Goal: Communication & Community: Answer question/provide support

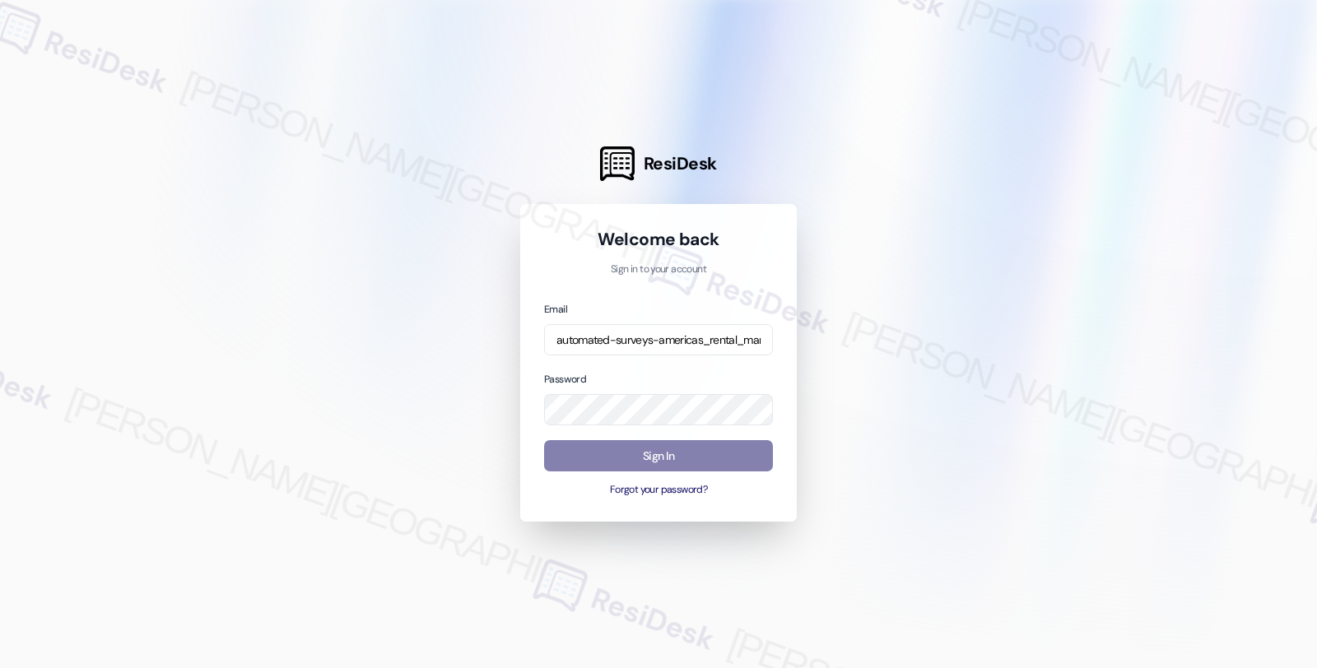
type input "automated-surveys-americas_rental_managers-fides.[PERSON_NAME]@americas_rental_…"
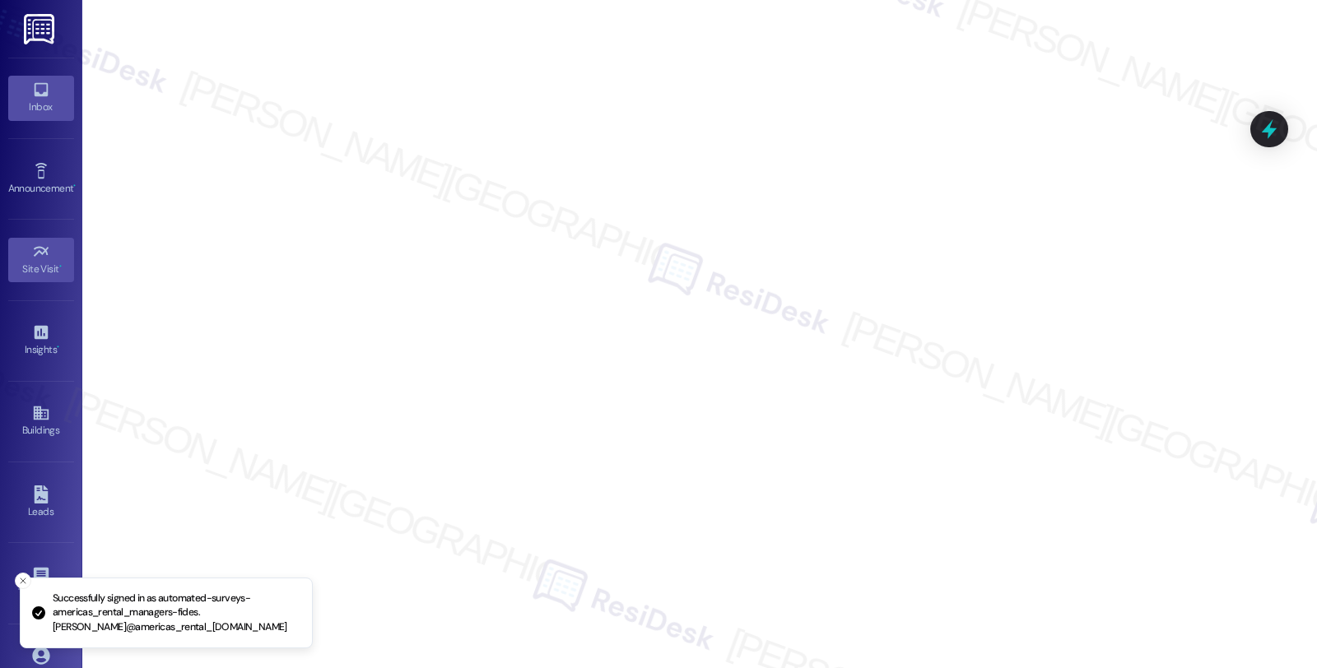
click at [8, 95] on link "Inbox" at bounding box center [41, 98] width 66 height 44
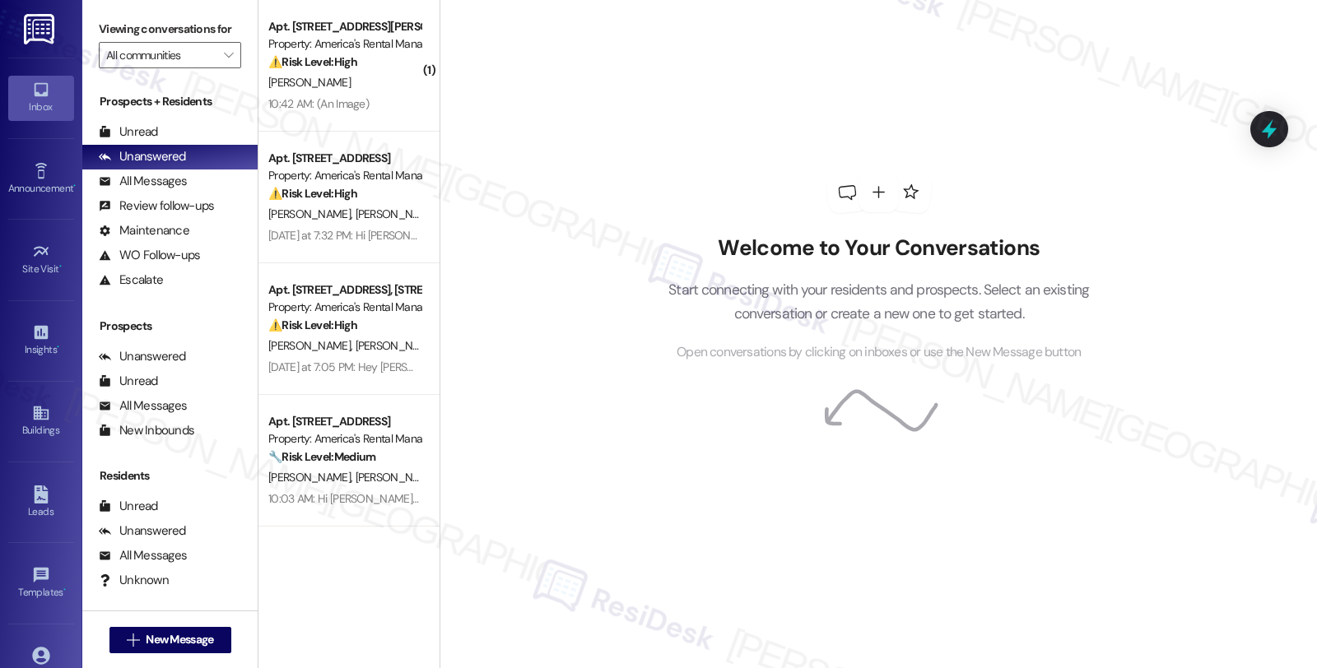
click at [728, 546] on div "Welcome to Your Conversations Start connecting with your residents and prospect…" at bounding box center [877, 334] width 877 height 668
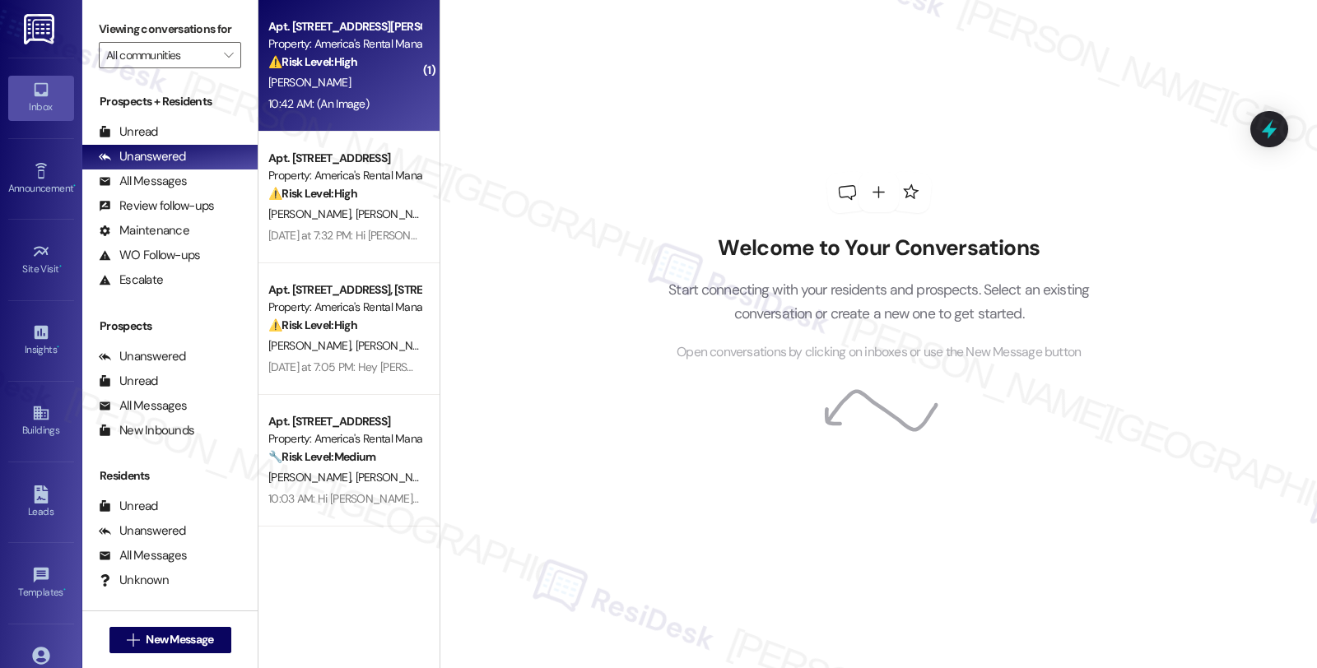
click at [389, 87] on div "[PERSON_NAME]" at bounding box center [345, 82] width 156 height 21
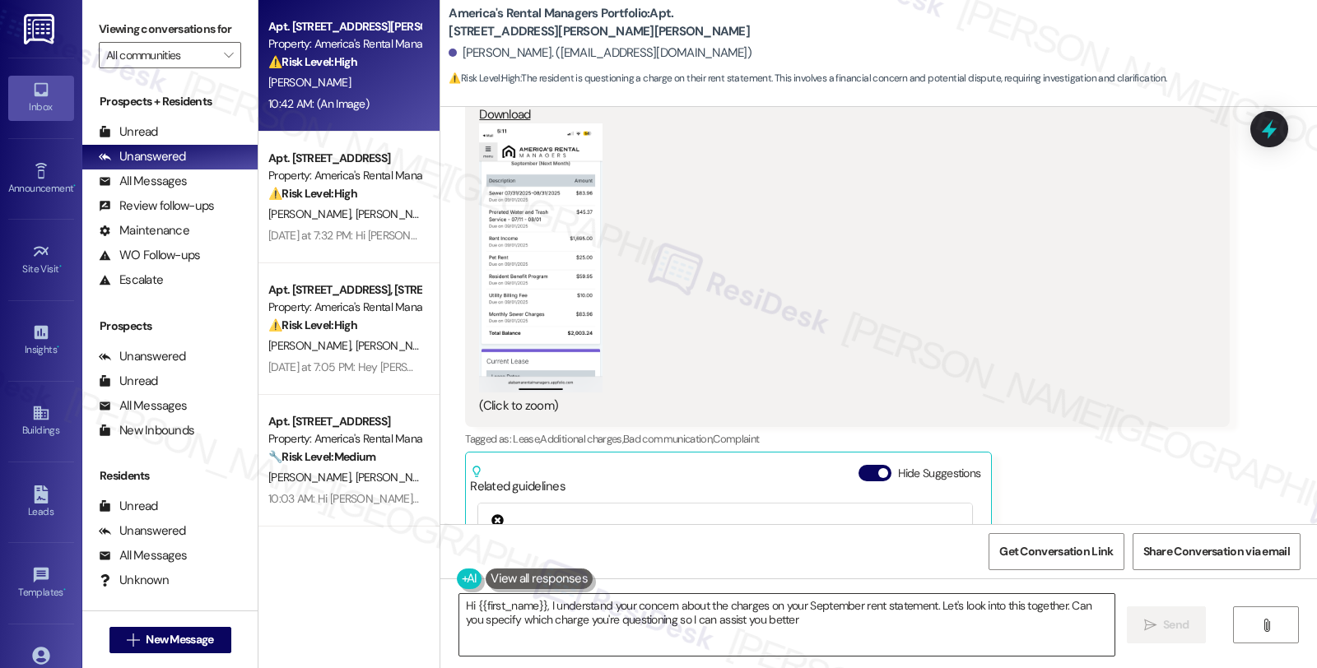
type textarea "Hi {{first_name}}, I understand your concern about the charges on your Septembe…"
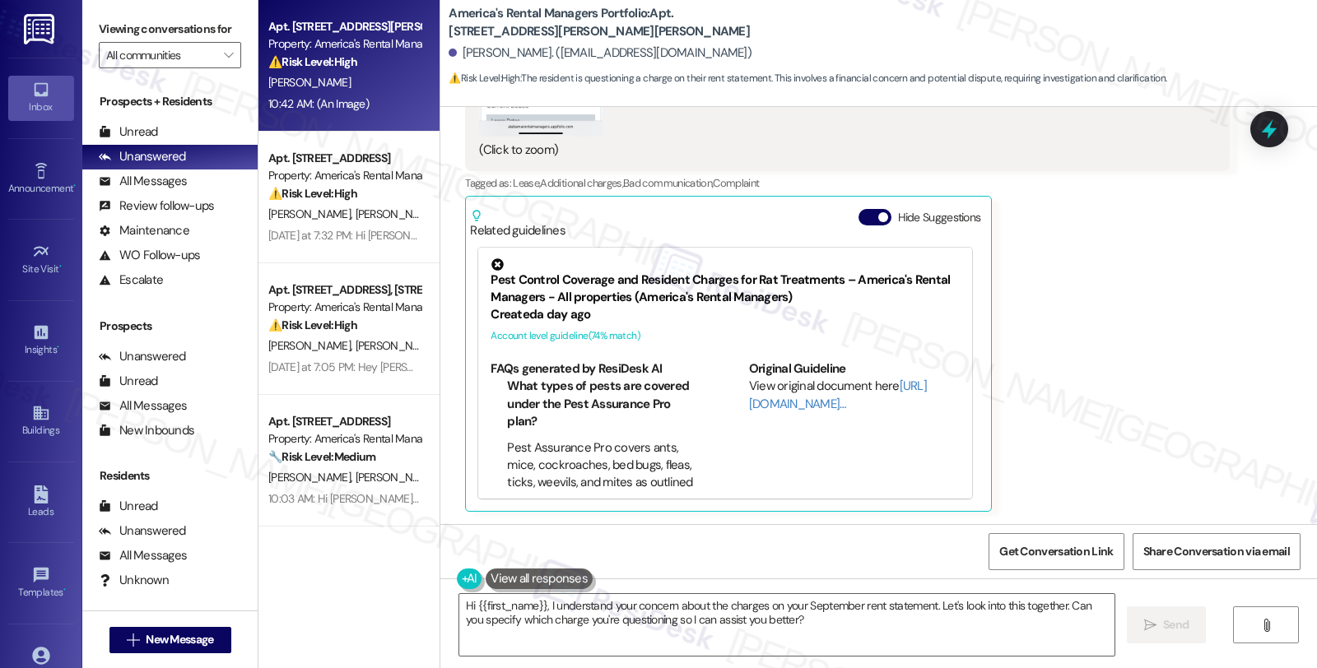
click at [1131, 325] on div "[PERSON_NAME] Neutral 10:42 PM It's the monthly sewer charge. We are required t…" at bounding box center [847, 56] width 764 height 912
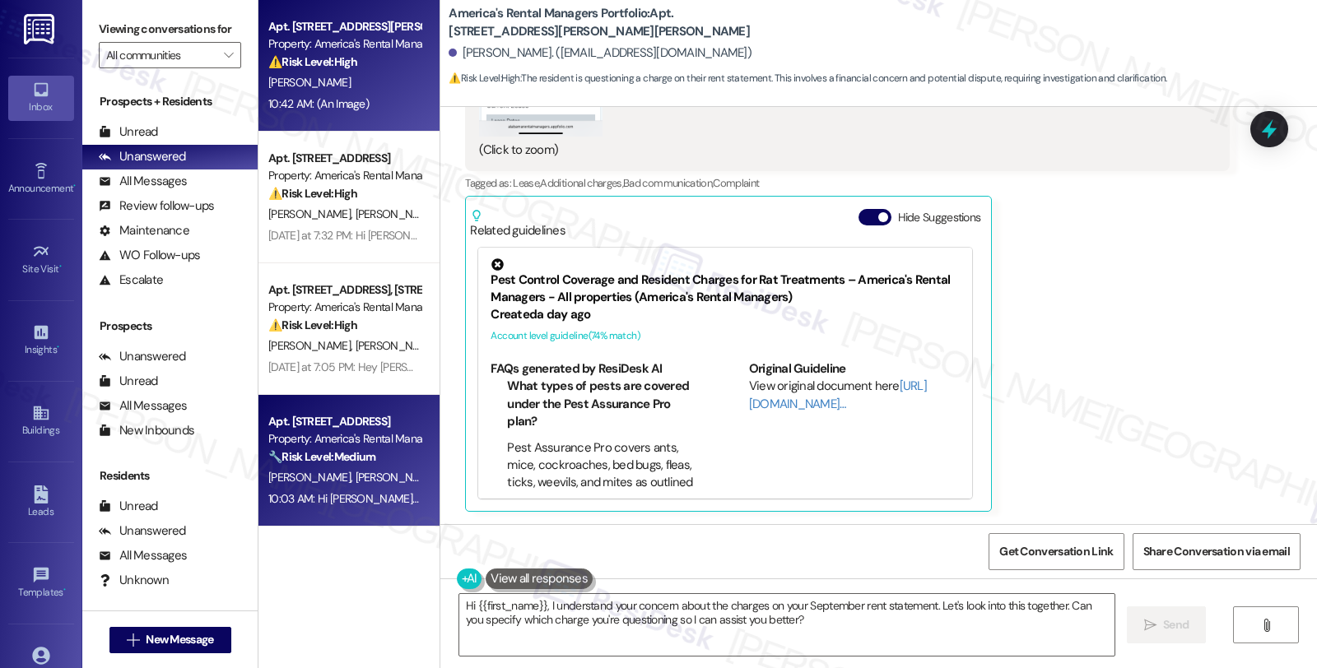
click at [349, 435] on div "Property: America's Rental Managers Portfolio" at bounding box center [344, 438] width 152 height 17
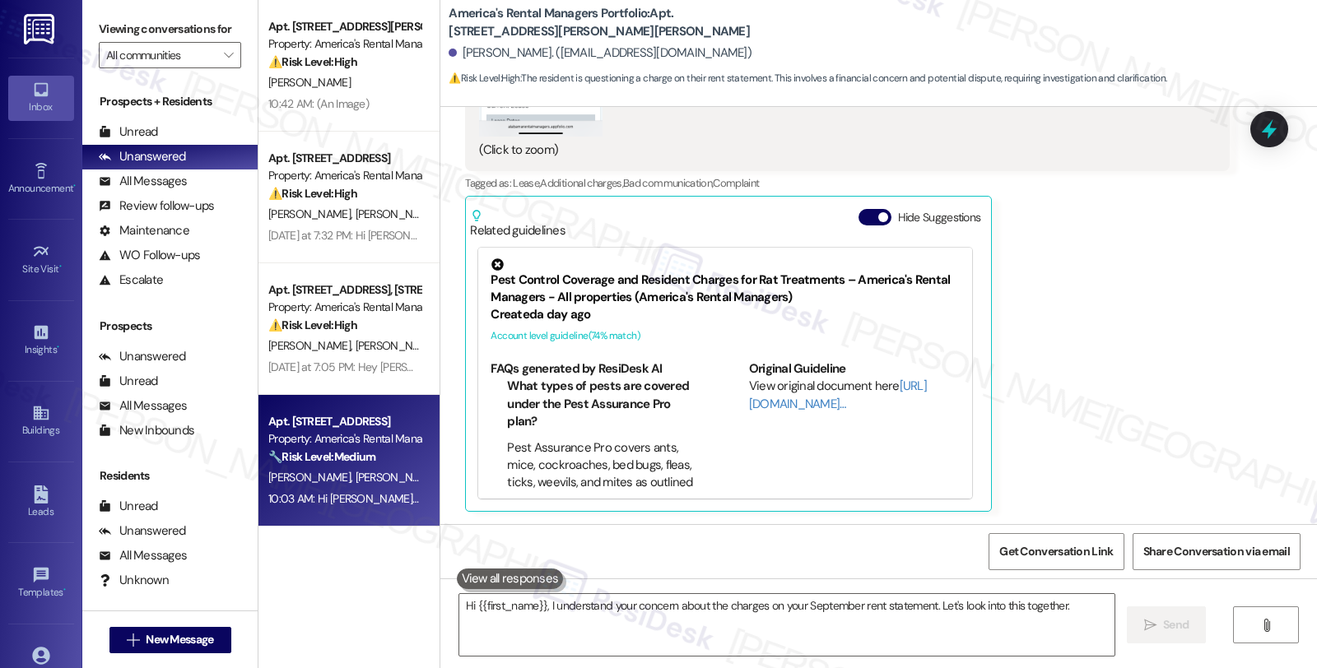
type textarea "Hi {{first_name}}, I understand your concern about the charges on your Septembe…"
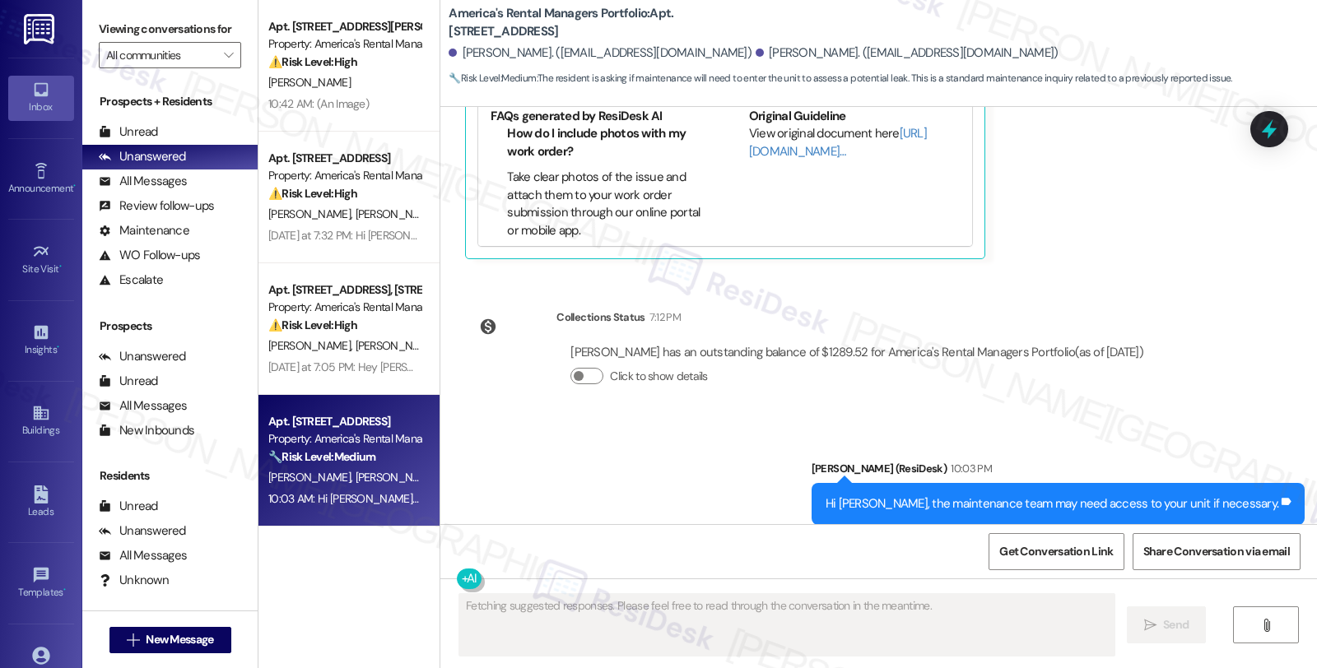
scroll to position [2802, 0]
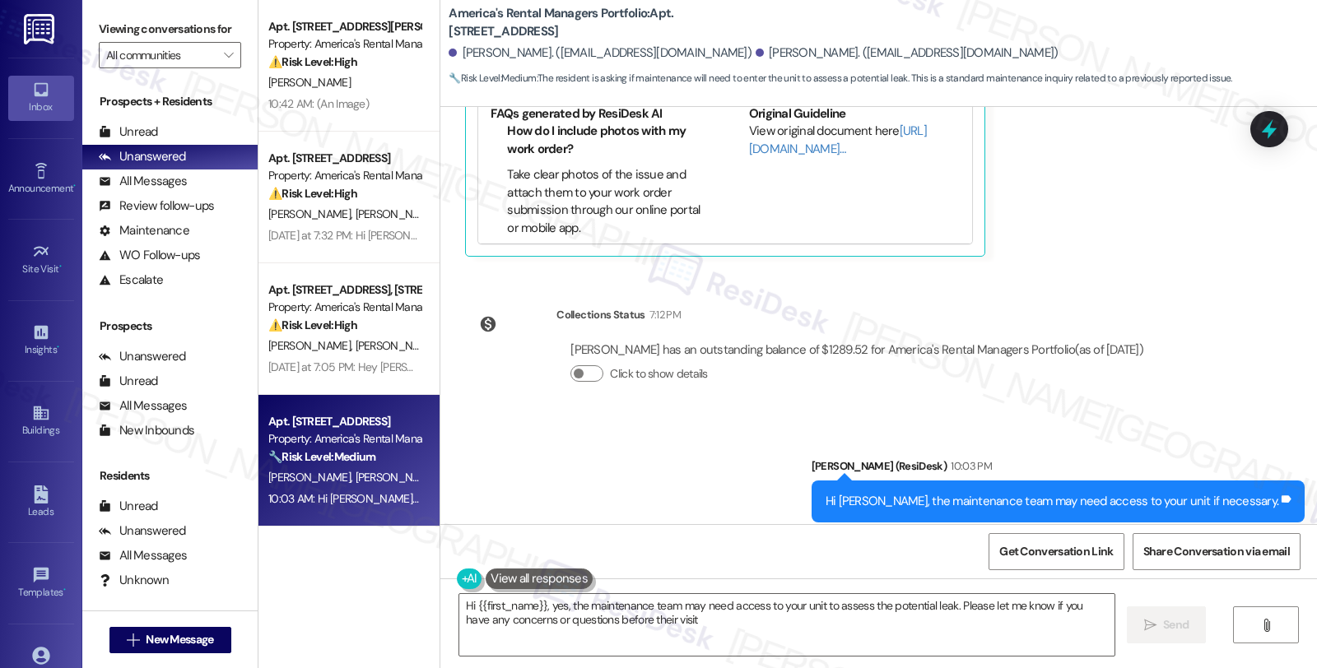
type textarea "Hi {{first_name}}, yes, the maintenance team may need access to your unit to as…"
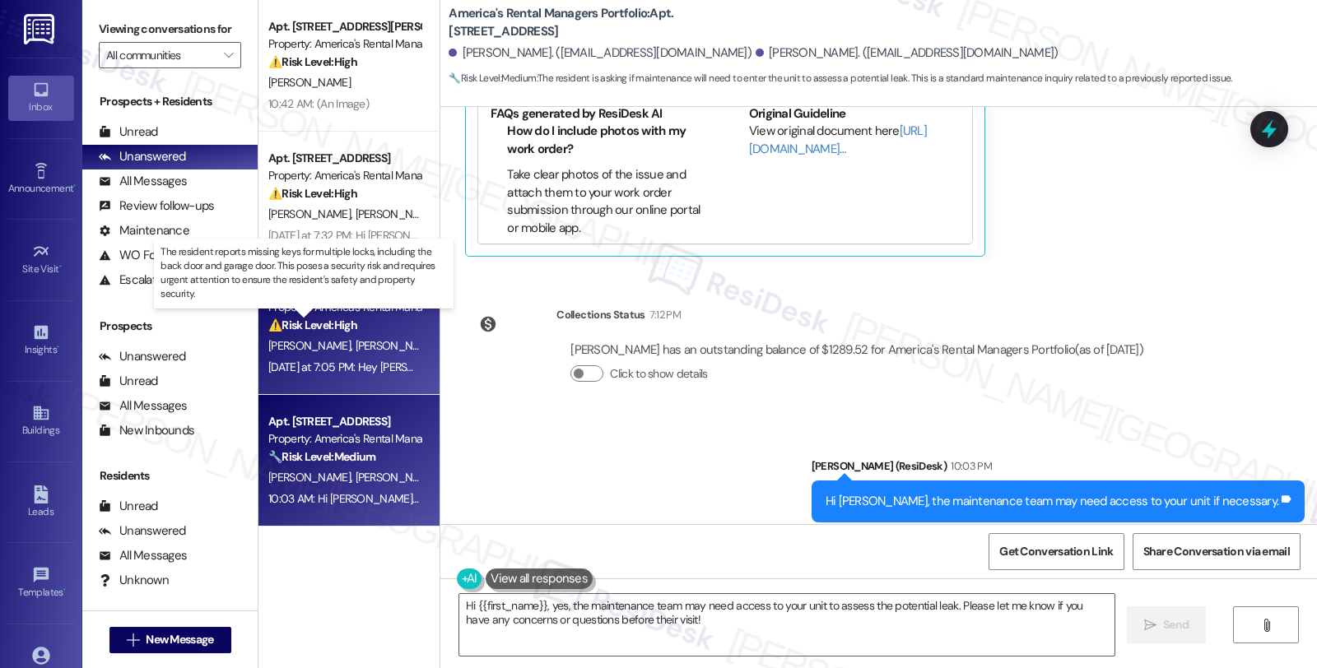
click at [343, 332] on strong "⚠️ Risk Level: High" at bounding box center [312, 325] width 89 height 15
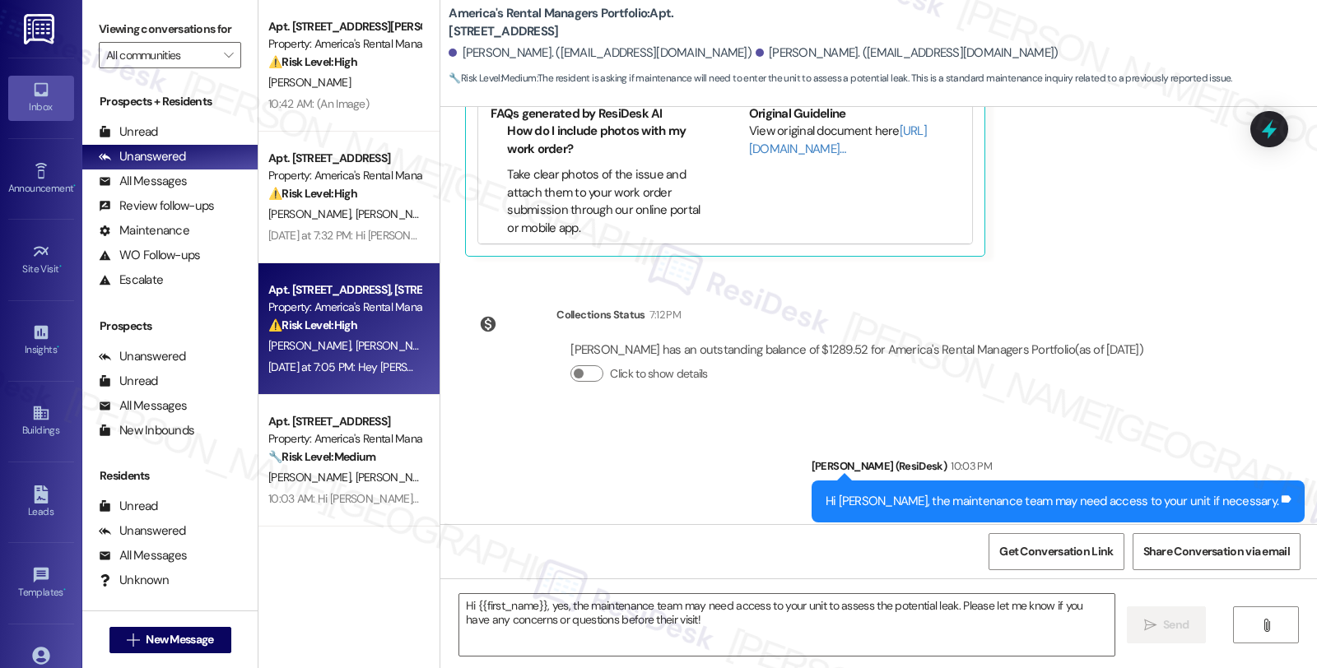
type textarea "Fetching suggested responses. Please feel free to read through the conversation…"
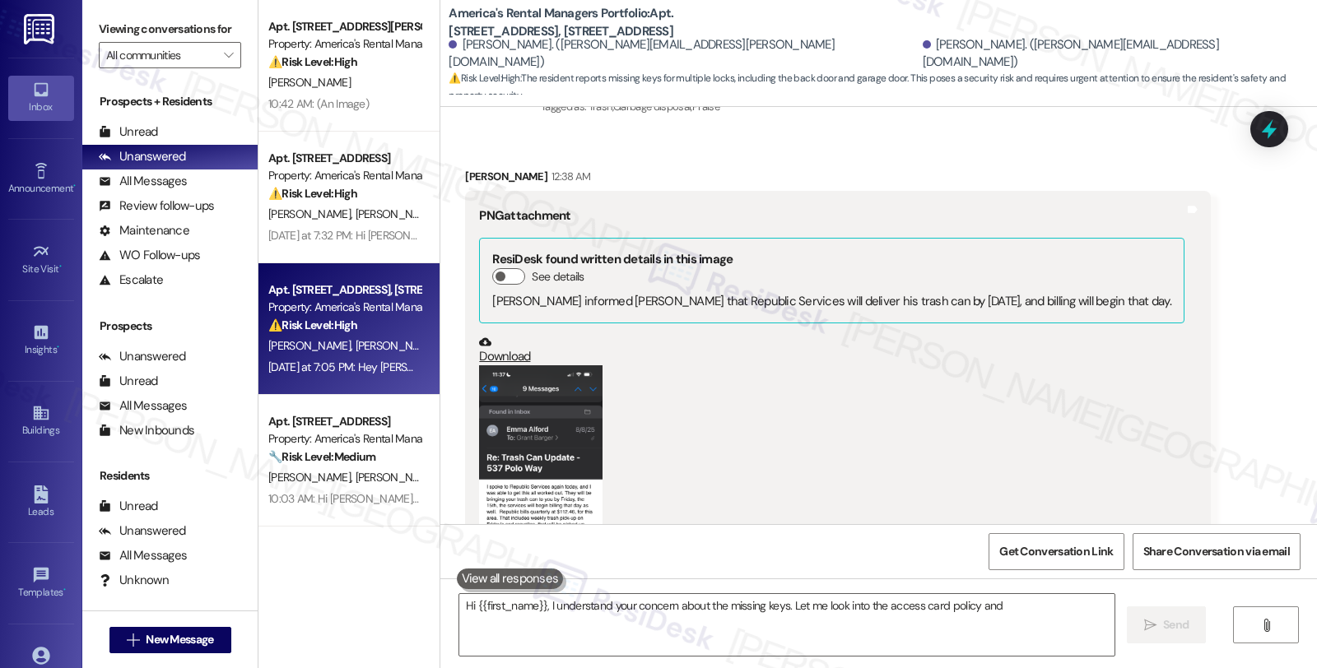
scroll to position [2054, 0]
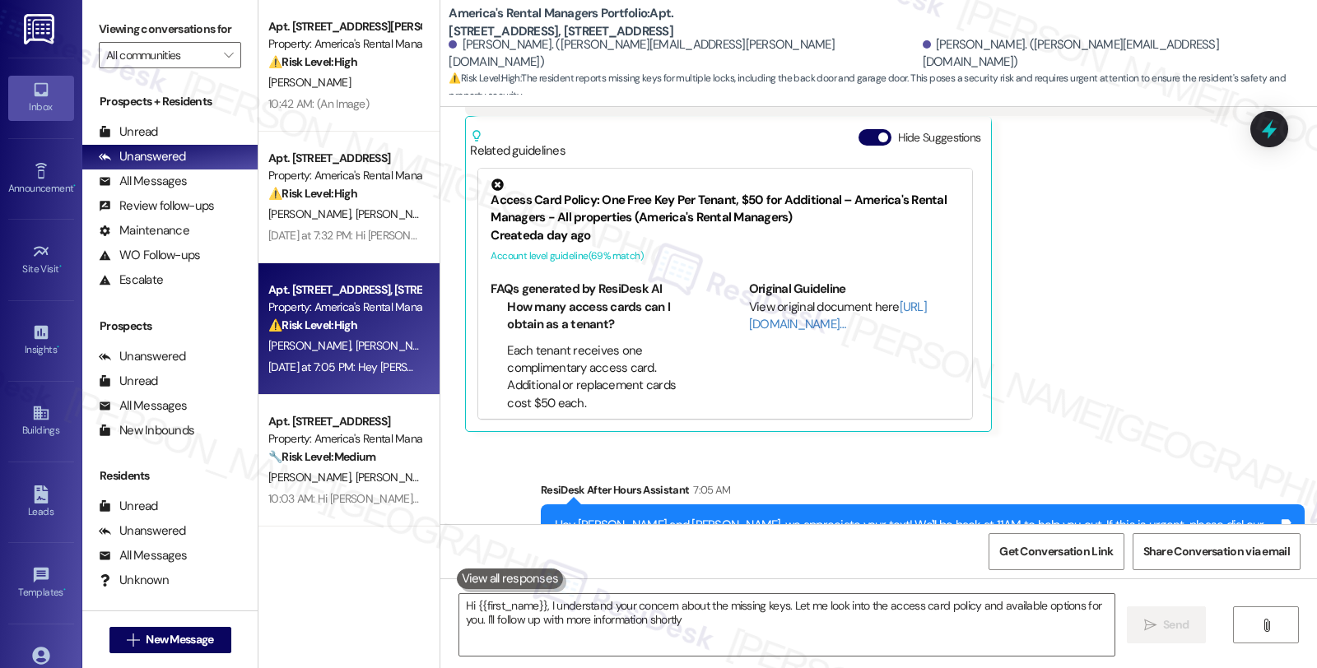
type textarea "Hi {{first_name}}, I understand your concern about the missing keys. Let me loo…"
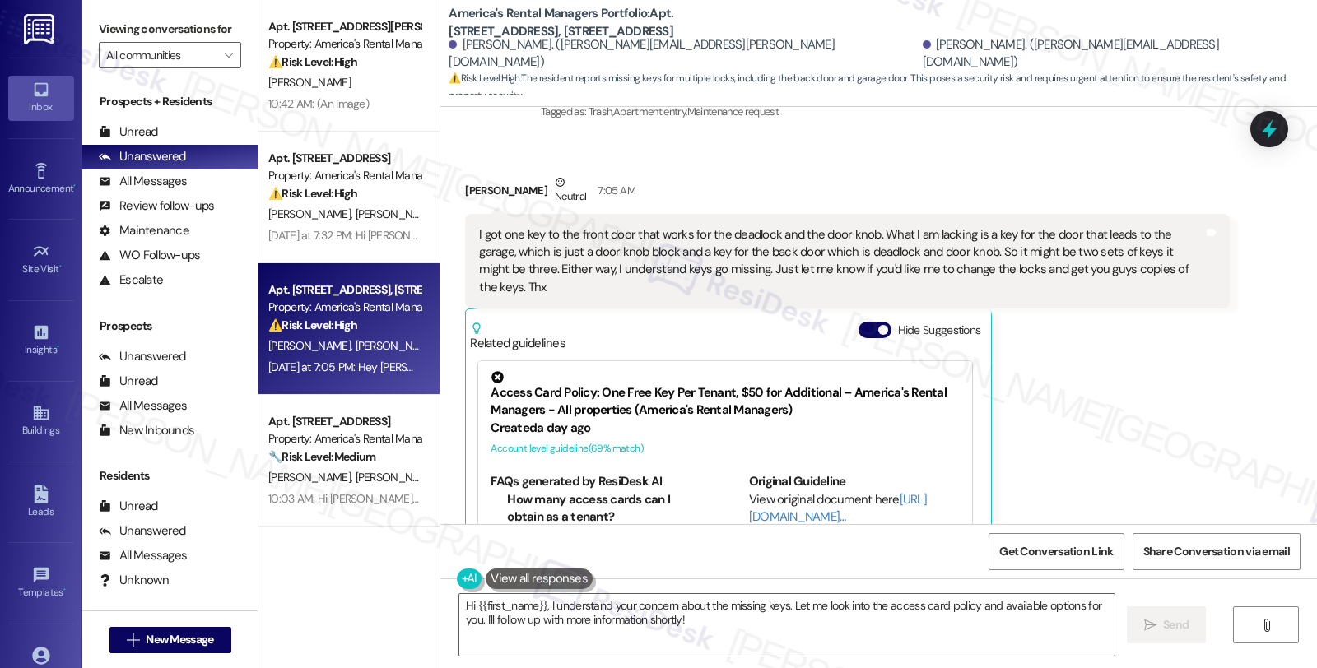
scroll to position [1780, 0]
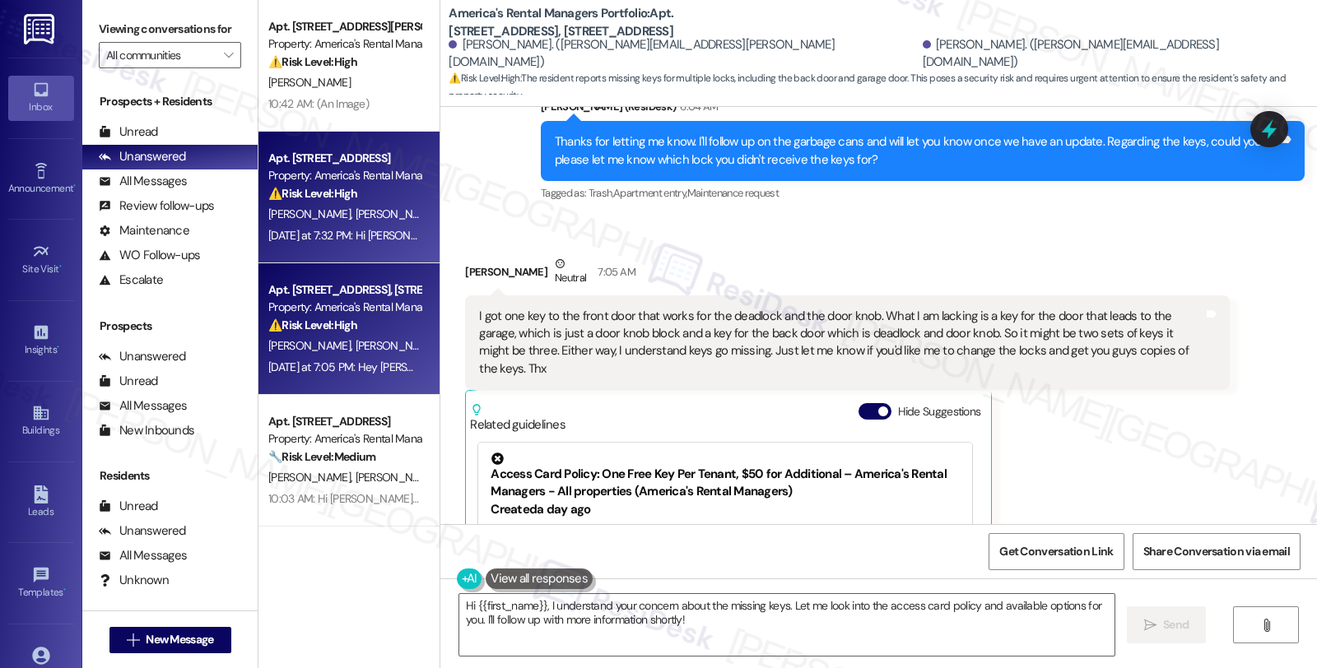
click at [295, 177] on div "Property: America's Rental Managers Portfolio" at bounding box center [344, 175] width 152 height 17
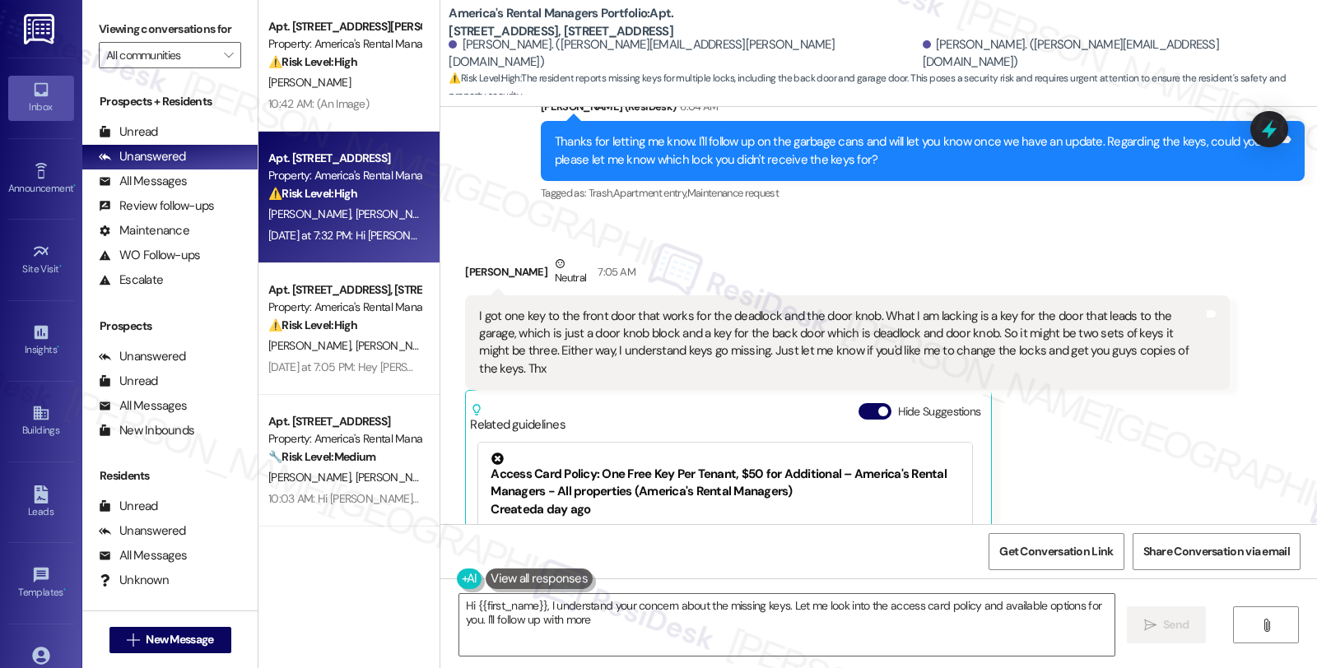
type textarea "Hi {{first_name}}, I understand your concern about the missing keys. Let me loo…"
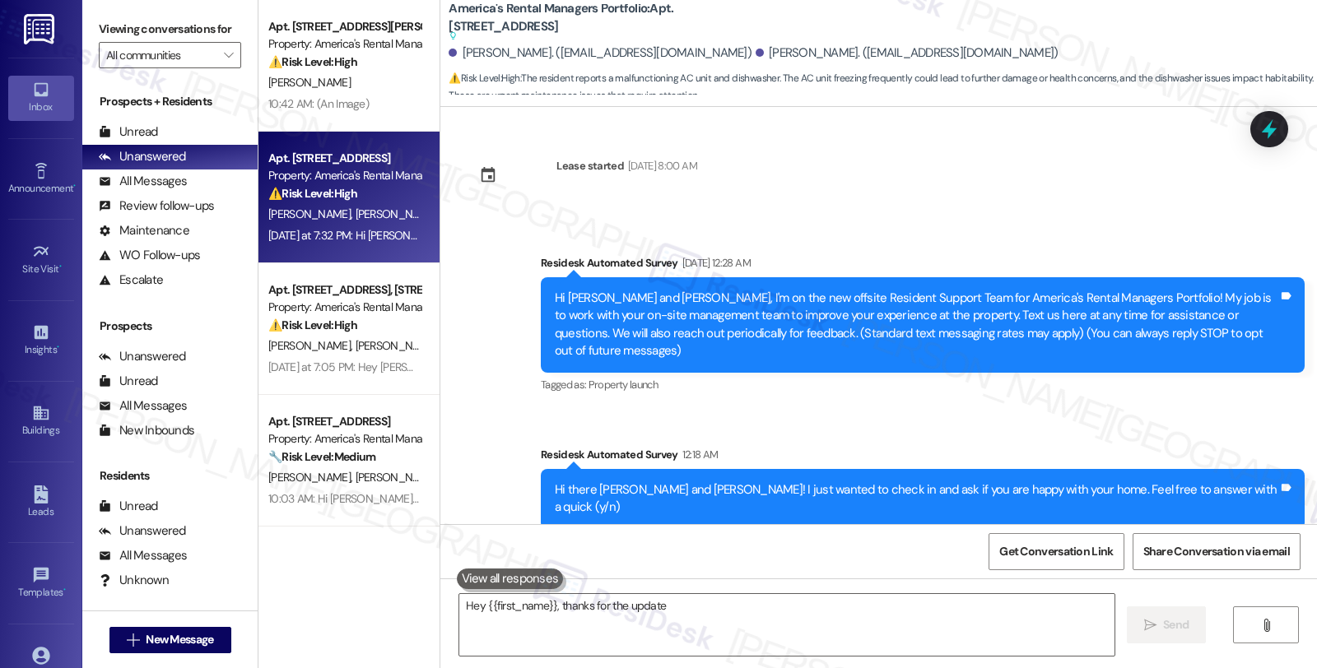
scroll to position [417, 0]
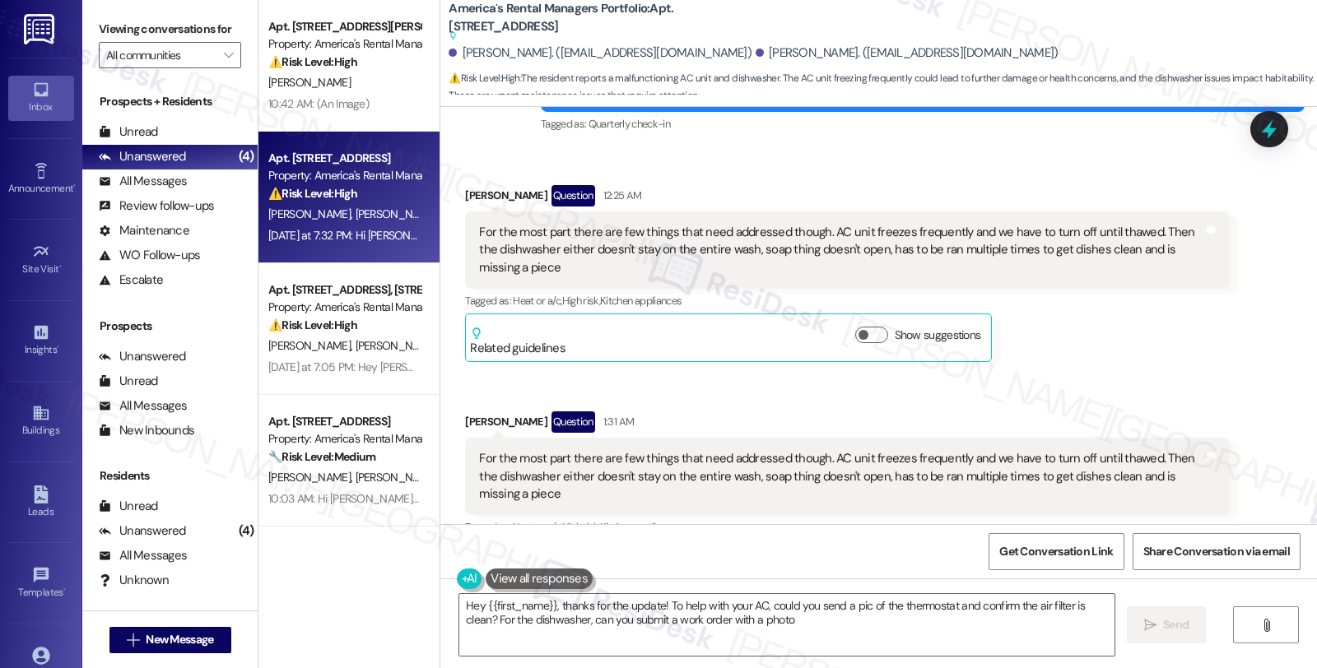
type textarea "Hey {{first_name}}, thanks for the update! To help with your AC, could you send…"
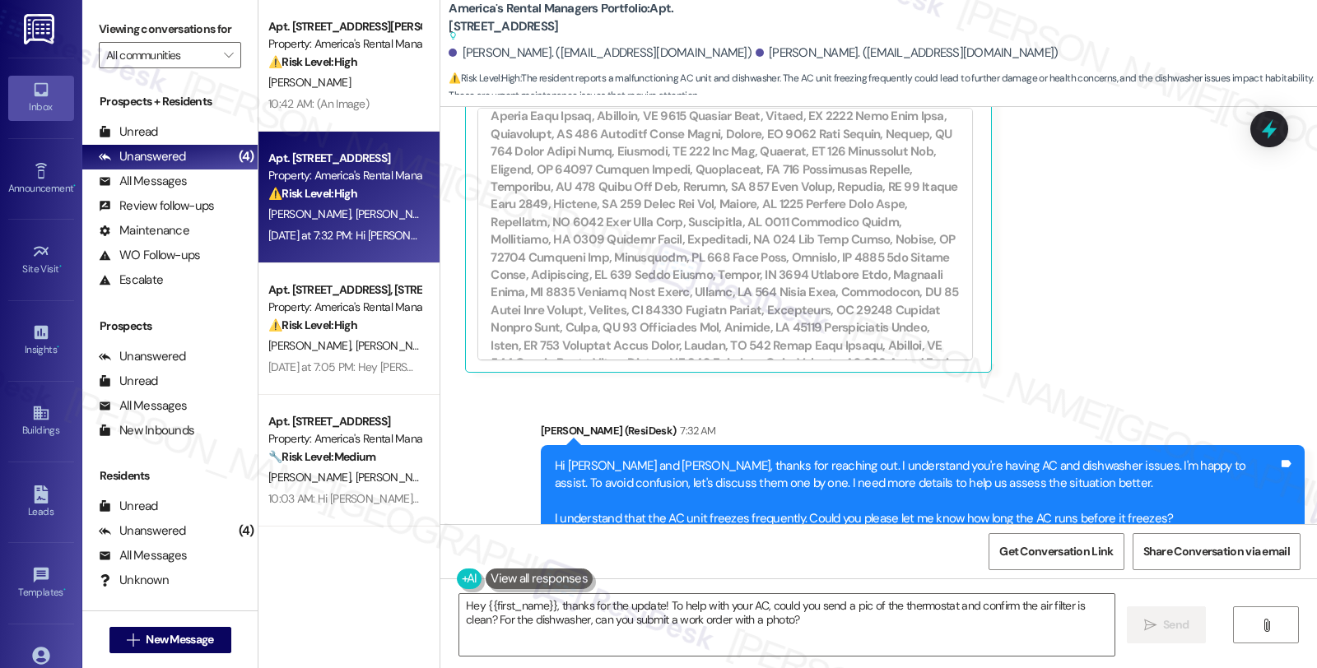
scroll to position [1006, 0]
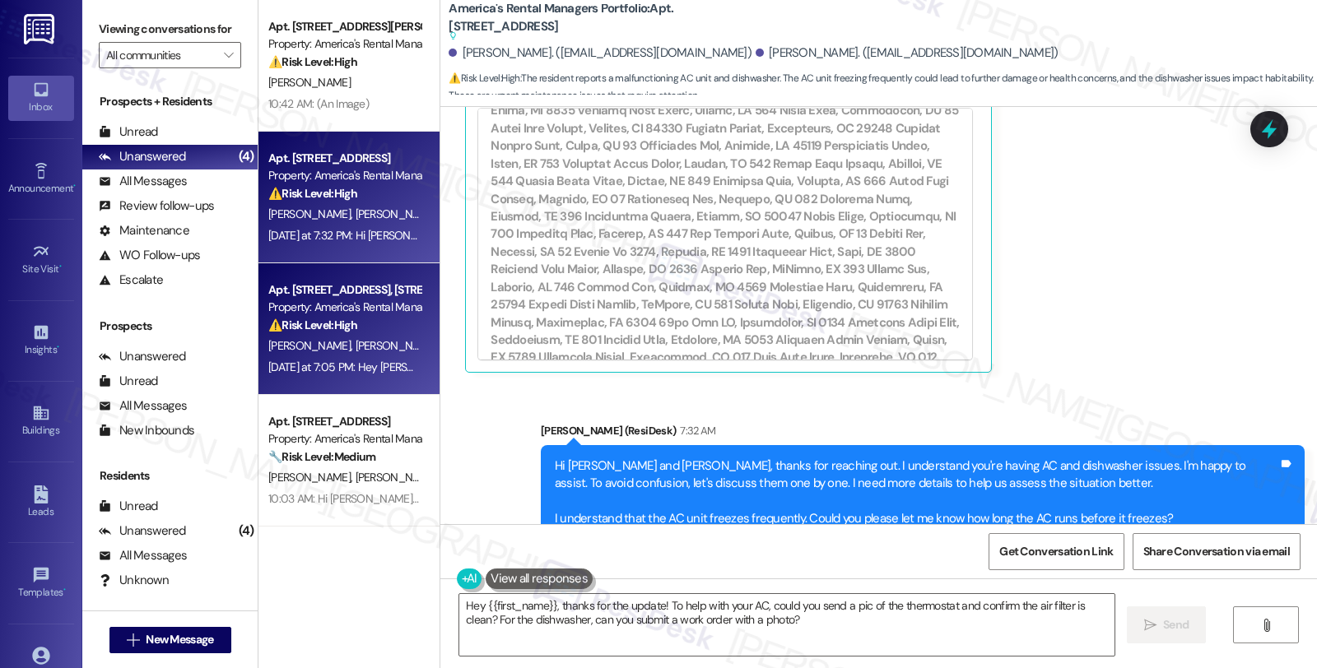
click at [348, 315] on div "Property: America's Rental Managers Portfolio" at bounding box center [344, 307] width 152 height 17
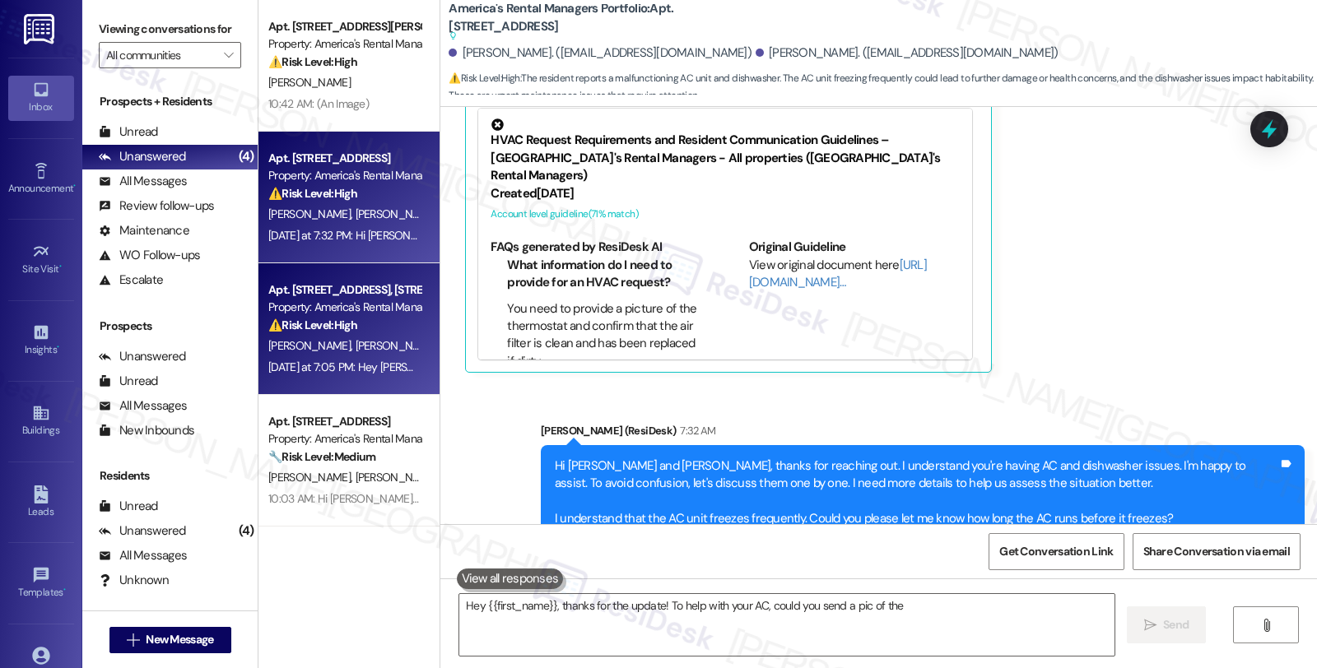
type textarea "Hey {{first_name}}, thanks for the update! To help with your AC, could you send…"
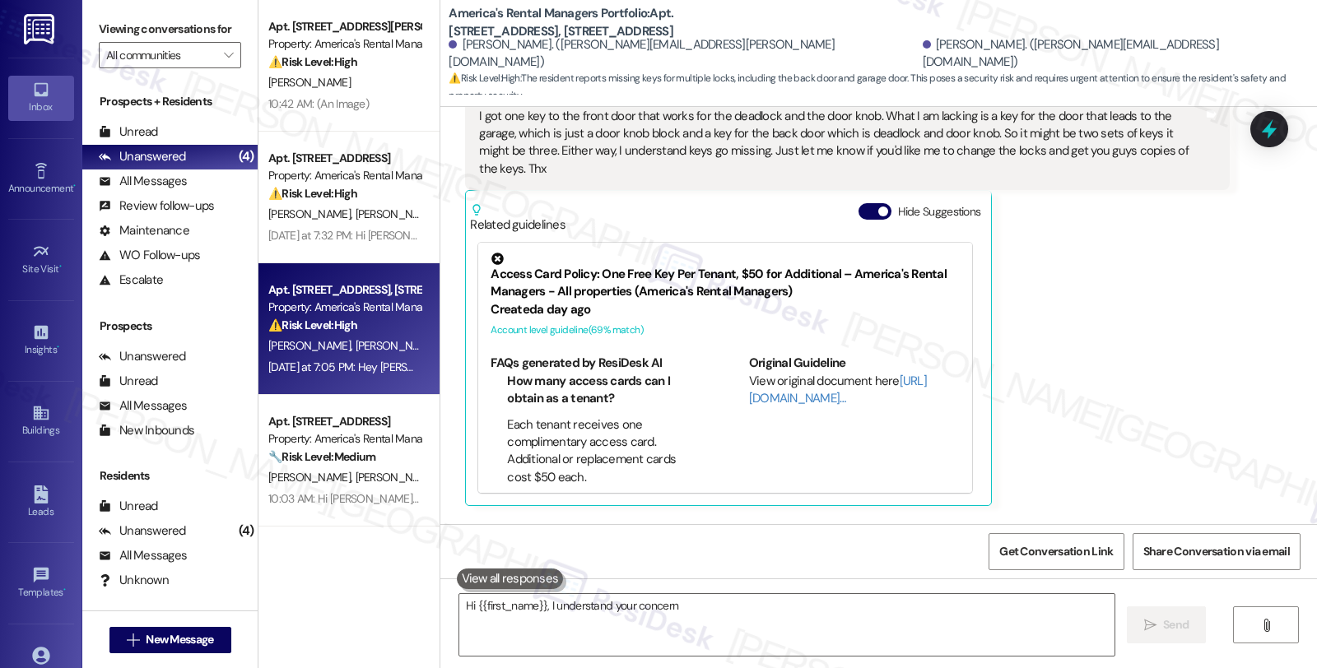
scroll to position [1939, 0]
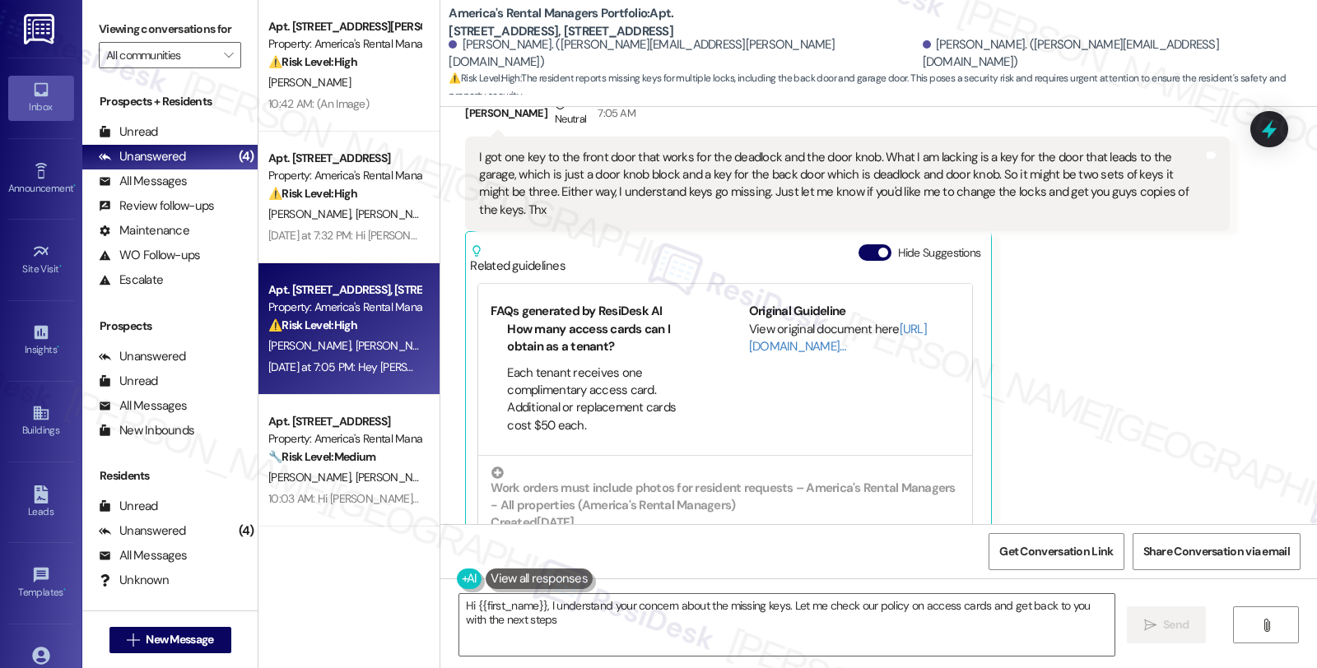
type textarea "Hi {{first_name}}, I understand your concern about the missing keys. Let me che…"
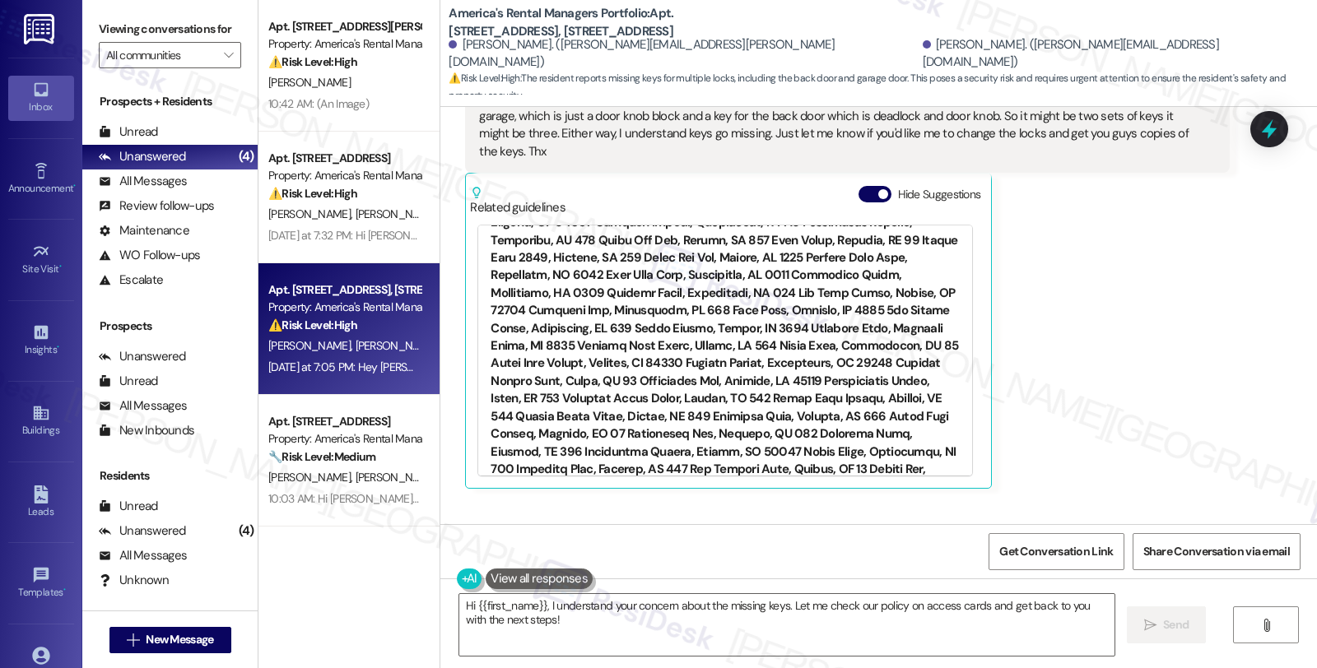
scroll to position [1963, 0]
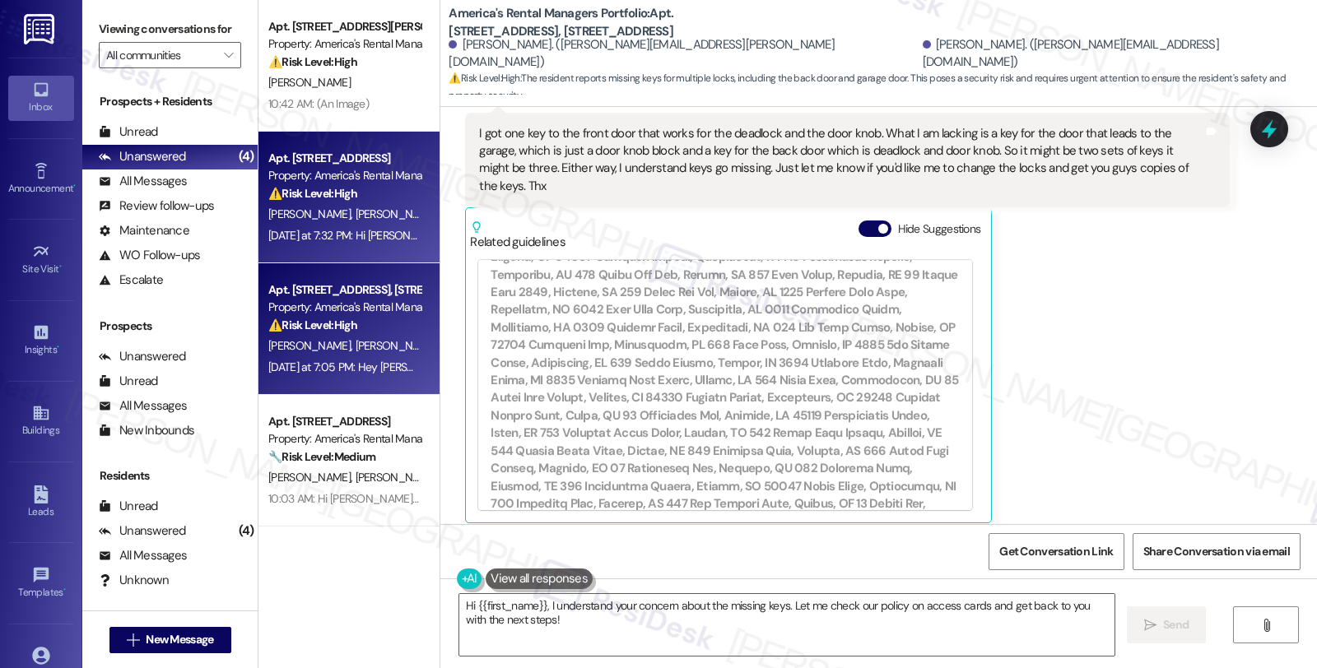
click at [356, 218] on span "[PERSON_NAME]" at bounding box center [397, 214] width 82 height 15
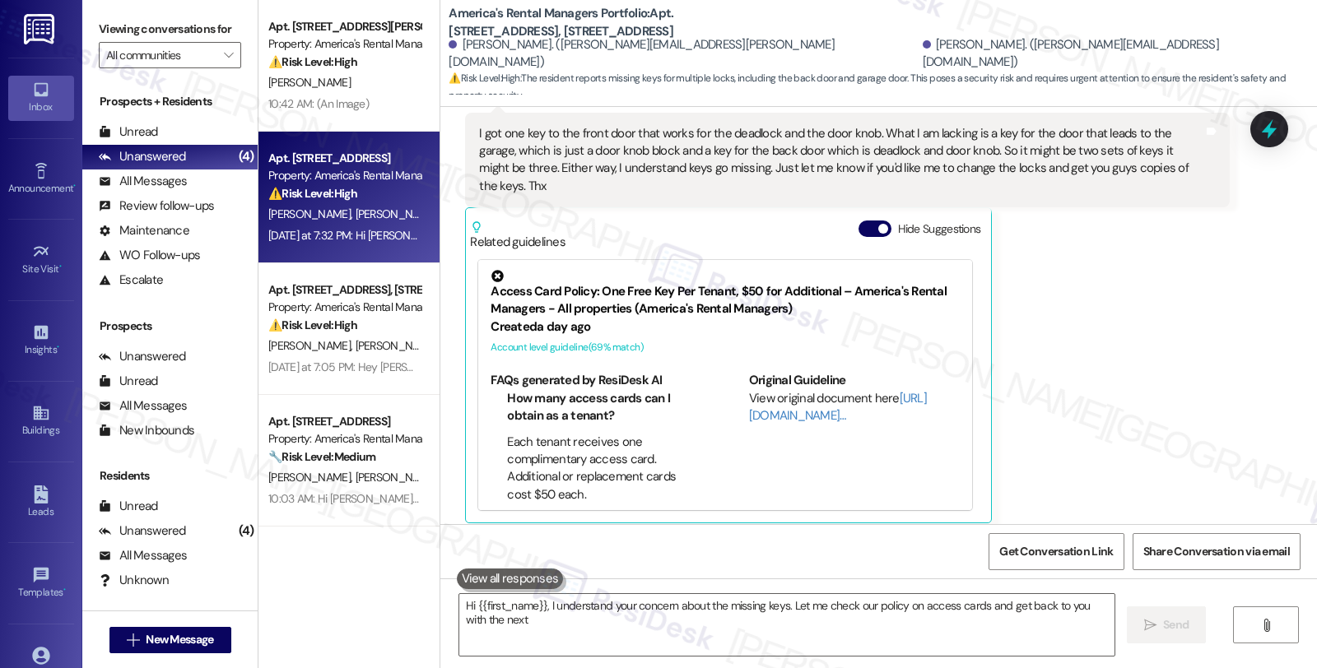
type textarea "Hi {{first_name}}, I understand your concern about the missing keys. Let me che…"
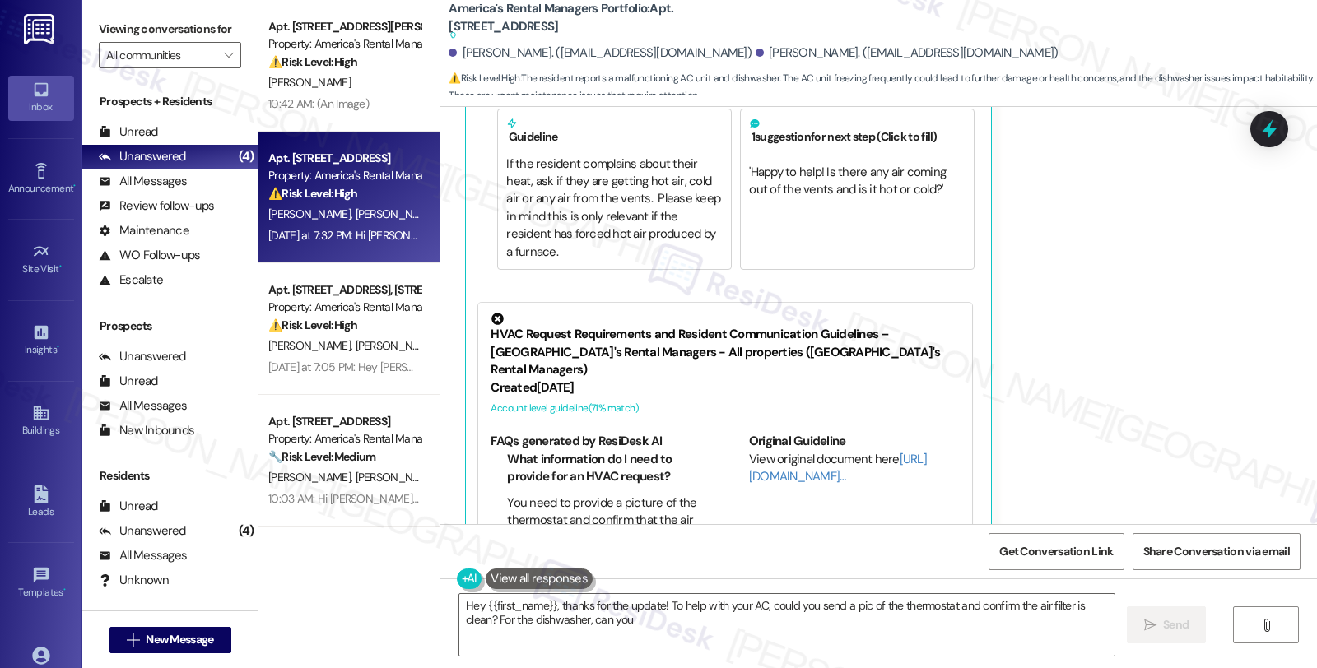
scroll to position [1129, 0]
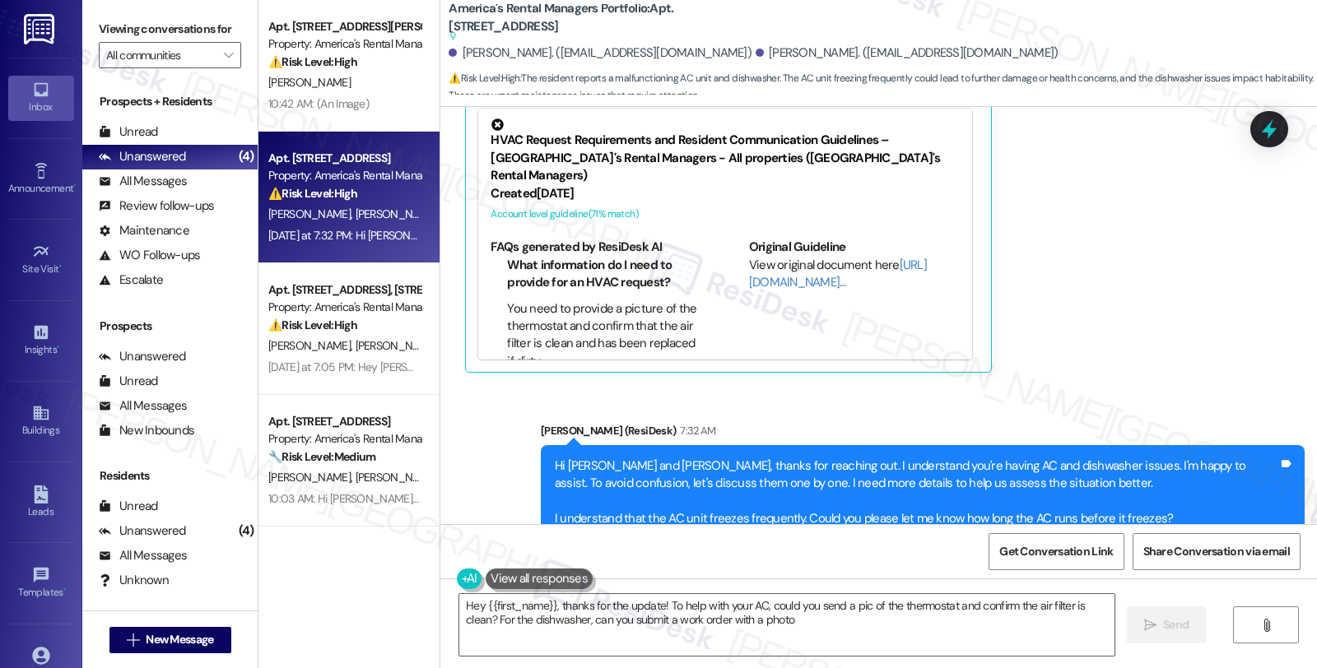
type textarea "Hey {{first_name}}, thanks for the update! To help with your AC, could you send…"
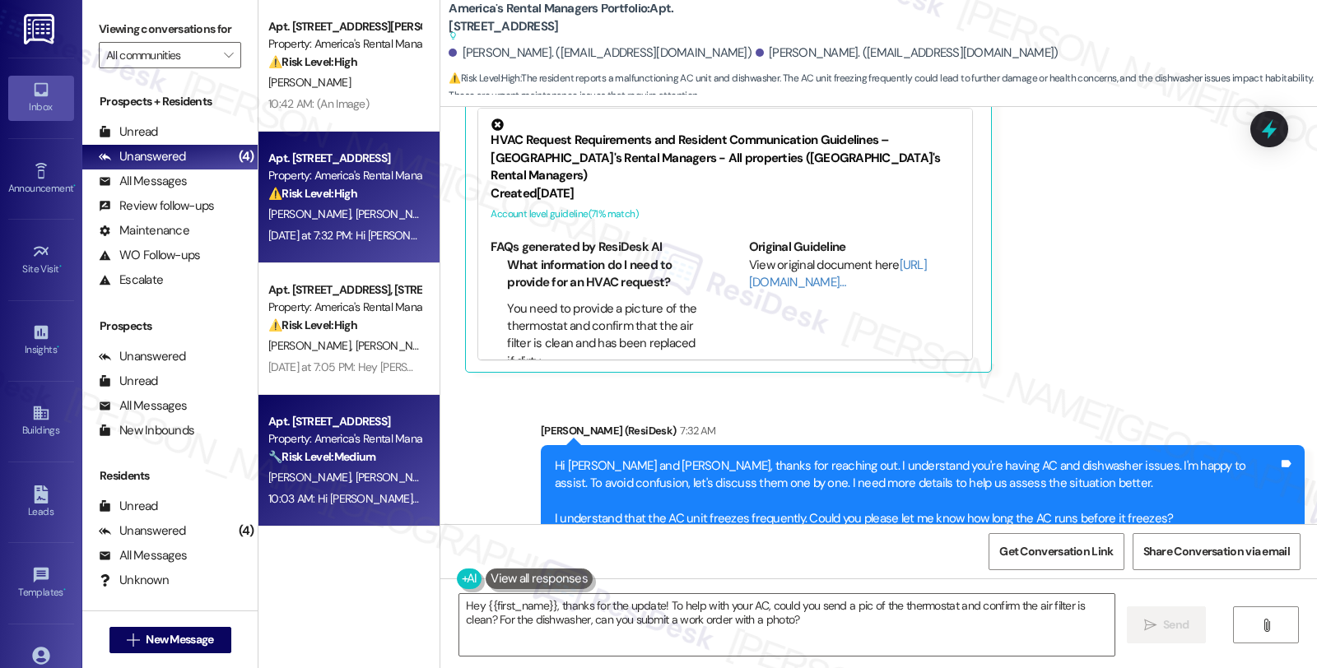
click at [366, 441] on div "Property: America's Rental Managers Portfolio" at bounding box center [344, 438] width 152 height 17
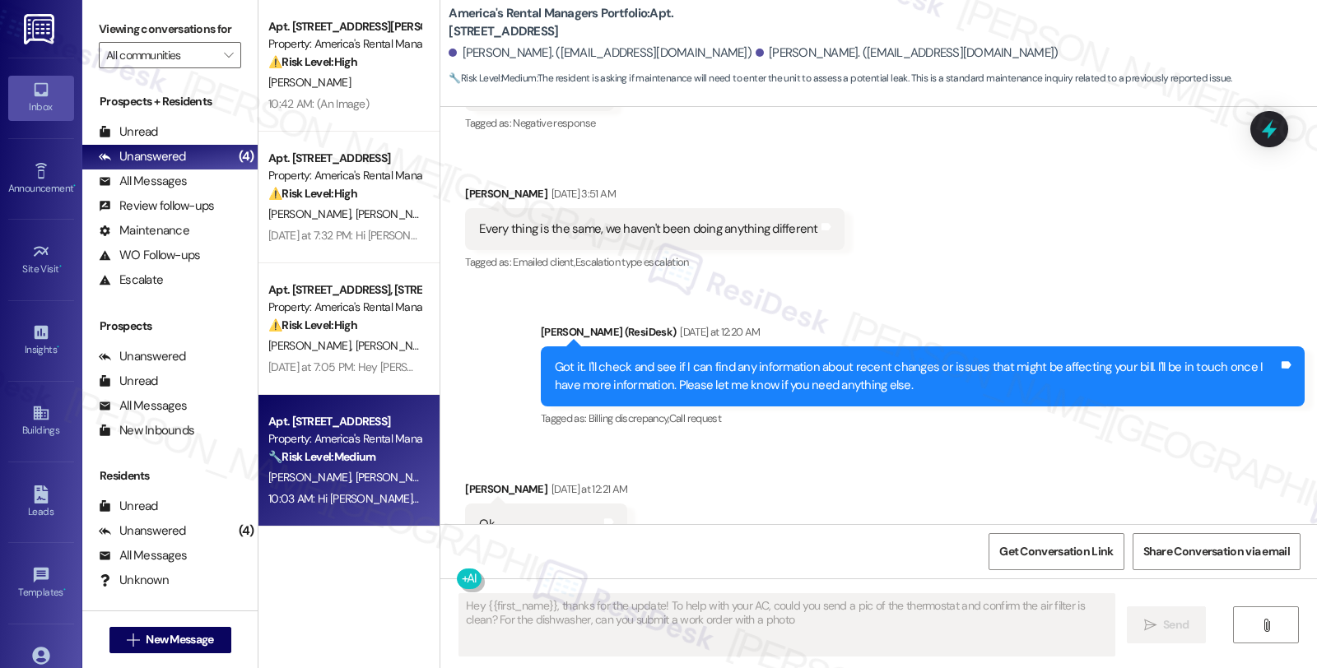
type textarea "Hey {{first_name}}, thanks for the update! To help with your AC, could you send…"
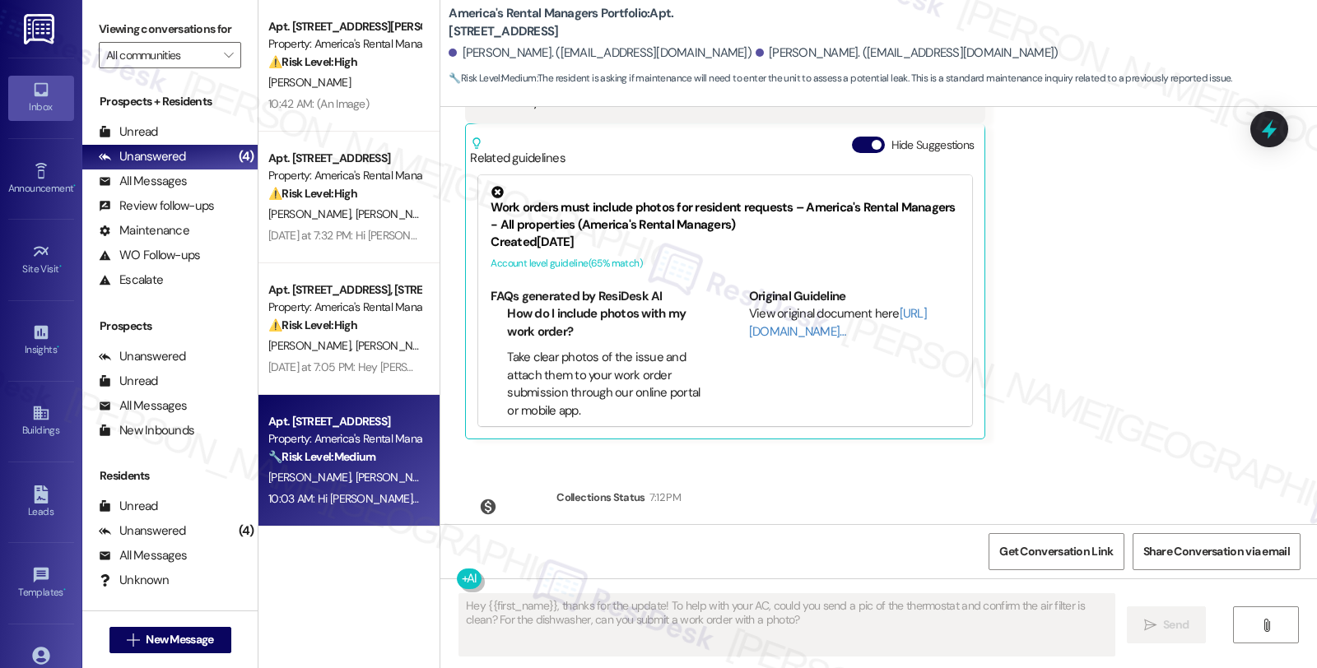
scroll to position [2802, 0]
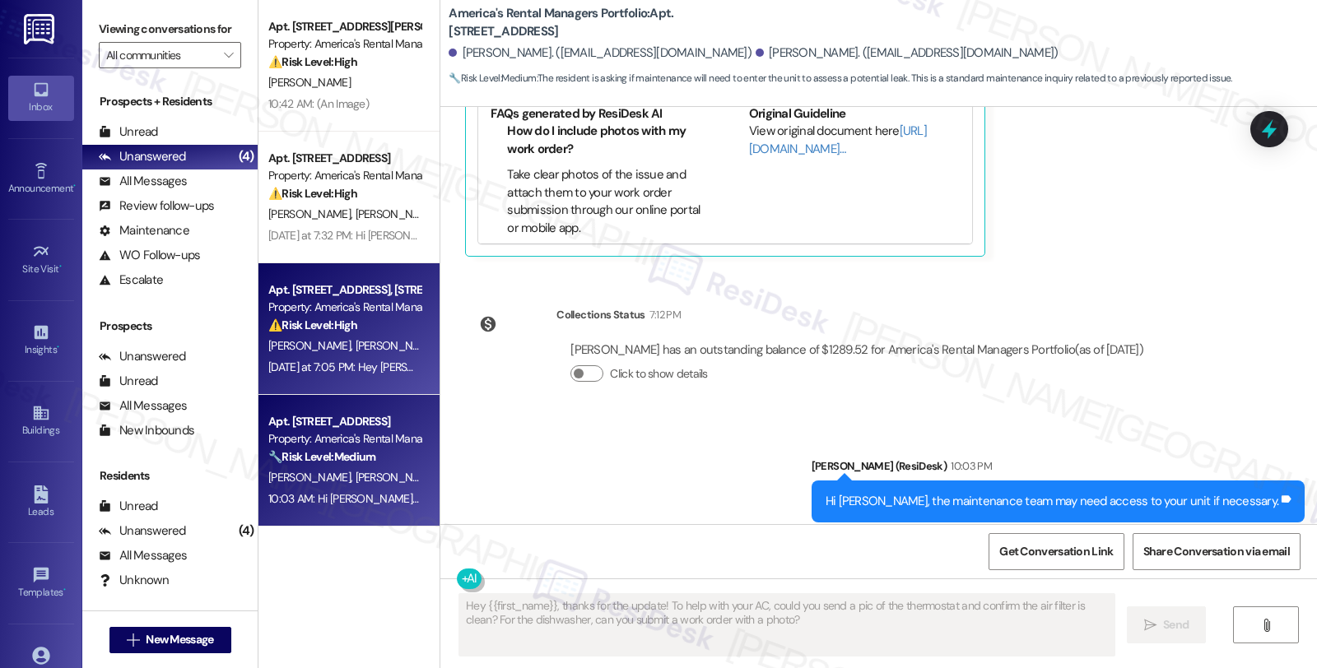
click at [369, 330] on div "⚠️ Risk Level: High The resident reports missing keys for multiple locks, inclu…" at bounding box center [344, 325] width 152 height 17
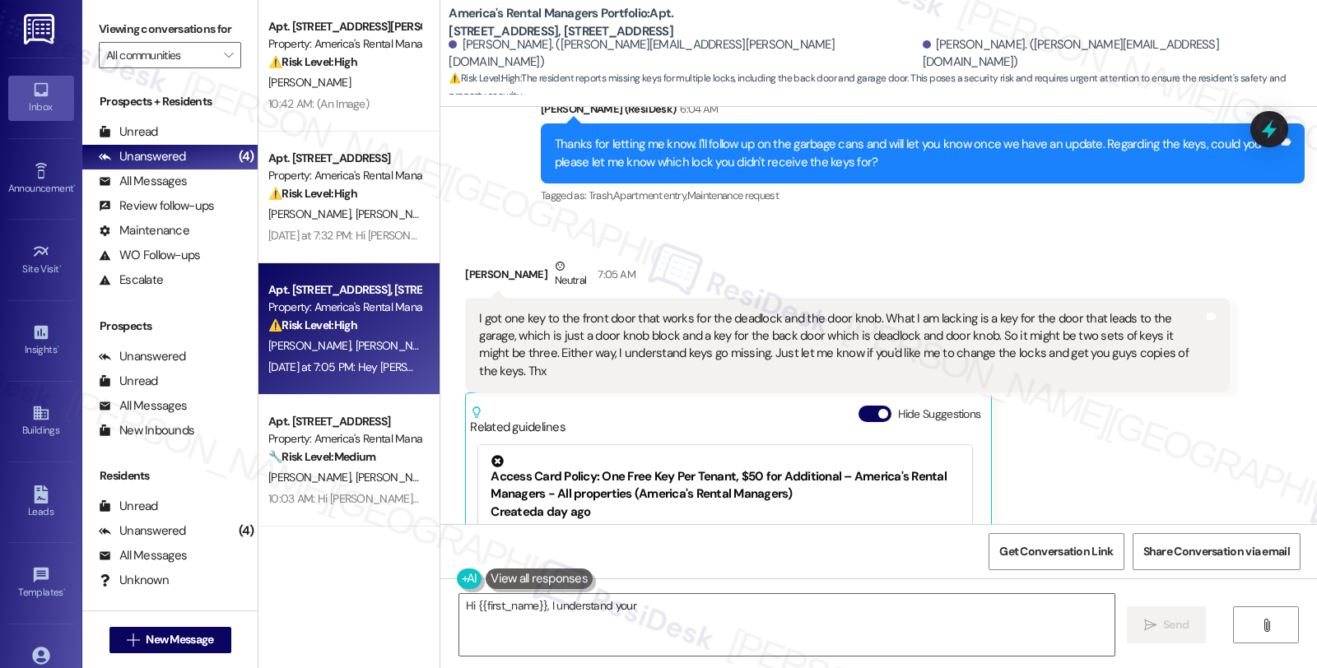
scroll to position [1780, 0]
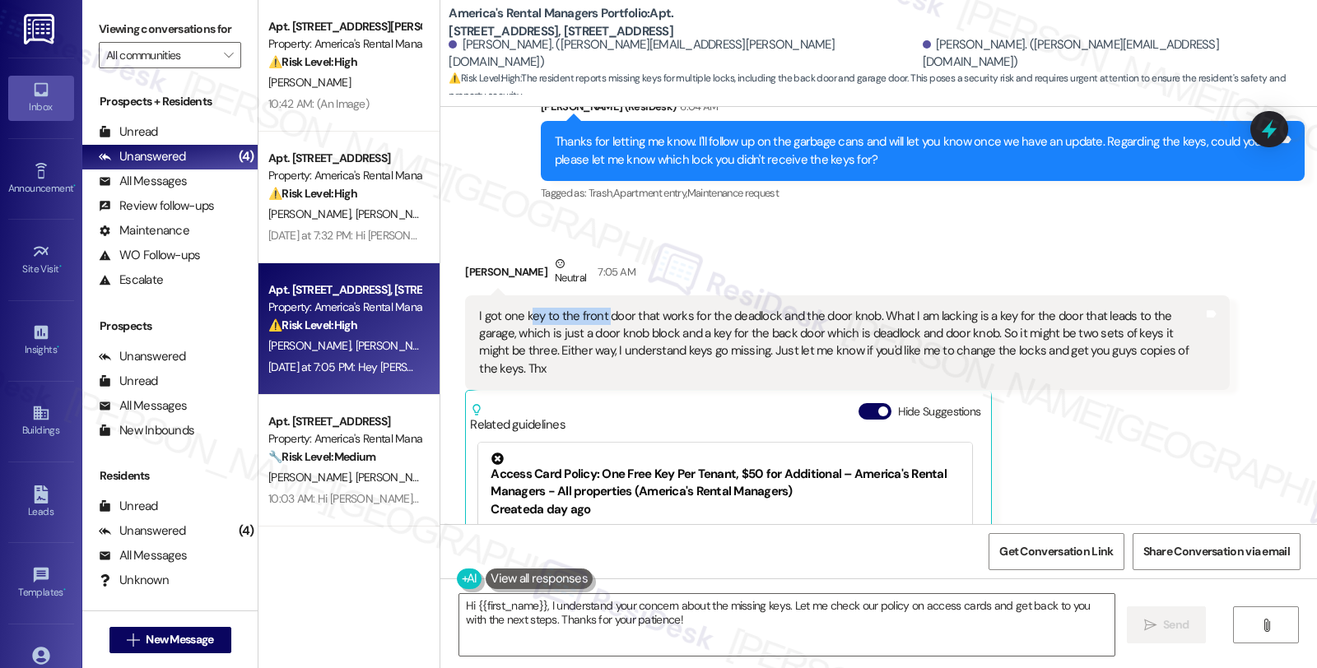
drag, startPoint x: 517, startPoint y: 302, endPoint x: 598, endPoint y: 305, distance: 80.7
click at [598, 308] on div "I got one key to the front door that works for the deadlock and the door knob. …" at bounding box center [840, 343] width 723 height 71
drag, startPoint x: 895, startPoint y: 300, endPoint x: 988, endPoint y: 306, distance: 92.4
click at [988, 308] on div "I got one key to the front door that works for the deadlock and the door knob. …" at bounding box center [840, 343] width 723 height 71
drag, startPoint x: 478, startPoint y: 319, endPoint x: 611, endPoint y: 319, distance: 132.5
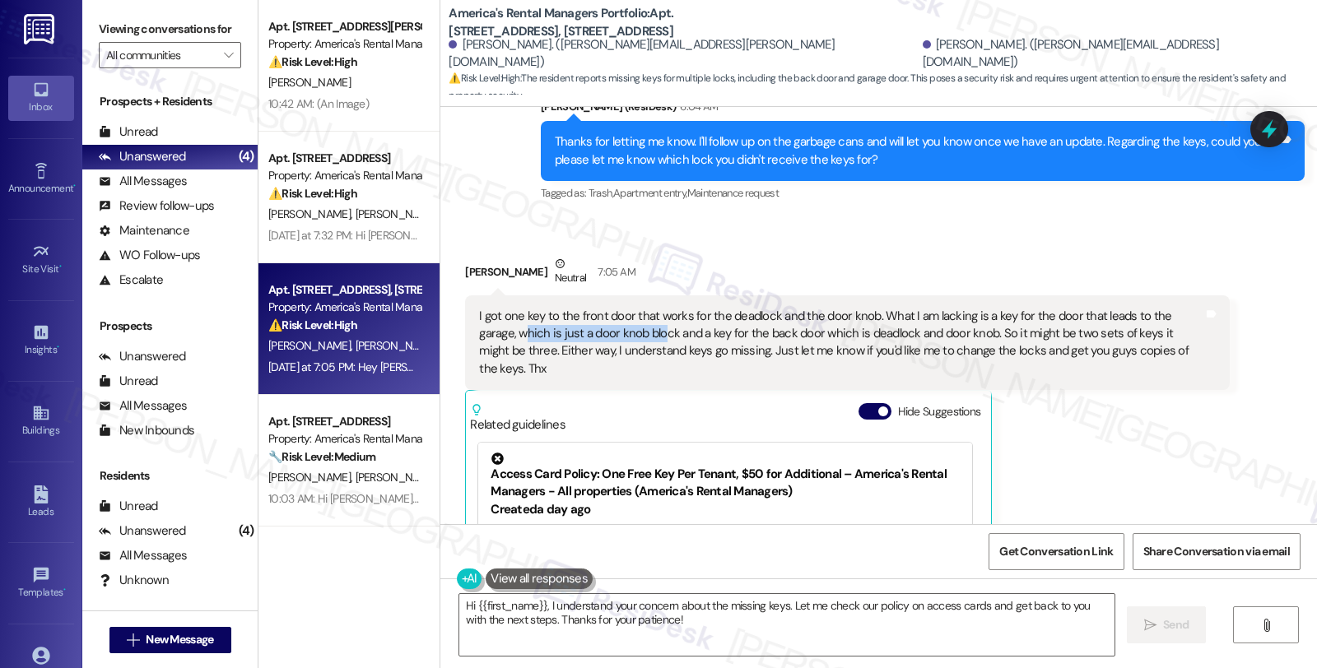
click at [611, 319] on div "I got one key to the front door that works for the deadlock and the door knob. …" at bounding box center [840, 343] width 723 height 71
drag, startPoint x: 630, startPoint y: 337, endPoint x: 670, endPoint y: 341, distance: 40.5
click at [670, 341] on div "I got one key to the front door that works for the deadlock and the door knob. …" at bounding box center [840, 343] width 723 height 71
click at [465, 255] on div "[PERSON_NAME] Neutral 7:05 AM" at bounding box center [847, 275] width 764 height 40
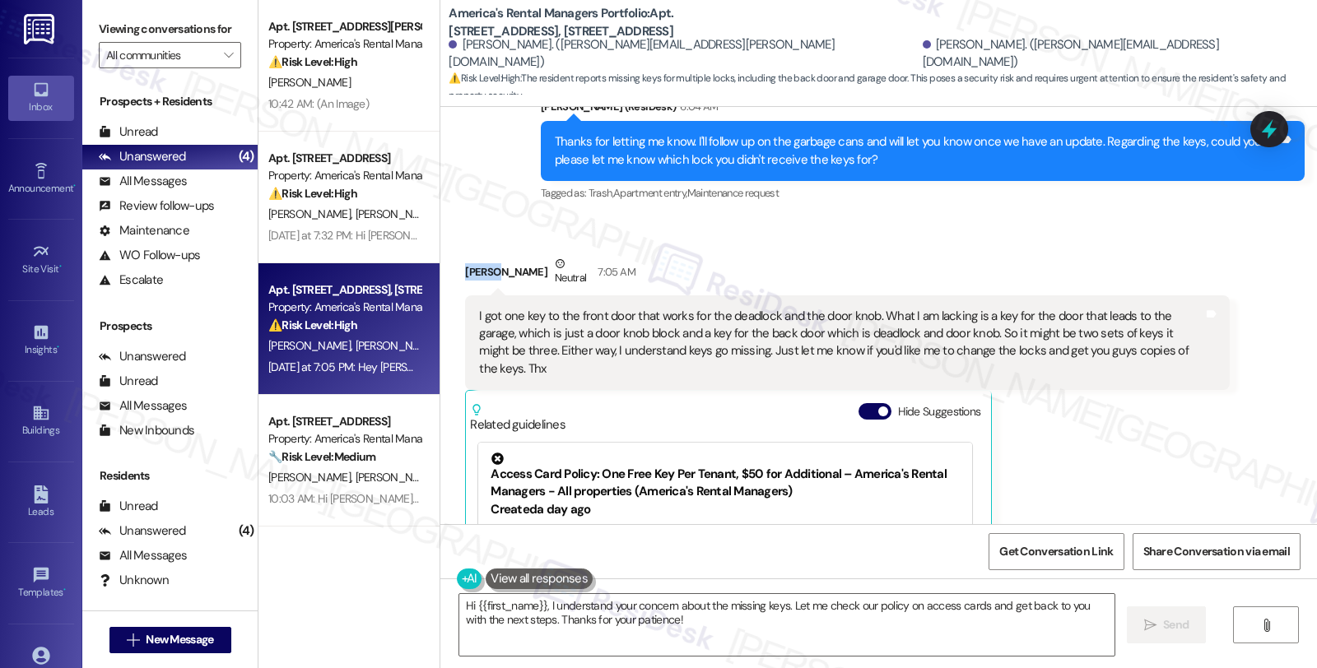
copy div "Grant"
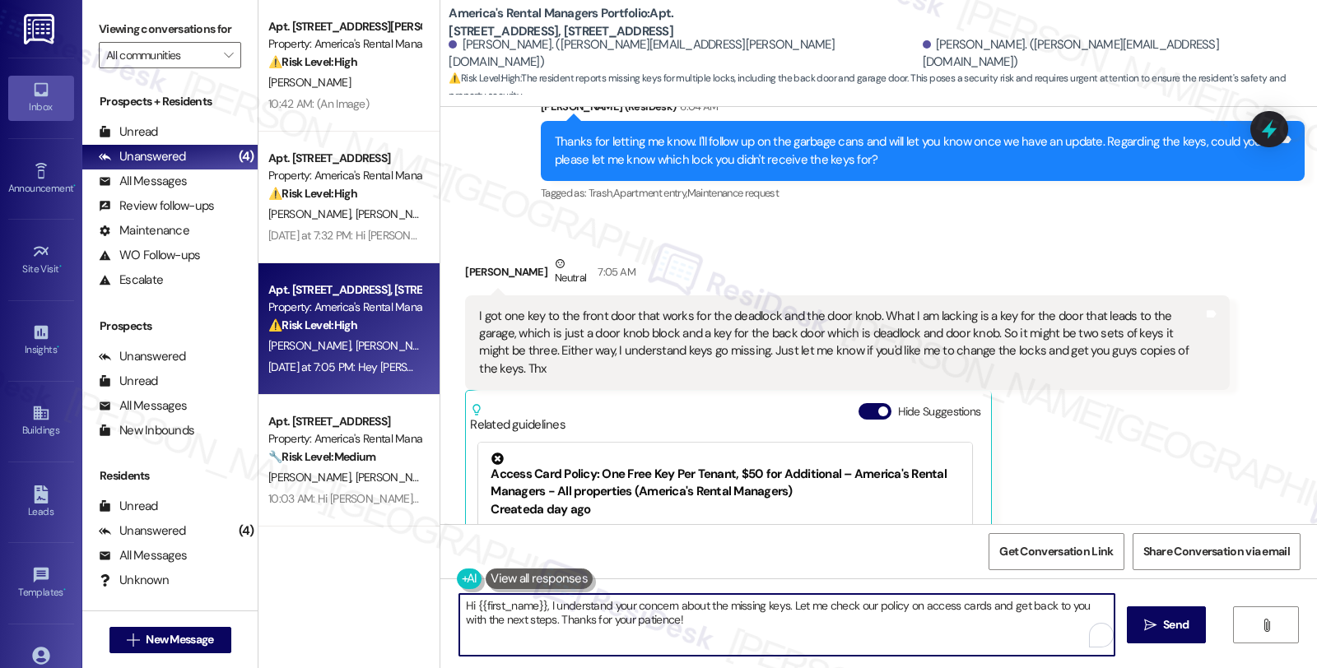
drag, startPoint x: 469, startPoint y: 603, endPoint x: 536, endPoint y: 603, distance: 66.7
click at [536, 603] on textarea "Hi {{first_name}}, I understand your concern about the missing keys. Let me che…" at bounding box center [786, 625] width 655 height 62
paste textarea "Grant"
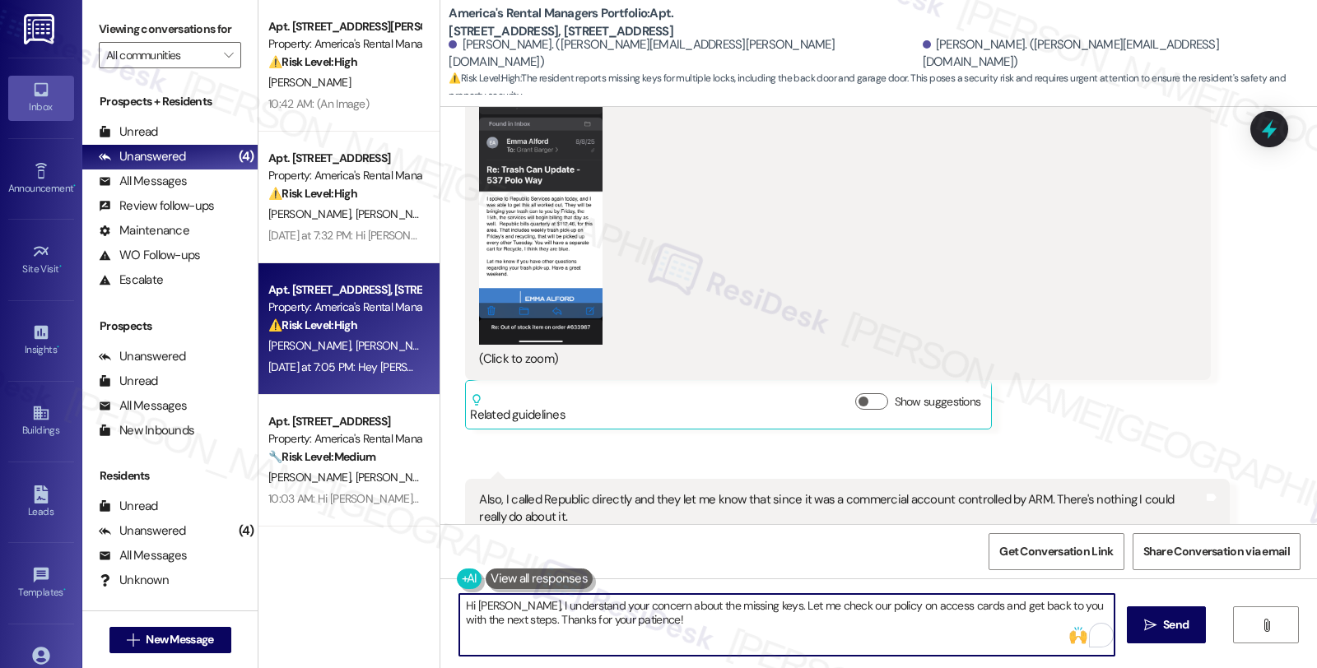
scroll to position [914, 0]
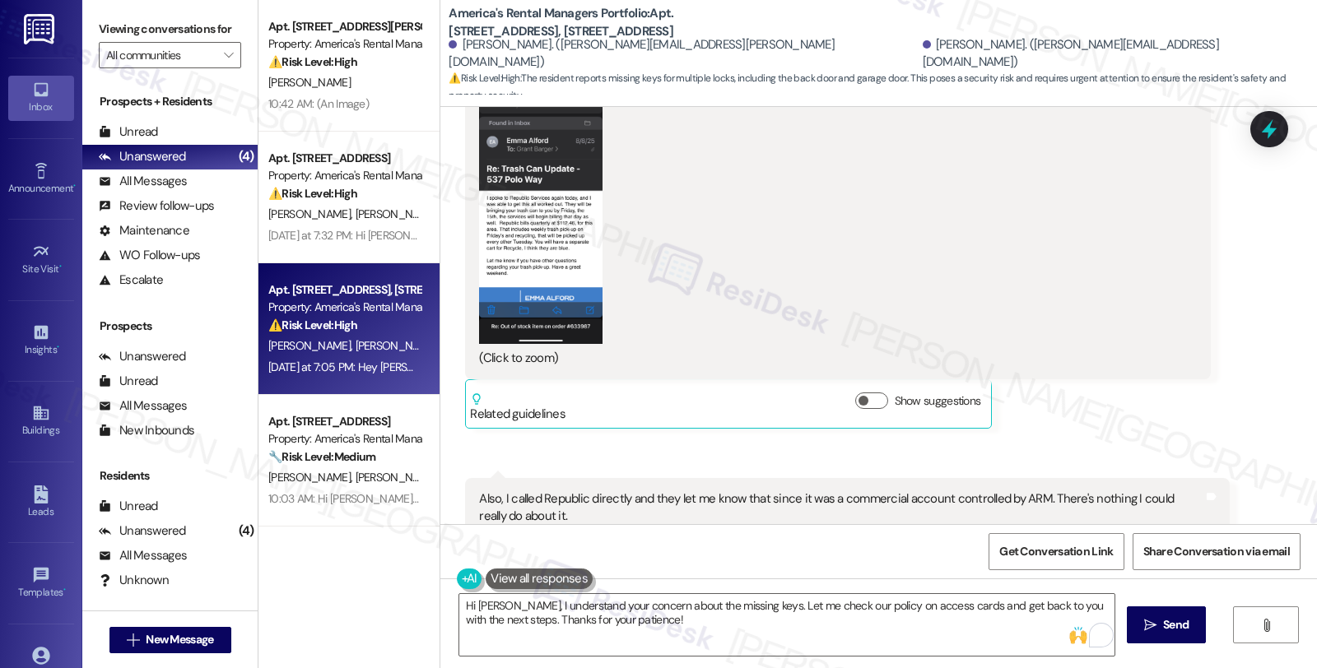
click at [490, 182] on button "Zoom image" at bounding box center [540, 210] width 123 height 267
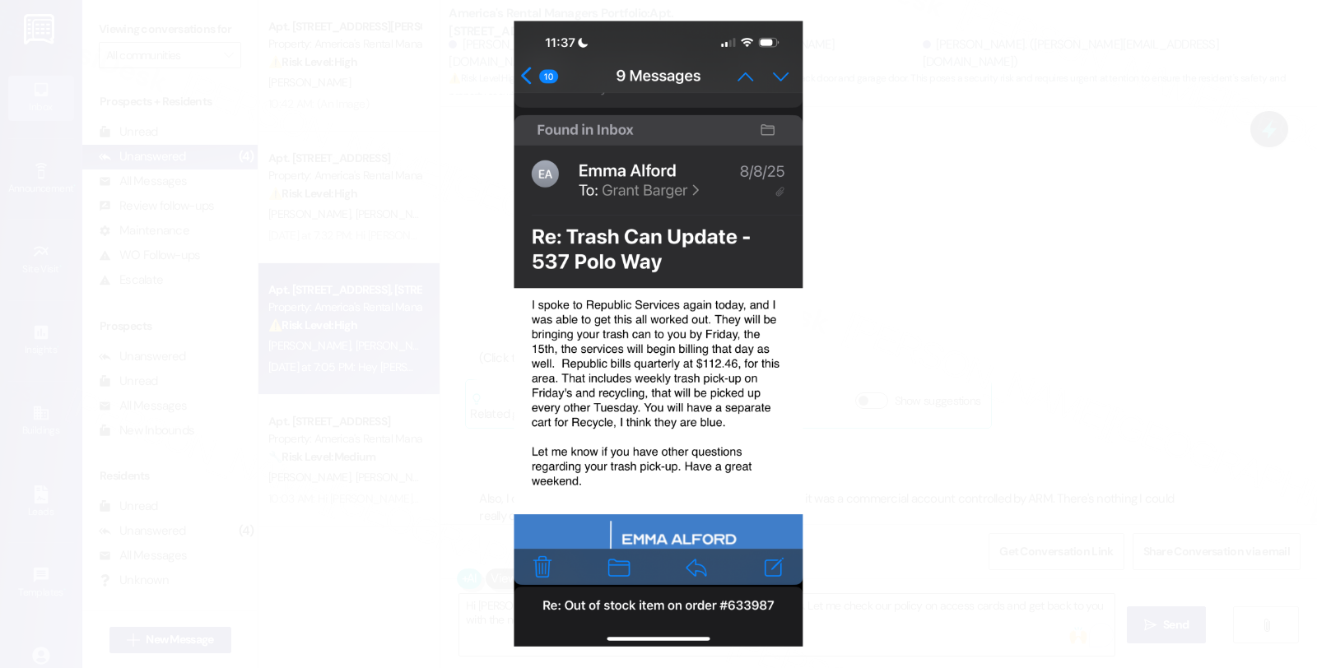
click at [956, 267] on button "Unzoom image" at bounding box center [658, 334] width 1317 height 668
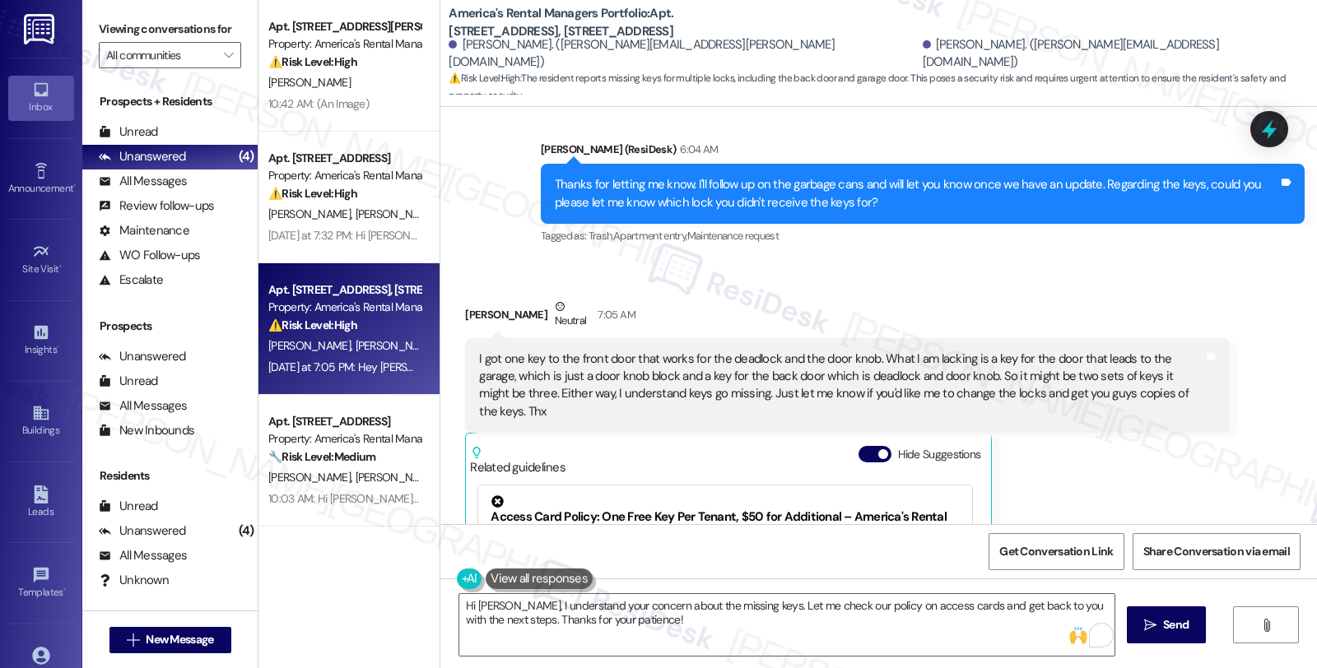
scroll to position [1829, 0]
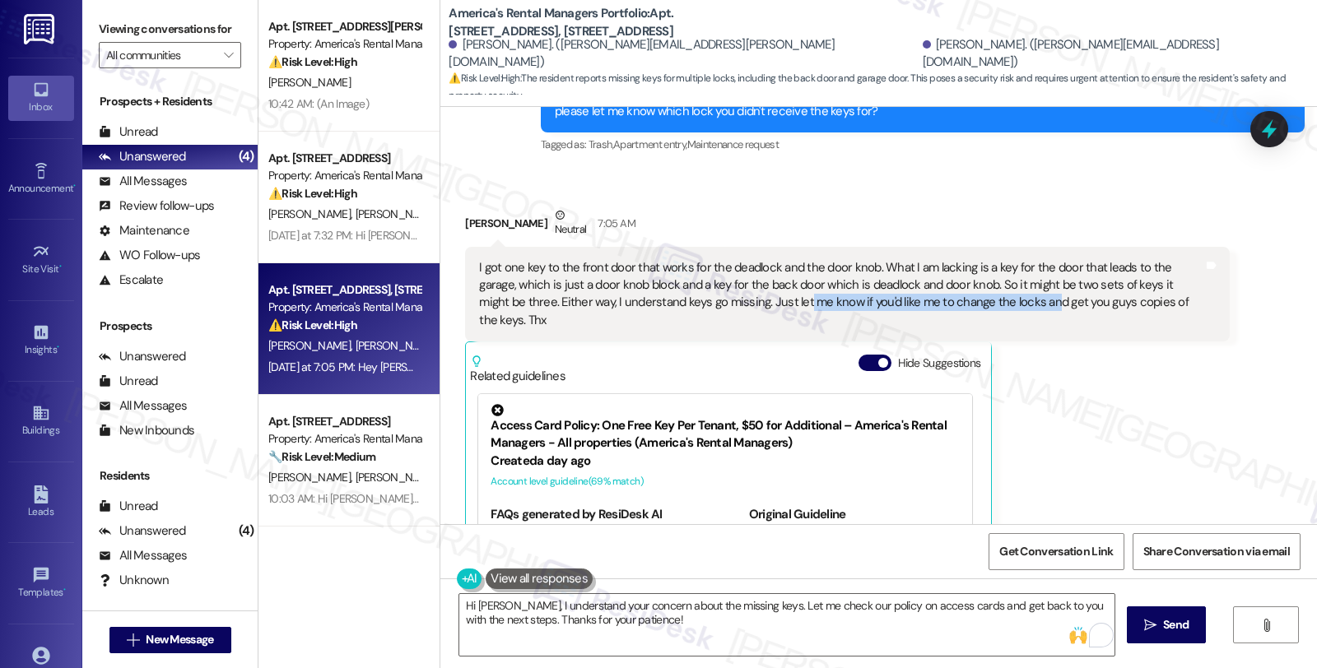
drag, startPoint x: 713, startPoint y: 286, endPoint x: 955, endPoint y: 290, distance: 242.0
click at [955, 290] on div "I got one key to the front door that works for the deadlock and the door knob. …" at bounding box center [840, 294] width 723 height 71
click at [861, 628] on textarea "Hi [PERSON_NAME], I understand your concern about the missing keys. Let me chec…" at bounding box center [786, 625] width 655 height 62
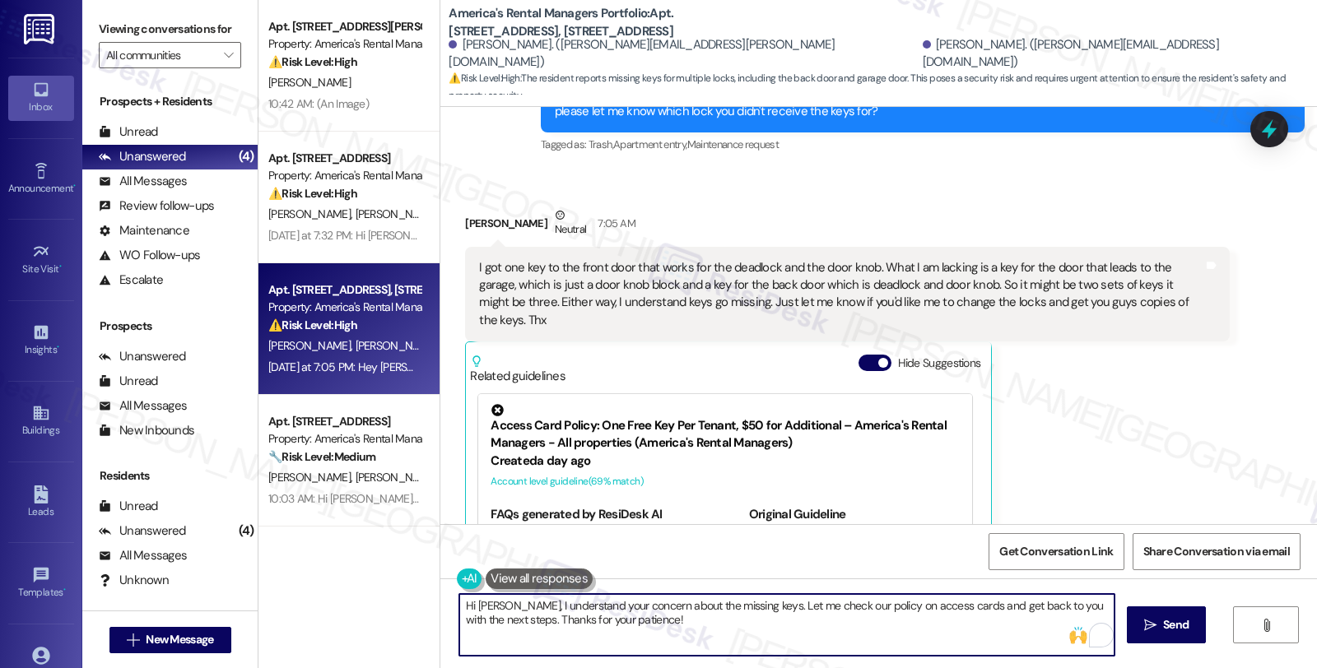
click at [808, 605] on textarea "Hi [PERSON_NAME], I understand your concern about the missing keys. Let me chec…" at bounding box center [786, 625] width 655 height 62
click at [1049, 604] on textarea "Hi [PERSON_NAME], I understand your concern about the missing keys. Let me chec…" at bounding box center [786, 625] width 655 height 62
click at [977, 606] on textarea "Hi [PERSON_NAME], I understand your concern about the missing keys. Let me chec…" at bounding box center [786, 625] width 655 height 62
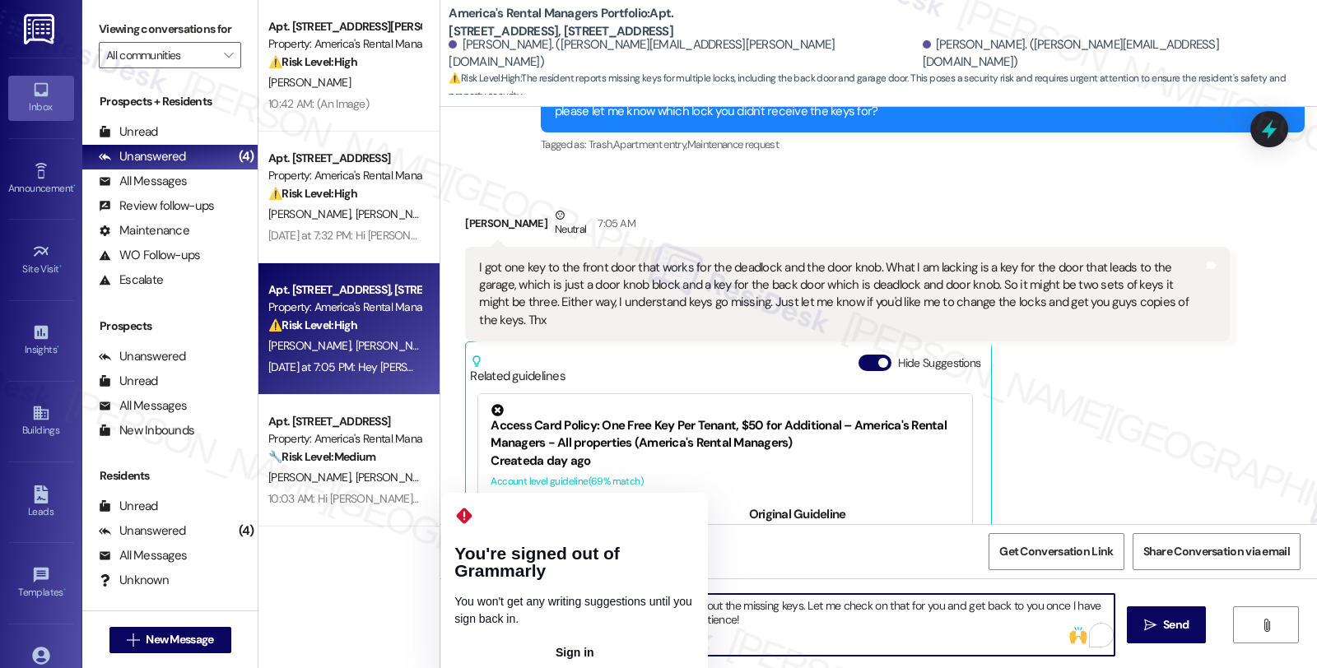
click at [516, 639] on button "Sign in" at bounding box center [574, 652] width 240 height 26
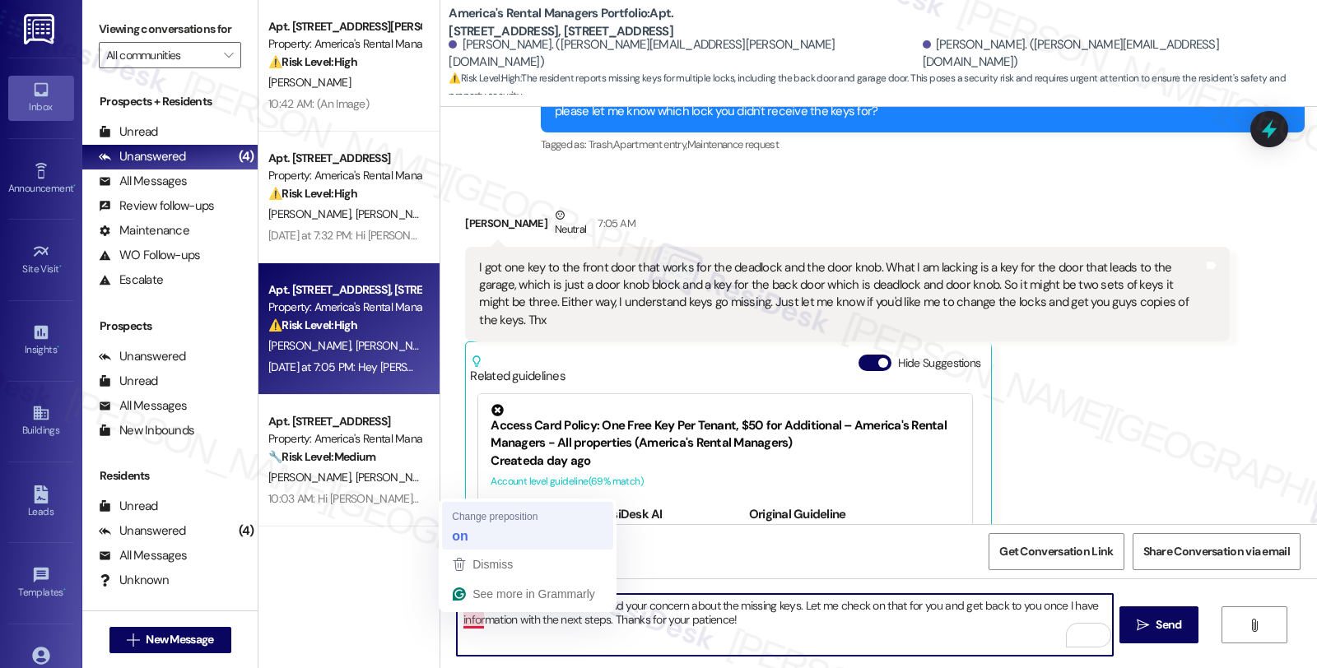
type textarea "Hi [PERSON_NAME], I understand your concern about the missing keys. Let me chec…"
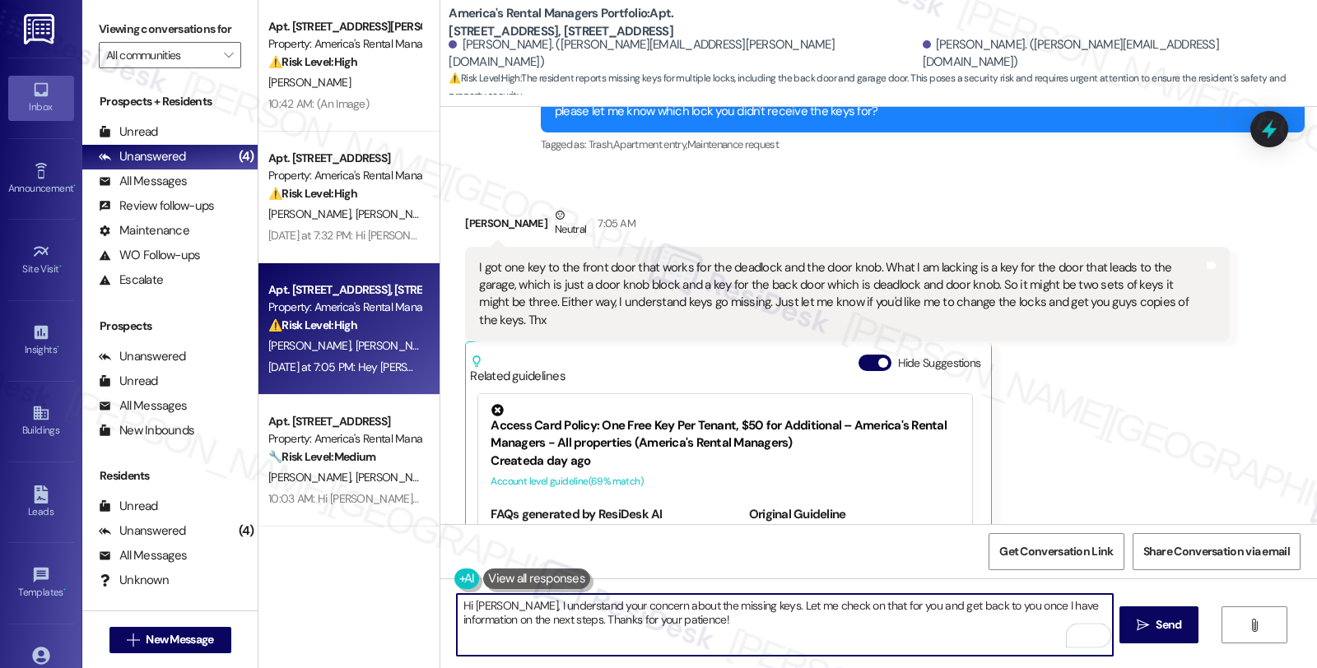
click at [686, 614] on textarea "Hi [PERSON_NAME], I understand your concern about the missing keys. Let me chec…" at bounding box center [784, 625] width 655 height 62
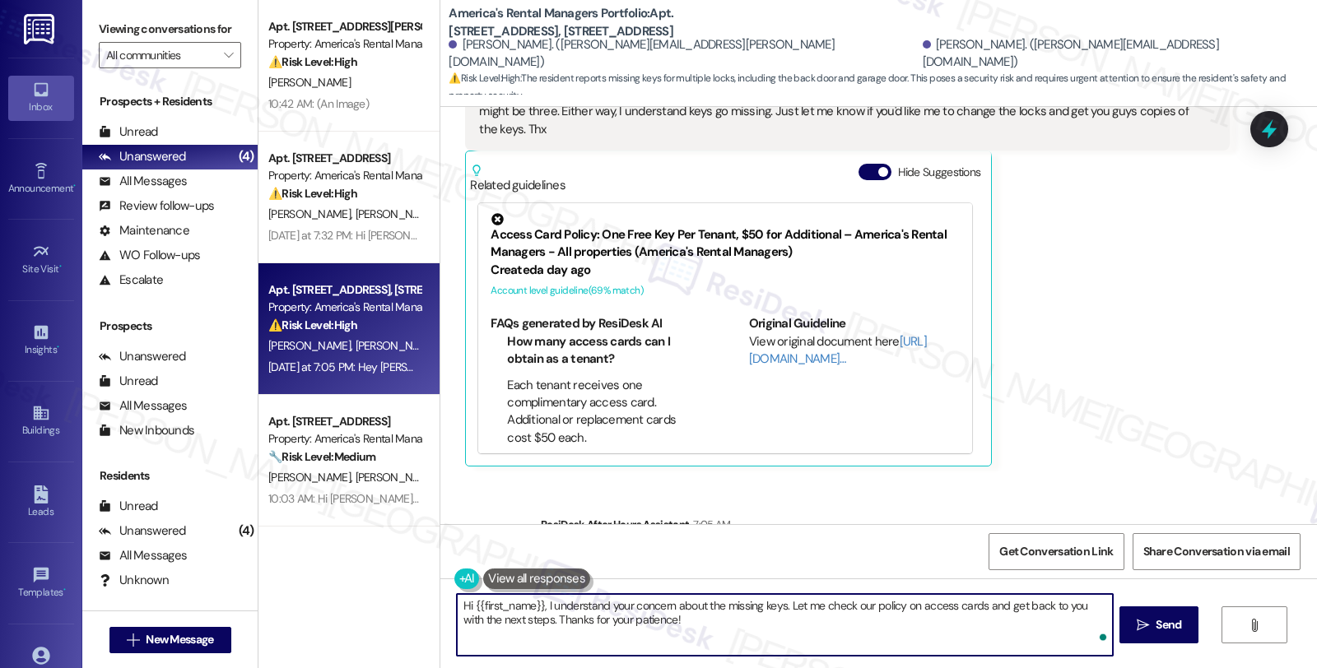
scroll to position [2187, 0]
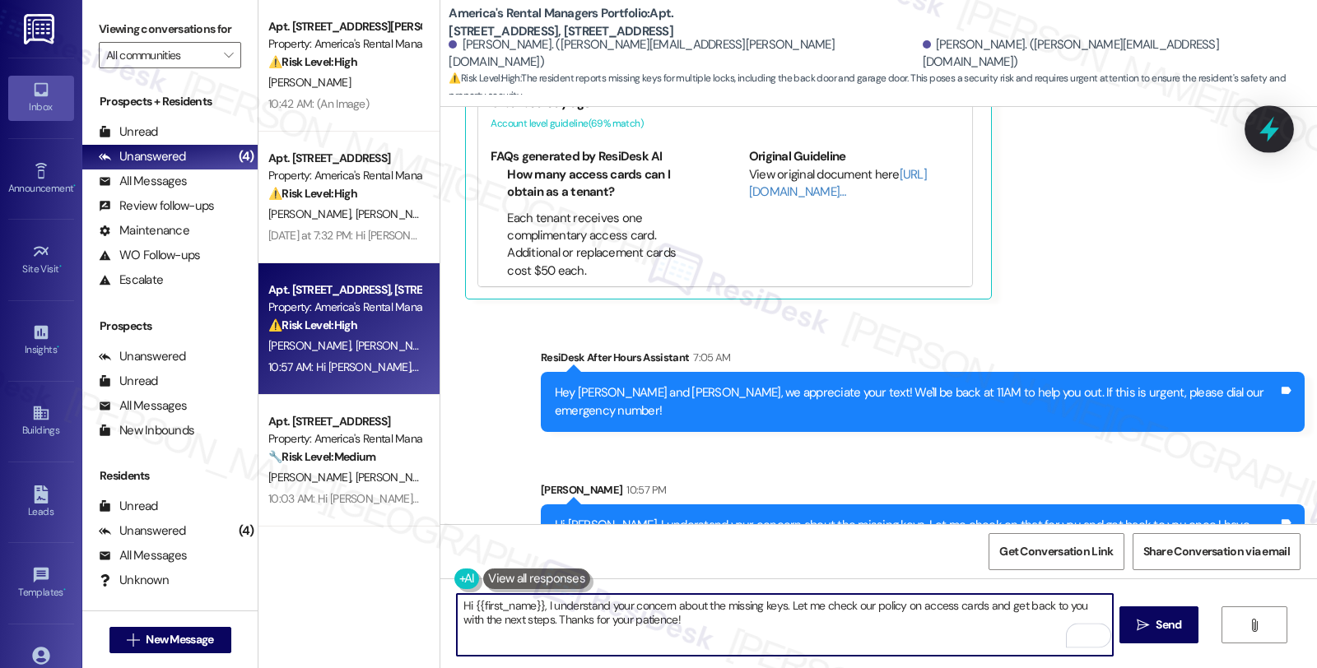
type textarea "Hi {{first_name}}, I understand your concern about the missing keys. Let me che…"
click at [1281, 130] on icon at bounding box center [1269, 129] width 28 height 28
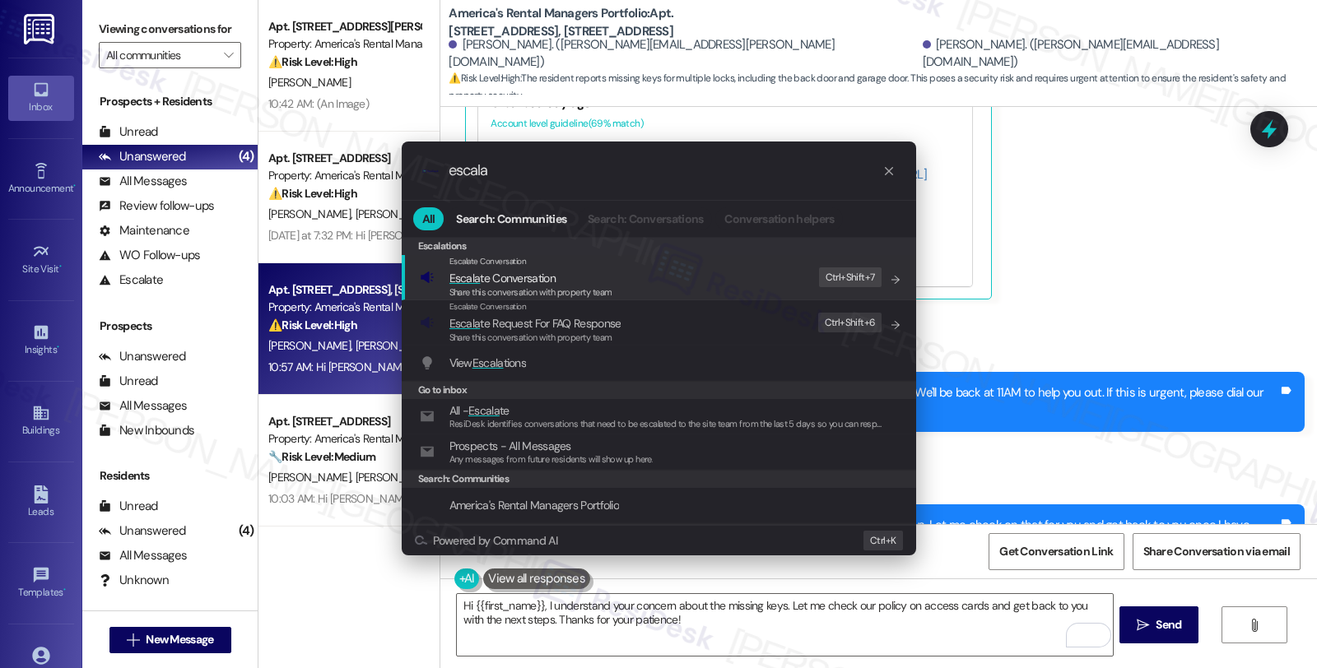
type input "escala"
click at [577, 281] on span "Escala te Conversation" at bounding box center [530, 278] width 163 height 18
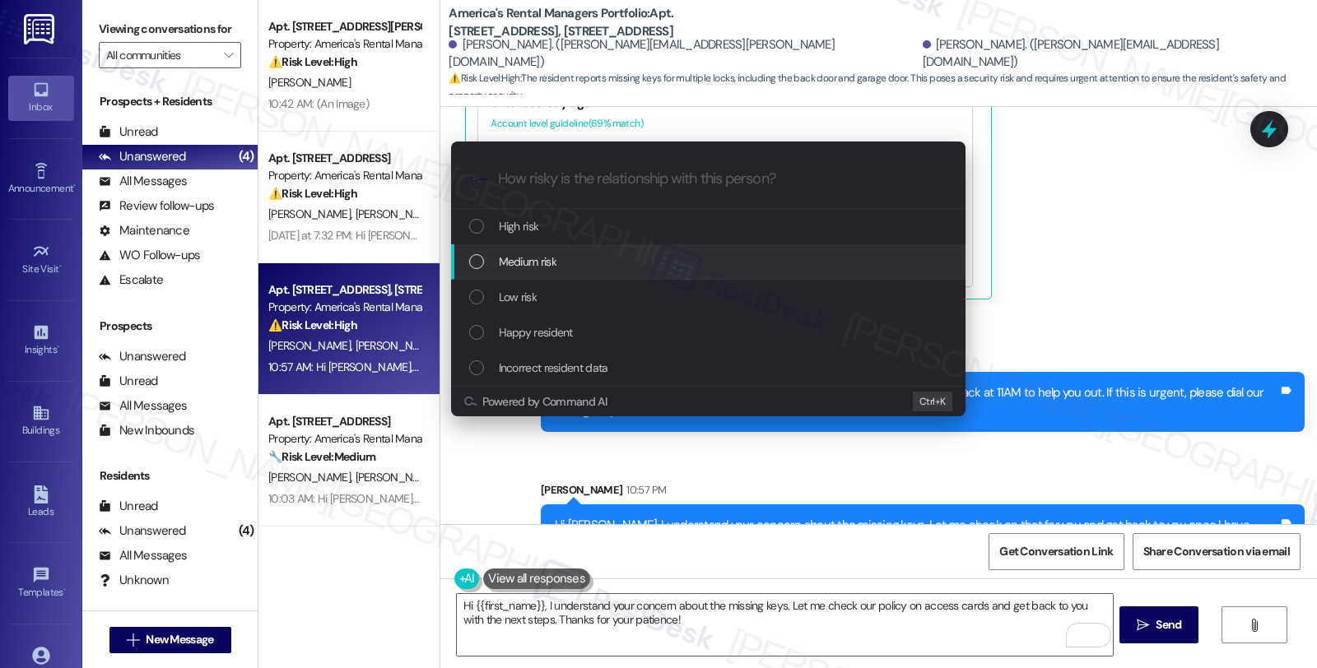
click at [574, 262] on div "Medium risk" at bounding box center [709, 262] width 481 height 18
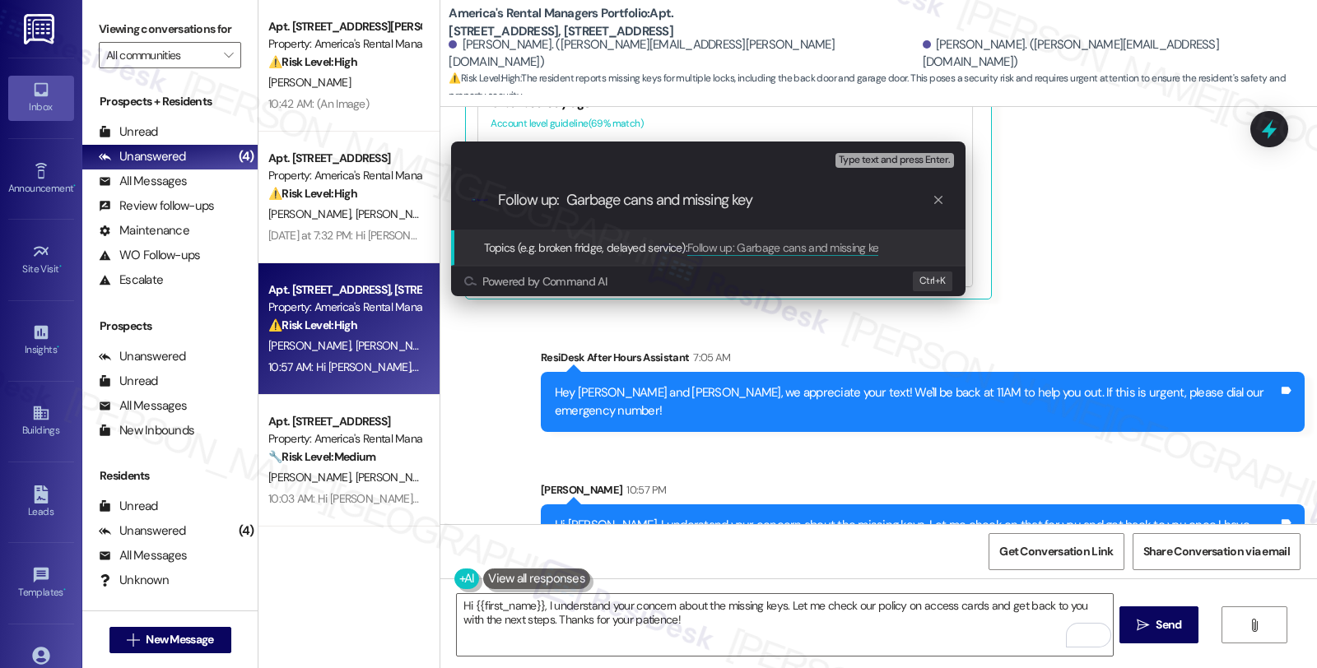
type input "Follow up: Garbage cans and missing keys"
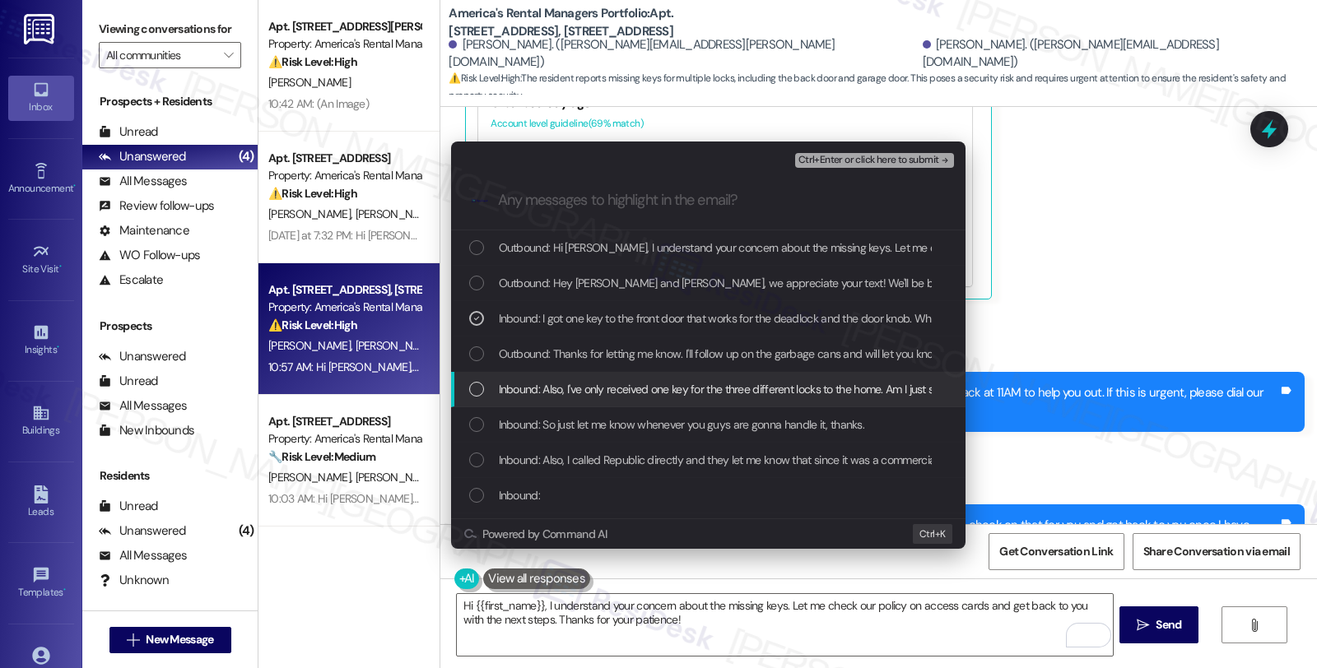
click at [550, 402] on div "Inbound: Also, I've only received one key for the three different locks to the …" at bounding box center [708, 389] width 514 height 35
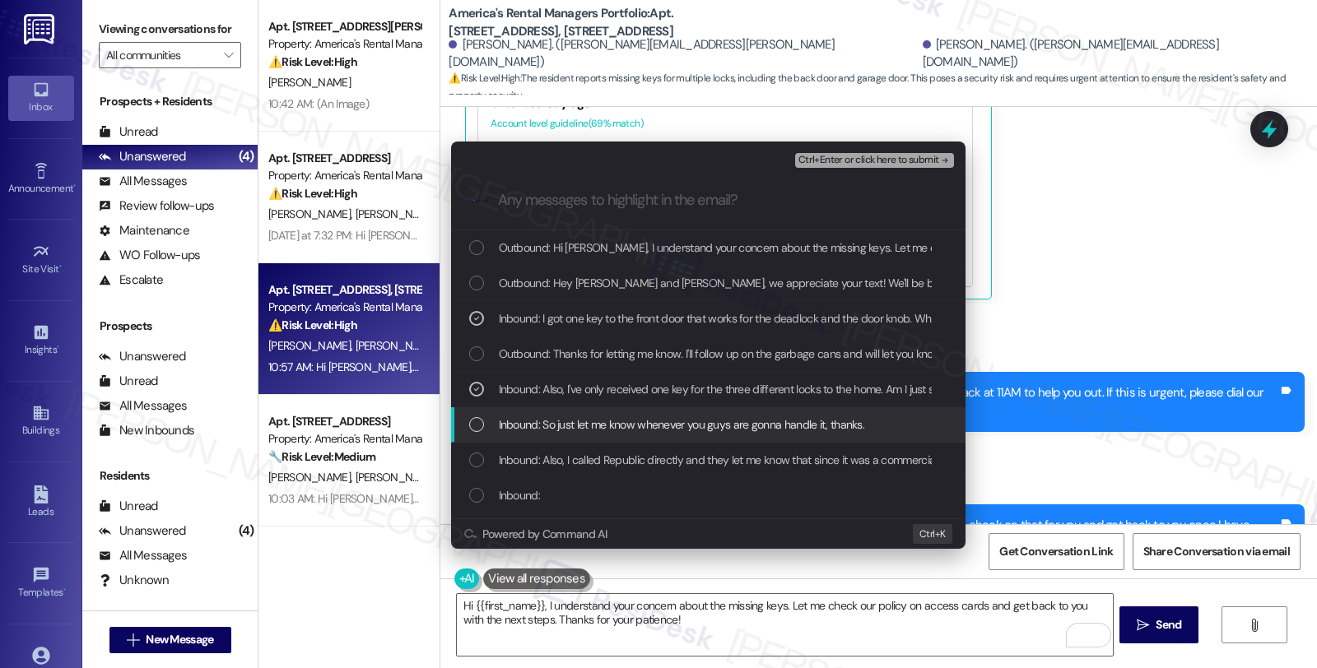
click at [550, 432] on span "Inbound: So just let me know whenever you guys are gonna handle it, thanks." at bounding box center [682, 425] width 366 height 18
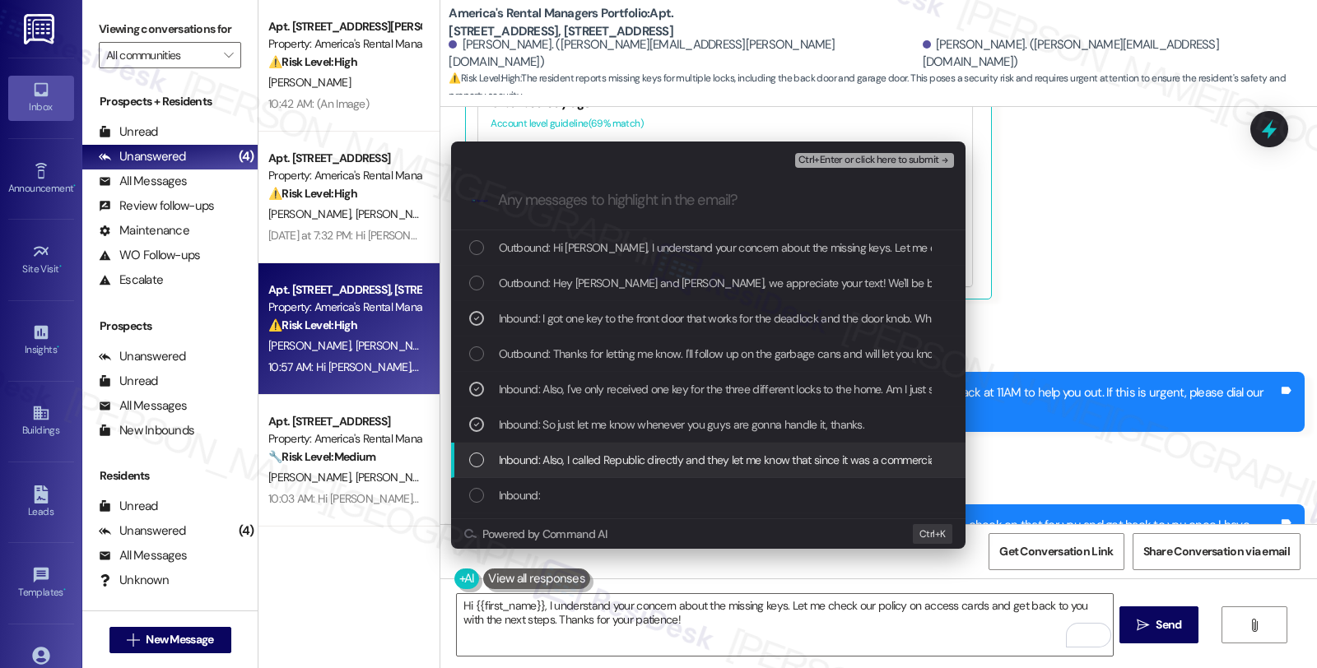
click at [550, 458] on span "Inbound: Also, I called Republic directly and they let me know that since it wa…" at bounding box center [881, 460] width 765 height 18
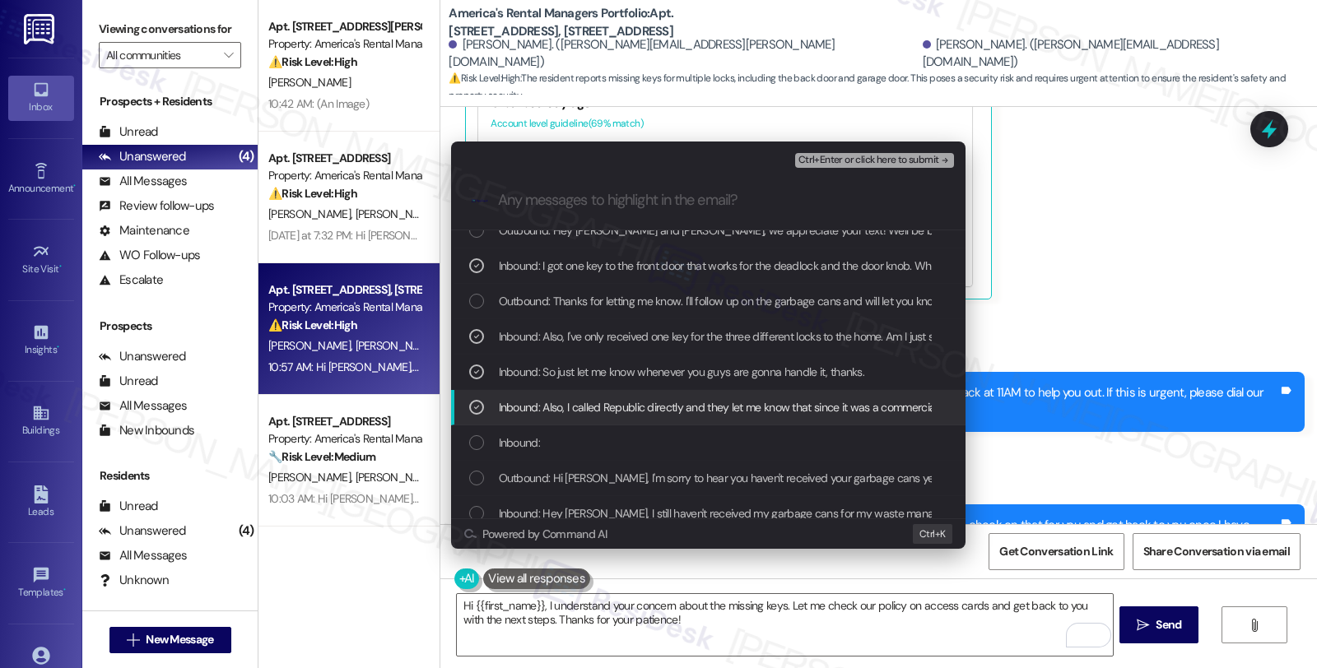
scroll to position [91, 0]
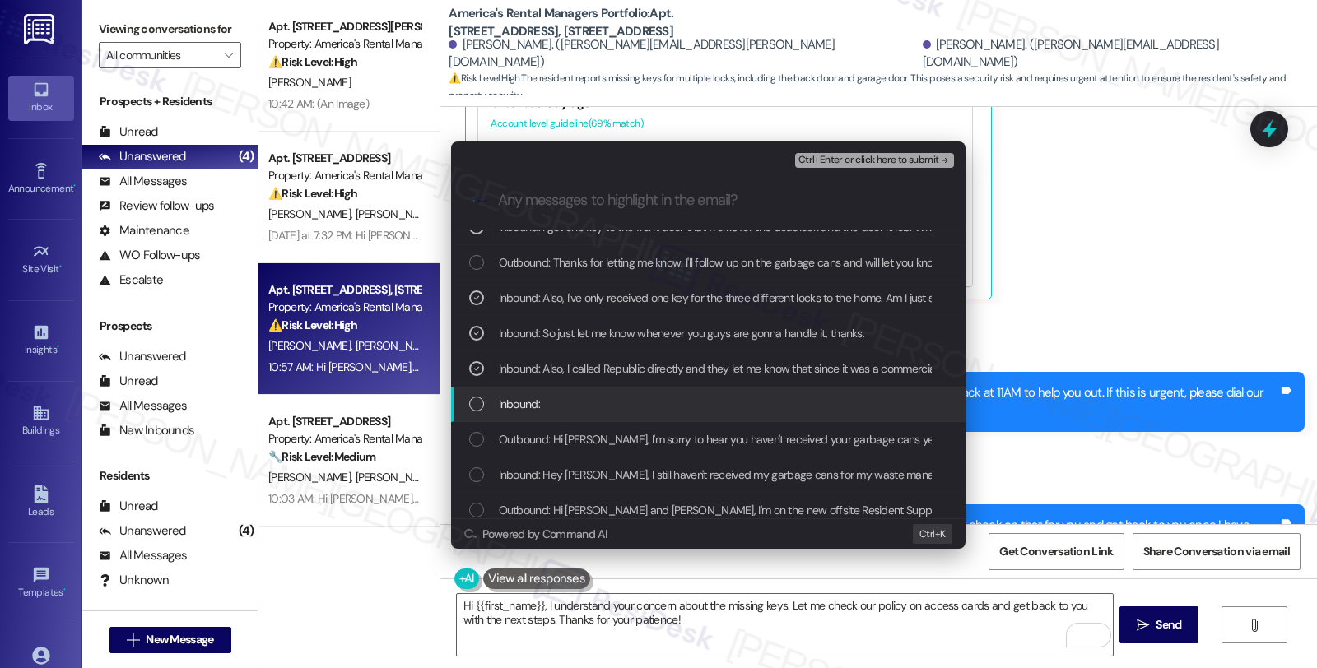
click at [539, 400] on div "Inbound:" at bounding box center [709, 404] width 481 height 18
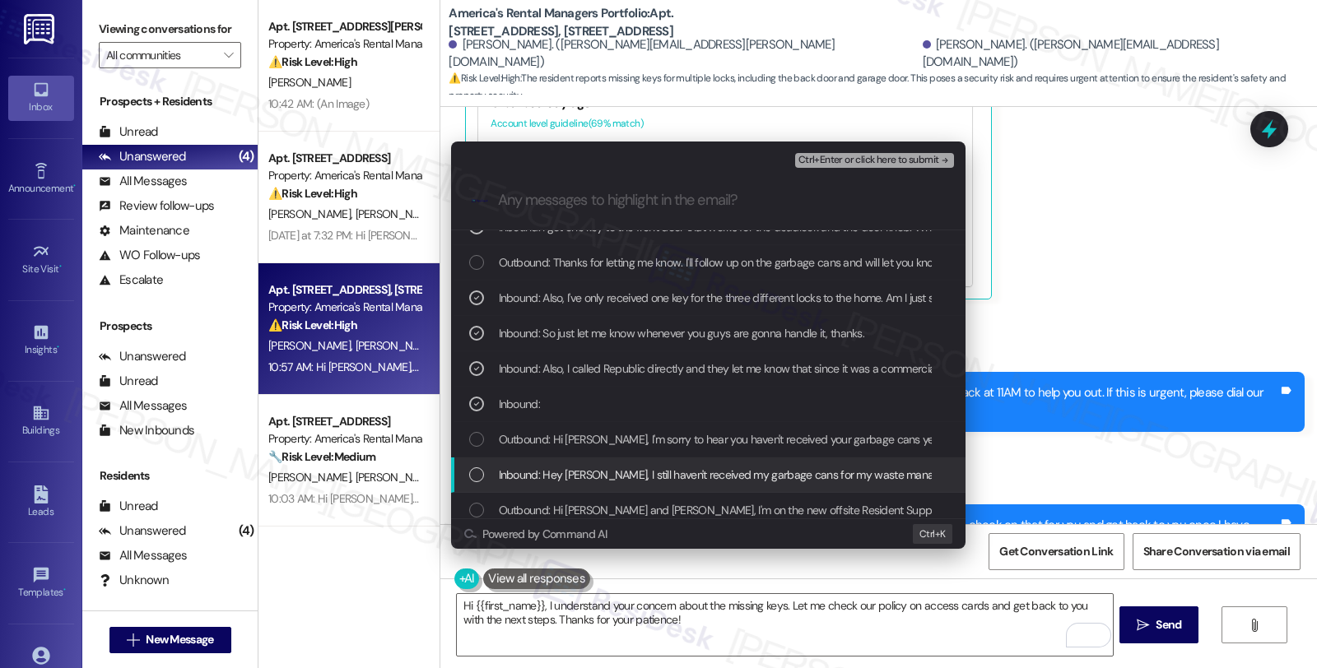
click at [714, 477] on span "Inbound: Hey [PERSON_NAME], I still haven't received my garbage cans for my was…" at bounding box center [826, 475] width 654 height 18
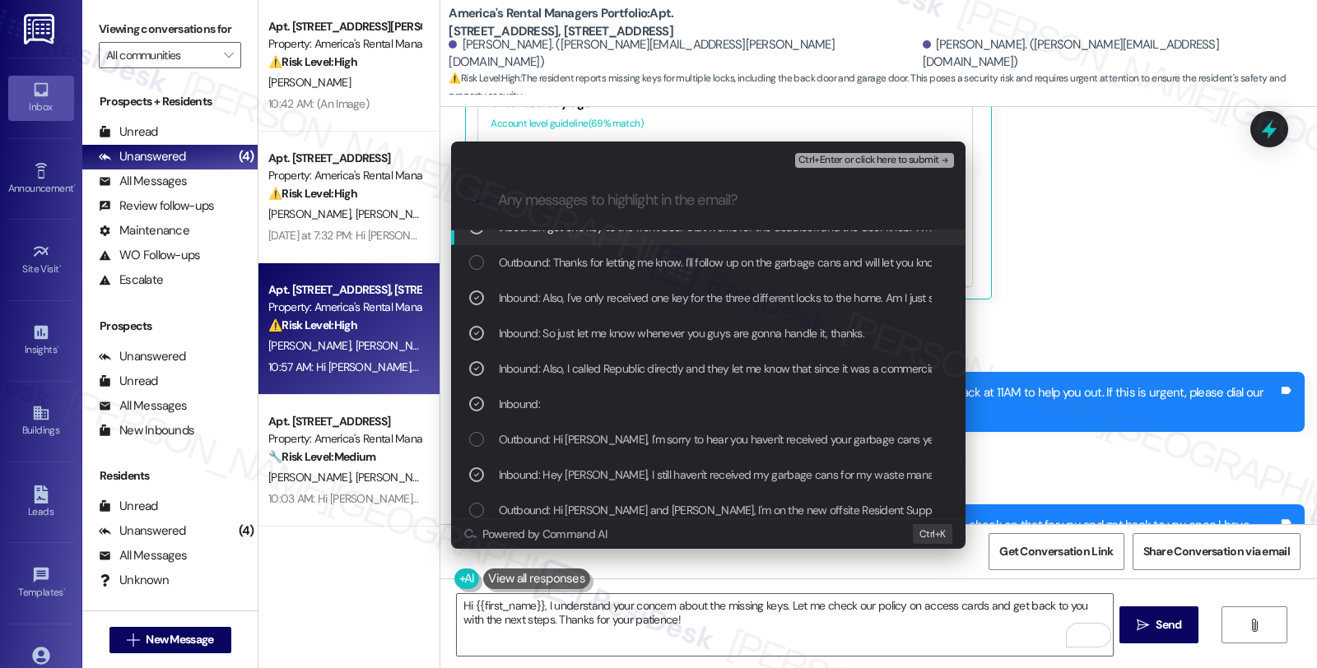
click at [868, 158] on span "Ctrl+Enter or click here to submit" at bounding box center [868, 161] width 141 height 12
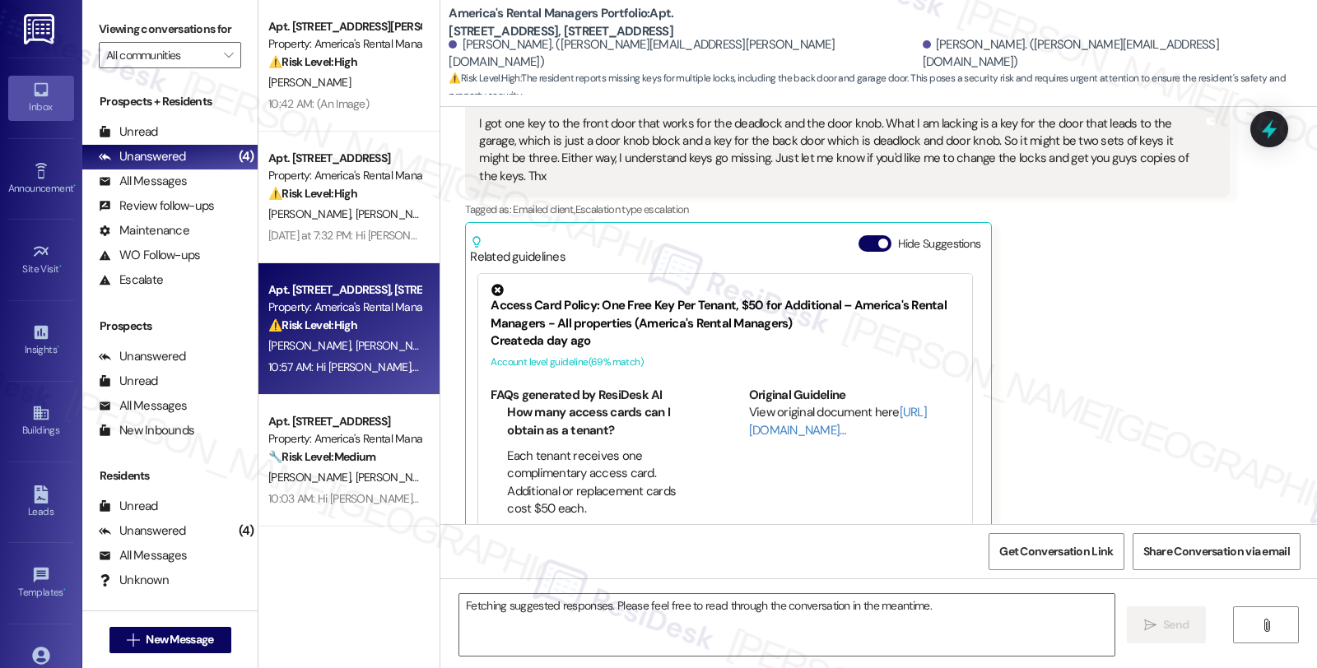
scroll to position [1964, 0]
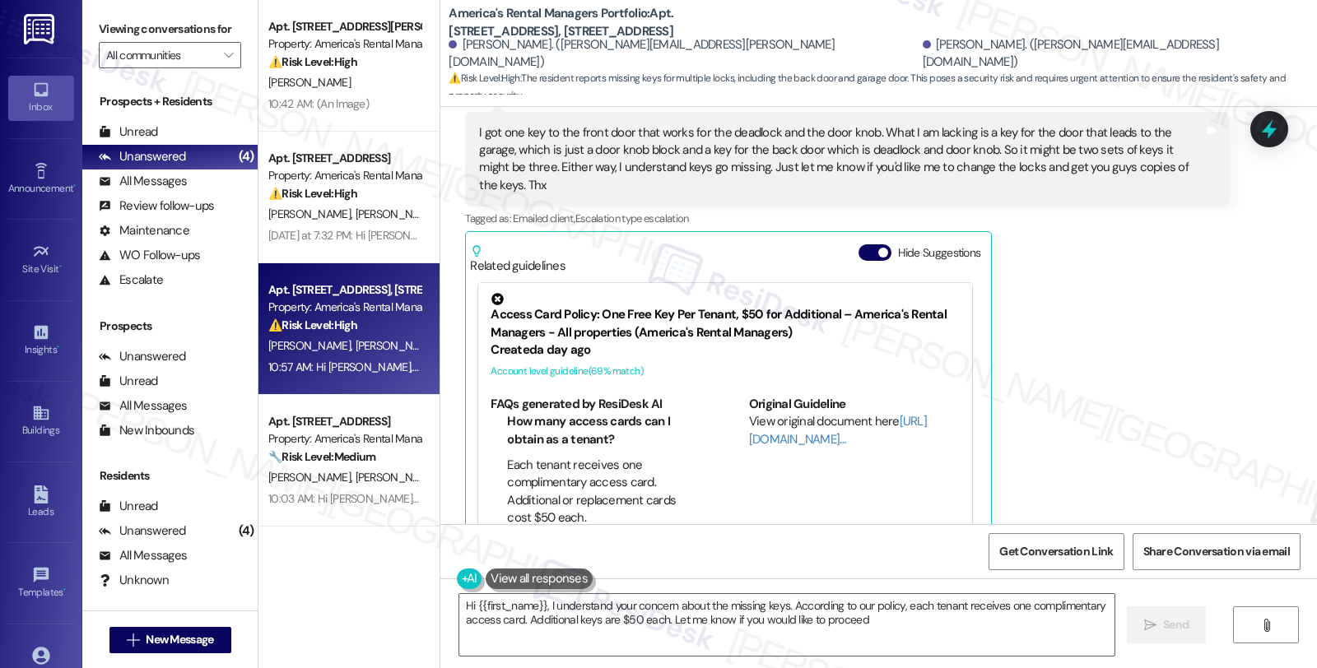
type textarea "Hi {{first_name}}, I understand your concern about the missing keys. According …"
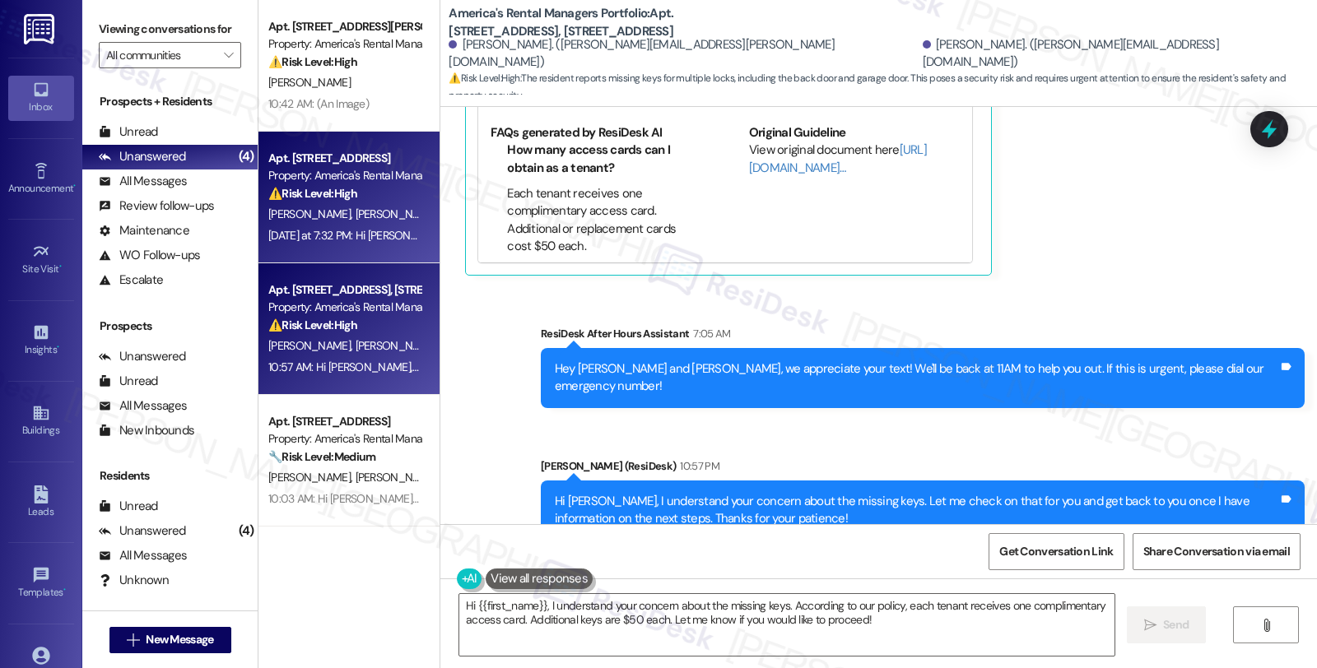
click at [370, 210] on div "[PERSON_NAME] [PERSON_NAME]" at bounding box center [345, 214] width 156 height 21
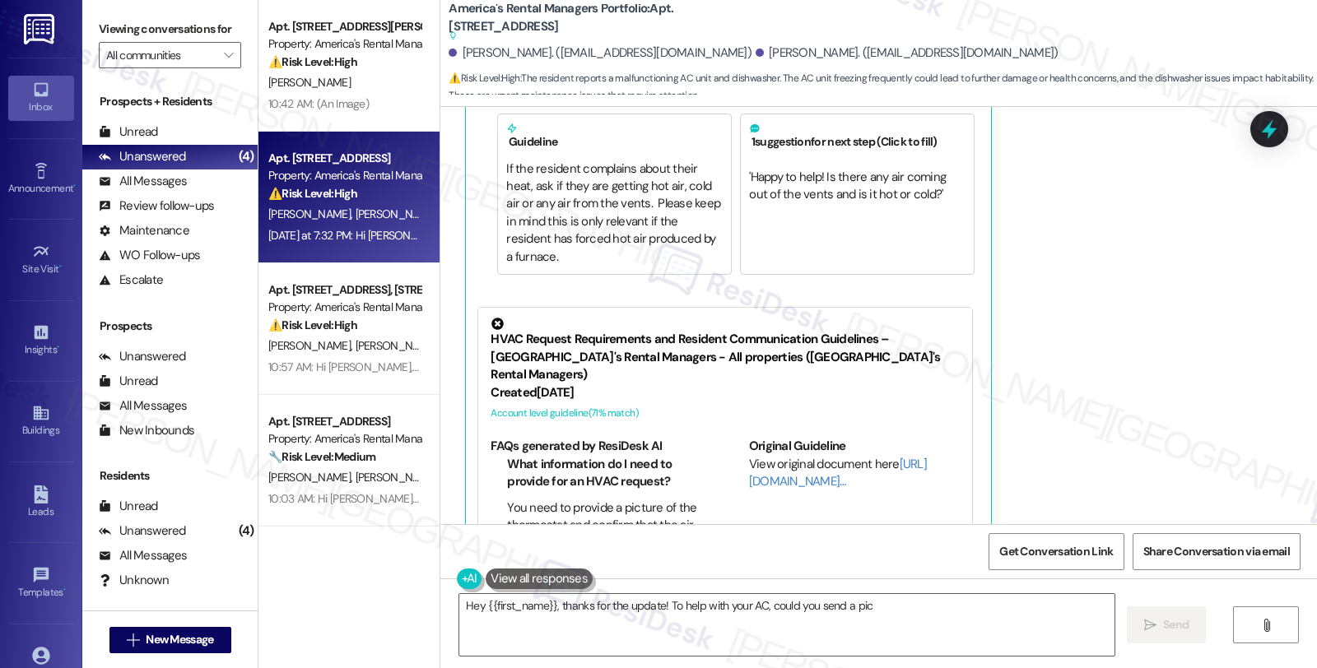
scroll to position [1129, 0]
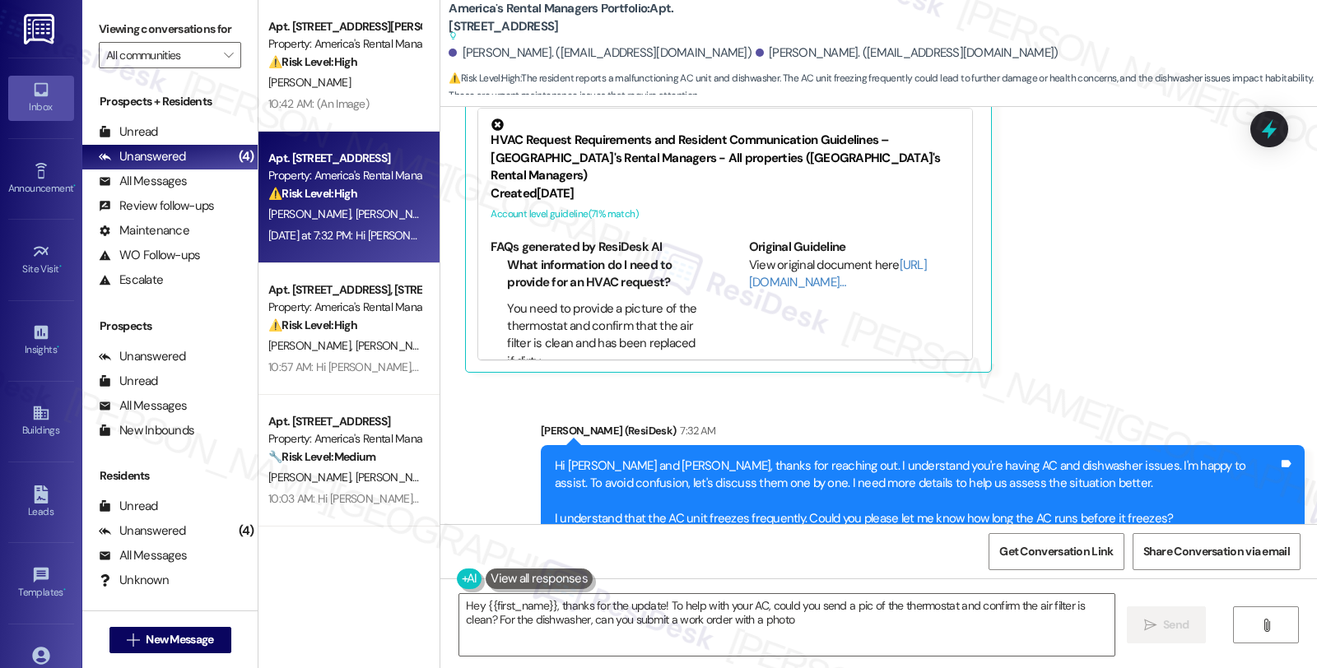
type textarea "Hey {{first_name}}, thanks for the update! To help with your AC, could you send…"
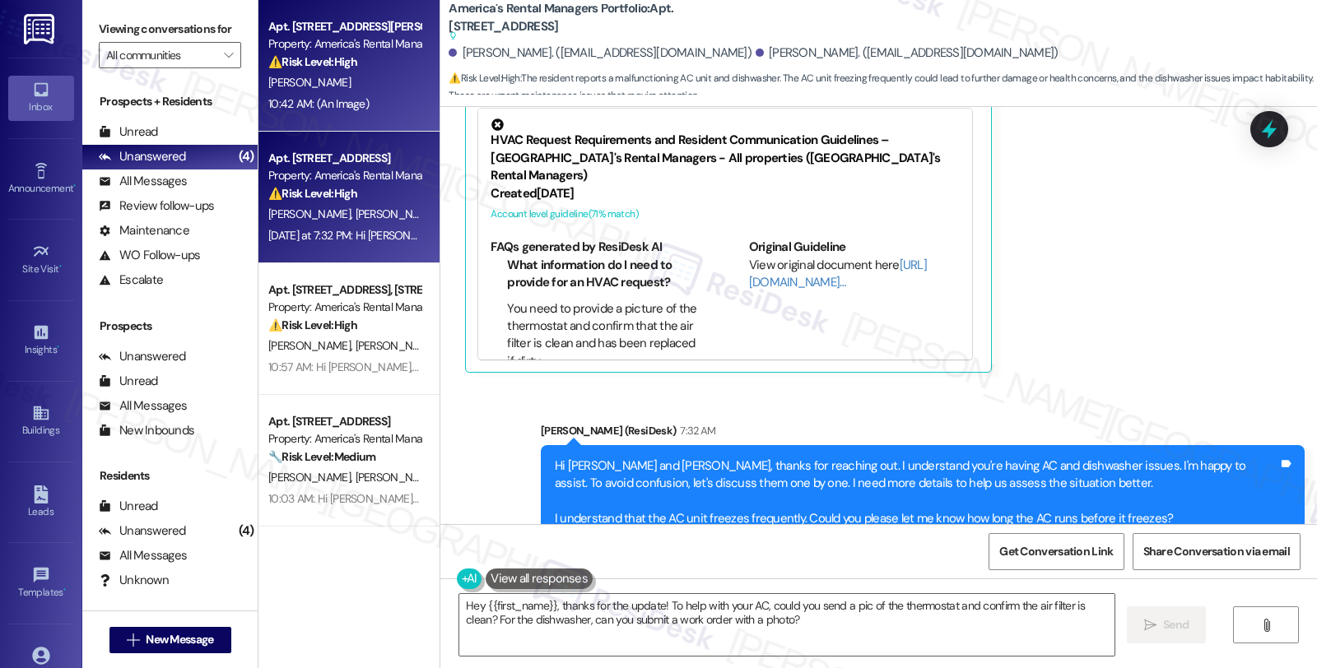
click at [371, 63] on div "⚠️ Risk Level: High The resident is questioning a charge on their rent statemen…" at bounding box center [344, 61] width 152 height 17
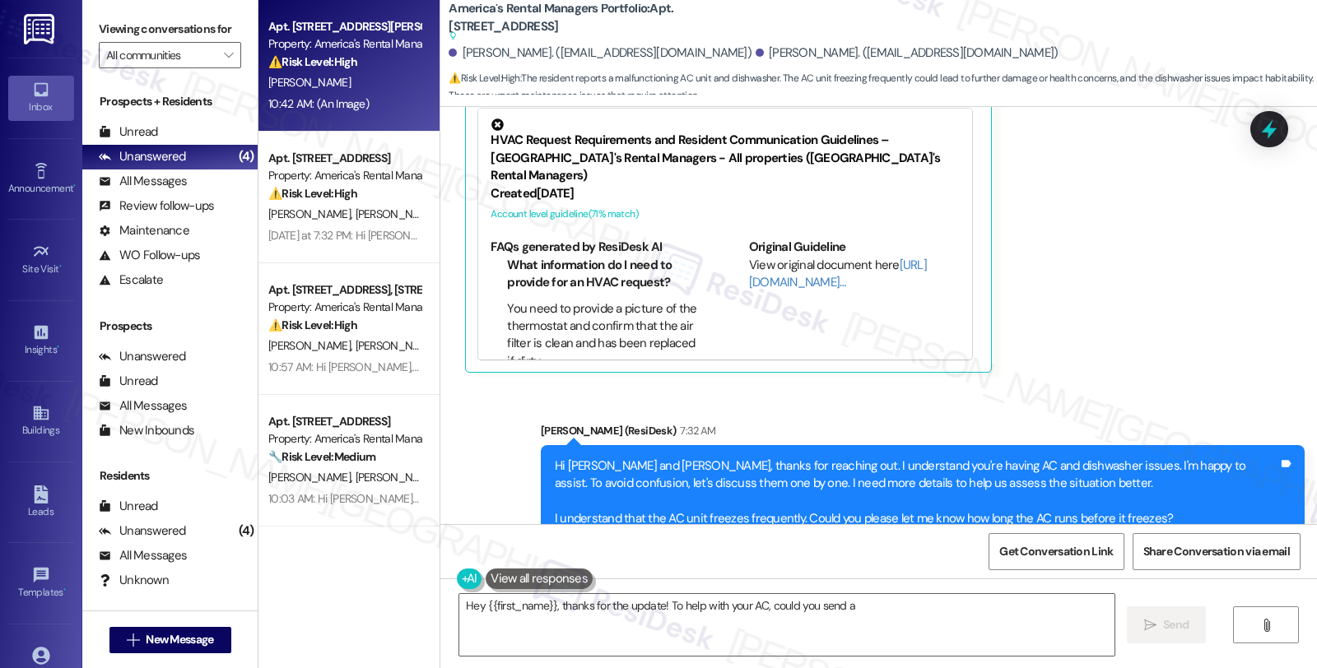
type textarea "Hey {{first_name}}, thanks for the update! To help with your AC, could you send…"
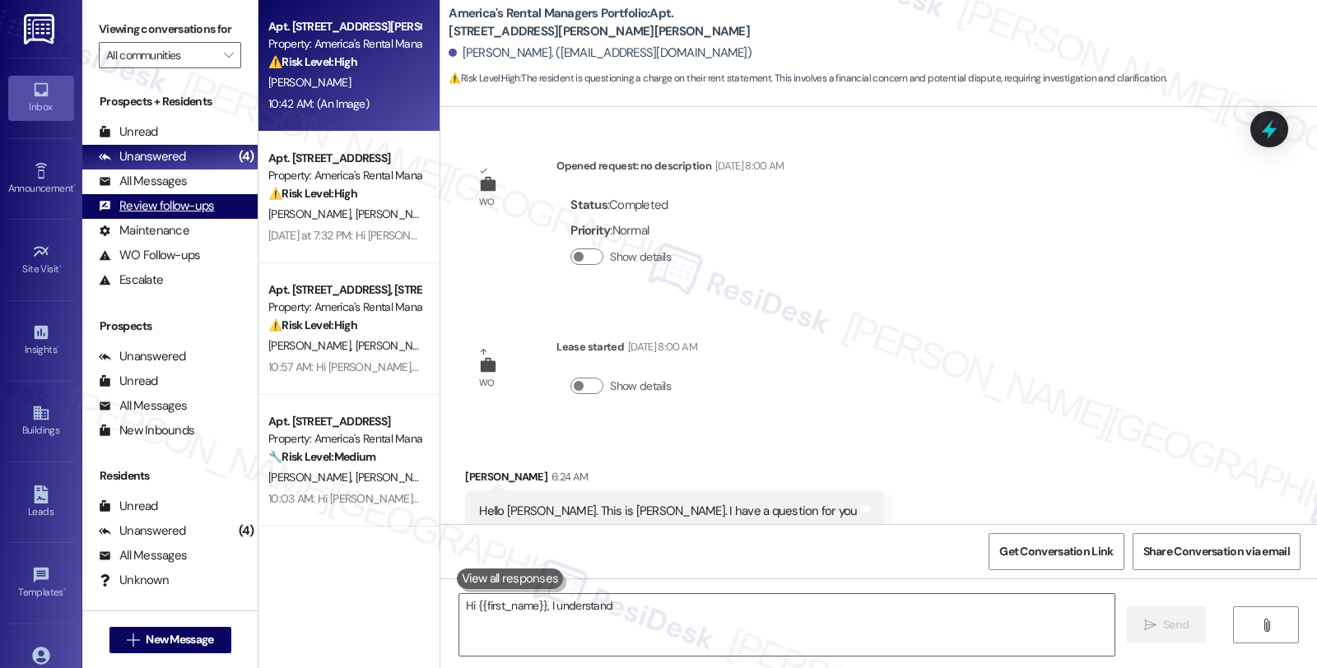
scroll to position [1466, 0]
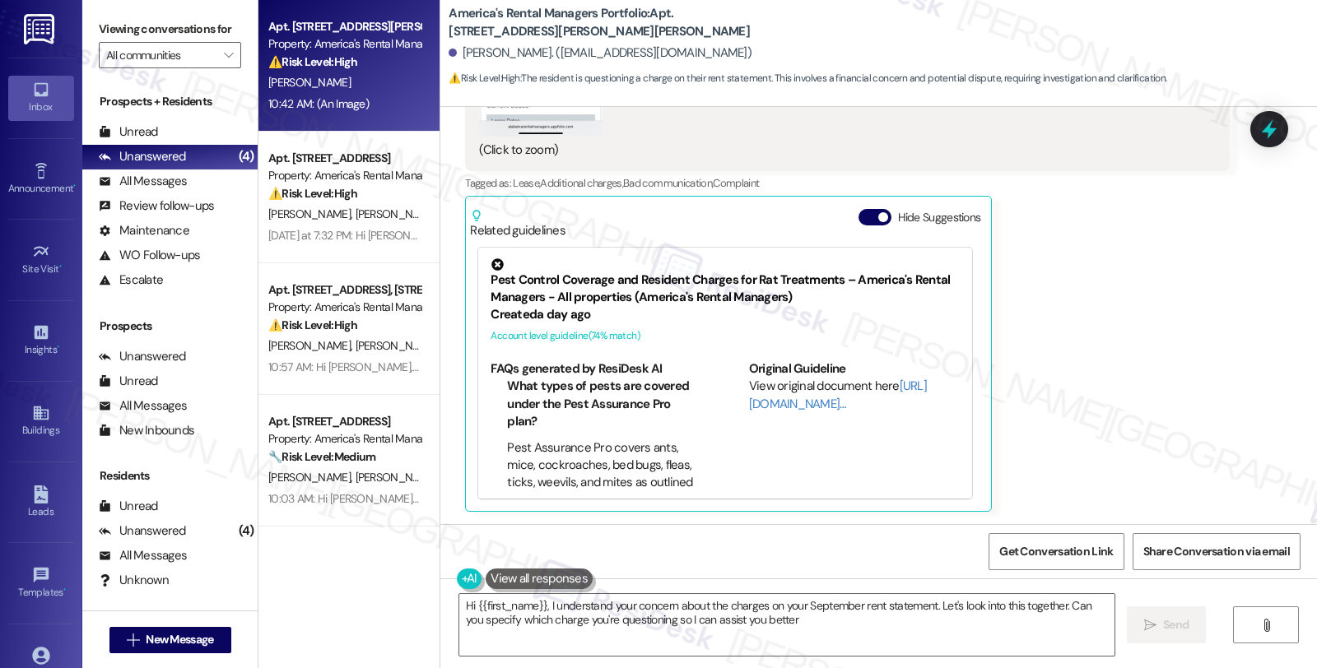
type textarea "Hi {{first_name}}, I understand your concern about the charges on your Septembe…"
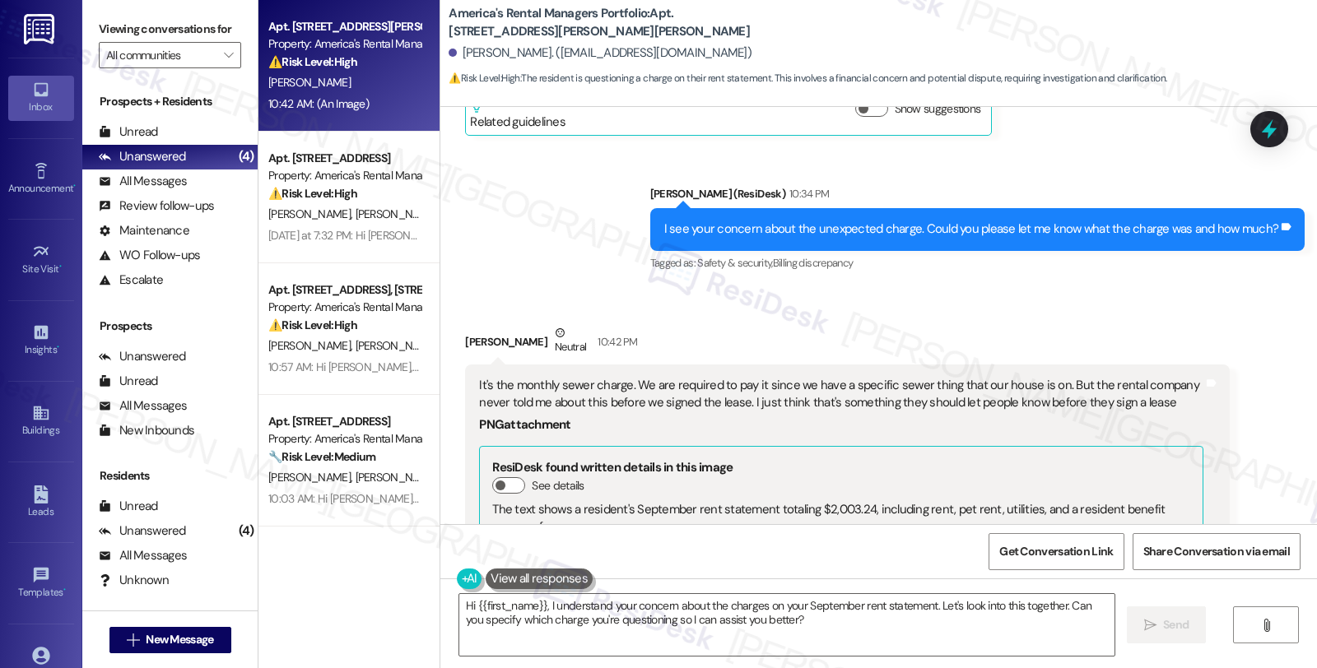
scroll to position [734, 0]
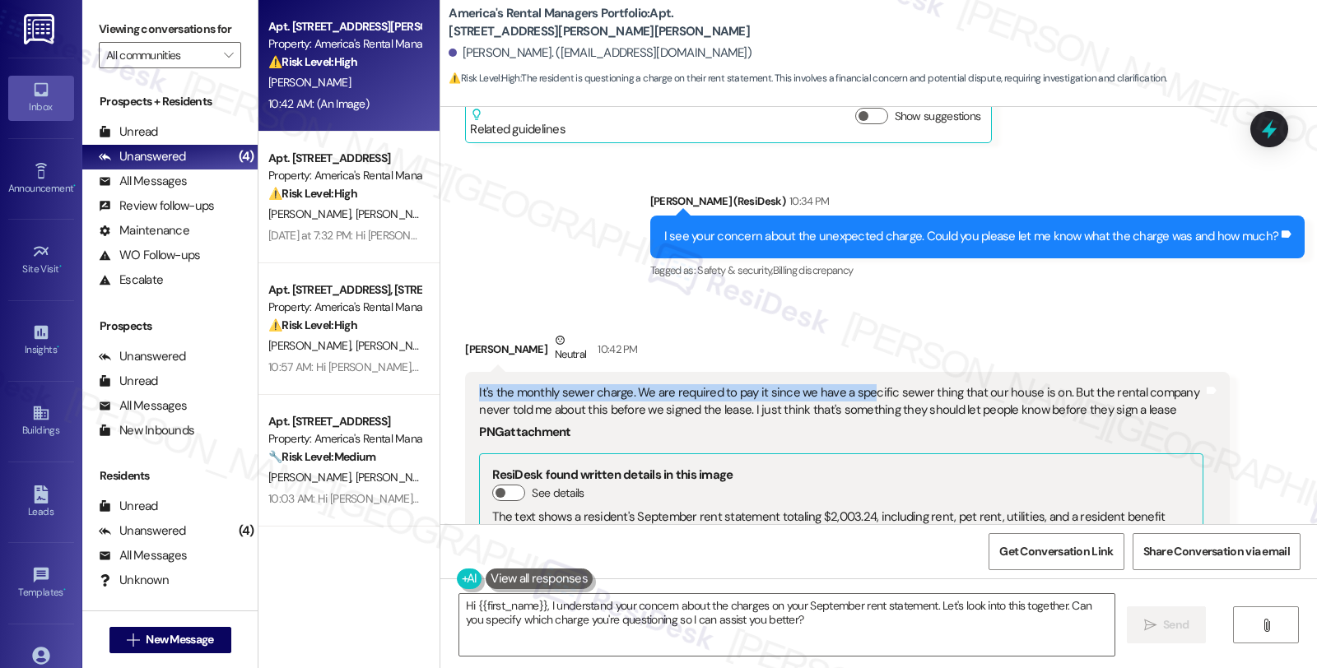
drag, startPoint x: 465, startPoint y: 388, endPoint x: 856, endPoint y: 398, distance: 391.1
click at [856, 398] on div "It's the monthly sewer charge. We are required to pay it since we have a specif…" at bounding box center [840, 637] width 727 height 506
click at [528, 416] on div "It's the monthly sewer charge. We are required to pay it since we have a specif…" at bounding box center [840, 401] width 723 height 35
drag, startPoint x: 556, startPoint y: 400, endPoint x: 584, endPoint y: 400, distance: 28.8
click at [565, 400] on div "It's the monthly sewer charge. We are required to pay it since we have a specif…" at bounding box center [840, 401] width 723 height 35
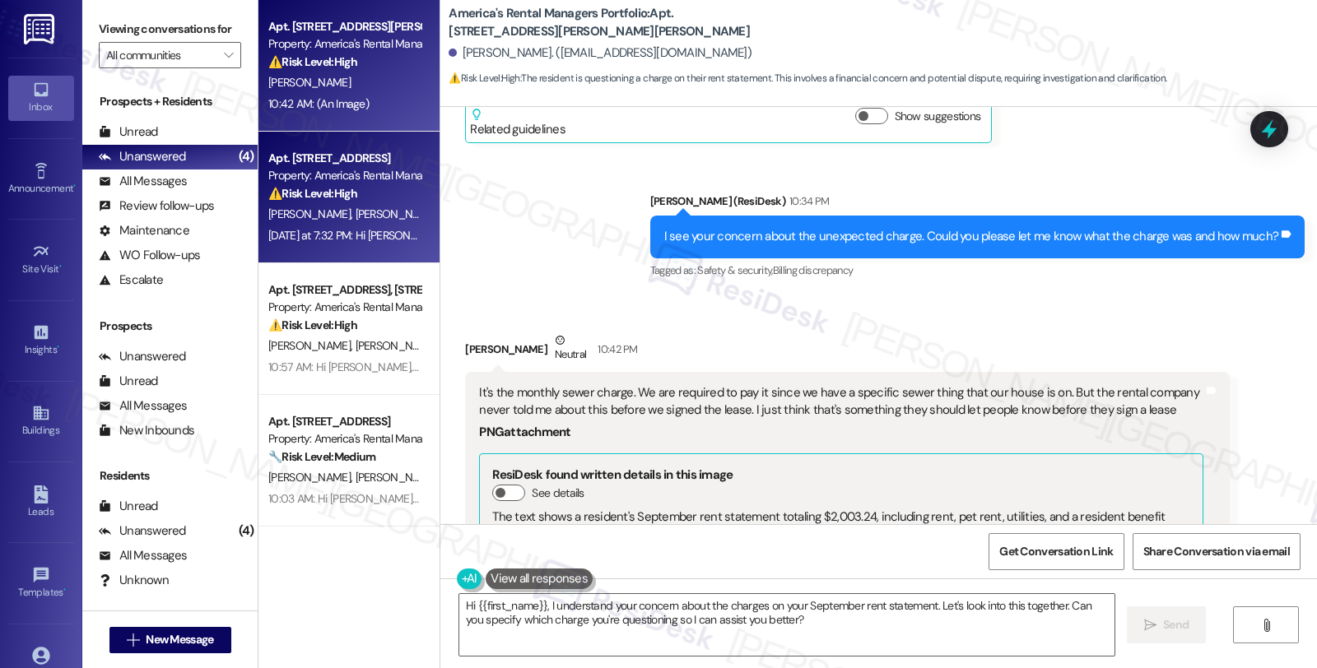
click at [373, 198] on div "⚠️ Risk Level: High The resident reports a malfunctioning AC unit and dishwashe…" at bounding box center [344, 193] width 152 height 17
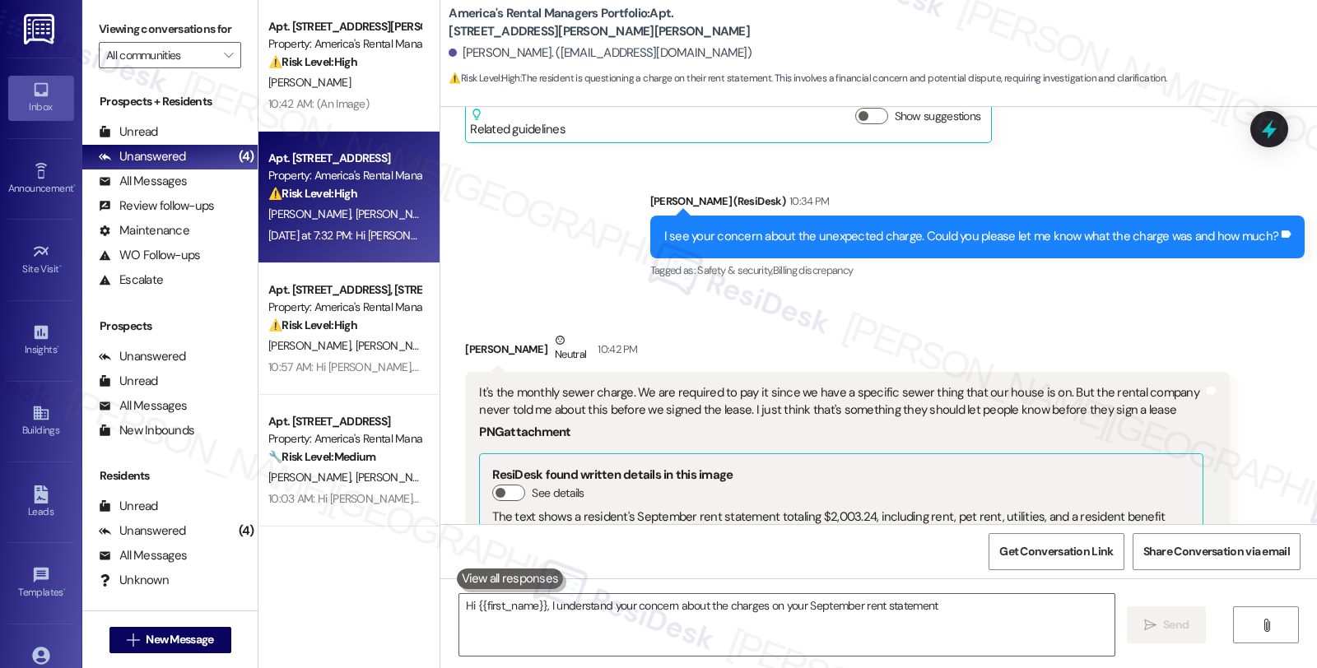
type textarea "Hi {{first_name}}, I understand your concern about the charges on your Septembe…"
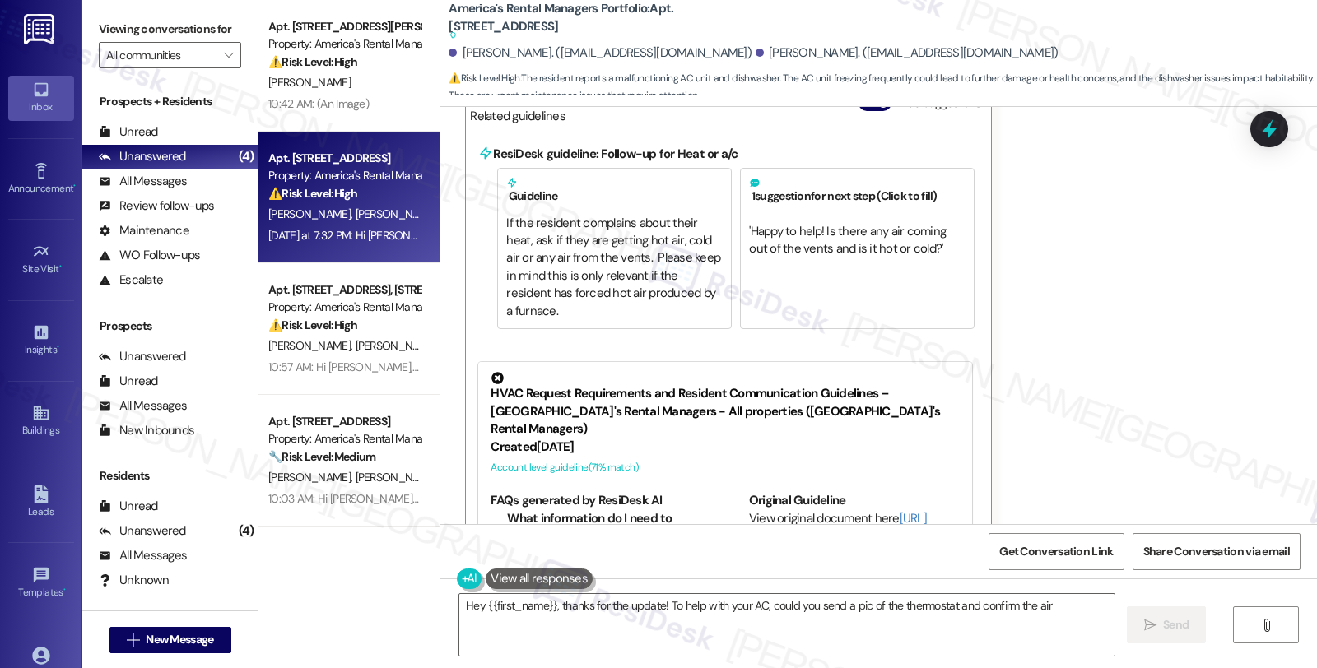
scroll to position [937, 0]
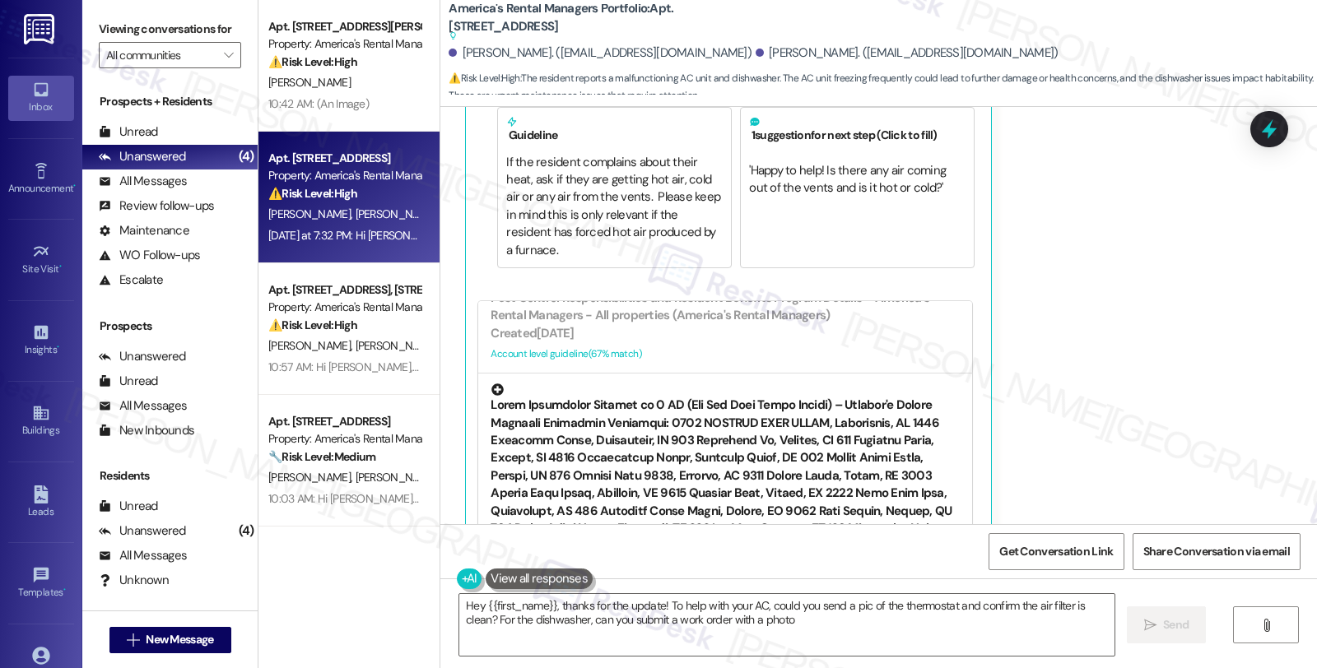
type textarea "Hey {{first_name}}, thanks for the update! To help with your AC, could you send…"
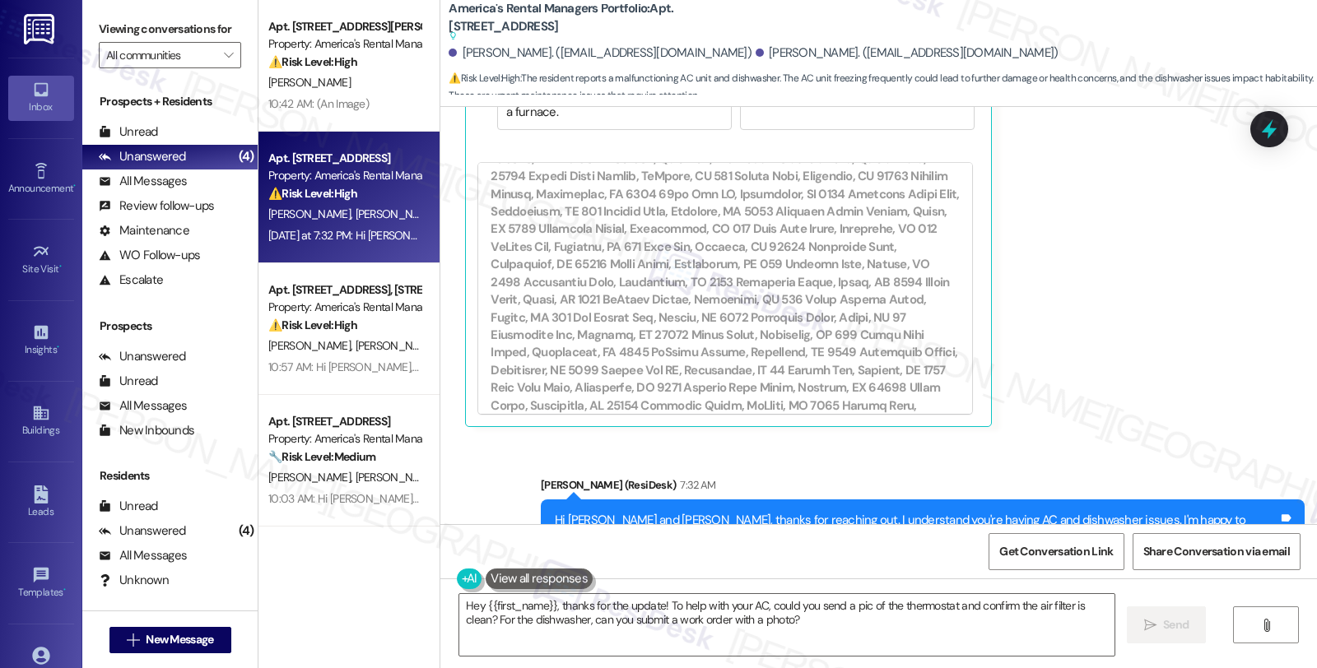
scroll to position [1129, 0]
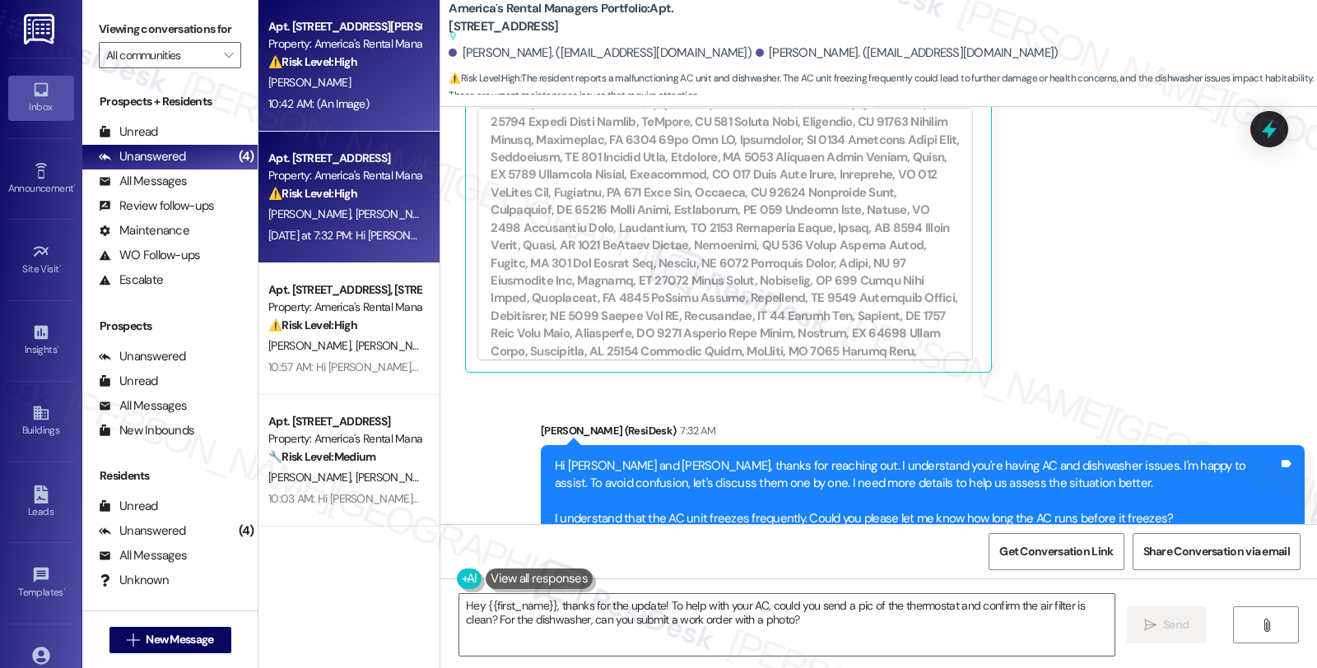
click at [288, 59] on strong "⚠️ Risk Level: High" at bounding box center [312, 61] width 89 height 15
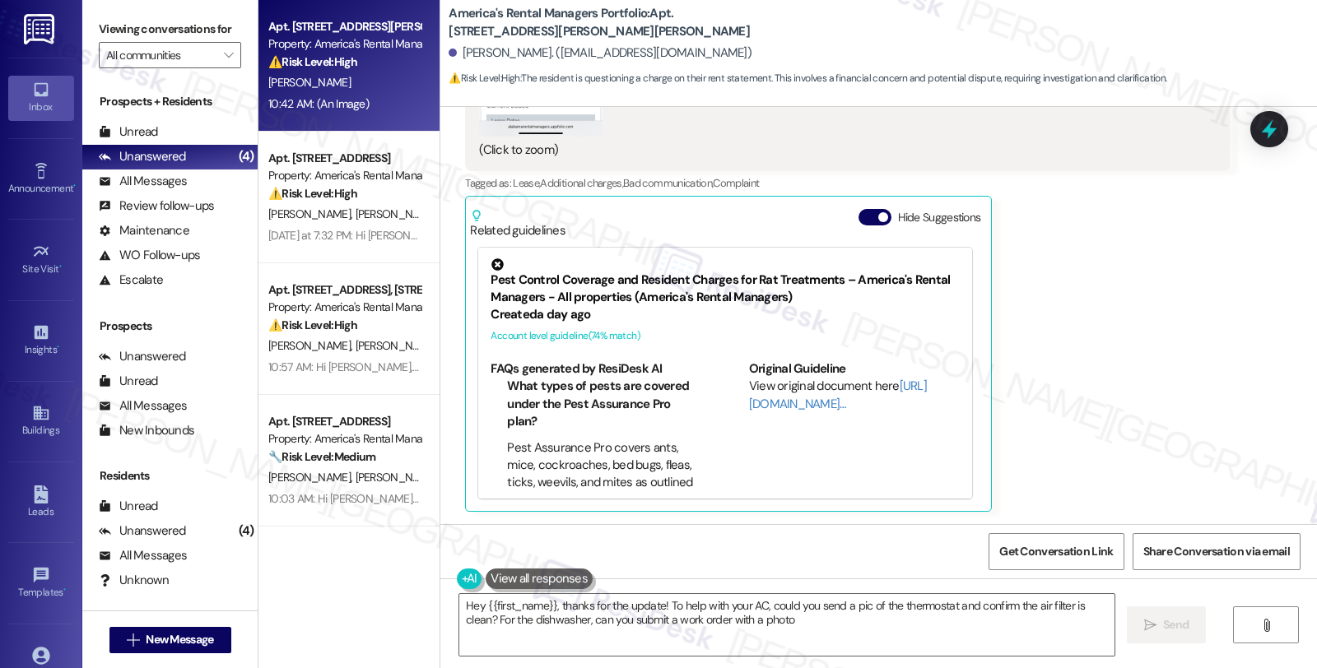
type textarea "Hey {{first_name}}, thanks for the update! To help with your AC, could you send…"
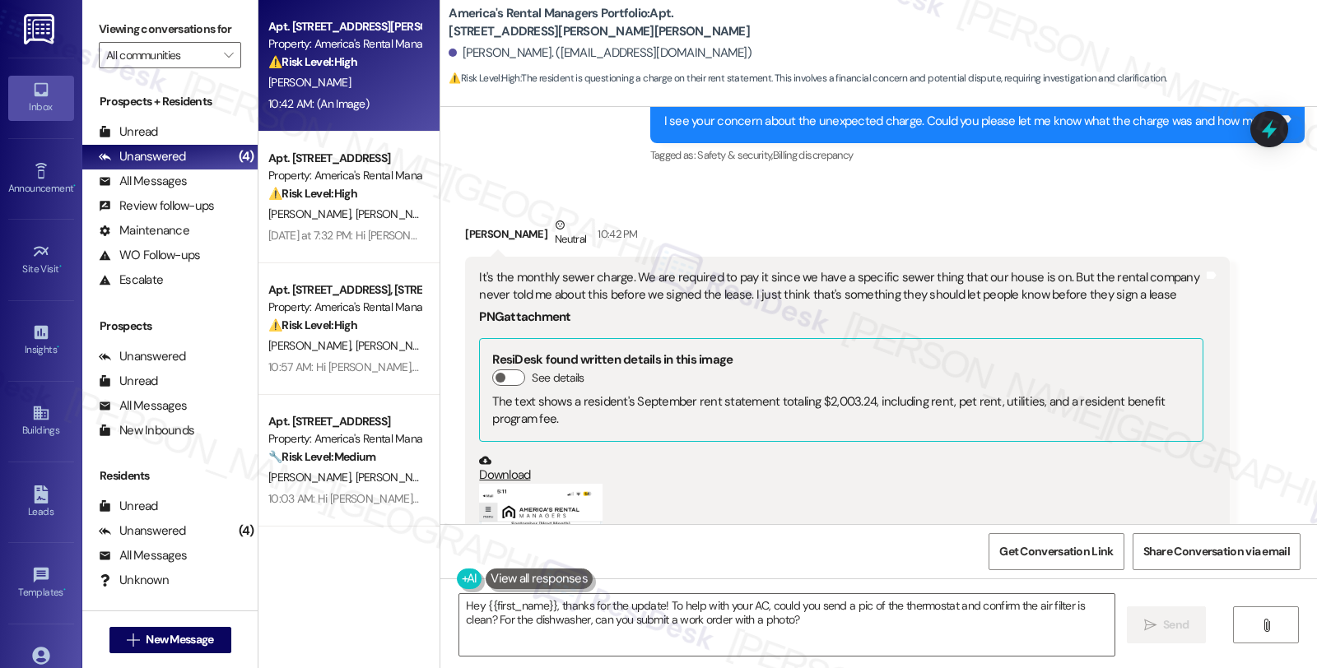
scroll to position [825, 0]
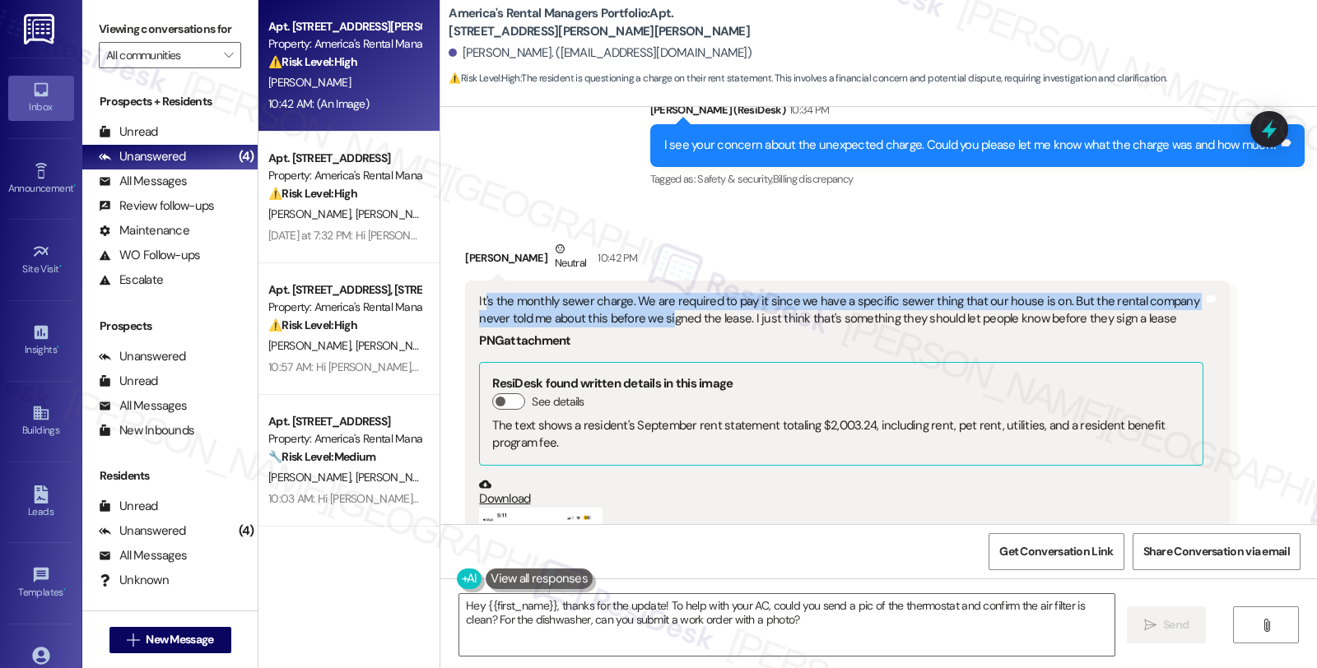
drag, startPoint x: 472, startPoint y: 300, endPoint x: 659, endPoint y: 314, distance: 187.3
click at [659, 314] on div "It's the monthly sewer charge. We are required to pay it since we have a specif…" at bounding box center [840, 310] width 723 height 35
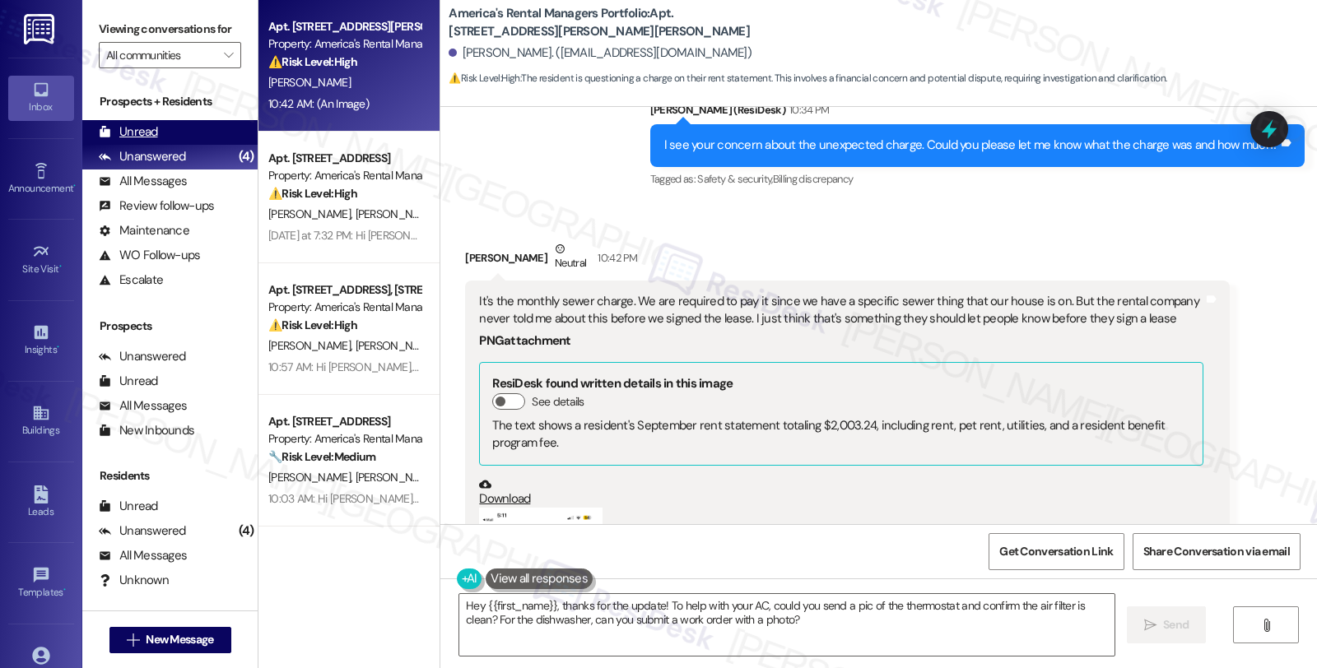
click at [160, 145] on div "Unread (0)" at bounding box center [169, 132] width 175 height 25
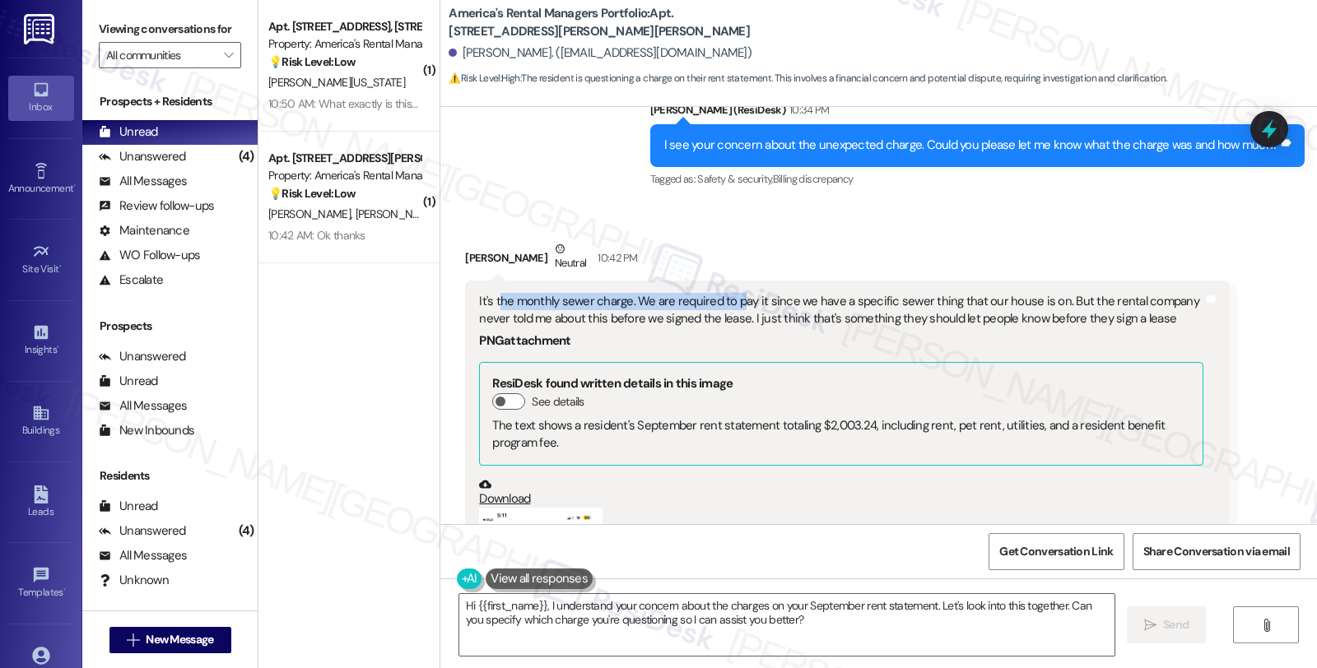
drag, startPoint x: 486, startPoint y: 299, endPoint x: 726, endPoint y: 303, distance: 239.5
click at [726, 303] on div "It's the monthly sewer charge. We are required to pay it since we have a specif…" at bounding box center [840, 310] width 723 height 35
drag, startPoint x: 831, startPoint y: 326, endPoint x: 872, endPoint y: 329, distance: 41.3
click at [872, 329] on div "It's the monthly sewer charge. We are required to pay it since we have a specif…" at bounding box center [840, 546] width 727 height 506
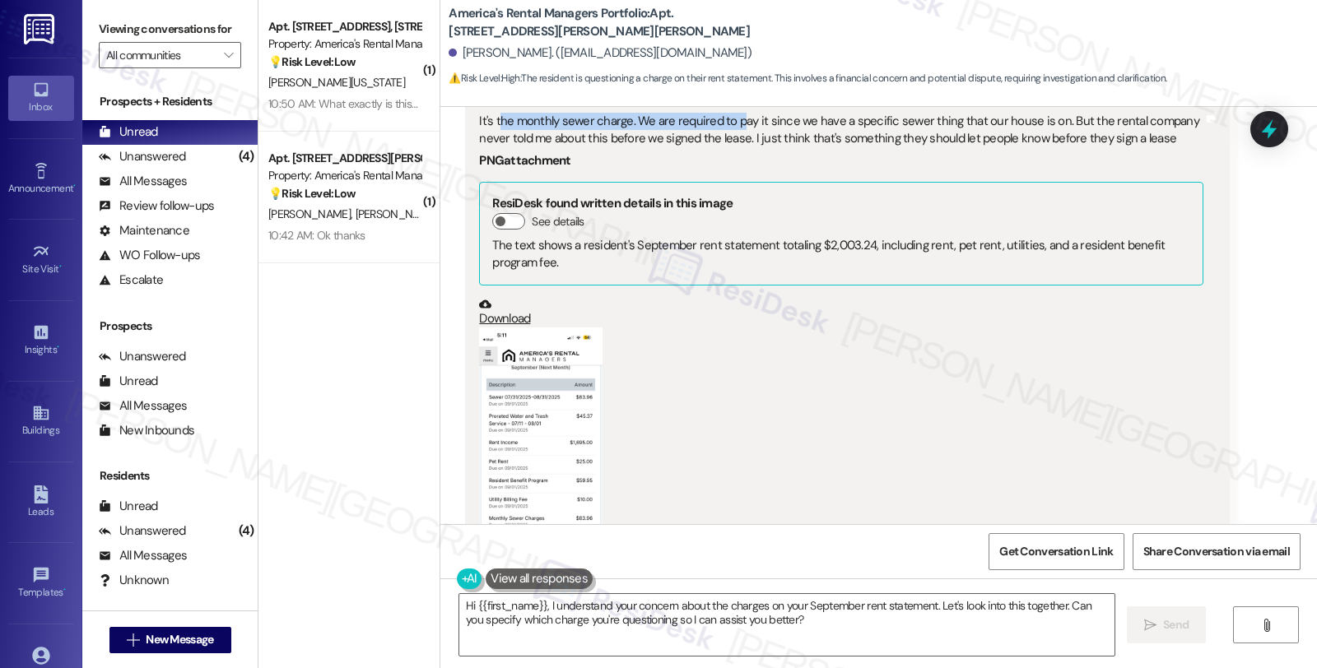
scroll to position [1008, 0]
click at [542, 398] on button "Zoom image" at bounding box center [540, 459] width 123 height 268
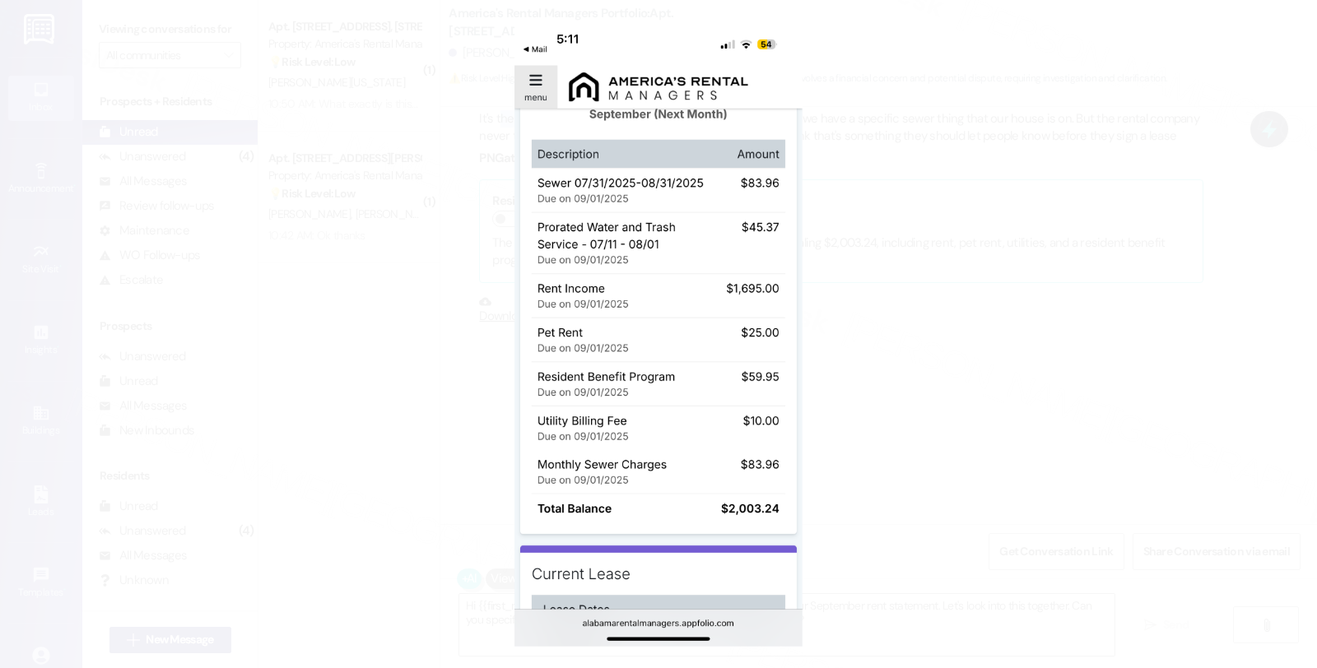
click at [841, 366] on button "Unzoom image" at bounding box center [658, 334] width 1317 height 668
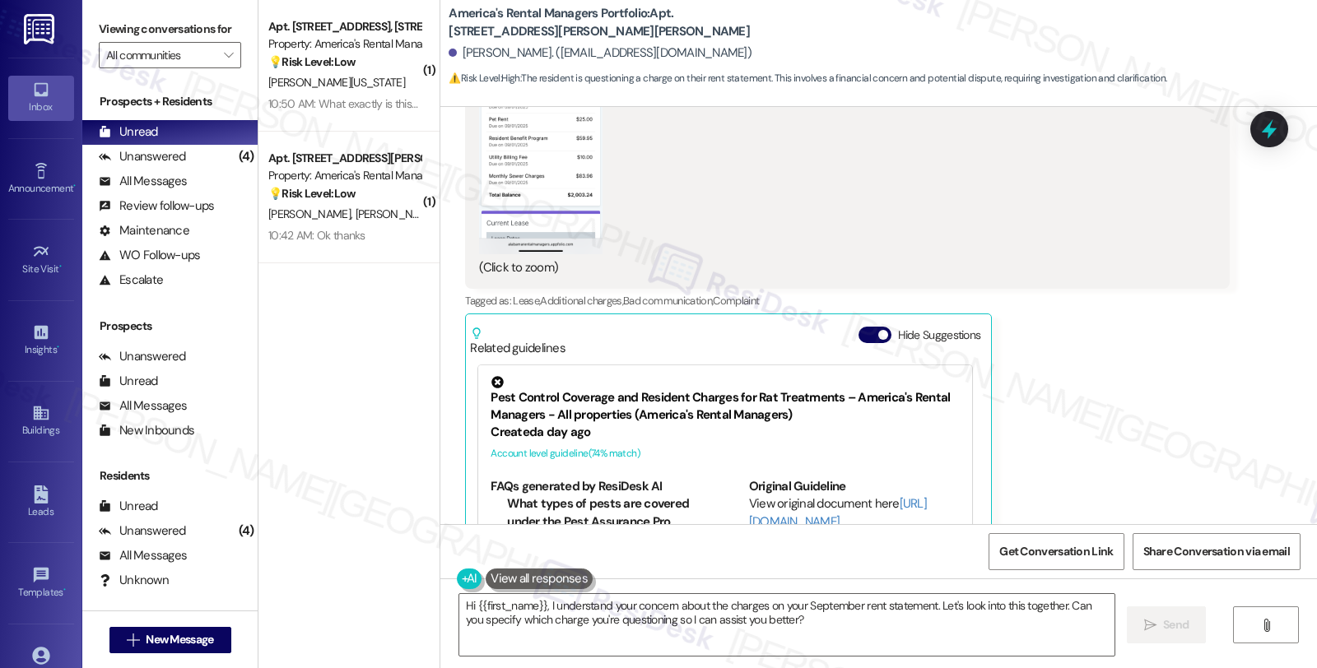
scroll to position [1466, 0]
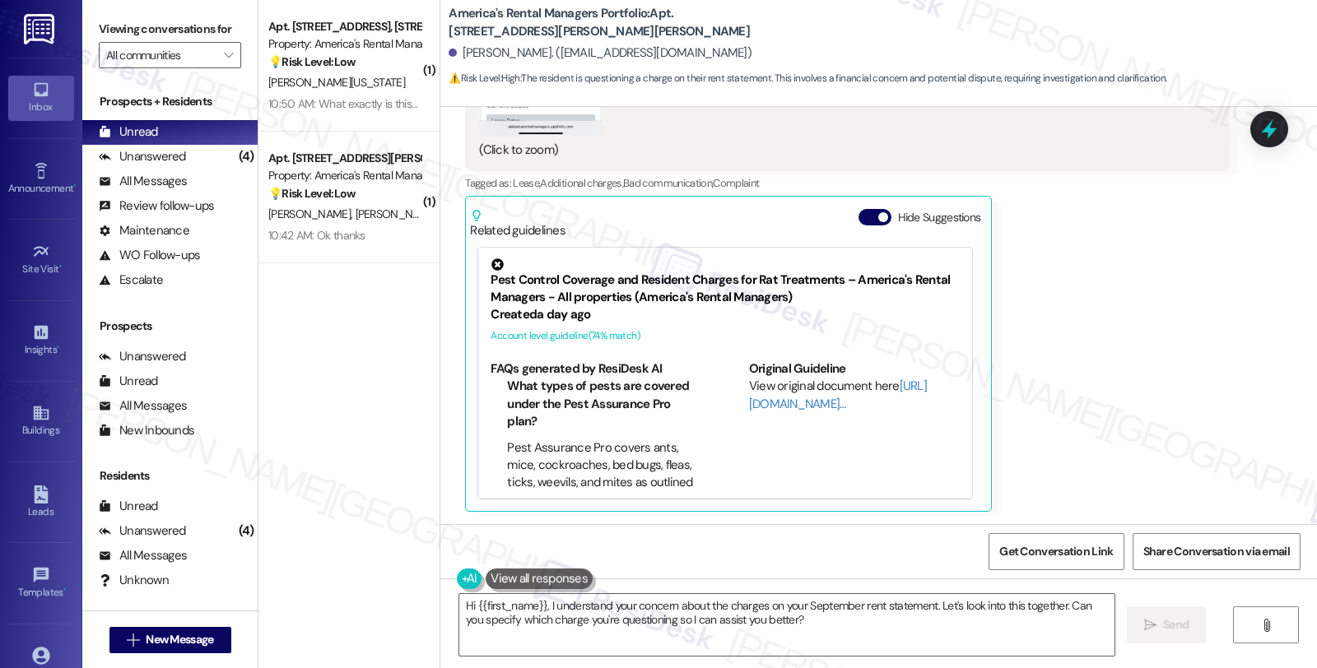
click at [1149, 402] on div "[PERSON_NAME] Neutral 10:42 PM It's the monthly sewer charge. We are required t…" at bounding box center [847, 56] width 764 height 912
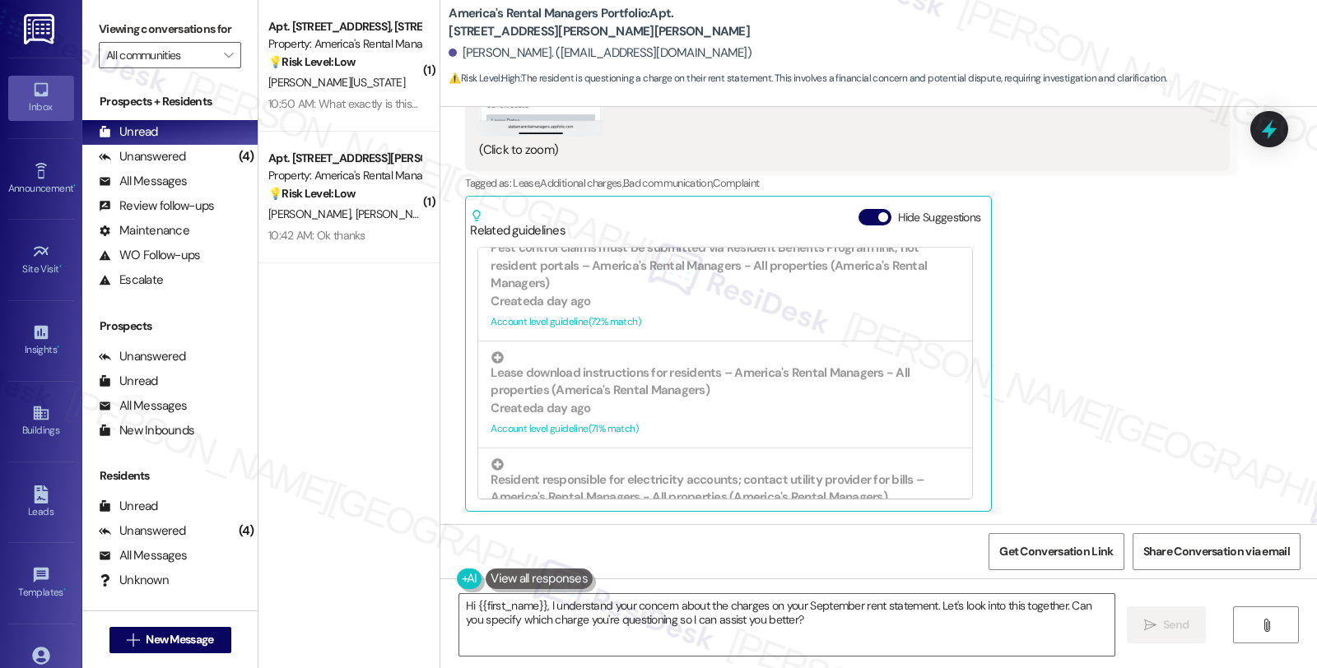
scroll to position [221, 0]
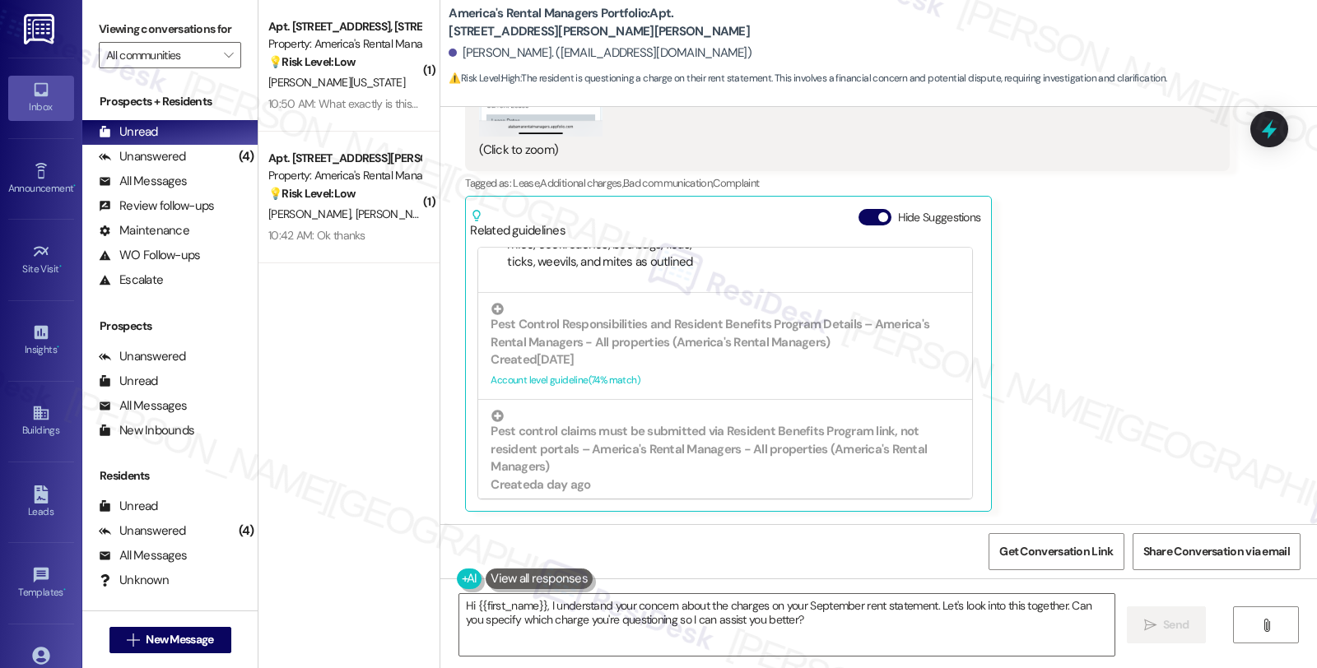
click at [1180, 356] on div "[PERSON_NAME] Neutral 10:42 PM It's the monthly sewer charge. We are required t…" at bounding box center [847, 56] width 764 height 912
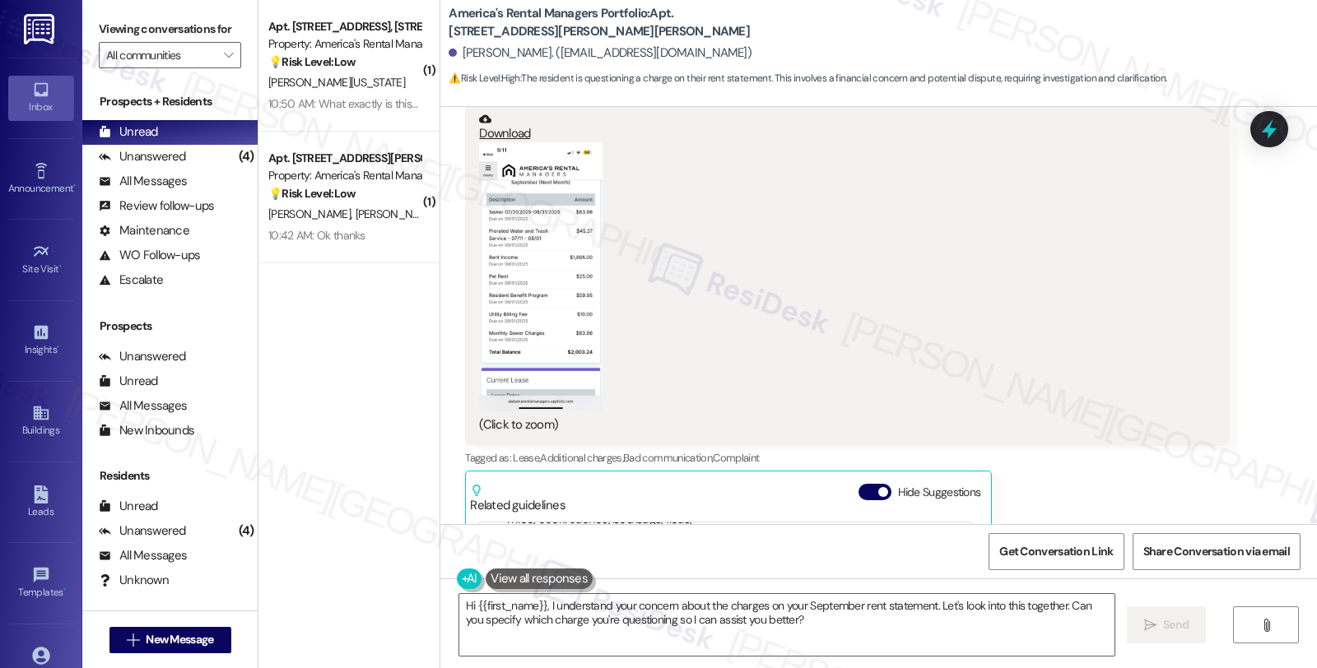
click at [569, 288] on button "Zoom image" at bounding box center [540, 276] width 123 height 268
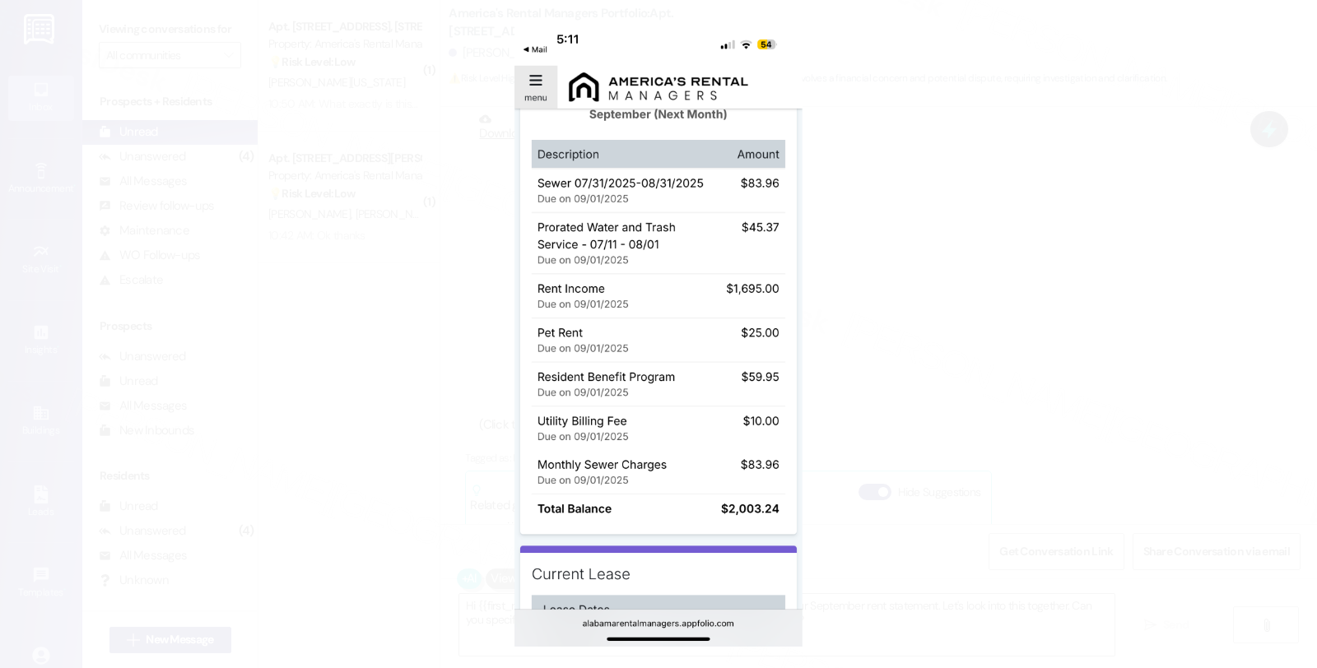
click at [1076, 291] on button "Unzoom image" at bounding box center [658, 334] width 1317 height 668
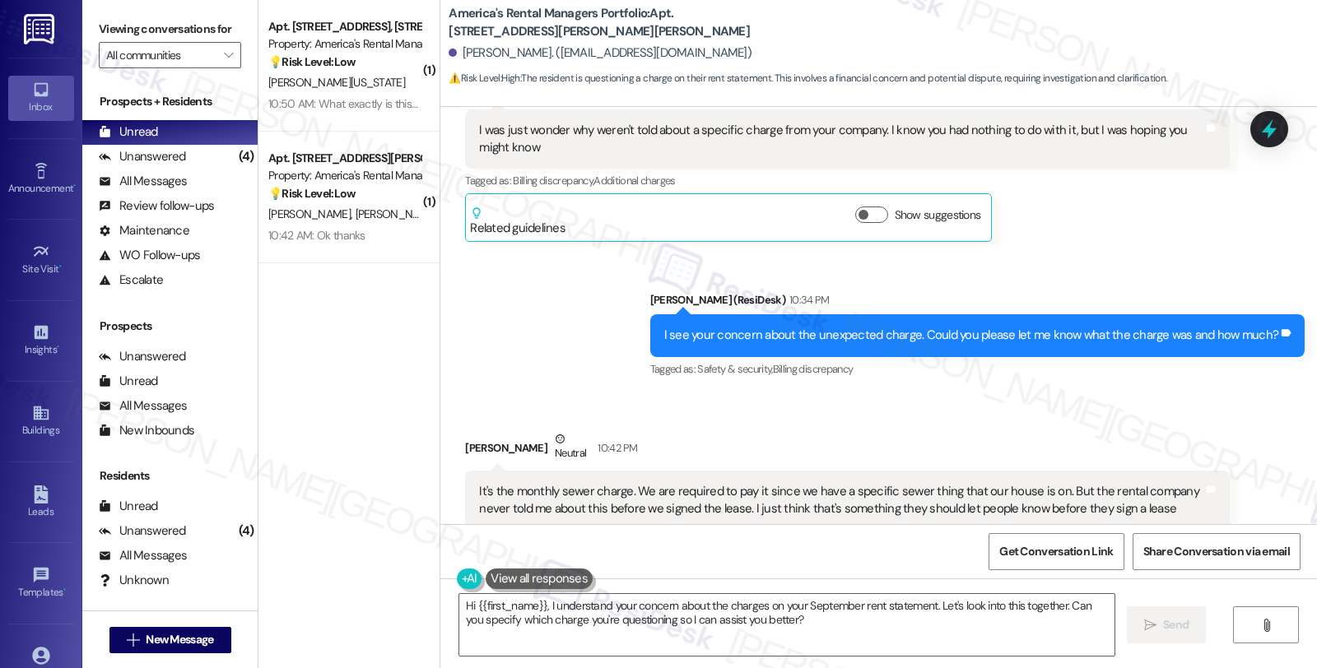
scroll to position [825, 0]
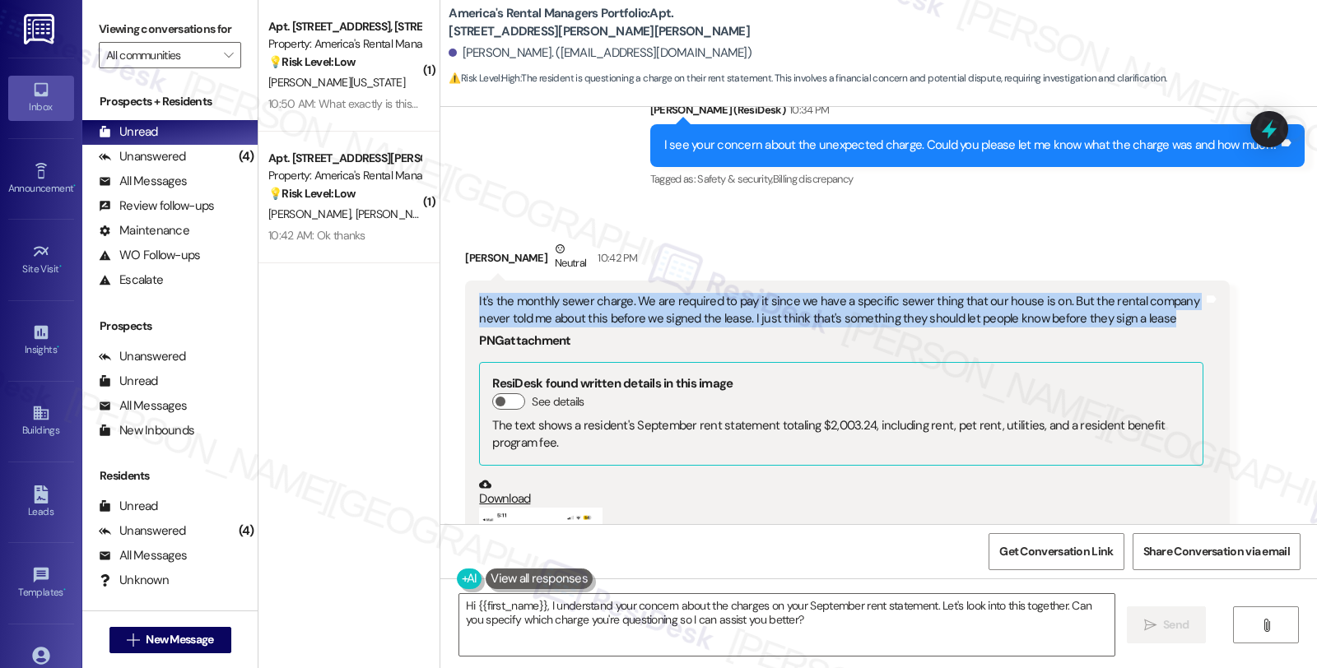
drag, startPoint x: 466, startPoint y: 297, endPoint x: 1156, endPoint y: 323, distance: 691.0
click at [1156, 323] on div "It's the monthly sewer charge. We are required to pay it since we have a specif…" at bounding box center [840, 546] width 727 height 506
copy div "It's the monthly sewer charge. We are required to pay it since we have a specif…"
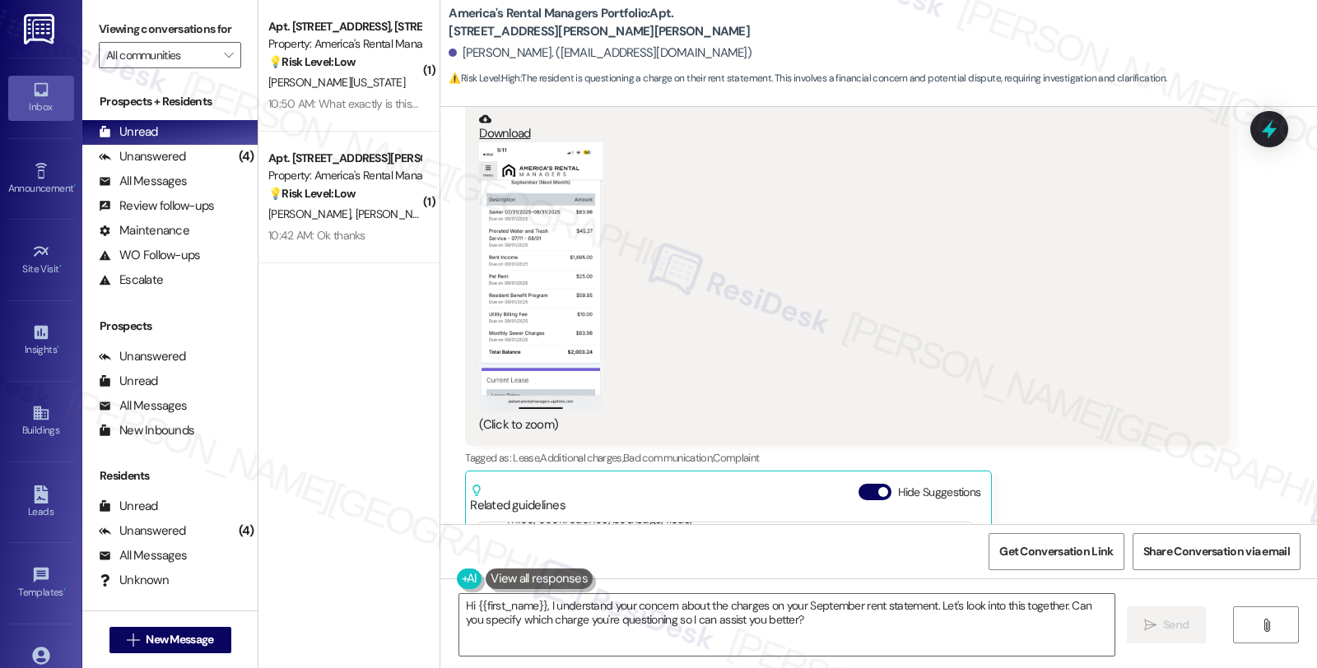
scroll to position [1466, 0]
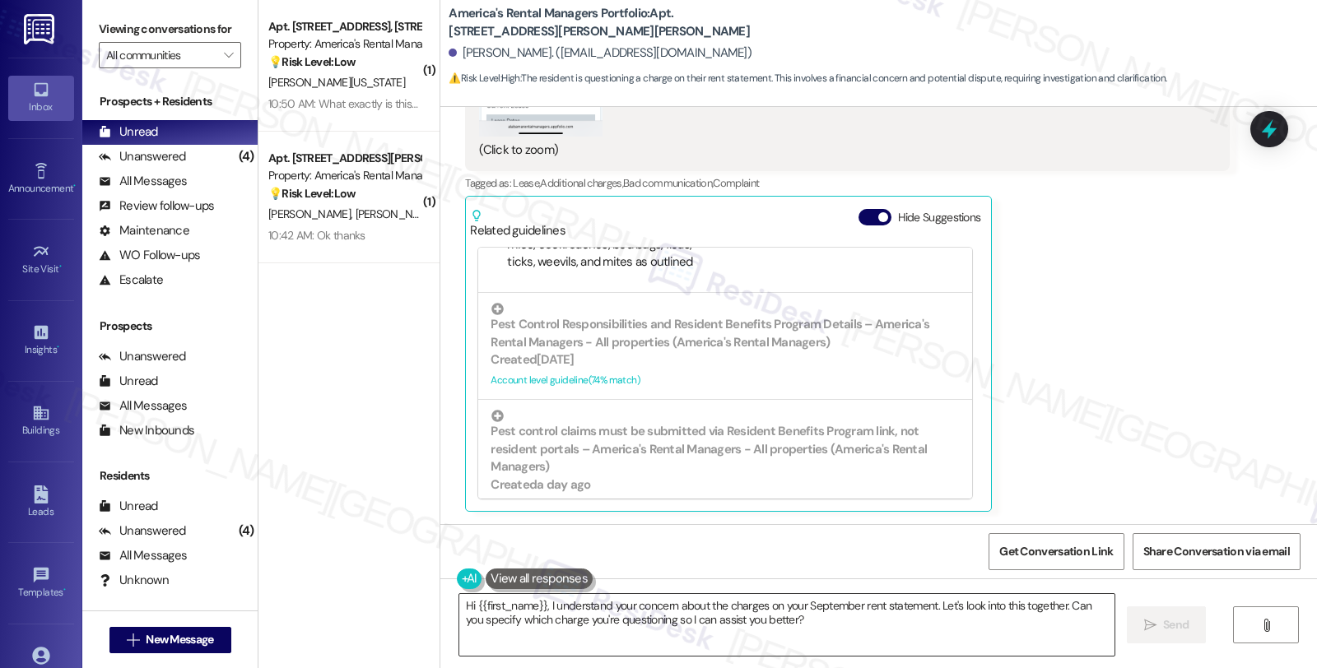
click at [459, 605] on textarea "Hi {{first_name}}, I understand your concern about the charges on your Septembe…" at bounding box center [786, 625] width 655 height 62
click at [457, 604] on textarea "Thank you for Hi {{first_name}}, I understand your concern about the charges on…" at bounding box center [784, 625] width 655 height 62
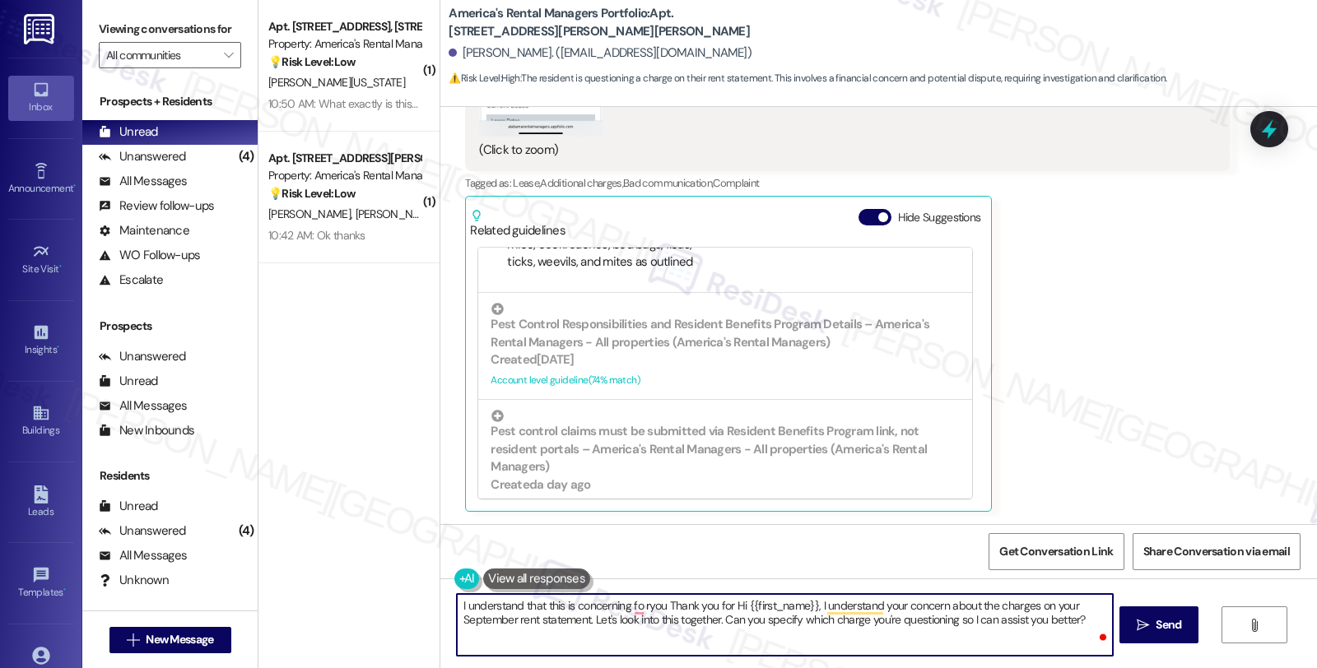
click at [636, 606] on textarea "I understand that this is concerning fo ryou Thank you for Hi {{first_name}}, I…" at bounding box center [784, 625] width 655 height 62
click at [655, 605] on textarea "I understand that this is concerning for you Thank you for Hi {{first_name}}, I…" at bounding box center [784, 625] width 655 height 62
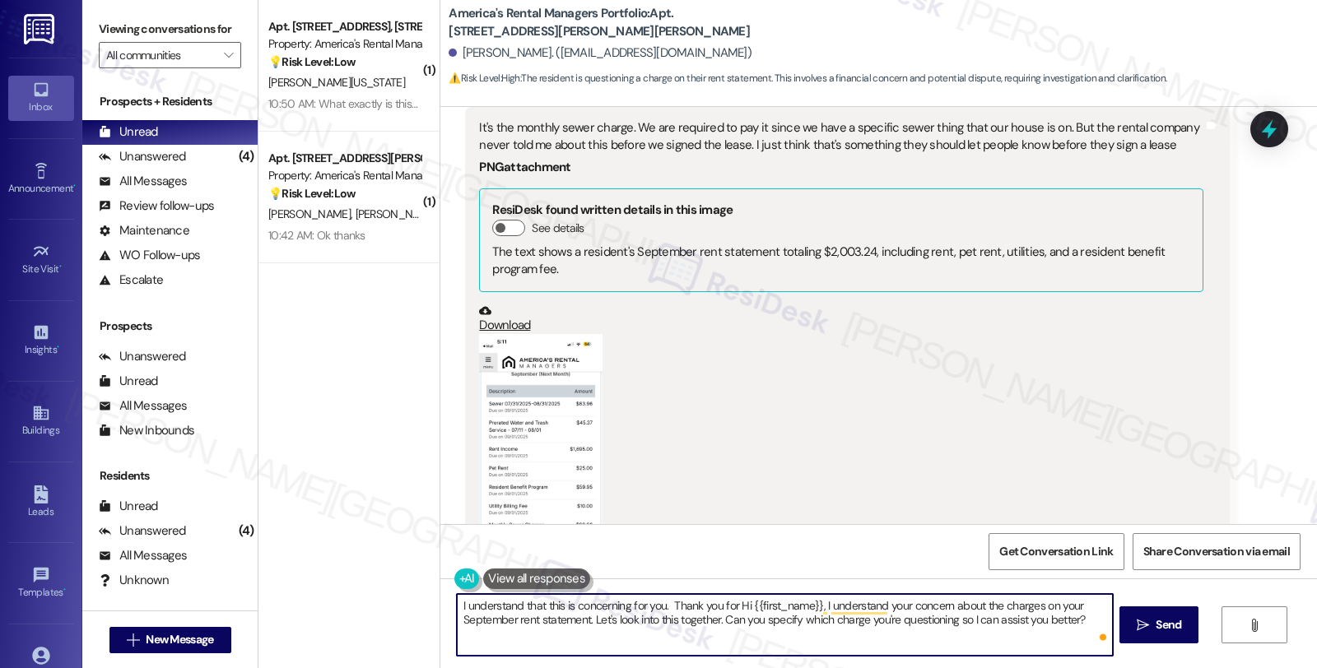
scroll to position [1100, 0]
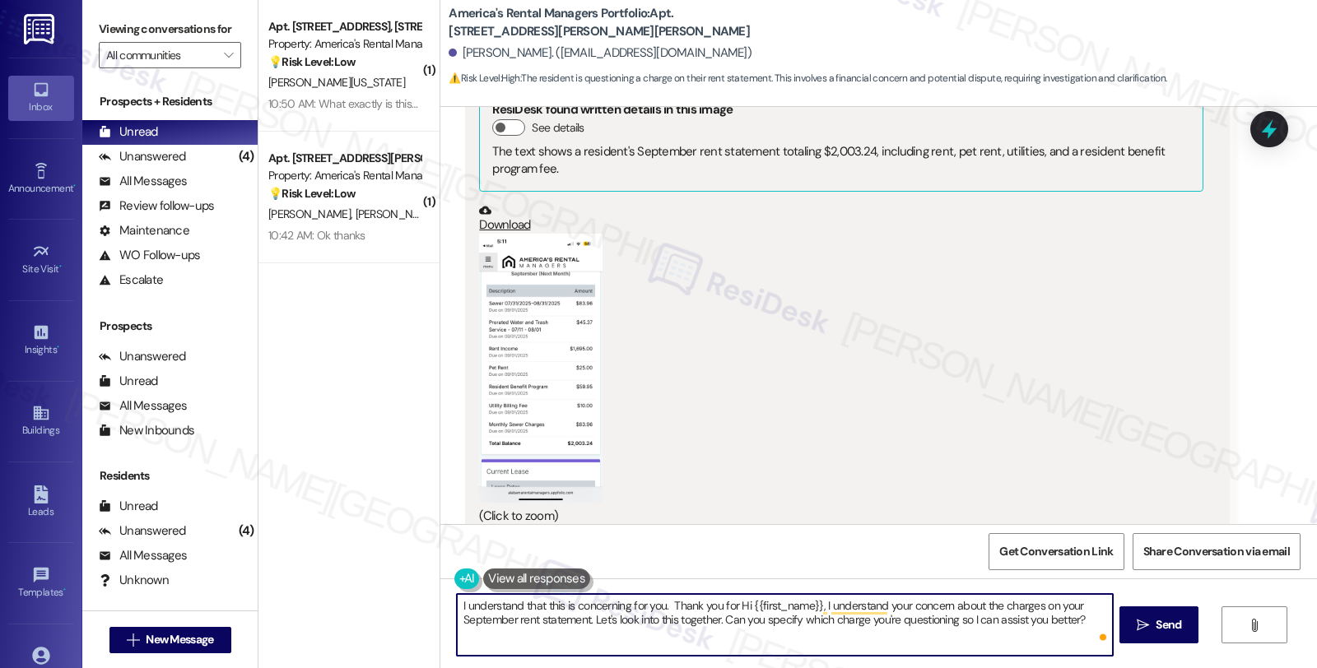
click at [457, 607] on textarea "I understand that this is concerning for you. Thank you for Hi {{first_name}}, …" at bounding box center [784, 625] width 655 height 62
click at [662, 605] on textarea "I understand that this is concerning for you. Thank you for Hi {{first_name}}, …" at bounding box center [784, 625] width 655 height 62
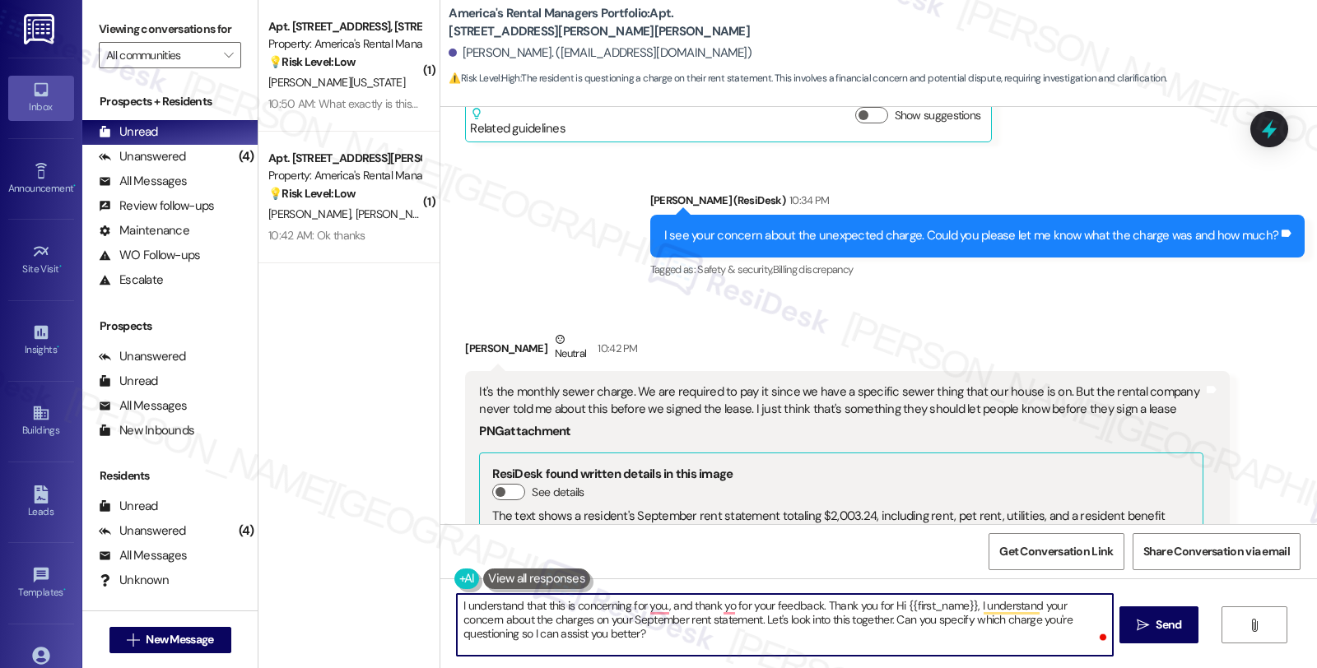
scroll to position [734, 0]
click at [821, 606] on textarea "I understand that this is concerning for you, and thank you for your feedback. …" at bounding box center [784, 625] width 655 height 62
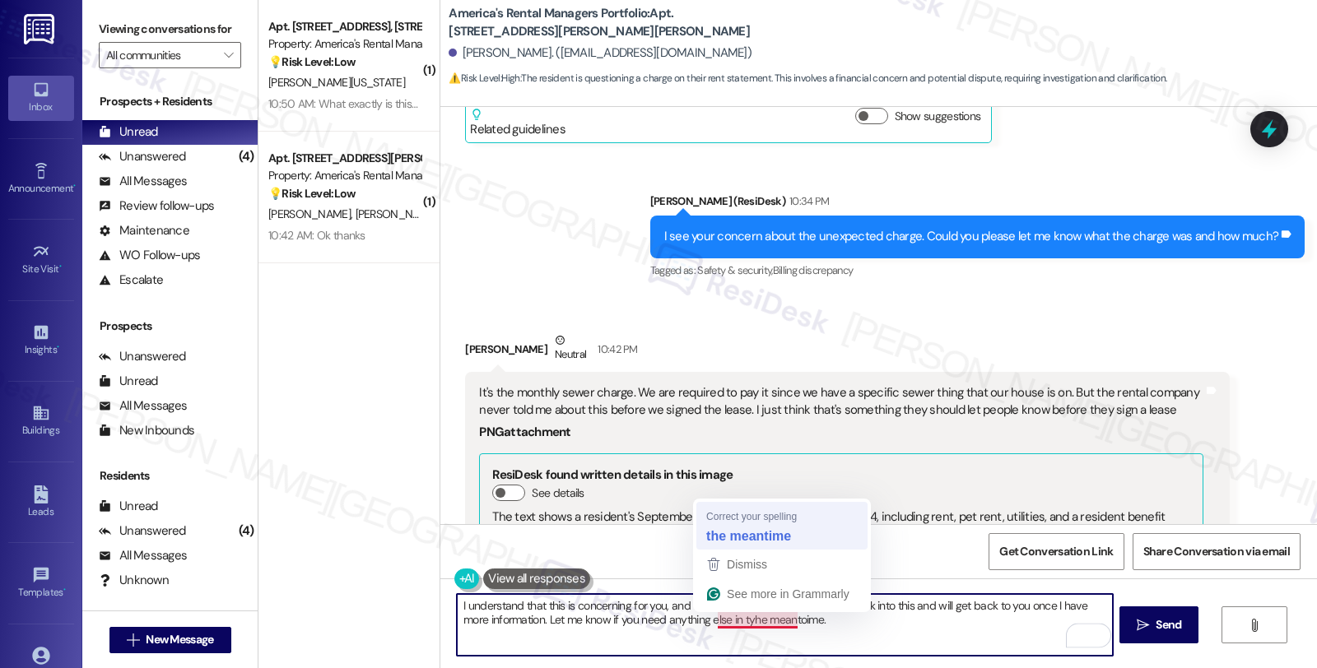
type textarea "I understand that this is concerning for you, and thank you for your feedback. …"
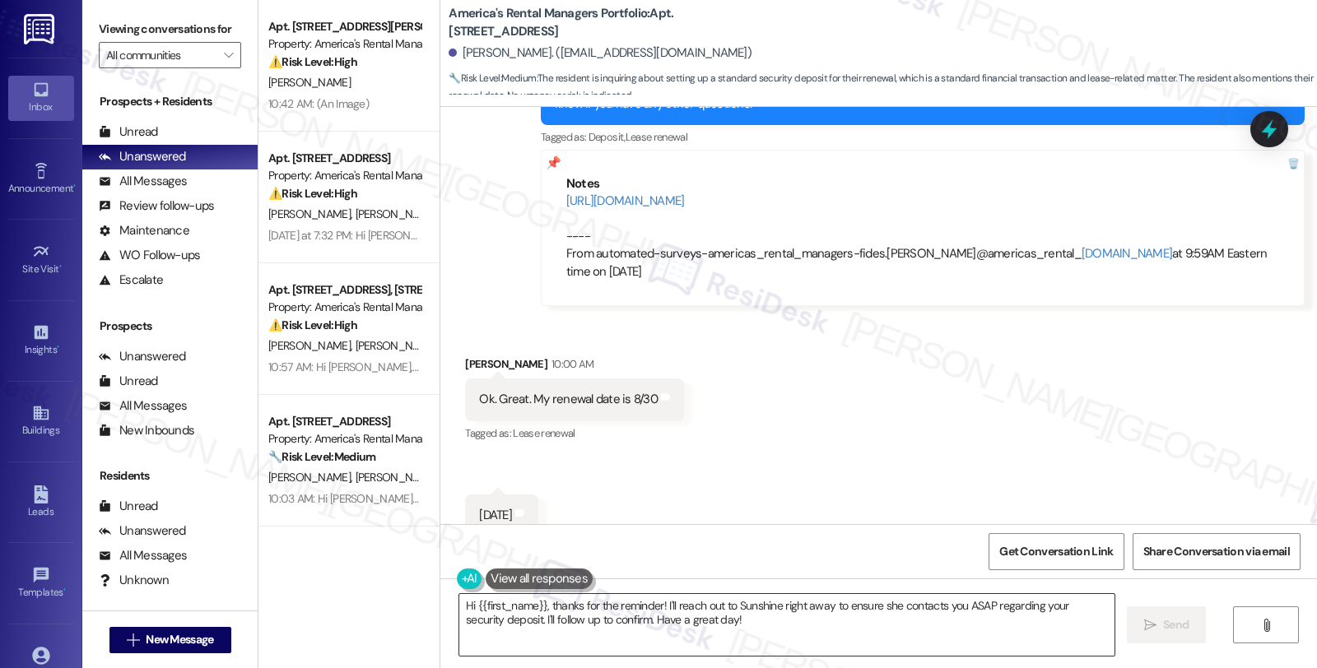
scroll to position [2986, 0]
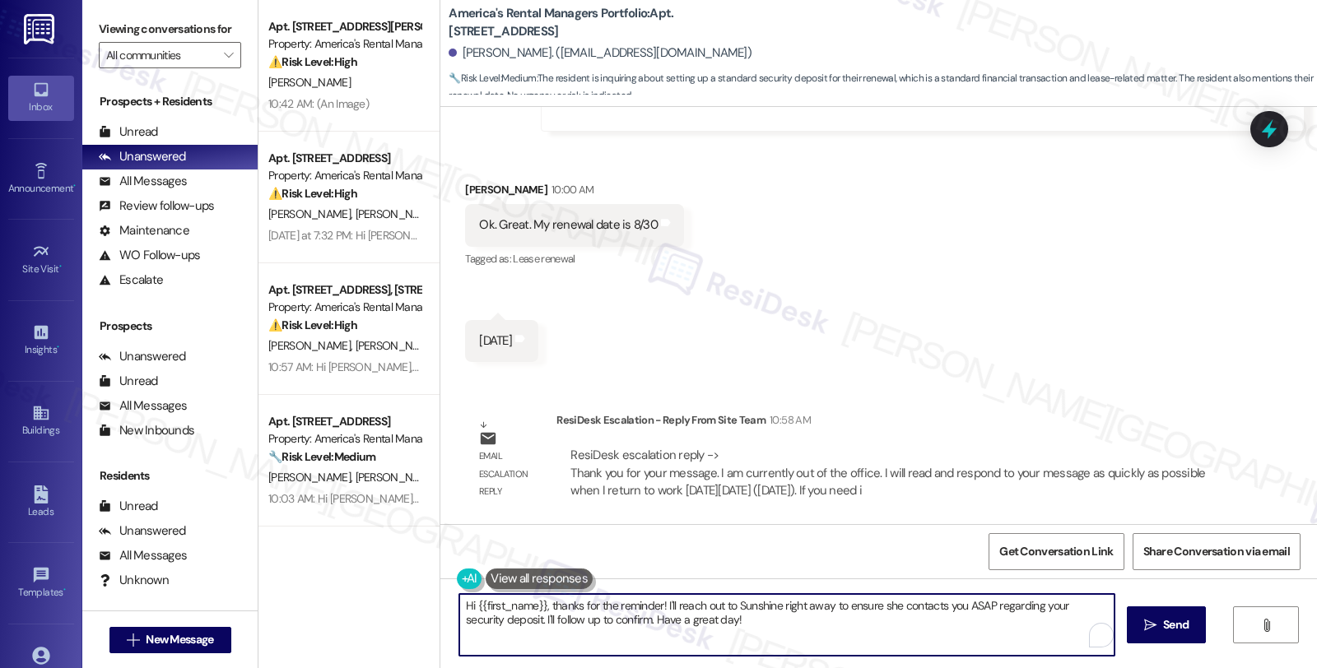
drag, startPoint x: 542, startPoint y: 607, endPoint x: 457, endPoint y: 607, distance: 84.8
click at [459, 607] on textarea "Hi {{first_name}}, thanks for the reminder! I'll reach out to Sunshine right aw…" at bounding box center [786, 625] width 655 height 62
drag, startPoint x: 588, startPoint y: 611, endPoint x: 744, endPoint y: 648, distance: 159.9
click at [744, 648] on textarea "Thanks for the reminder! I'll reach out to Sunshine right away to ensure she co…" at bounding box center [784, 625] width 655 height 62
paste textarea "We will apply the deposit to the tenant's ledger, and it will need to be paid b…"
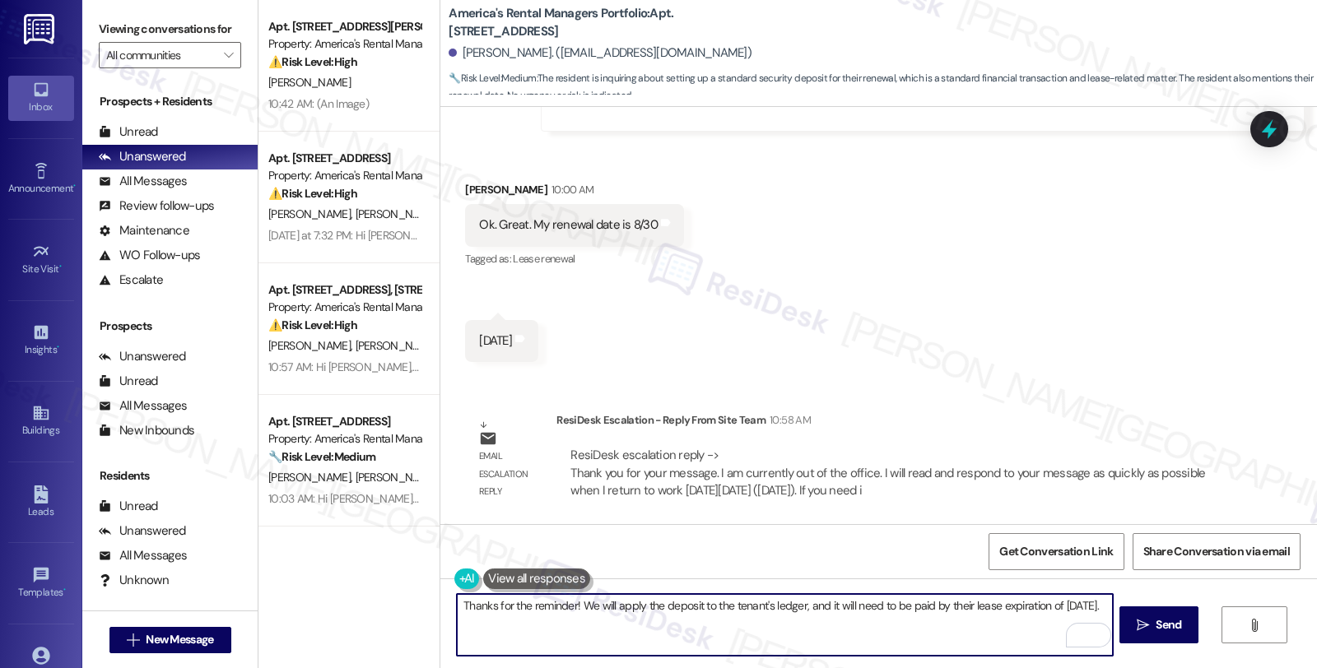
click at [457, 605] on textarea "Thanks for the reminder! We will apply the deposit to the tenant's ledger, and …" at bounding box center [784, 625] width 655 height 62
click at [593, 605] on textarea "Got it! Here's a quick update. Thanks for the reminder! We will apply the depos…" at bounding box center [784, 625] width 655 height 62
click at [704, 604] on textarea "Got it! Here's a quick update. Thanks for the reminder! We will apply the depos…" at bounding box center [784, 625] width 655 height 62
click at [843, 604] on textarea "Got it! Here's a quick update. Please know that we will apply the deposit to th…" at bounding box center [784, 625] width 655 height 62
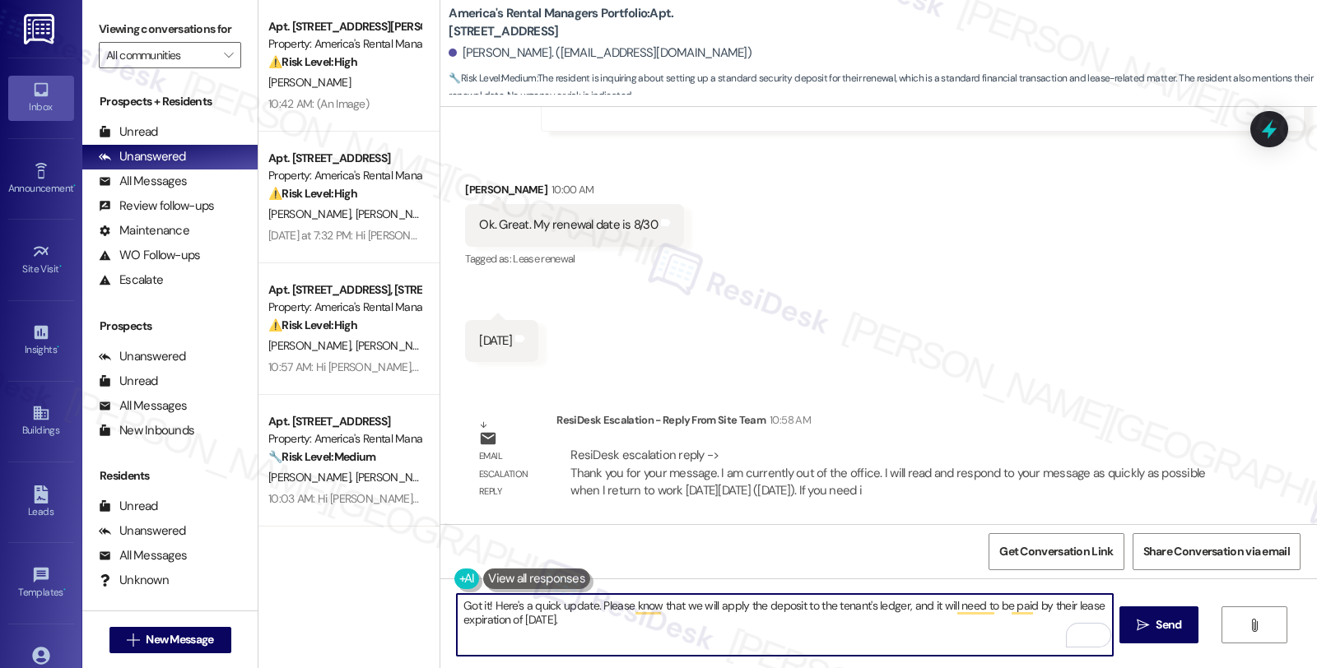
click at [811, 607] on textarea "Got it! Here's a quick update. Please know that we will apply the deposit to th…" at bounding box center [784, 625] width 655 height 62
click at [807, 607] on textarea "Got it! Here's a quick update. Please know that we will apply the deposit to th…" at bounding box center [784, 625] width 655 height 62
click at [1013, 611] on textarea "Got it! Here's a quick update. Please know that we will apply the deposit to yo…" at bounding box center [784, 625] width 655 height 62
click at [556, 623] on textarea "Got it! Here's a quick update. Please know that we will apply the deposit to yo…" at bounding box center [784, 625] width 655 height 62
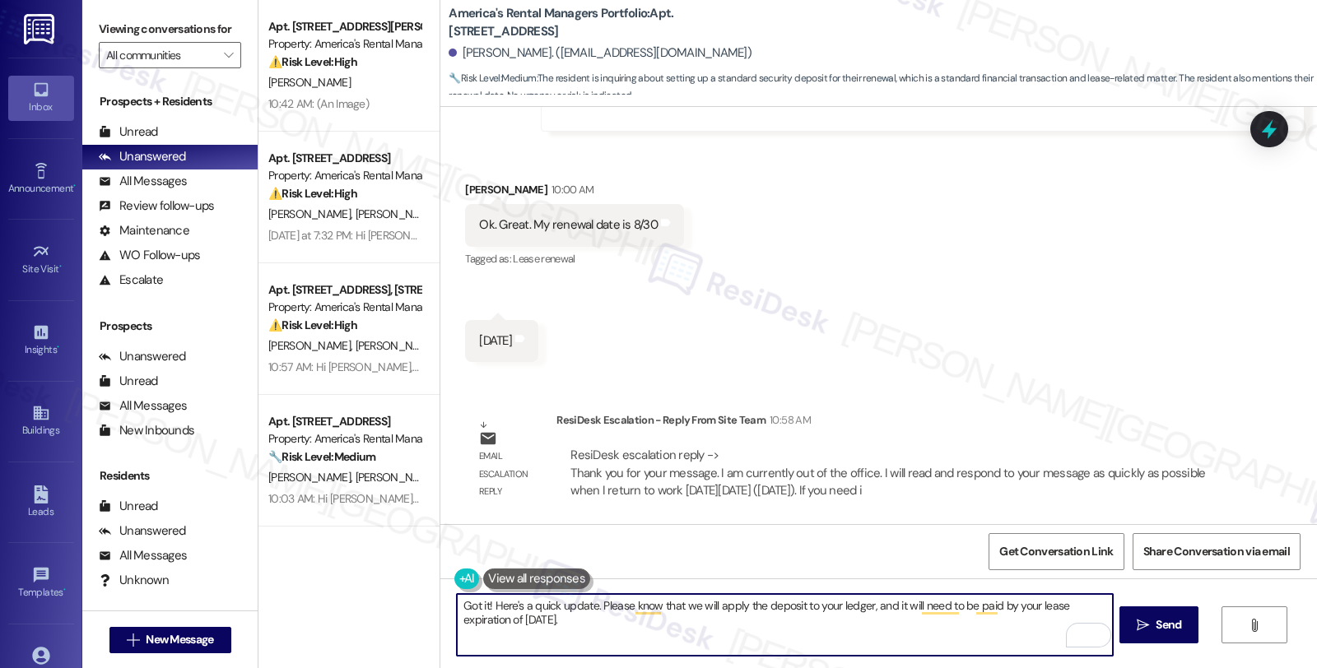
click at [598, 632] on textarea "Got it! Here's a quick update. Please know that we will apply the deposit to yo…" at bounding box center [784, 625] width 655 height 62
type textarea "Got it! Here's a quick update. Please know that we will apply the deposit to yo…"
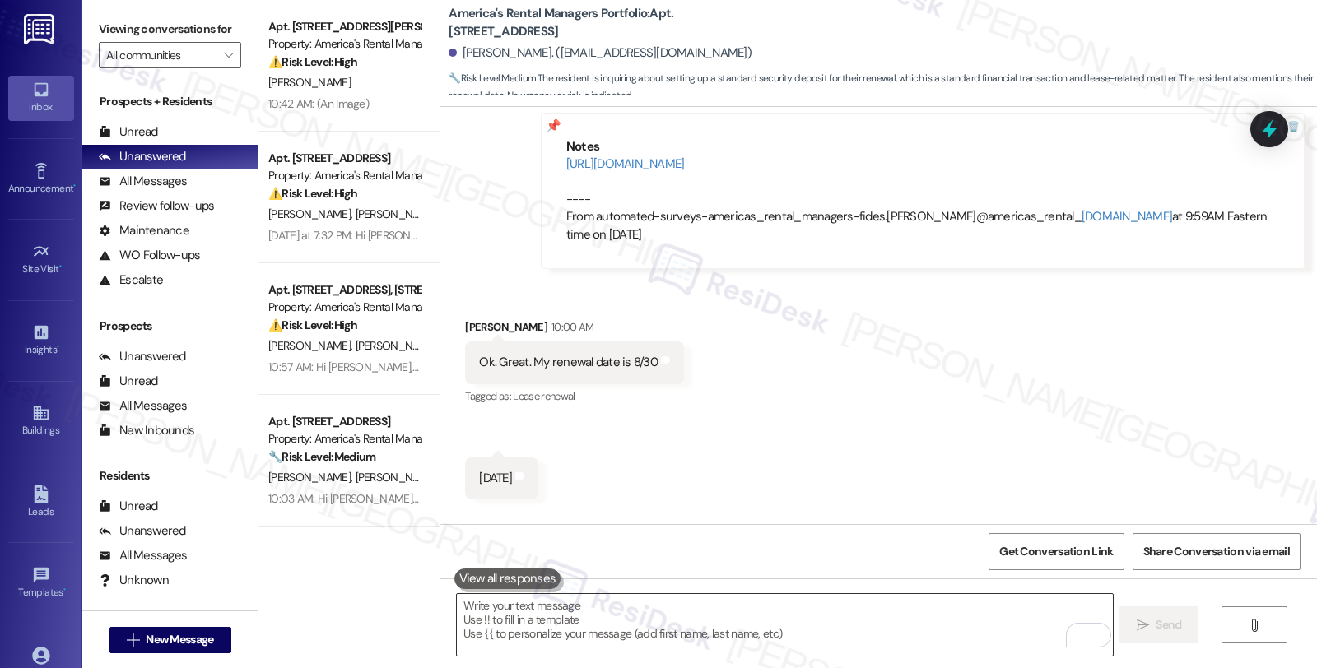
scroll to position [2836, 0]
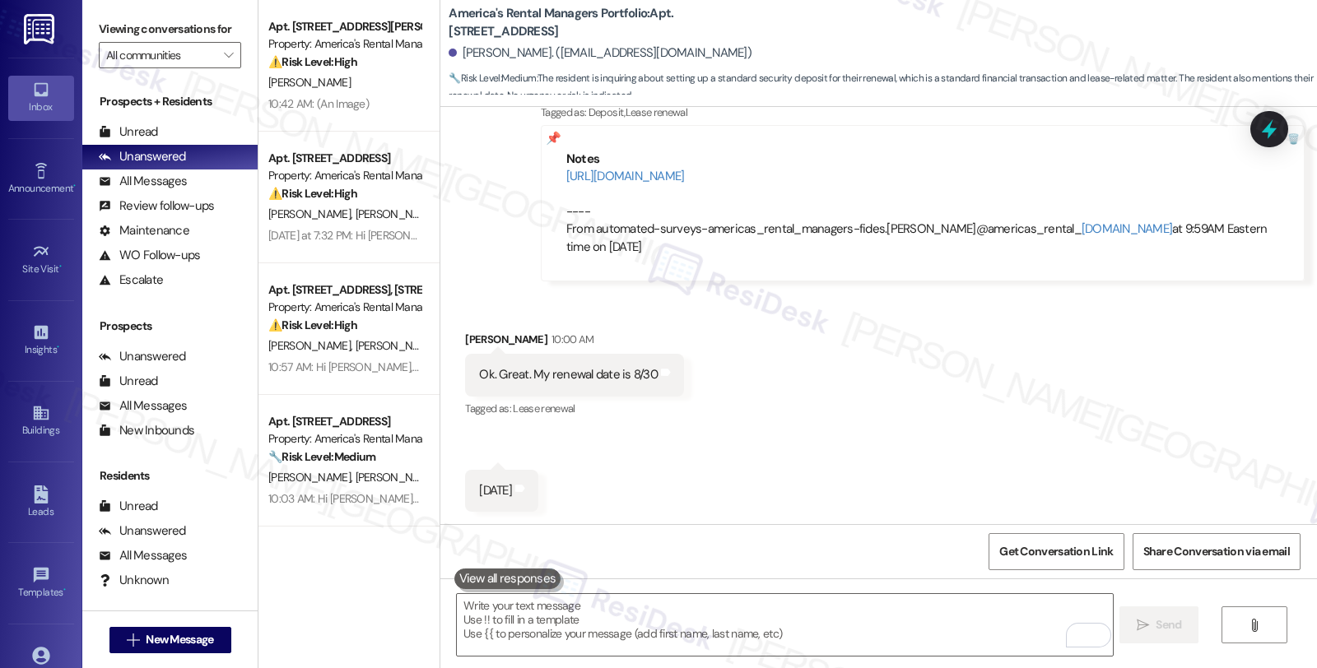
click at [1115, 399] on div "Received via SMS Robert Smith 10:00 AM Ok. Great. My renewal date is 8/30 Tags …" at bounding box center [878, 409] width 877 height 230
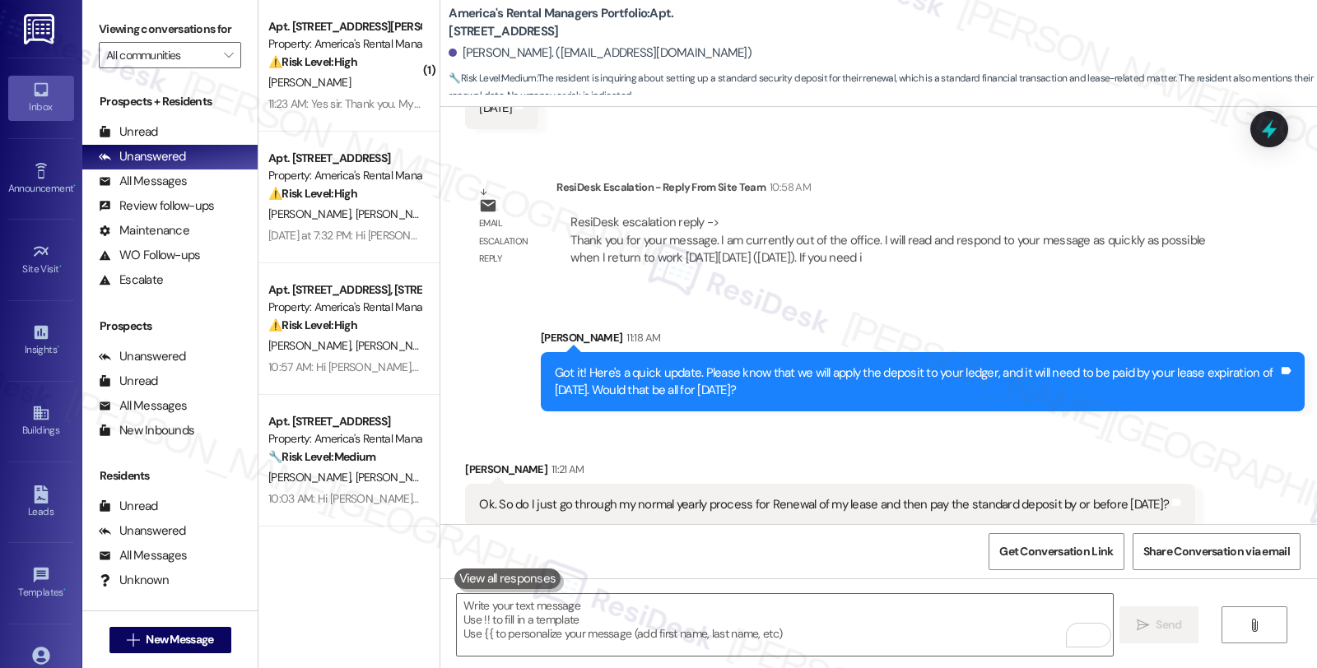
scroll to position [3233, 0]
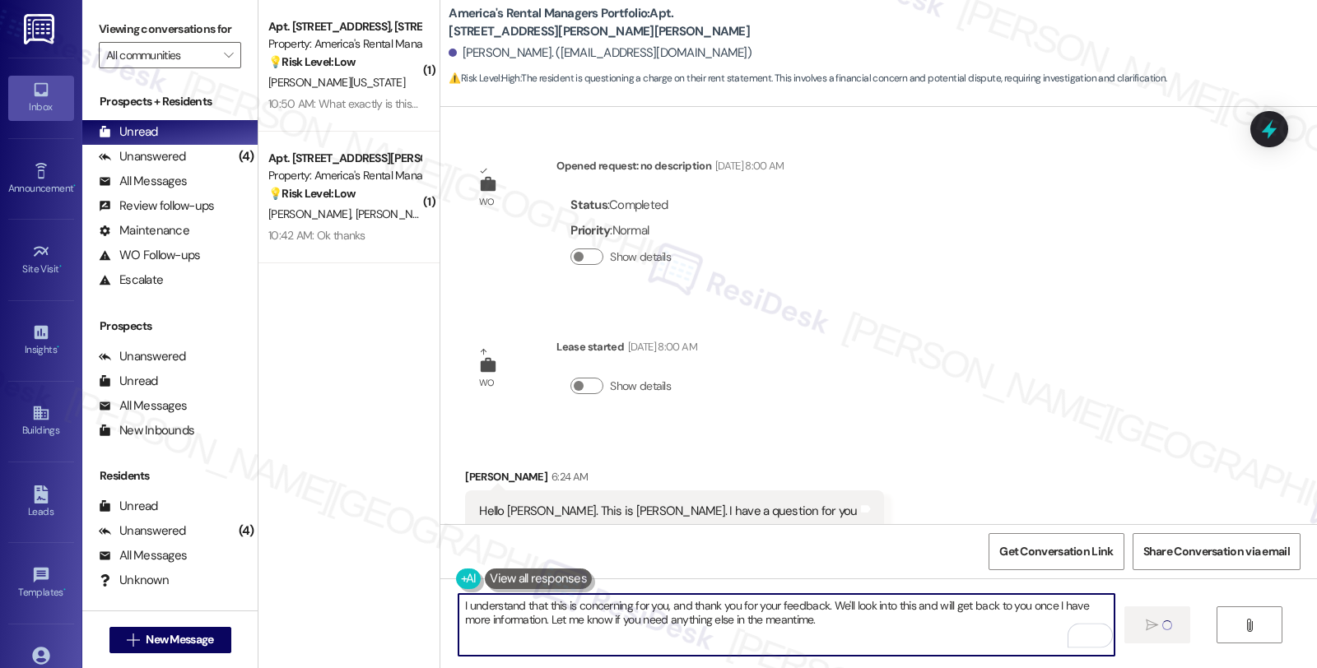
scroll to position [734, 0]
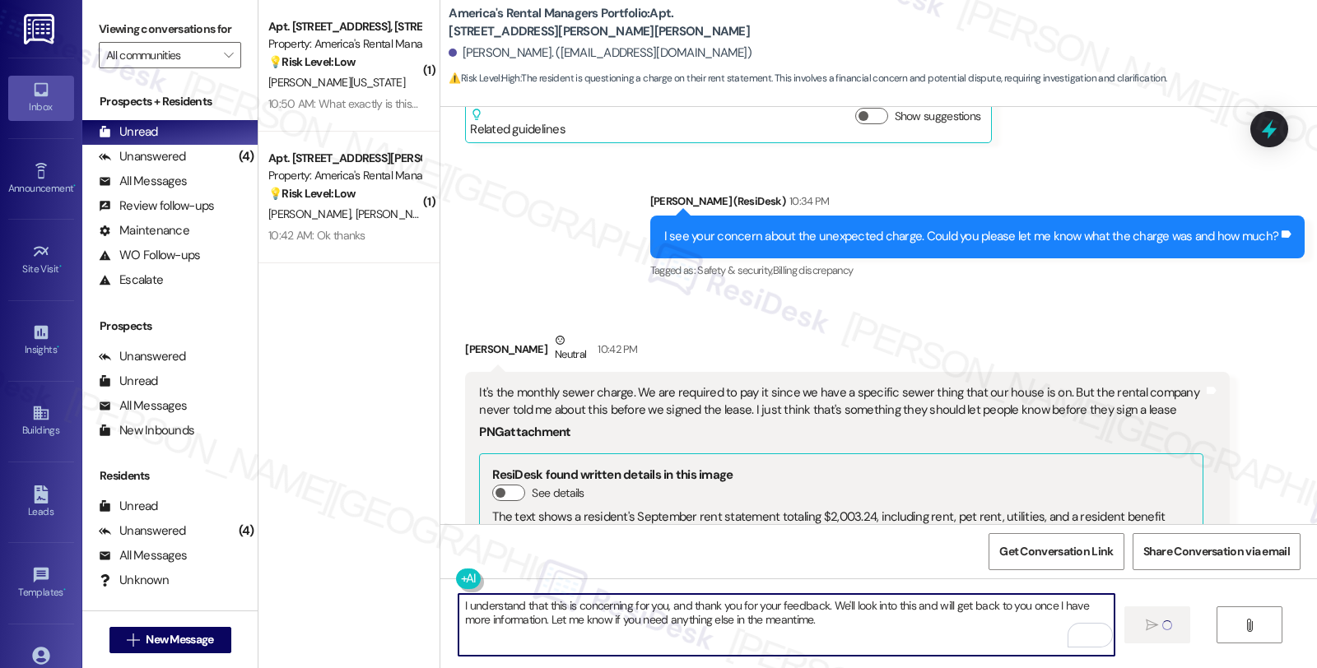
type textarea "I understand that this is concerning for you, and thank you for your feedback. …"
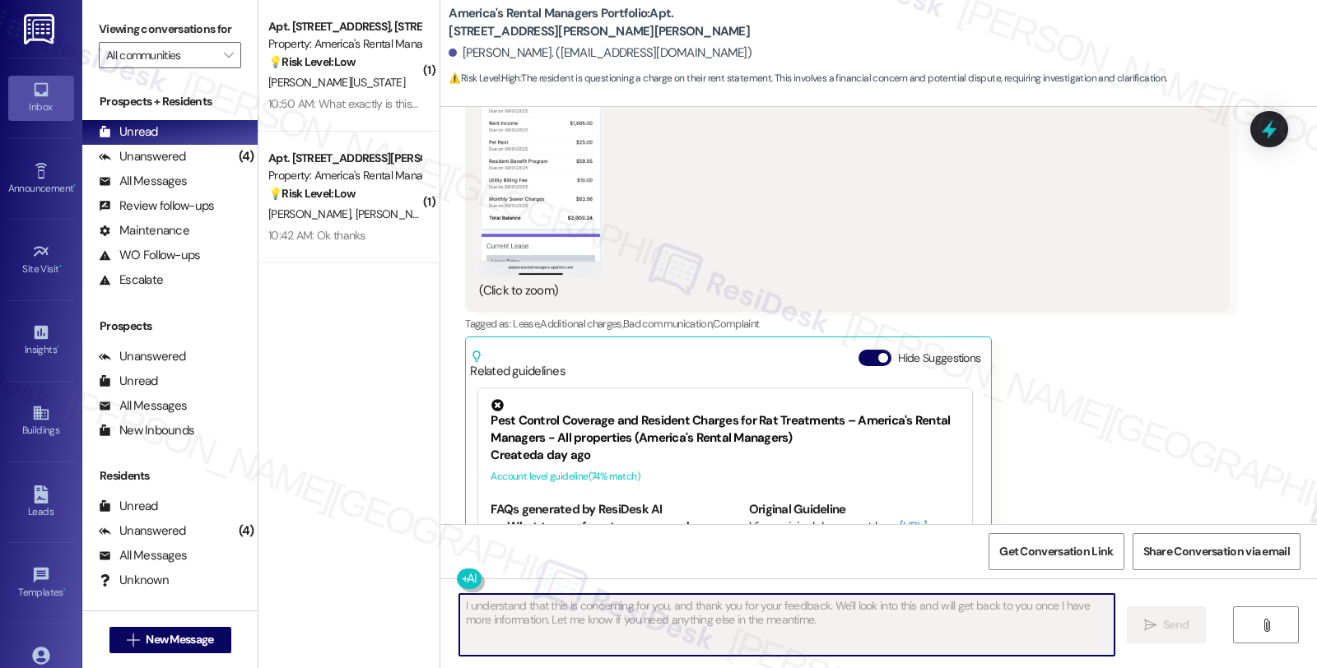
scroll to position [1466, 0]
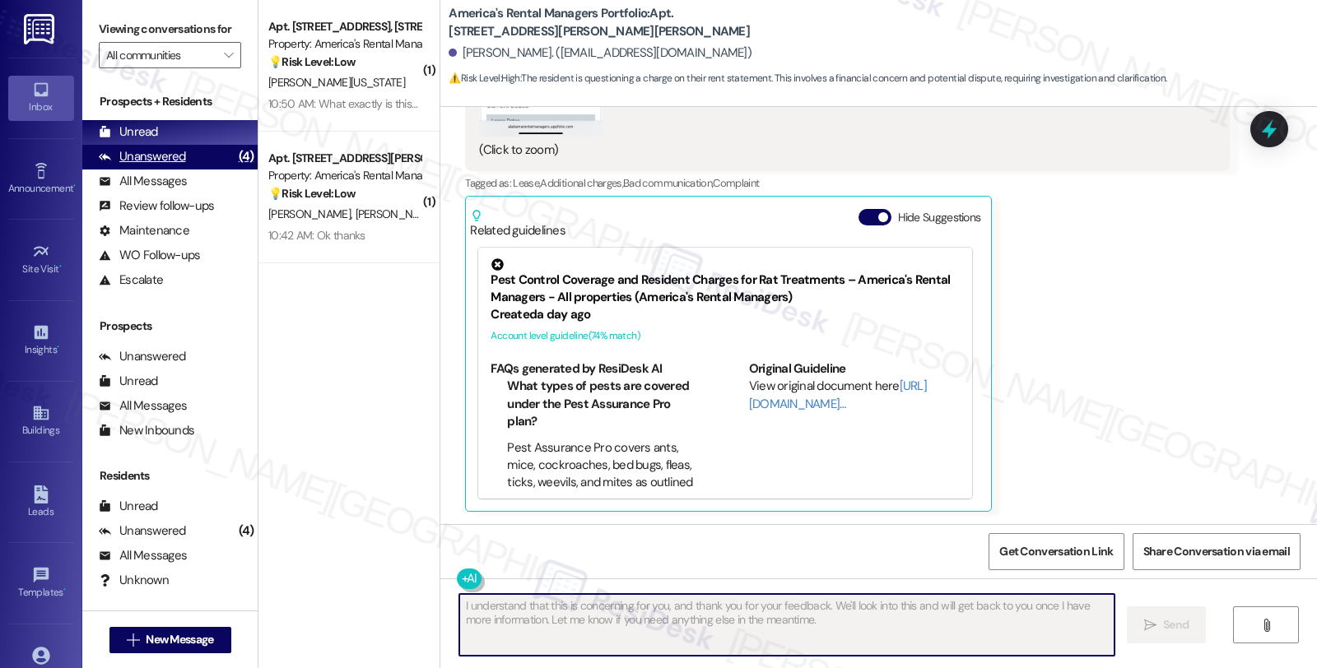
click at [174, 165] on div "Unanswered" at bounding box center [142, 156] width 87 height 17
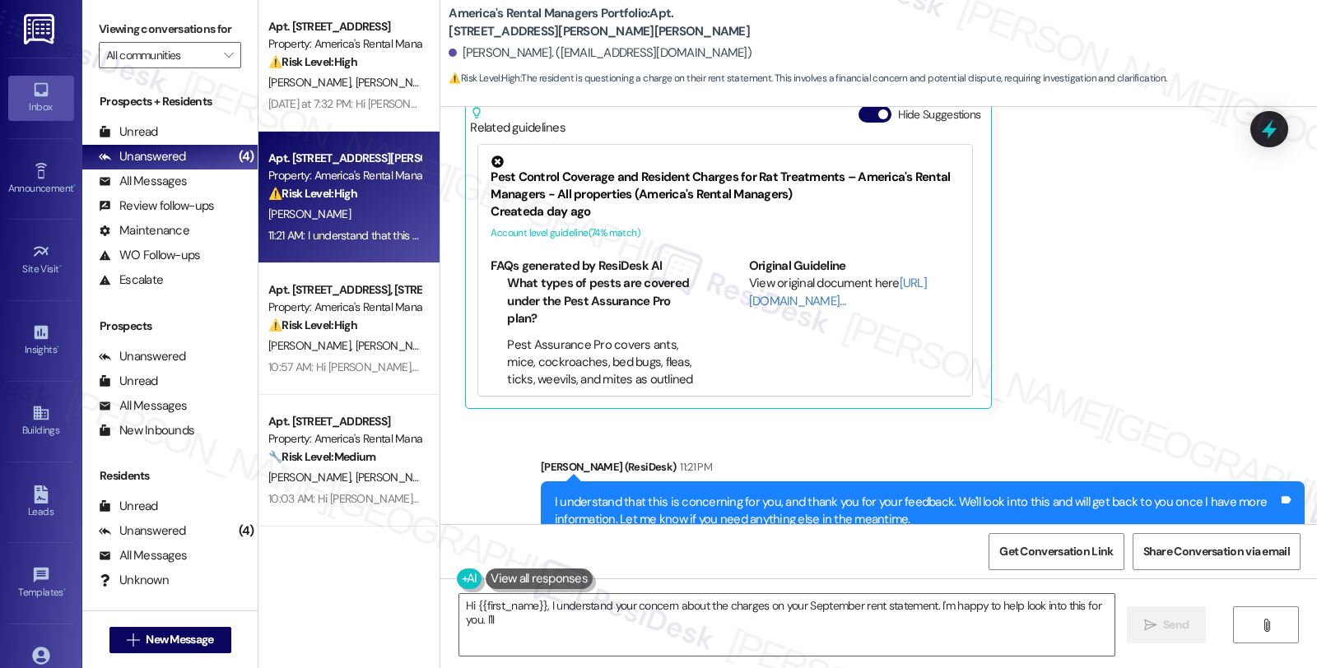
scroll to position [1622, 0]
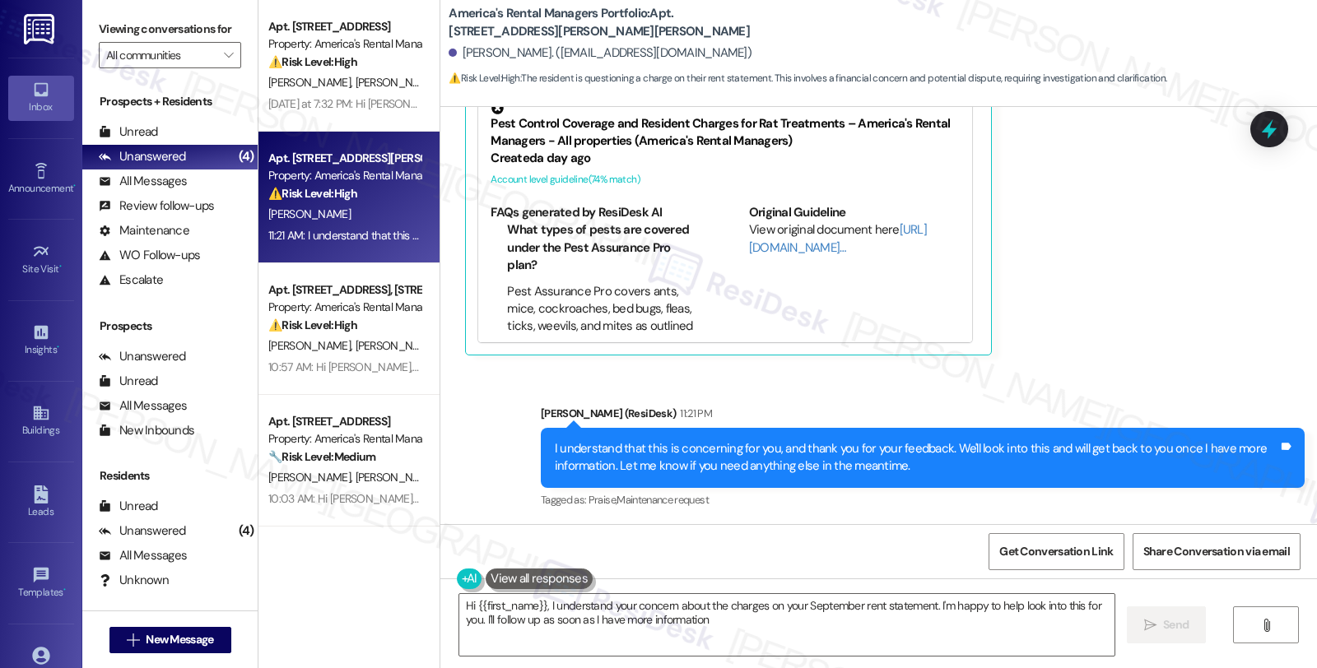
type textarea "Hi {{first_name}}, I understand your concern about the charges on your Septembe…"
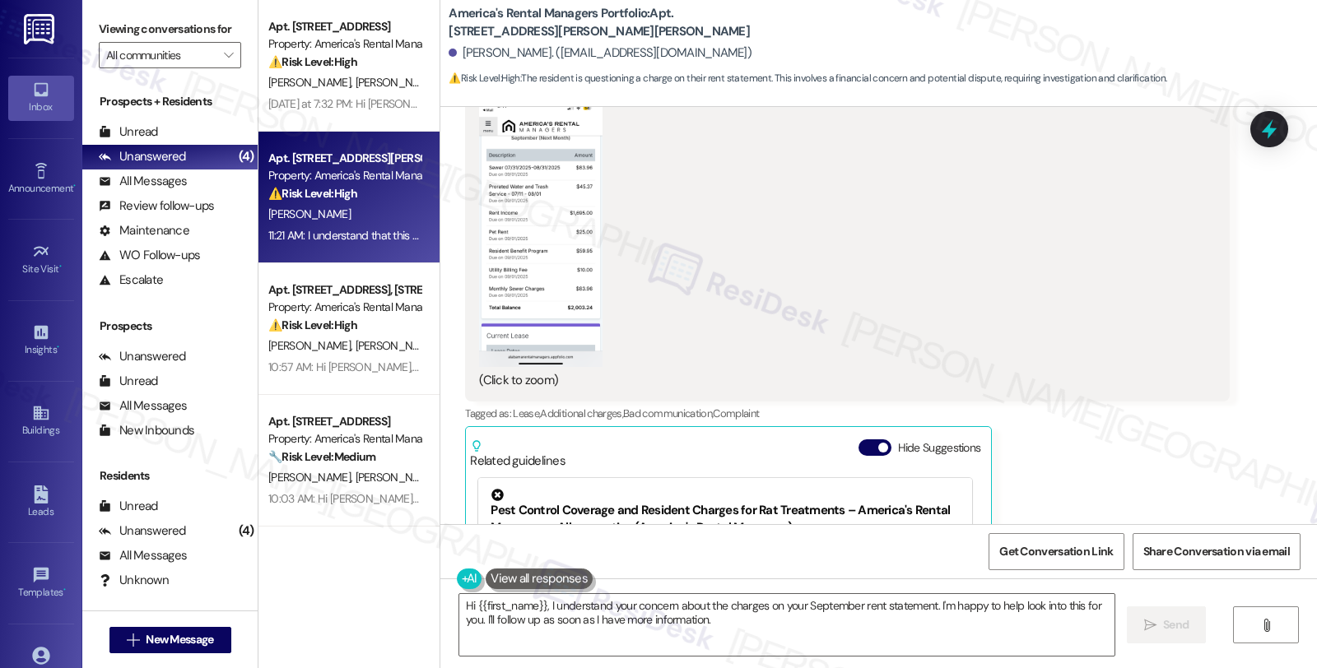
scroll to position [1073, 0]
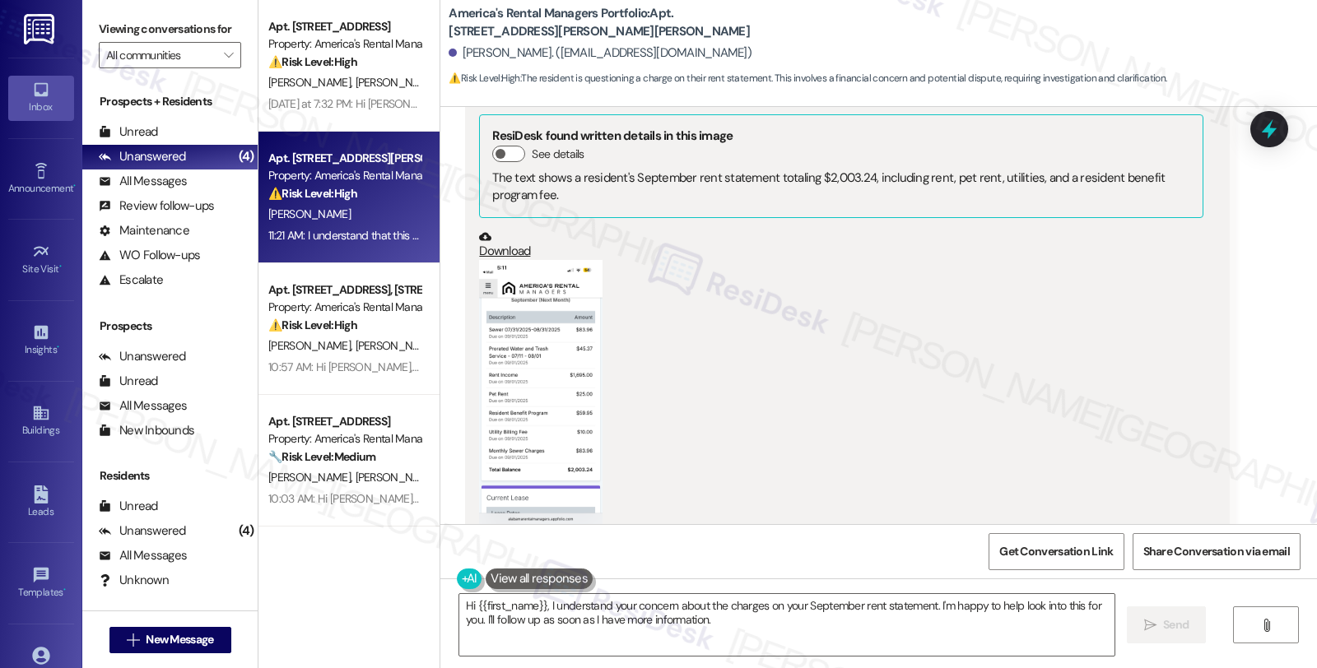
click at [574, 369] on button "Zoom image" at bounding box center [540, 394] width 123 height 268
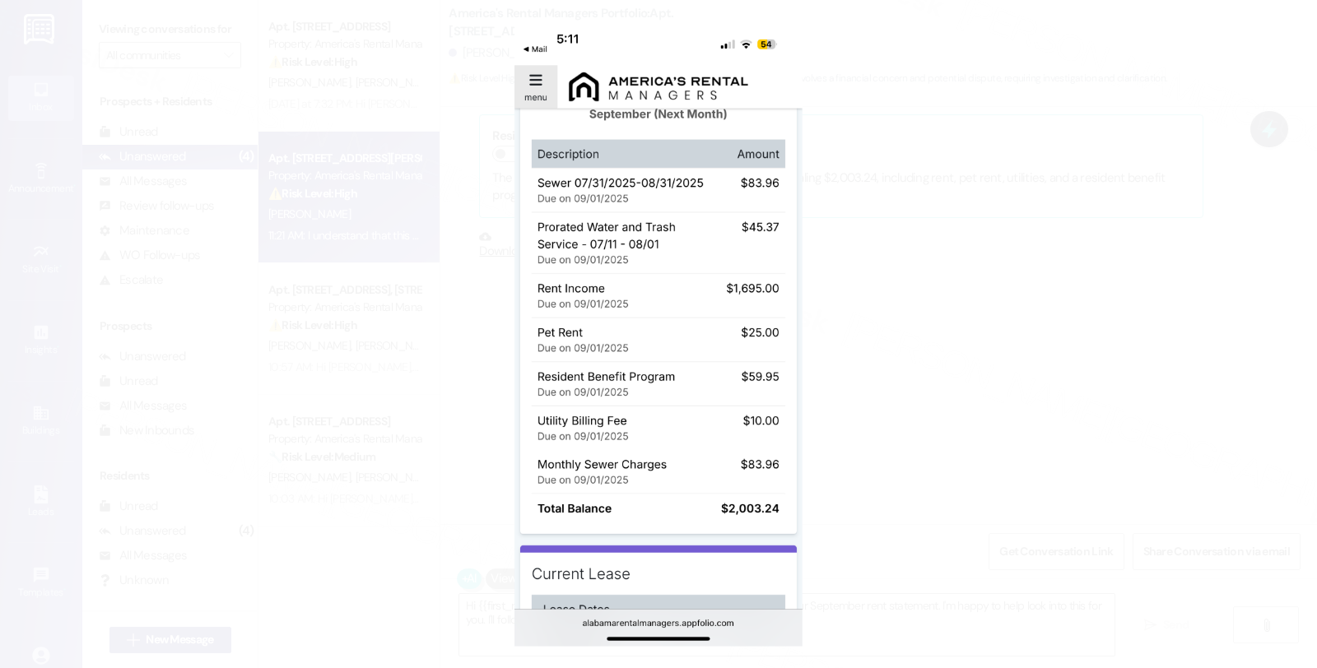
click at [973, 359] on button "Unzoom image" at bounding box center [658, 334] width 1317 height 668
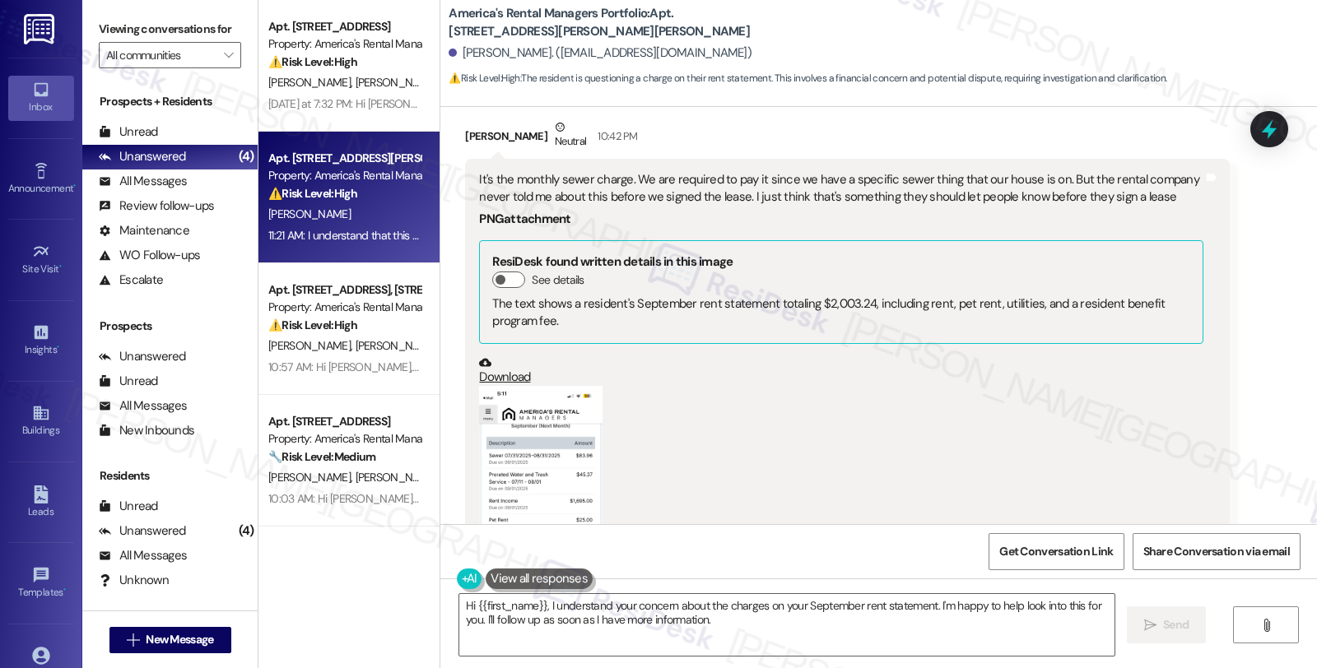
scroll to position [1165, 0]
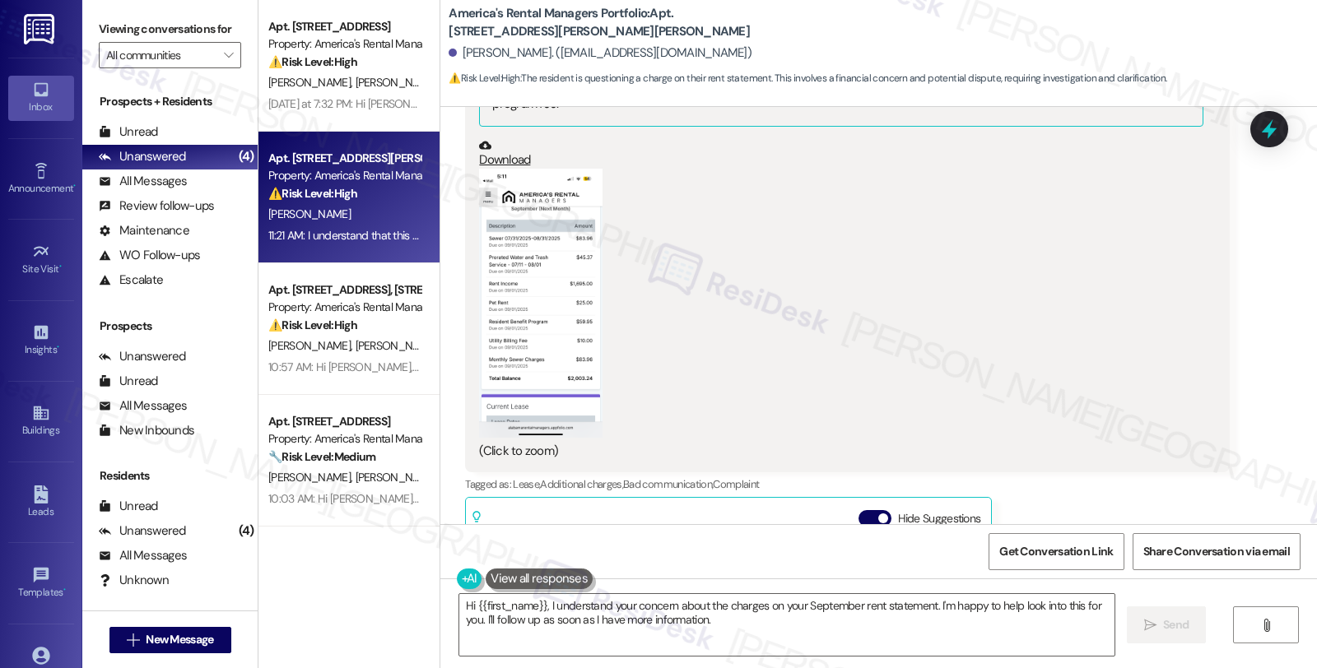
click at [1267, 129] on icon at bounding box center [1269, 129] width 15 height 20
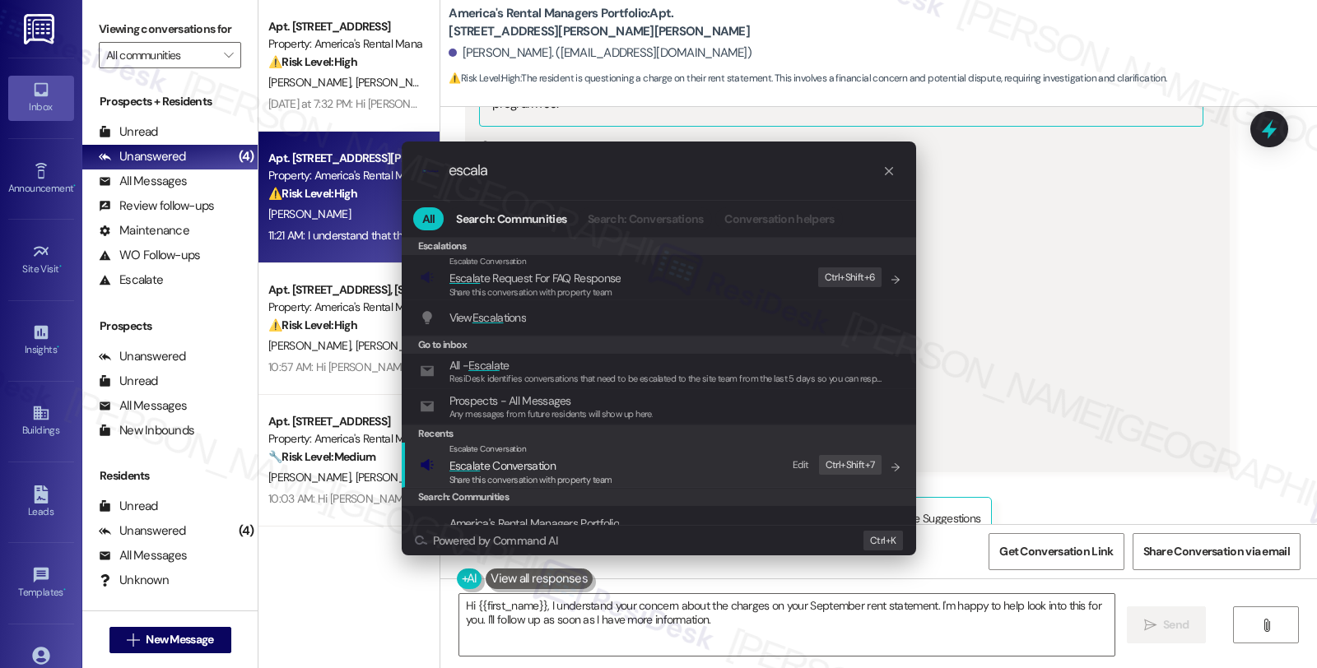
type input "escala"
click at [511, 465] on span "Escala te Conversation" at bounding box center [502, 465] width 106 height 15
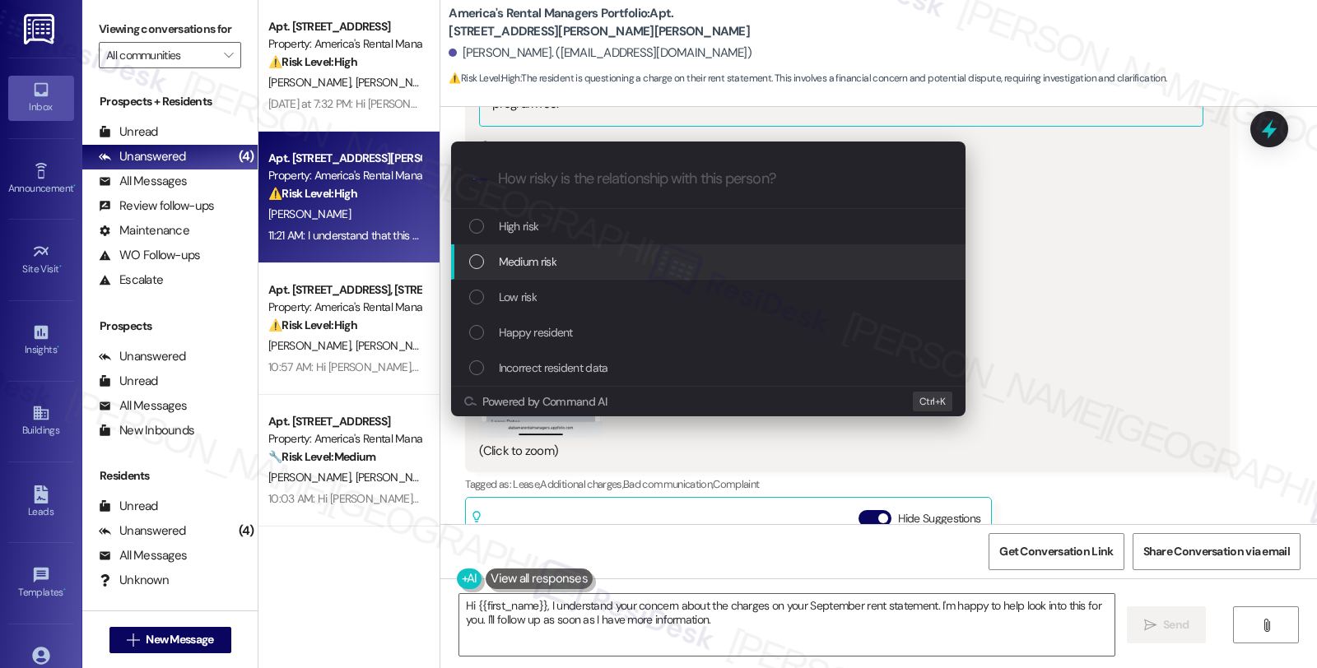
click at [514, 267] on span "Medium risk" at bounding box center [528, 262] width 58 height 18
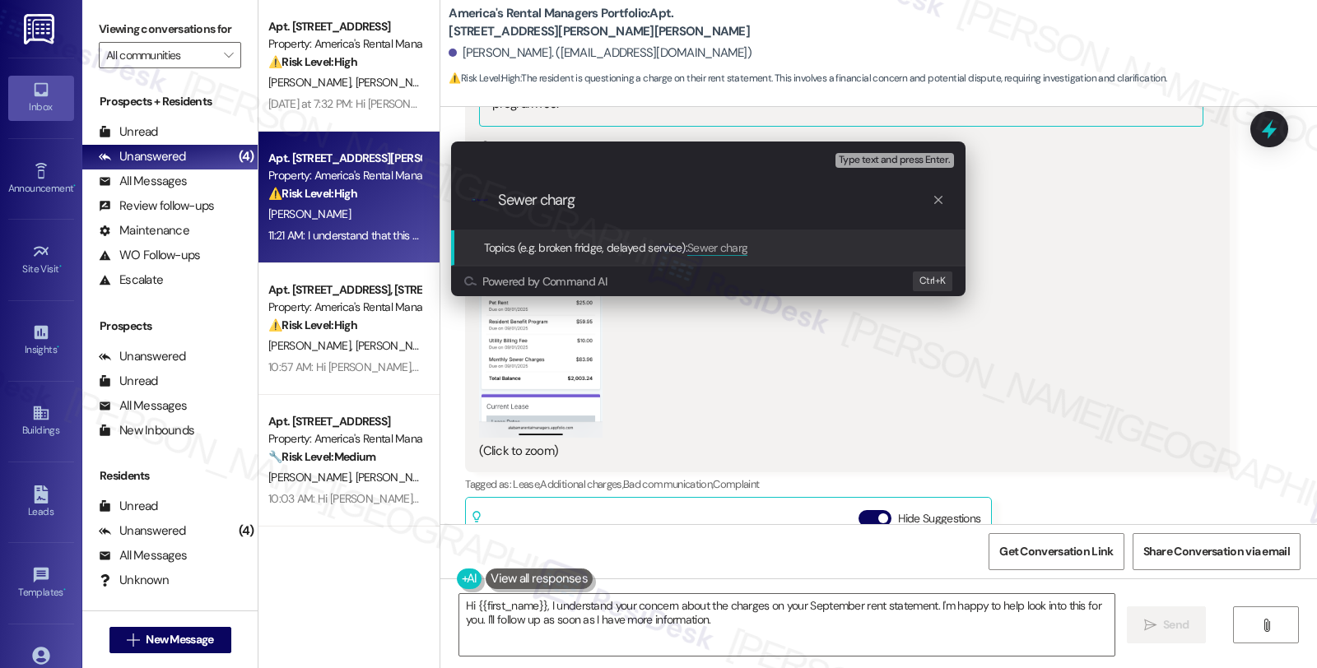
type input "Sewer charge"
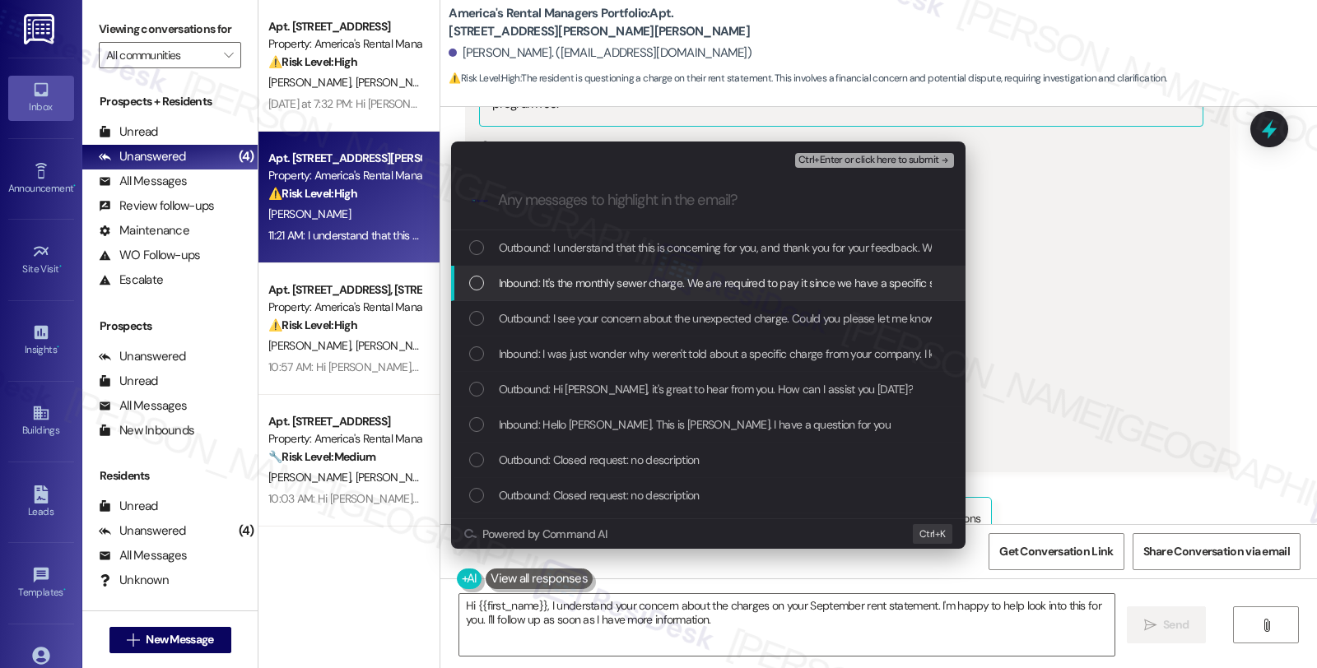
click at [514, 283] on span "Inbound: It's the monthly sewer charge. We are required to pay it since we have…" at bounding box center [1168, 283] width 1338 height 18
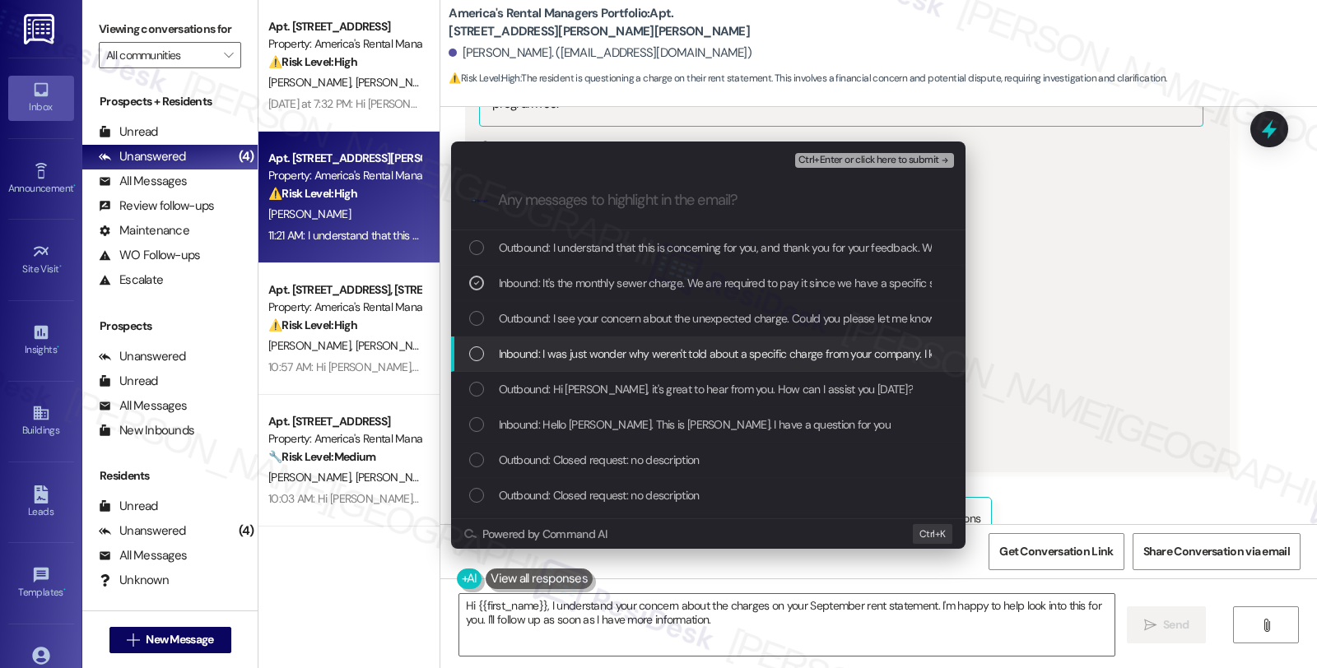
click at [518, 350] on span "Inbound: I was just wonder why weren't told about a specific charge from your c…" at bounding box center [877, 354] width 756 height 18
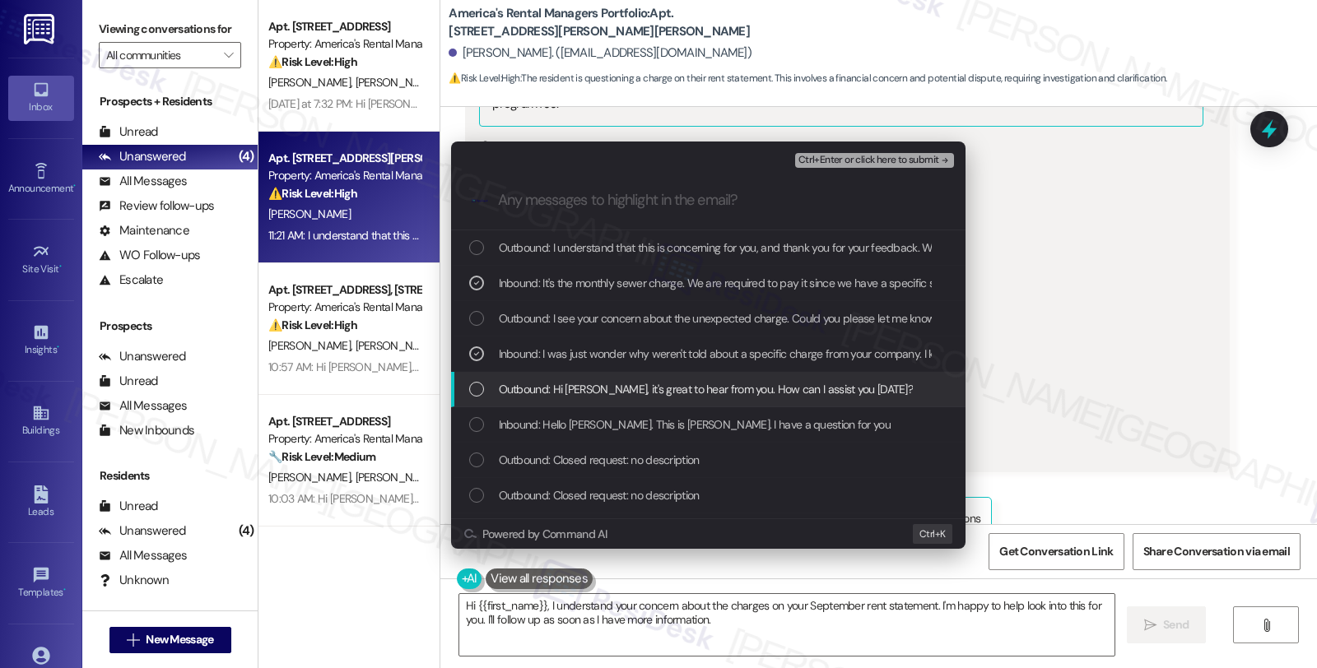
click at [755, 402] on div "Outbound: Hi James, it's great to hear from you. How can I assist you today?" at bounding box center [708, 389] width 514 height 35
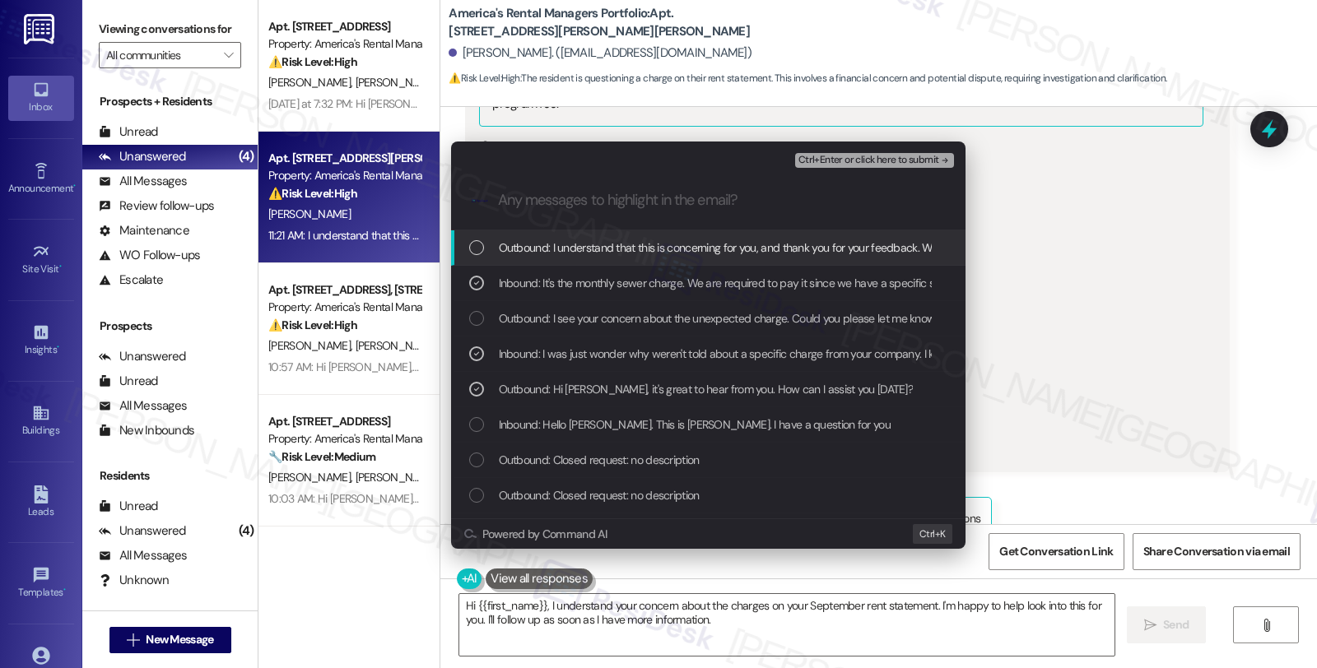
click at [917, 155] on span "Ctrl+Enter or click here to submit" at bounding box center [868, 161] width 141 height 12
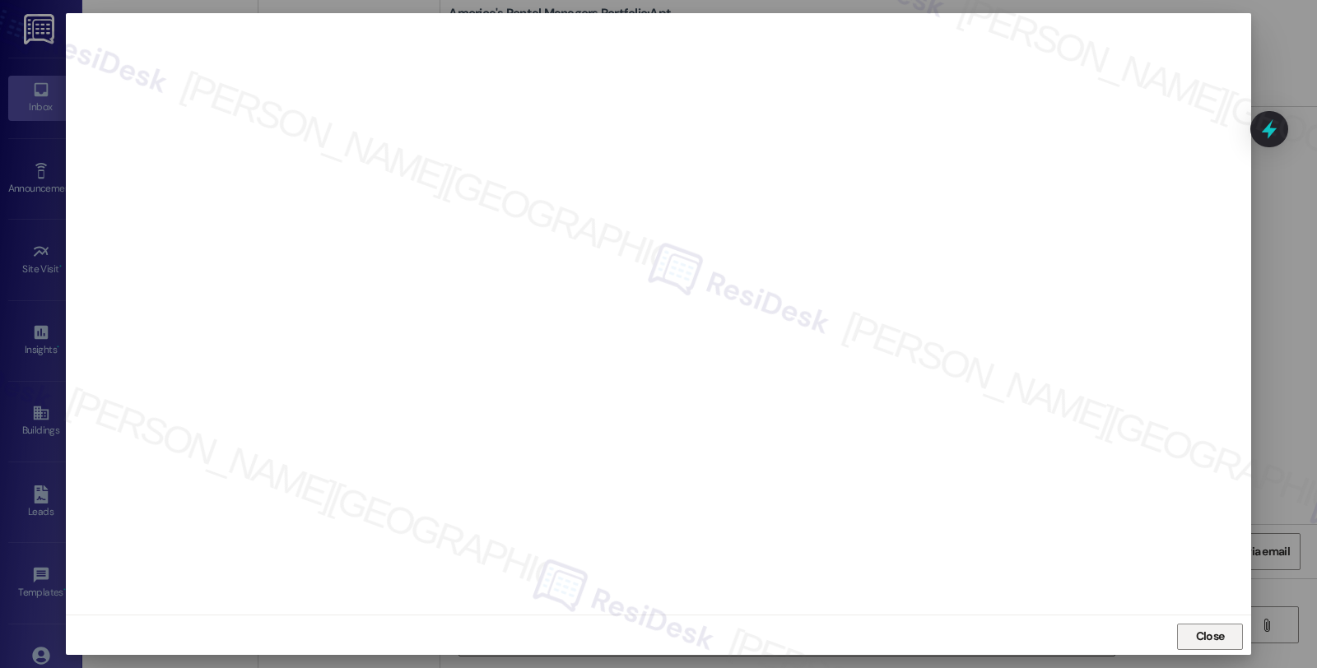
click at [1232, 637] on button "Close" at bounding box center [1210, 637] width 66 height 26
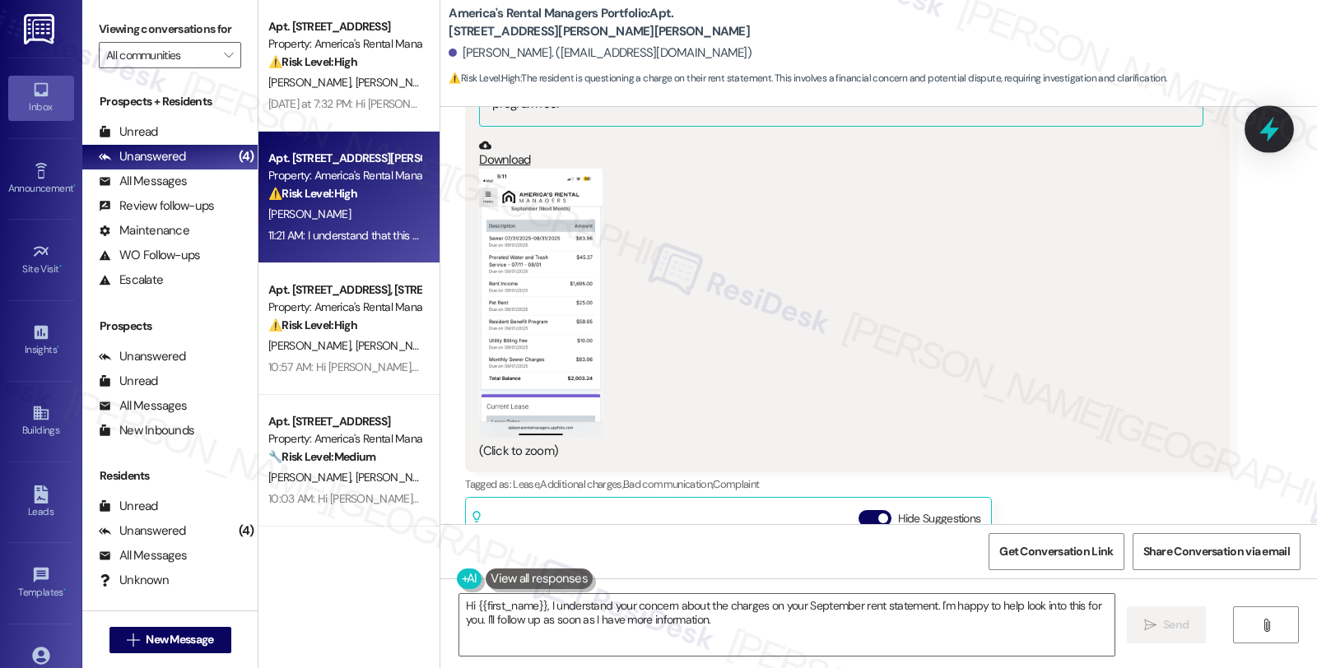
click at [1274, 136] on icon at bounding box center [1269, 129] width 28 height 28
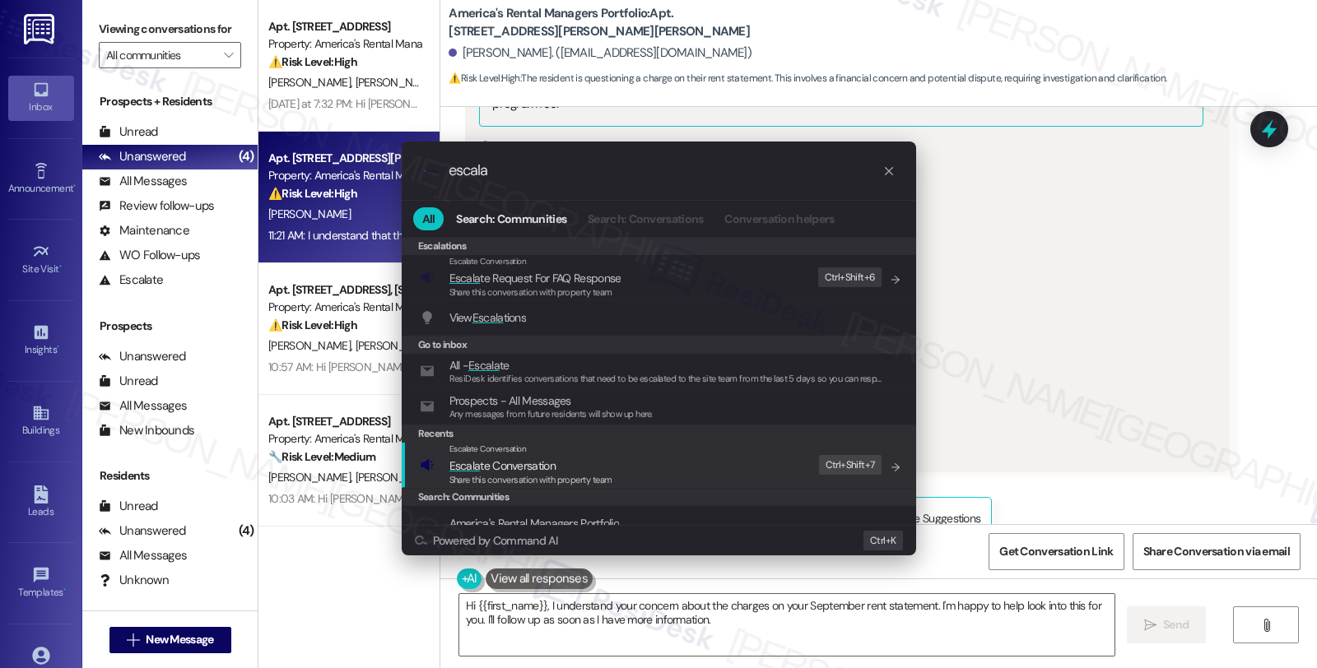
type input "escala"
click at [599, 458] on span "Escala te Conversation" at bounding box center [530, 466] width 163 height 18
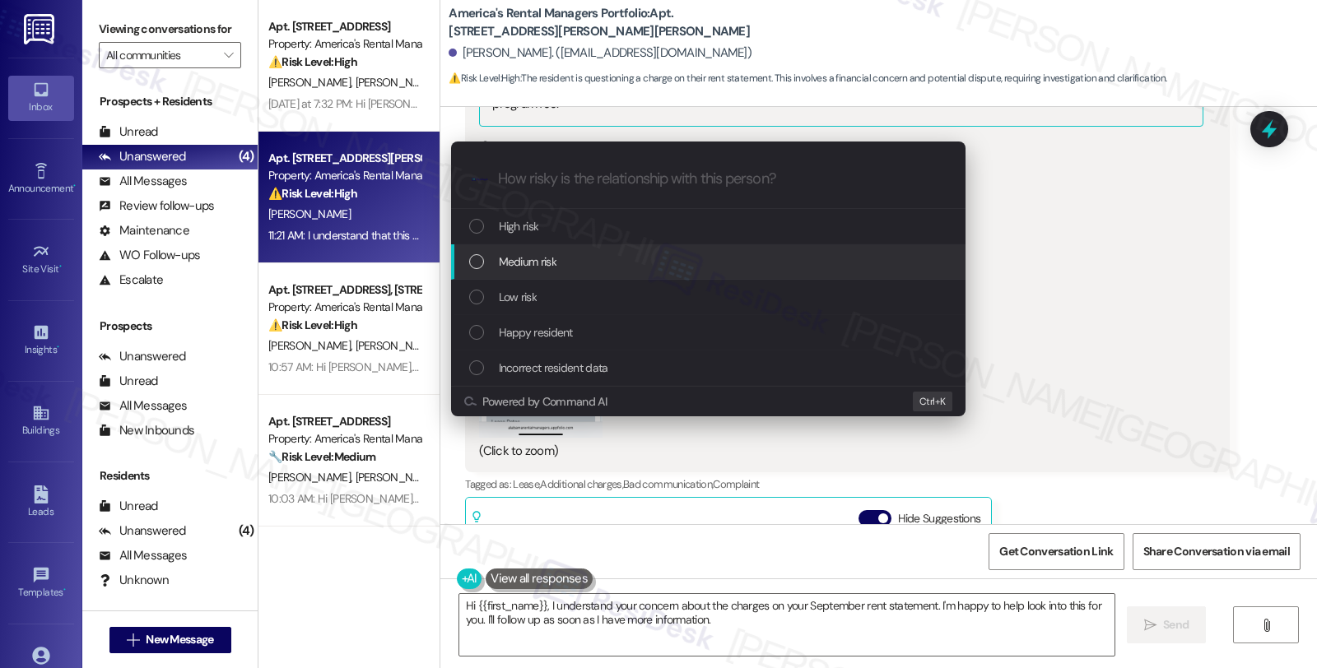
click at [532, 264] on span "Medium risk" at bounding box center [528, 262] width 58 height 18
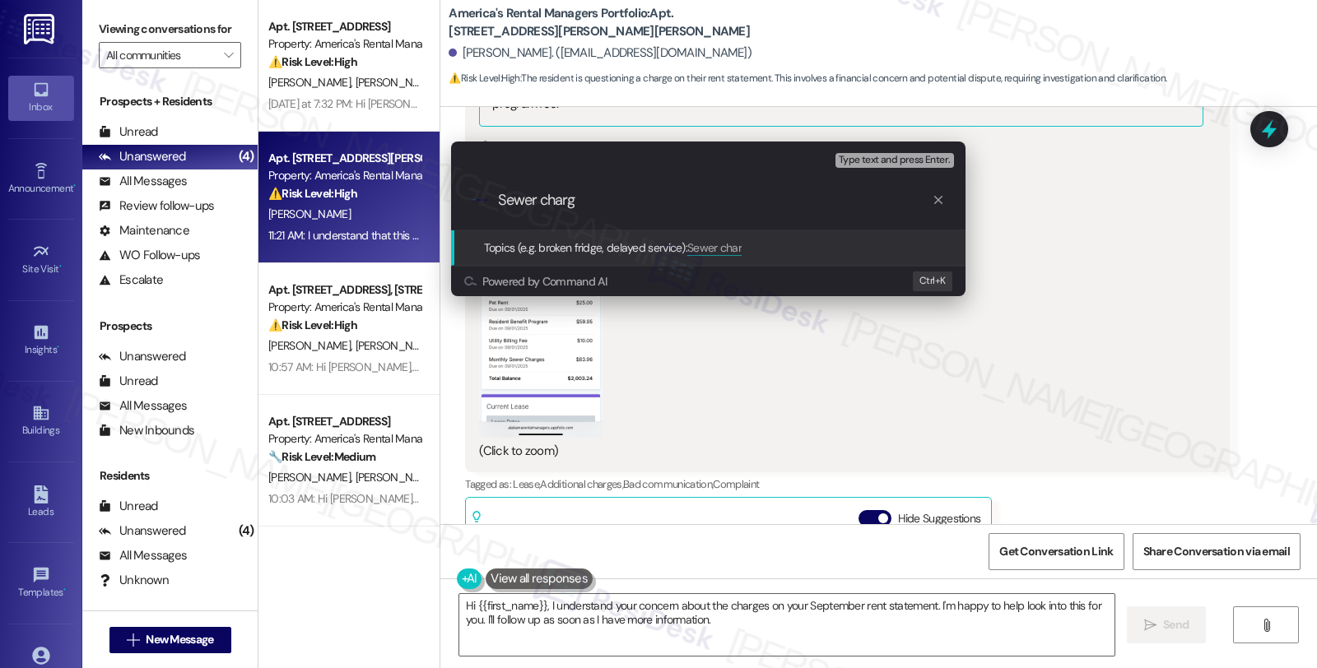
type input "Sewer charge"
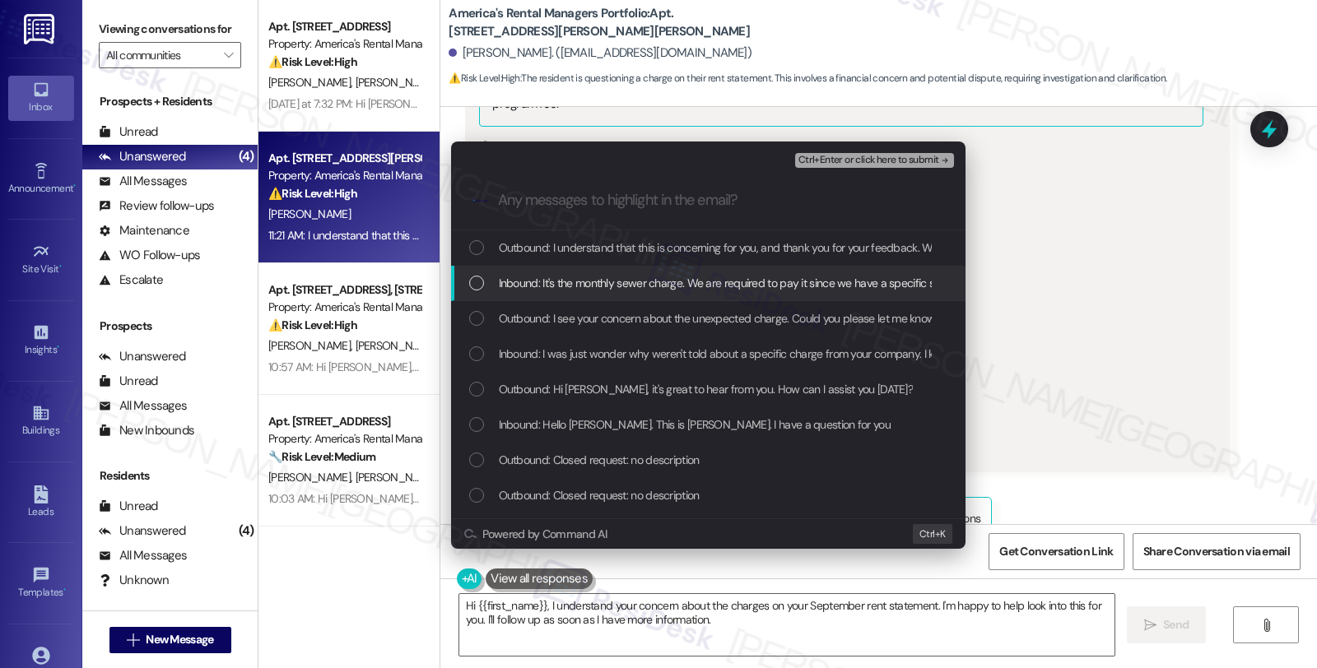
click at [530, 275] on span "Inbound: It's the monthly sewer charge. We are required to pay it since we have…" at bounding box center [1168, 283] width 1338 height 18
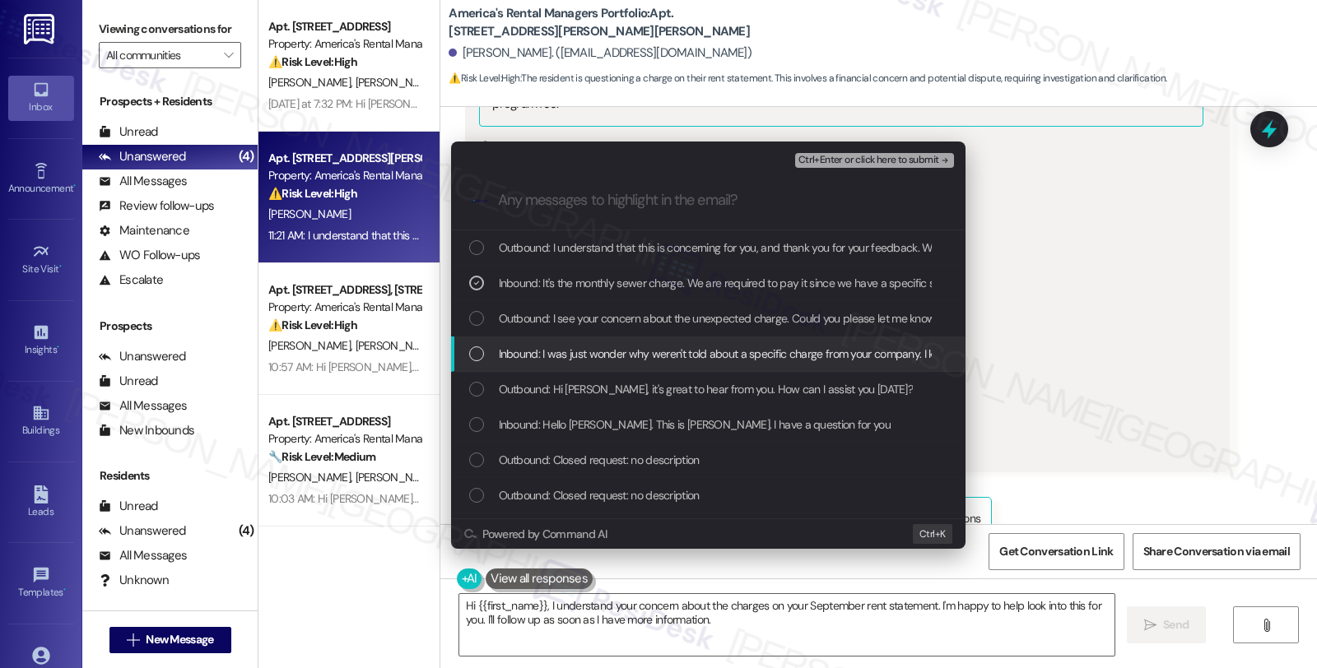
click at [529, 359] on span "Inbound: I was just wonder why weren't told about a specific charge from your c…" at bounding box center [877, 354] width 756 height 18
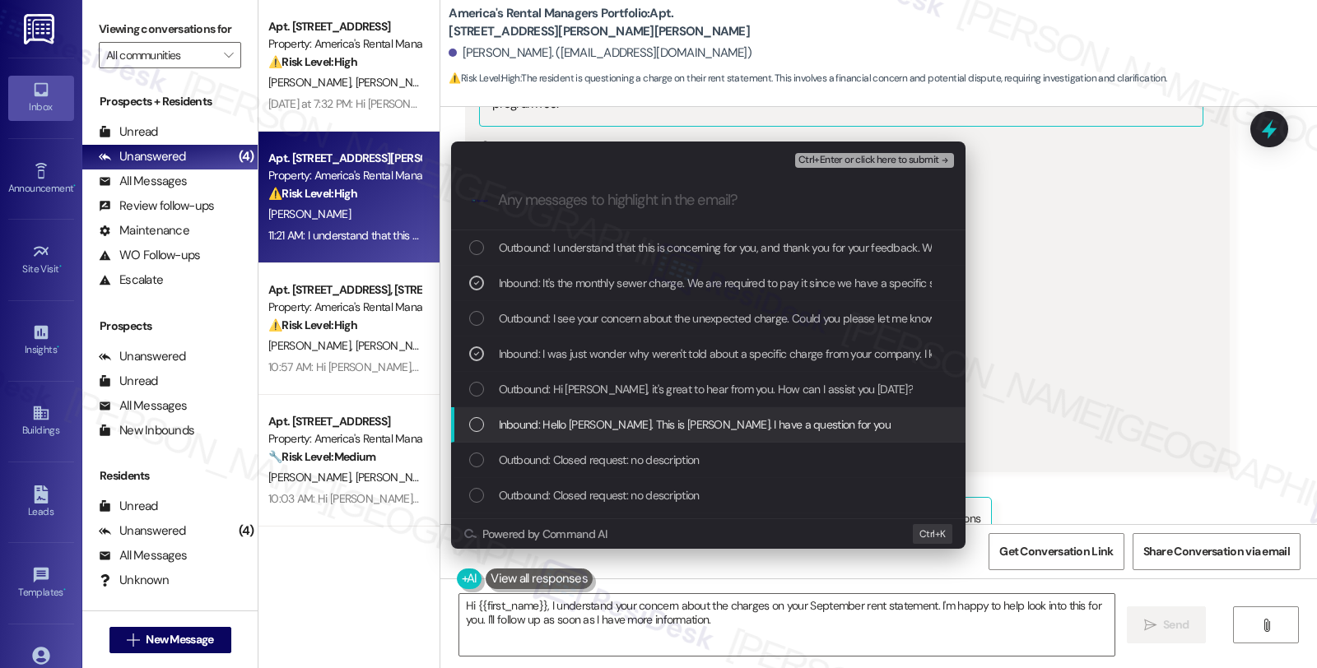
click at [536, 420] on span "Inbound: Hello Homer. This is James Sparkman. I have a question for you" at bounding box center [695, 425] width 392 height 18
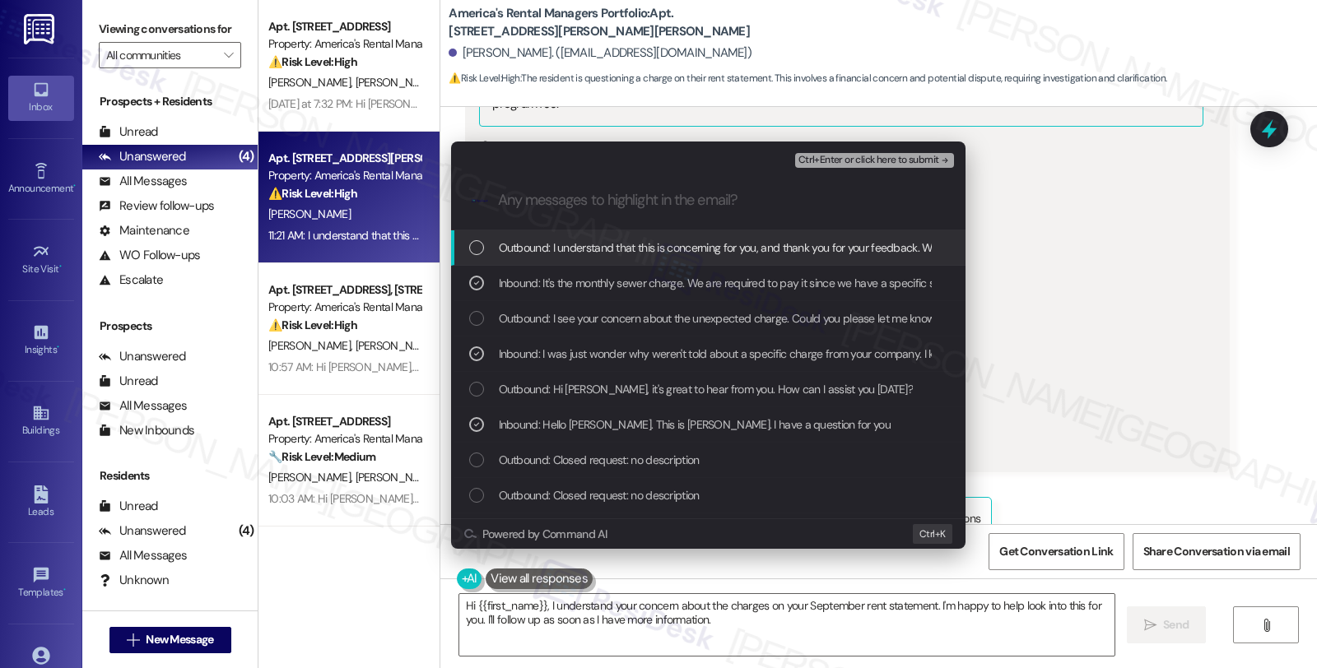
click at [836, 155] on span "Ctrl+Enter or click here to submit" at bounding box center [868, 161] width 141 height 12
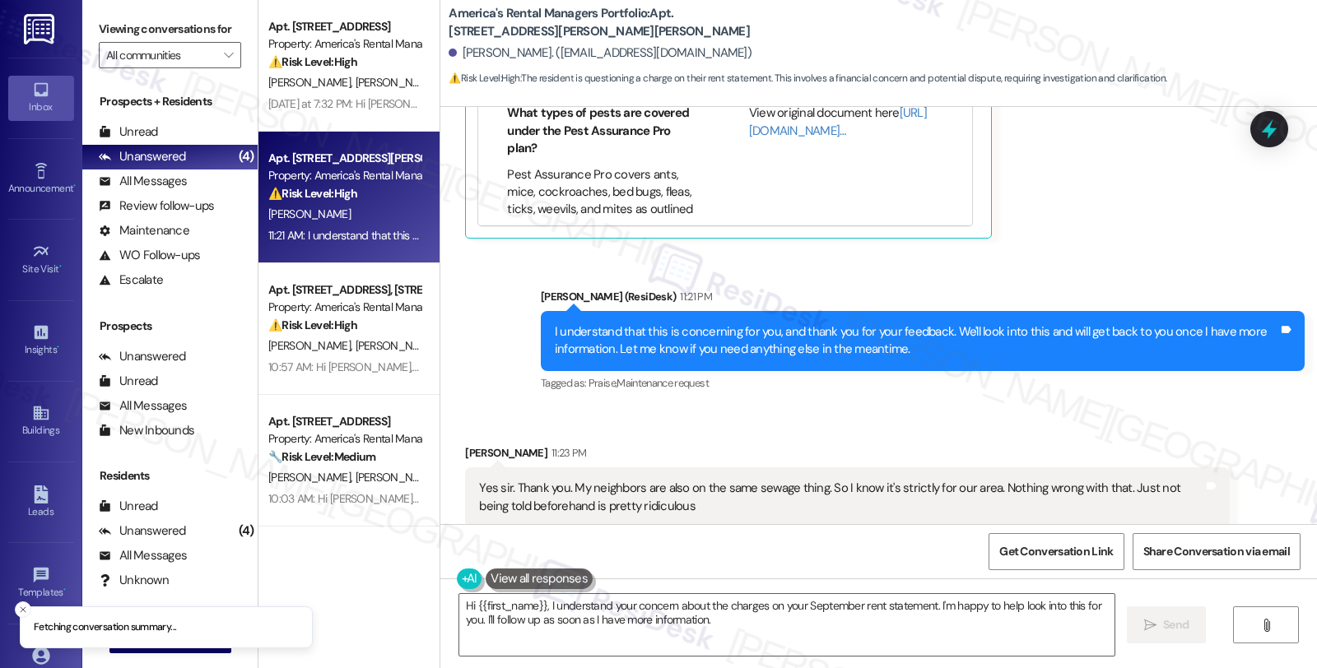
scroll to position [1755, 0]
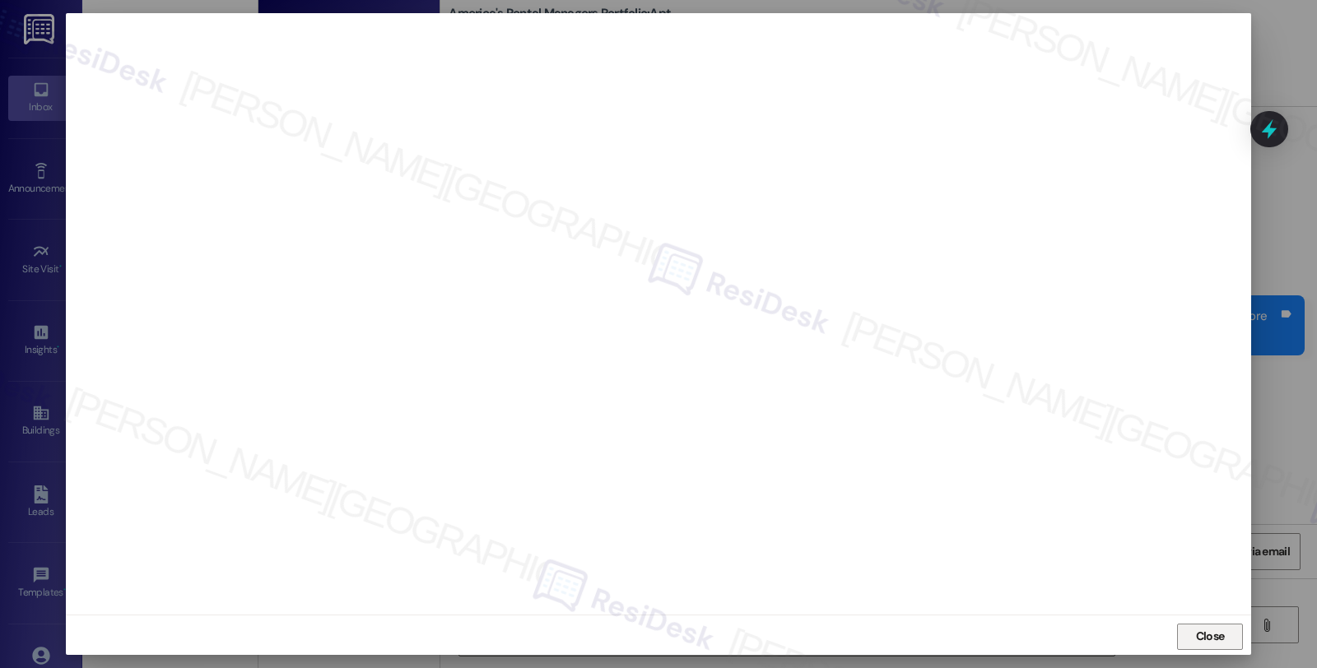
click at [1193, 631] on span "Close" at bounding box center [1210, 636] width 35 height 17
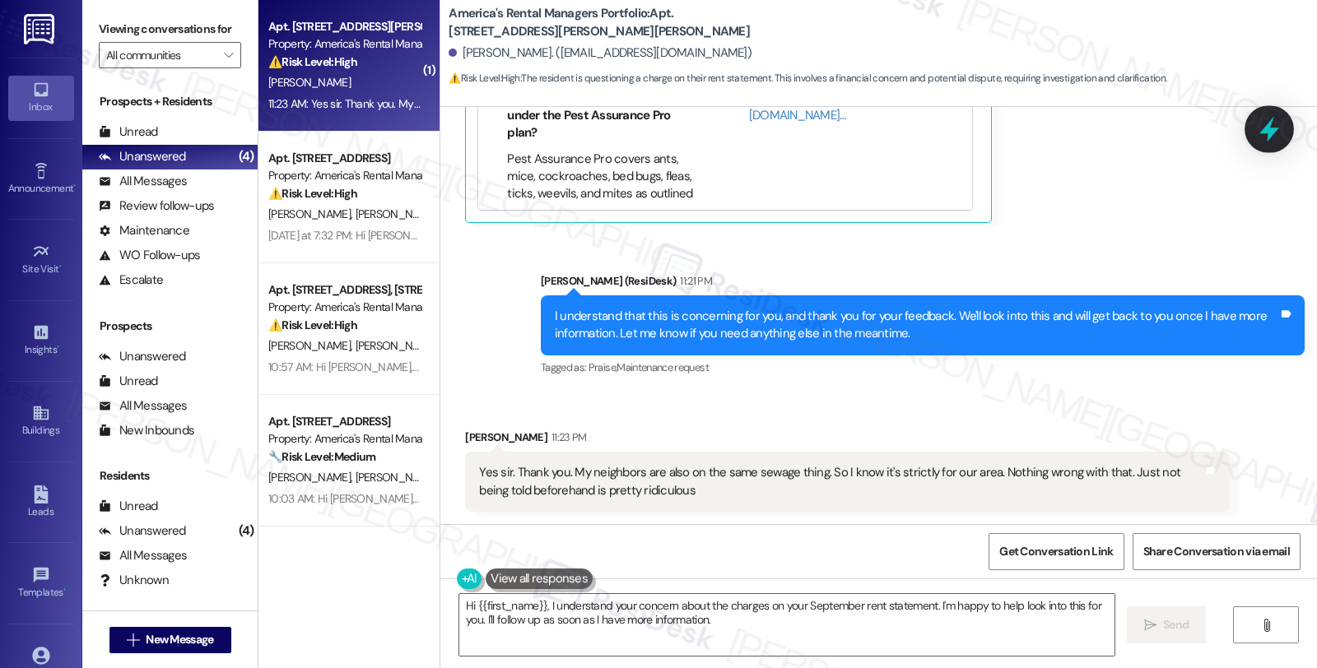
click at [1267, 128] on icon at bounding box center [1269, 130] width 20 height 26
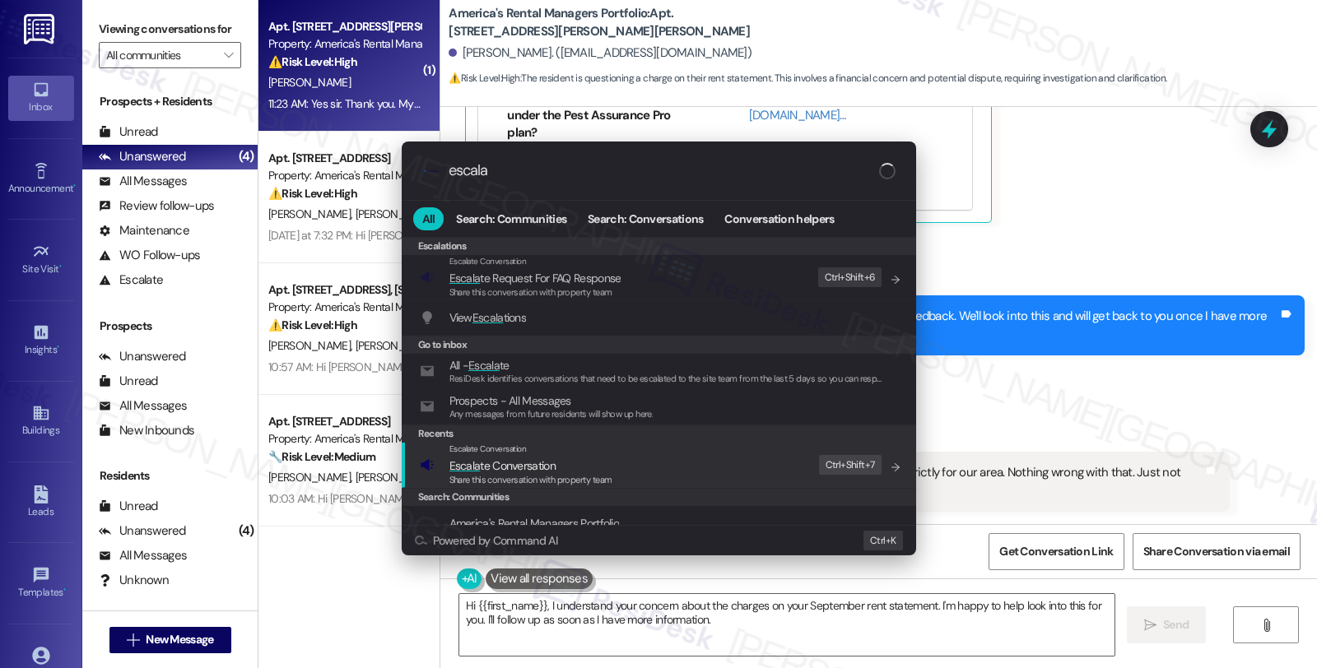
type input "escala"
click at [481, 463] on span "Escala te Conversation" at bounding box center [502, 465] width 106 height 15
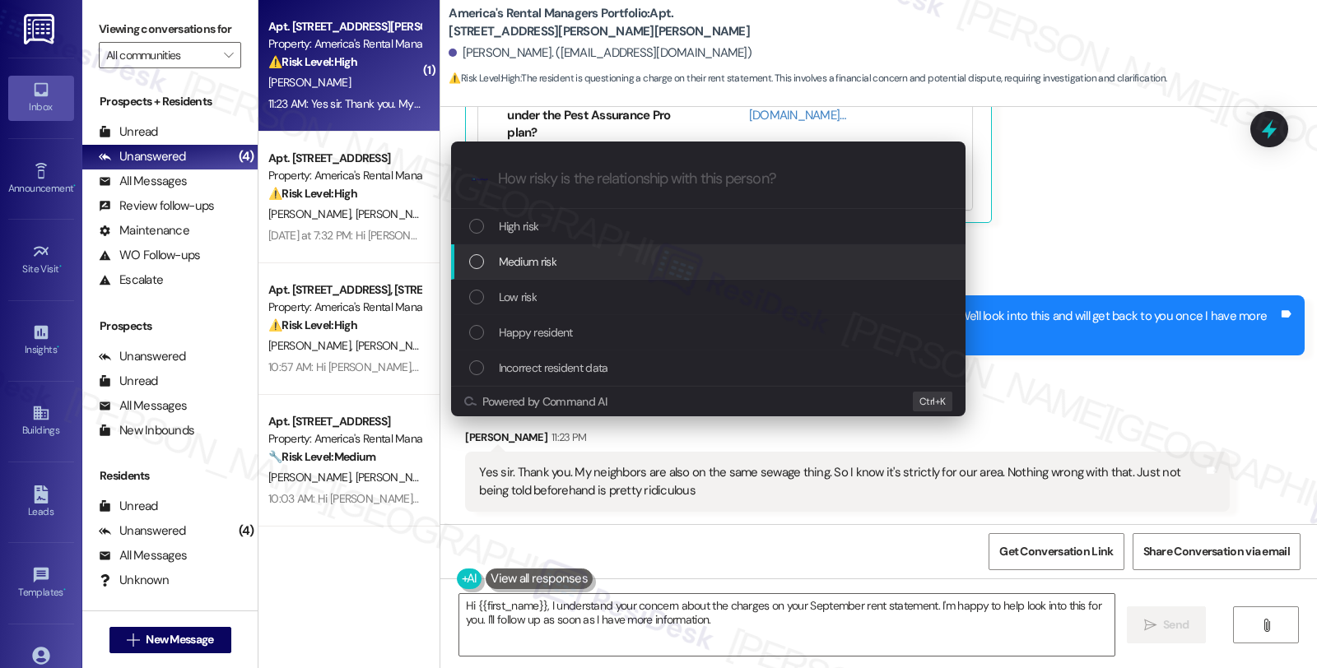
click at [555, 260] on span "Medium risk" at bounding box center [528, 262] width 58 height 18
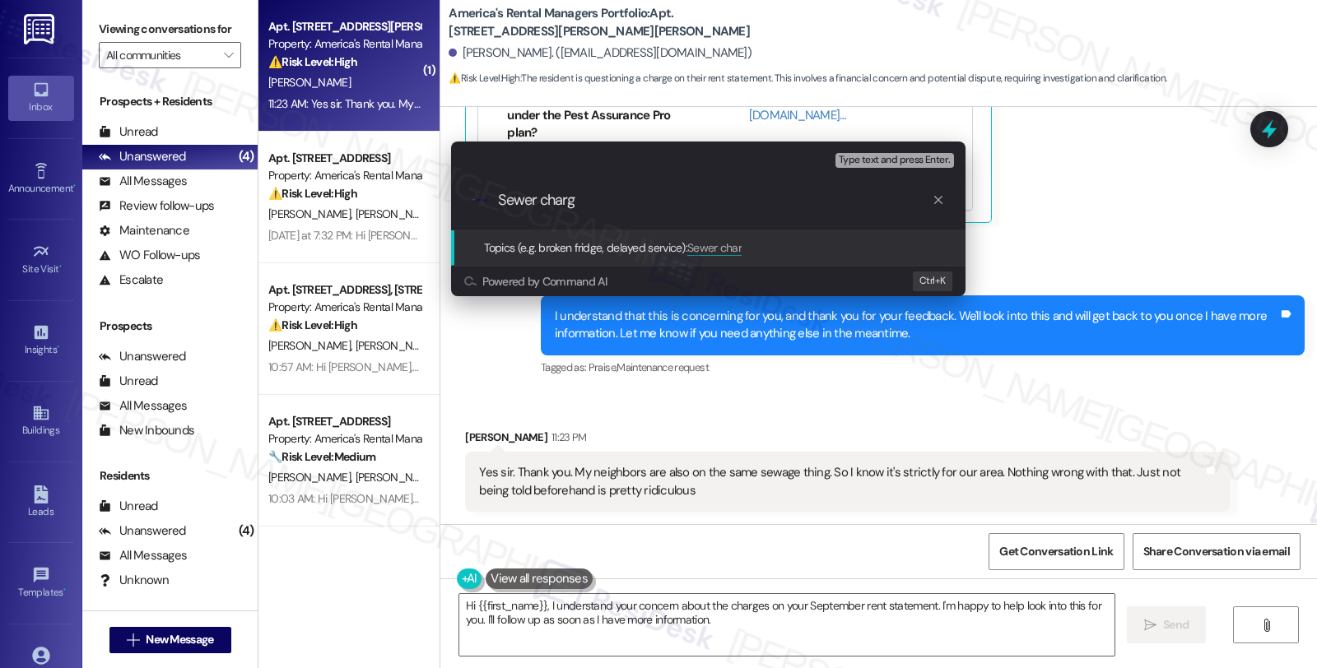
type input "Sewer charge"
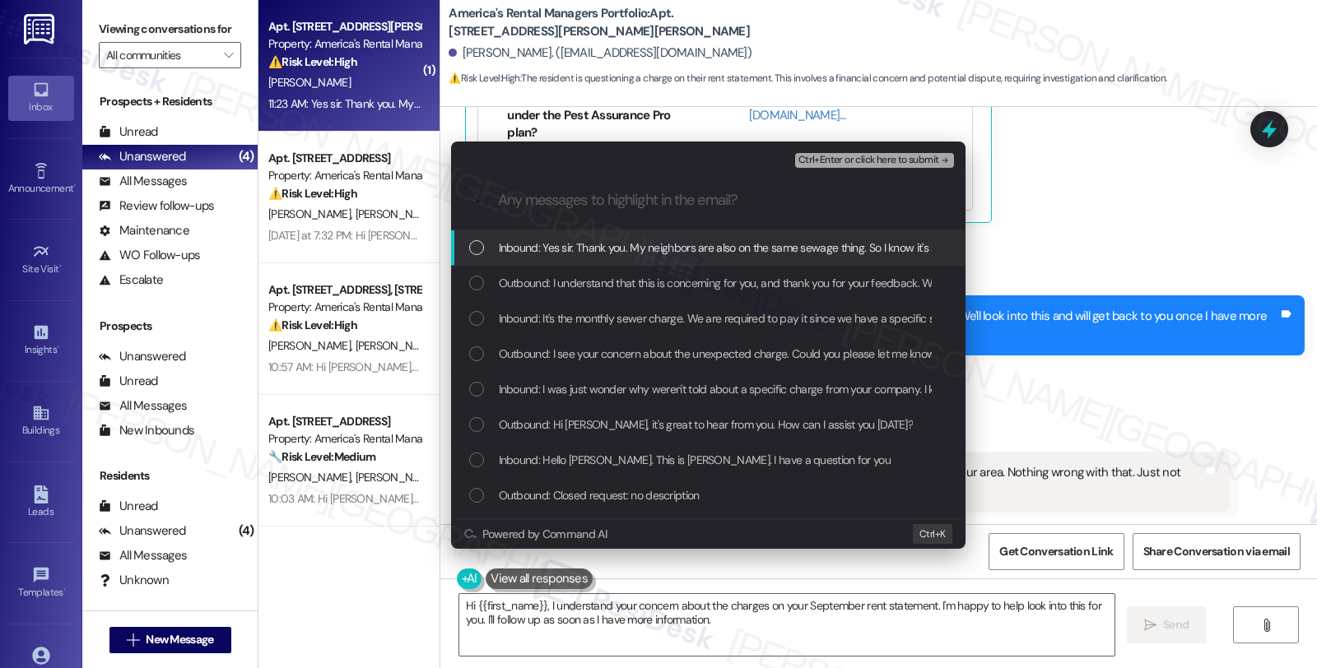
click at [561, 244] on span "Inbound: Yes sir. Thank you. My neighbors are also on the same sewage thing. So…" at bounding box center [941, 248] width 884 height 18
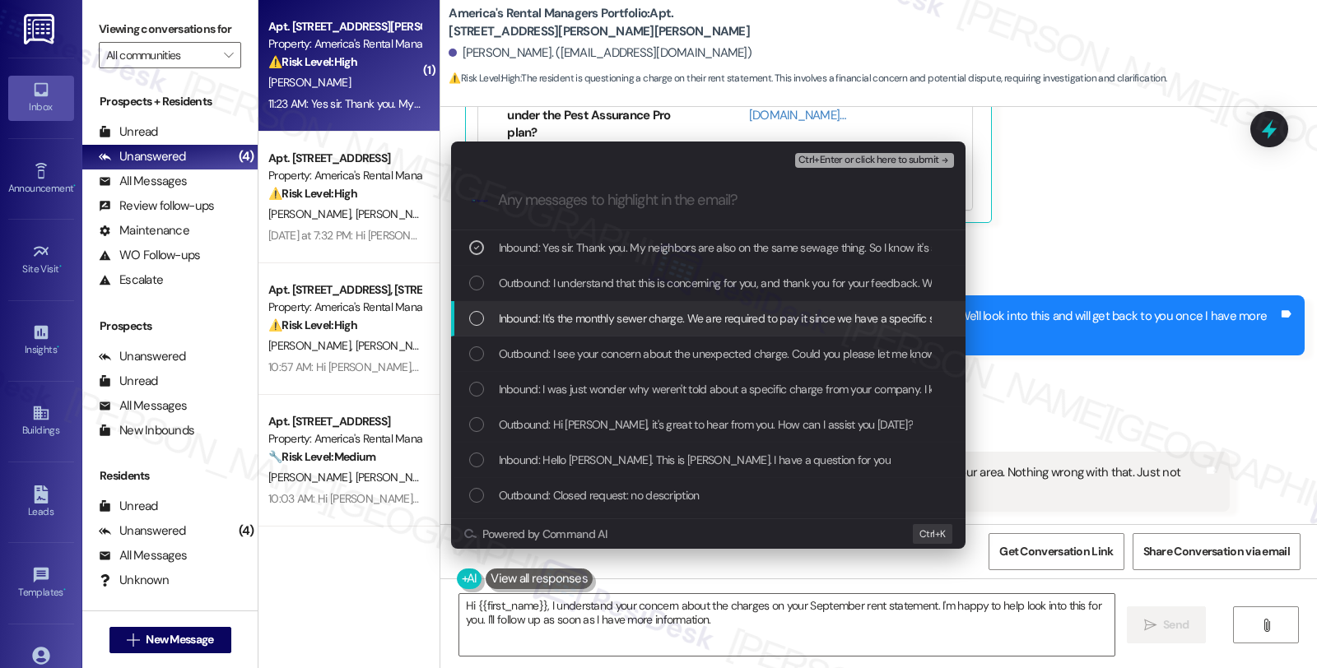
click at [555, 315] on span "Inbound: It's the monthly sewer charge. We are required to pay it since we have…" at bounding box center [1168, 318] width 1338 height 18
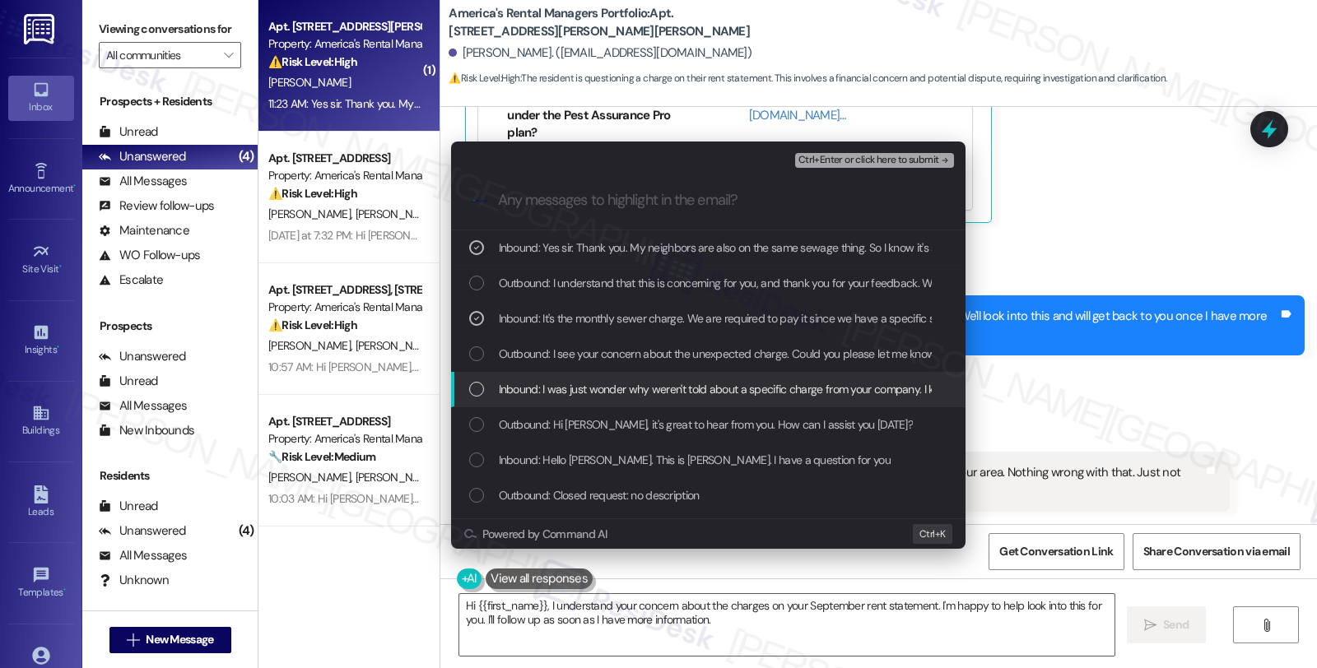
click at [562, 388] on span "Inbound: I was just wonder why weren't told about a specific charge from your c…" at bounding box center [877, 389] width 756 height 18
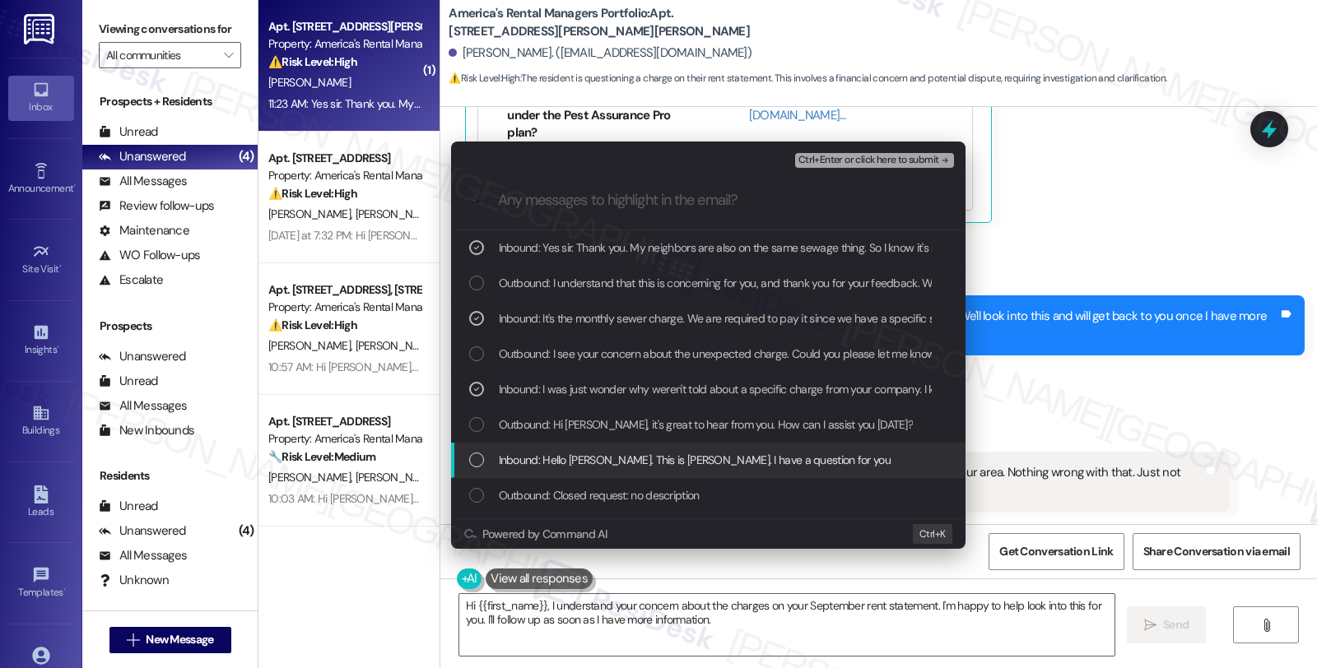
click at [570, 463] on span "Inbound: Hello Homer. This is James Sparkman. I have a question for you" at bounding box center [695, 460] width 392 height 18
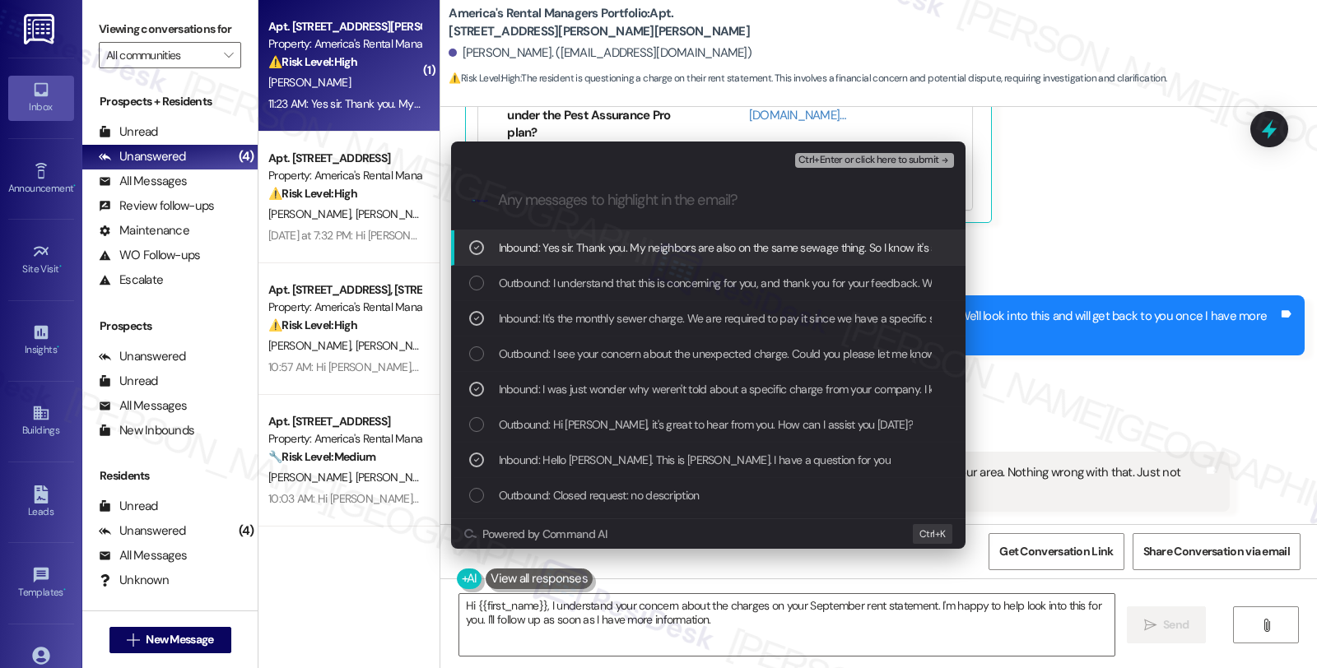
click at [870, 155] on span "Ctrl+Enter or click here to submit" at bounding box center [868, 161] width 141 height 12
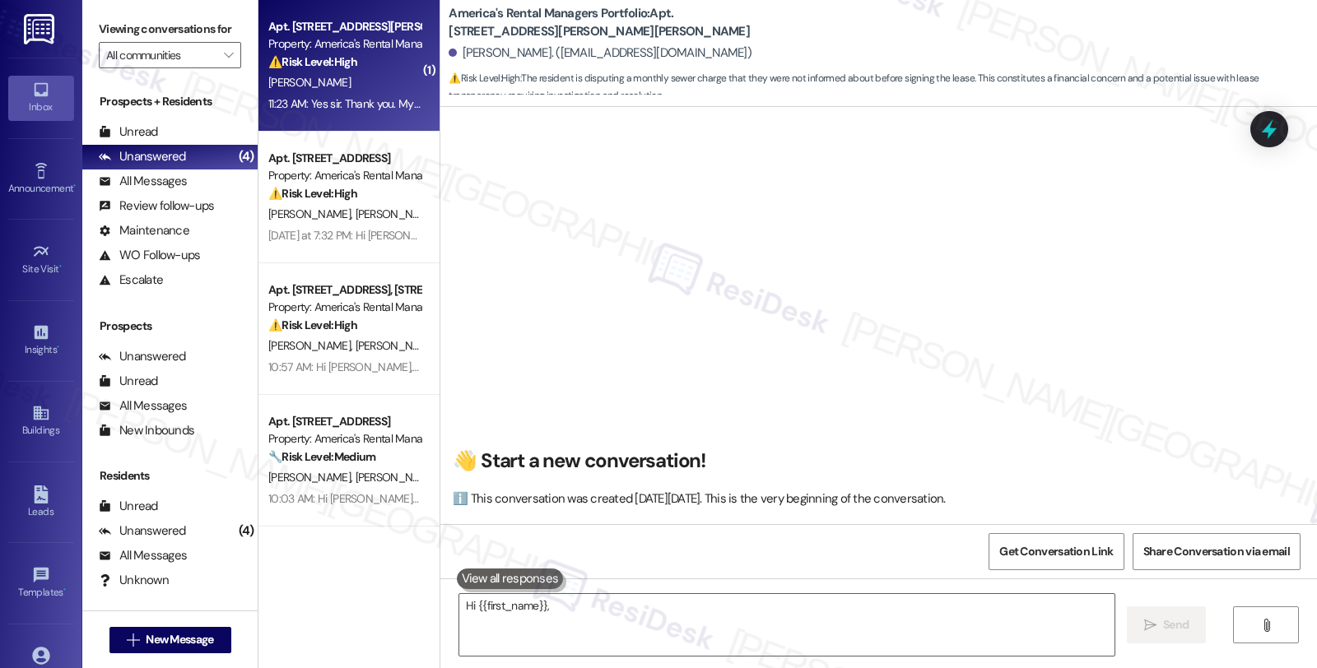
scroll to position [1828, 0]
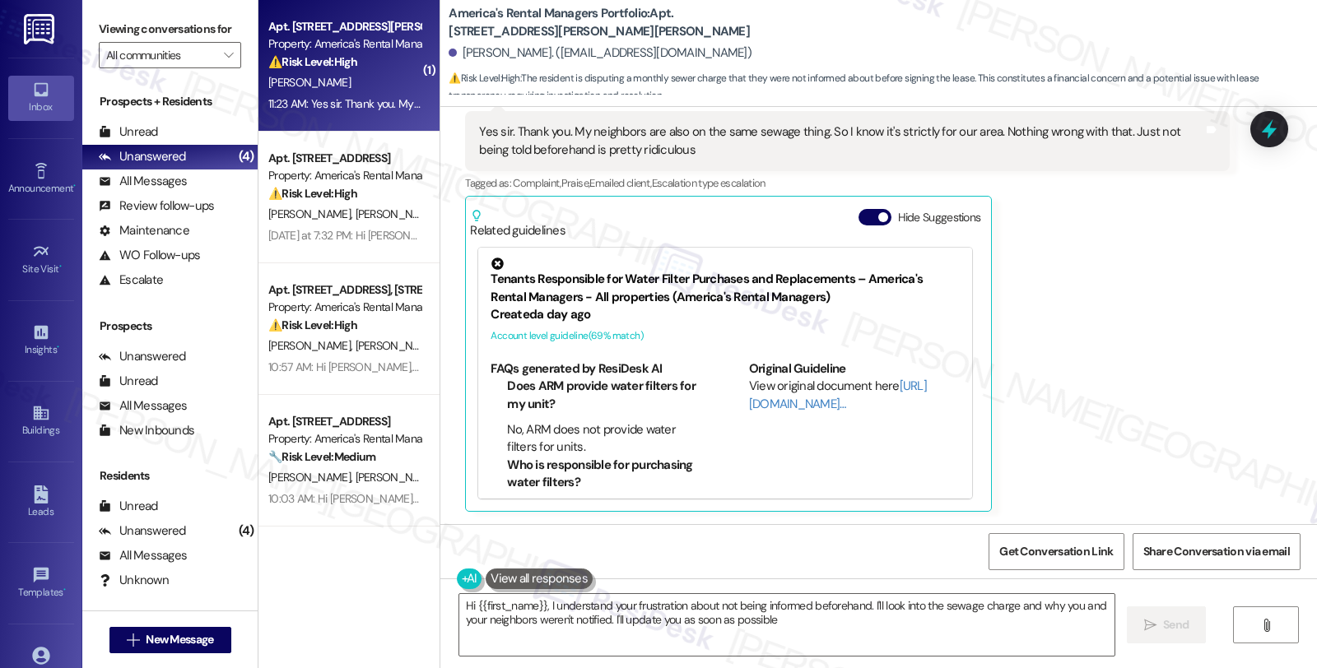
type textarea "Hi {{first_name}}, I understand your frustration about not being informed befor…"
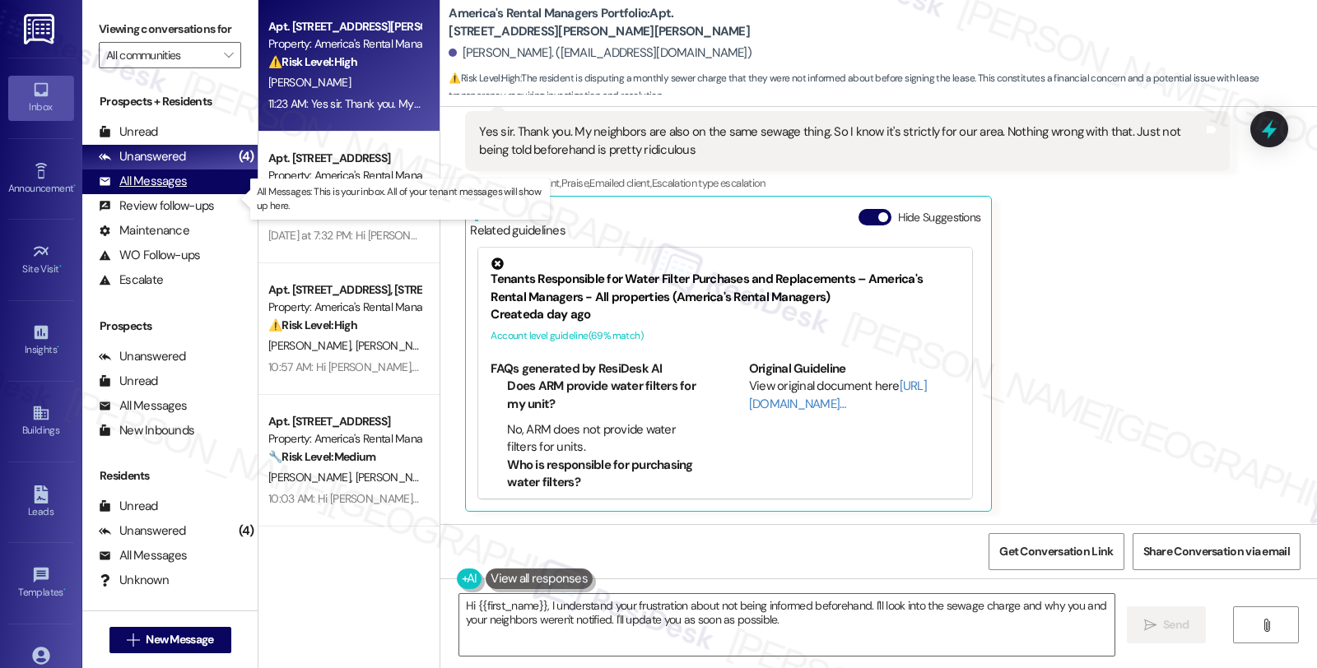
click at [162, 190] on div "All Messages" at bounding box center [143, 181] width 88 height 17
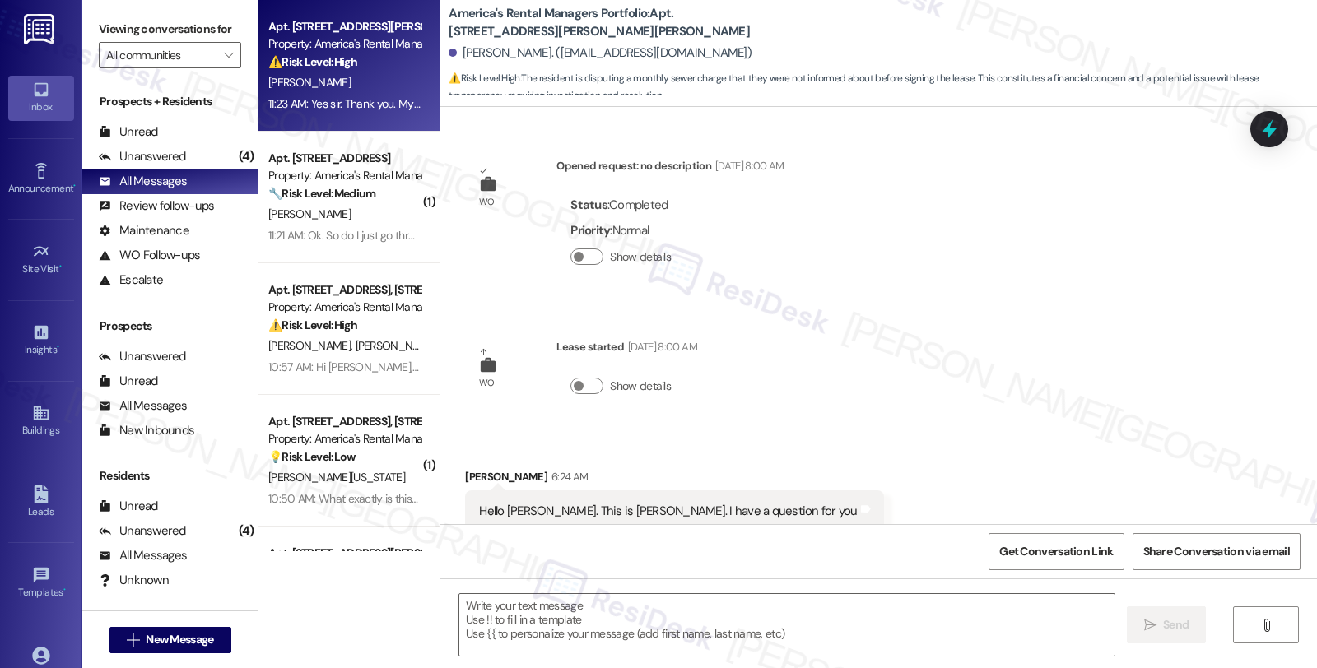
scroll to position [2045, 0]
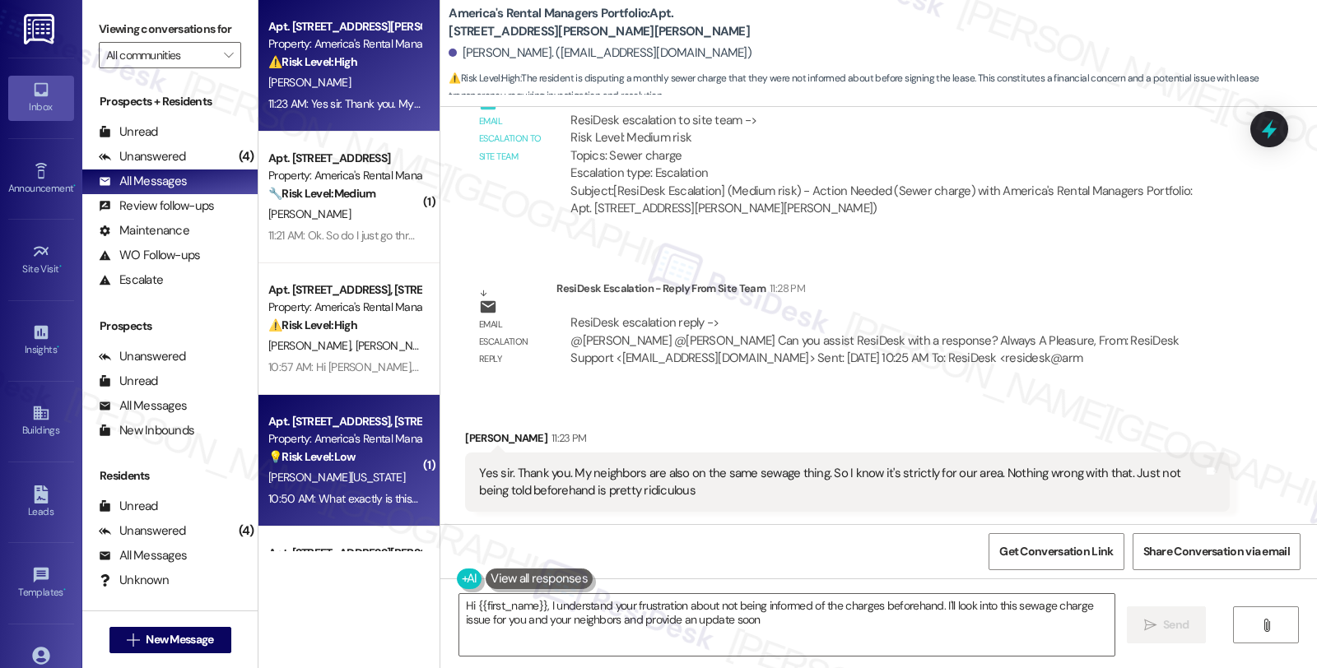
type textarea "Hi {{first_name}}, I understand your frustration about not being informed of th…"
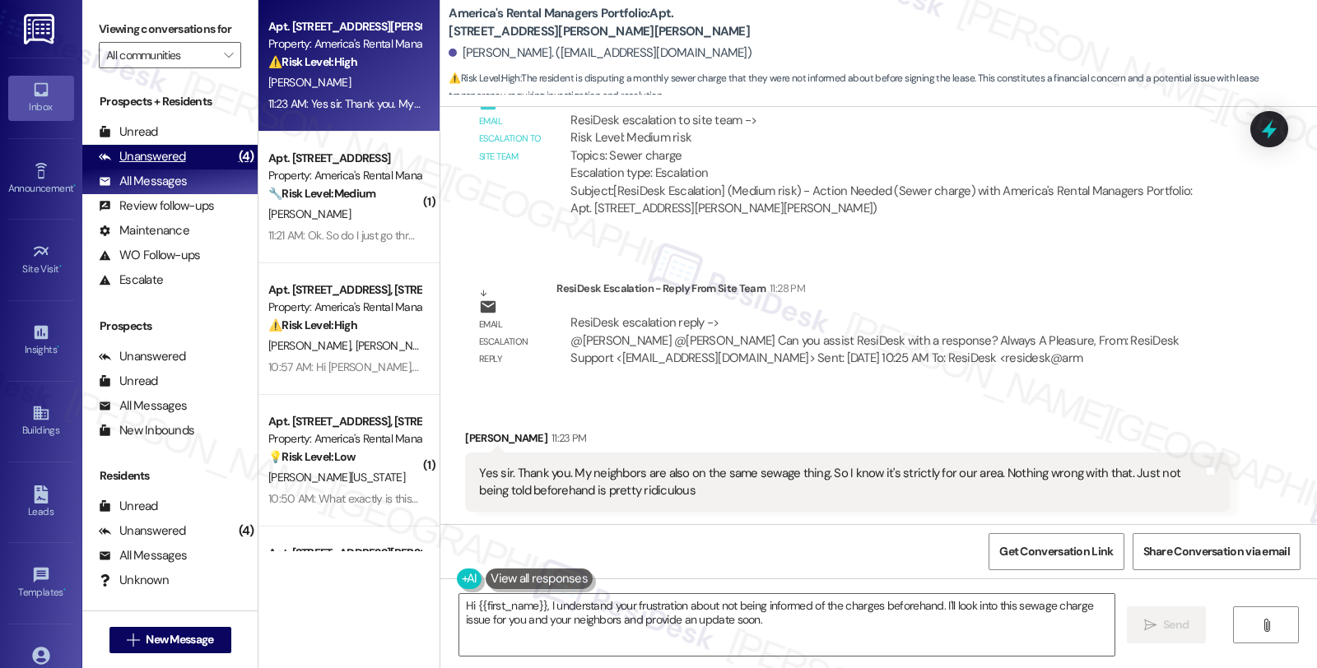
click at [156, 165] on div "Unanswered" at bounding box center [142, 156] width 87 height 17
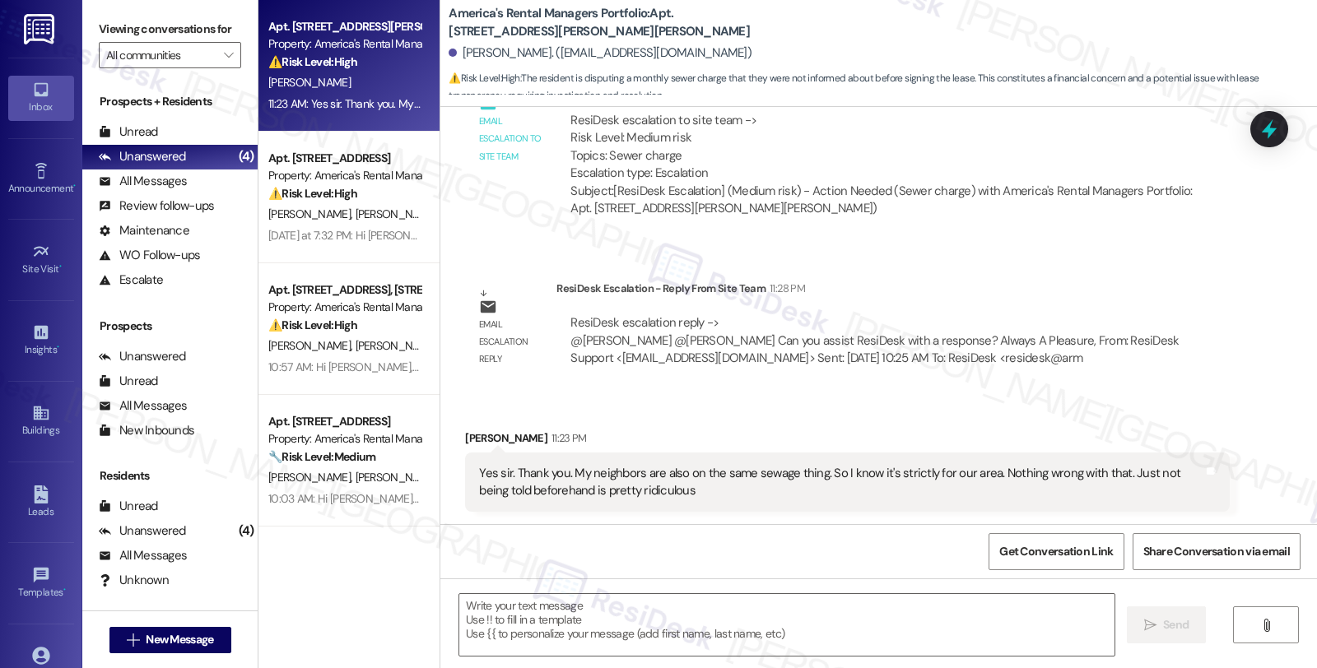
type textarea "Fetching suggested responses. Please feel free to read through the conversation…"
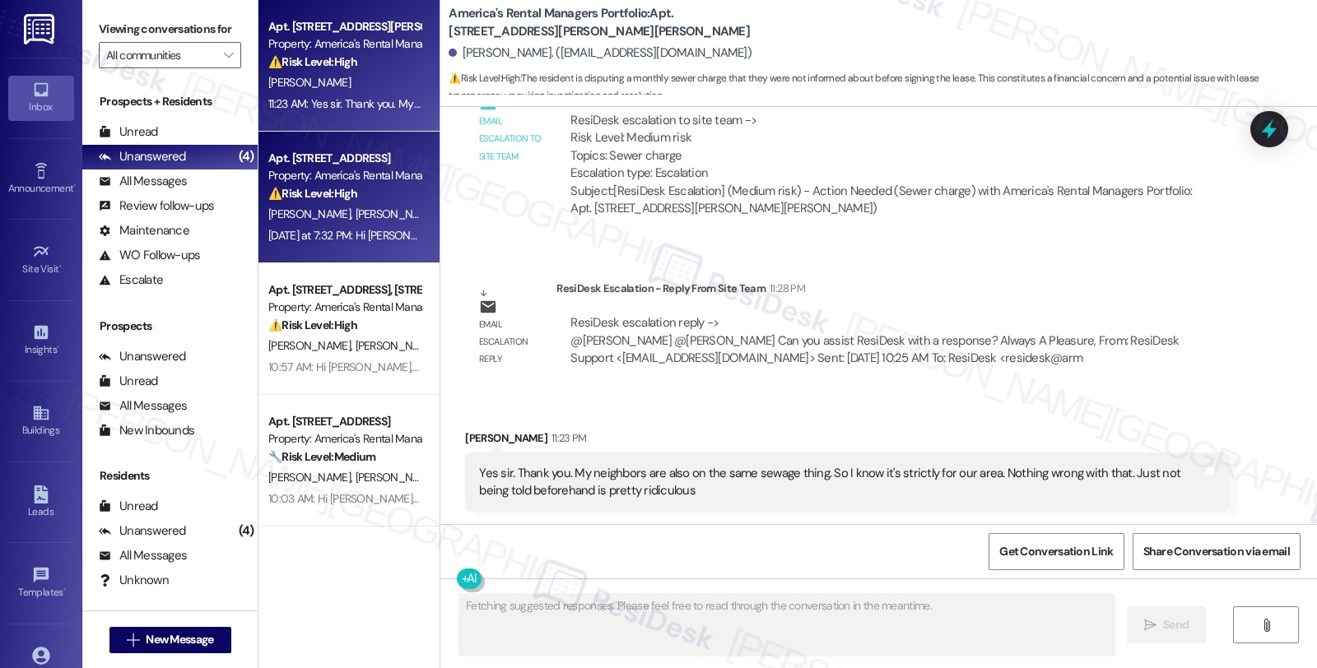
click at [368, 224] on div "[PERSON_NAME] [PERSON_NAME]" at bounding box center [345, 214] width 156 height 21
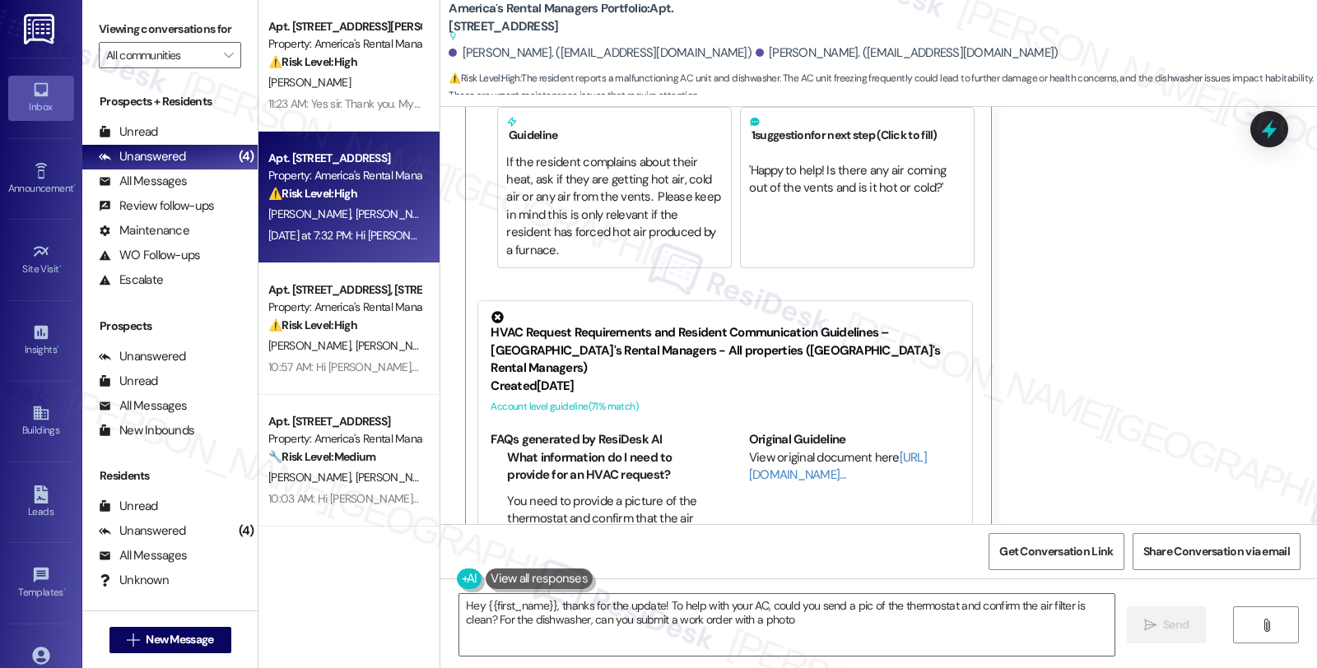
type textarea "Hey {{first_name}}, thanks for the update! To help with your AC, could you send…"
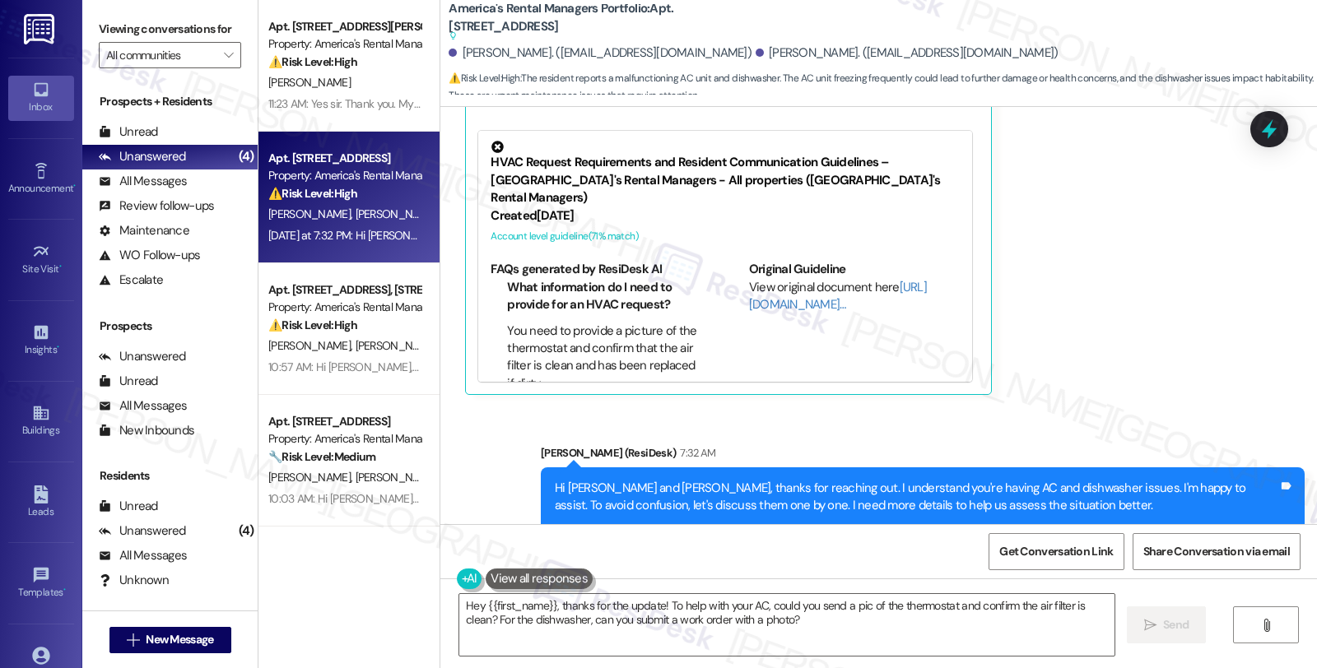
scroll to position [1129, 0]
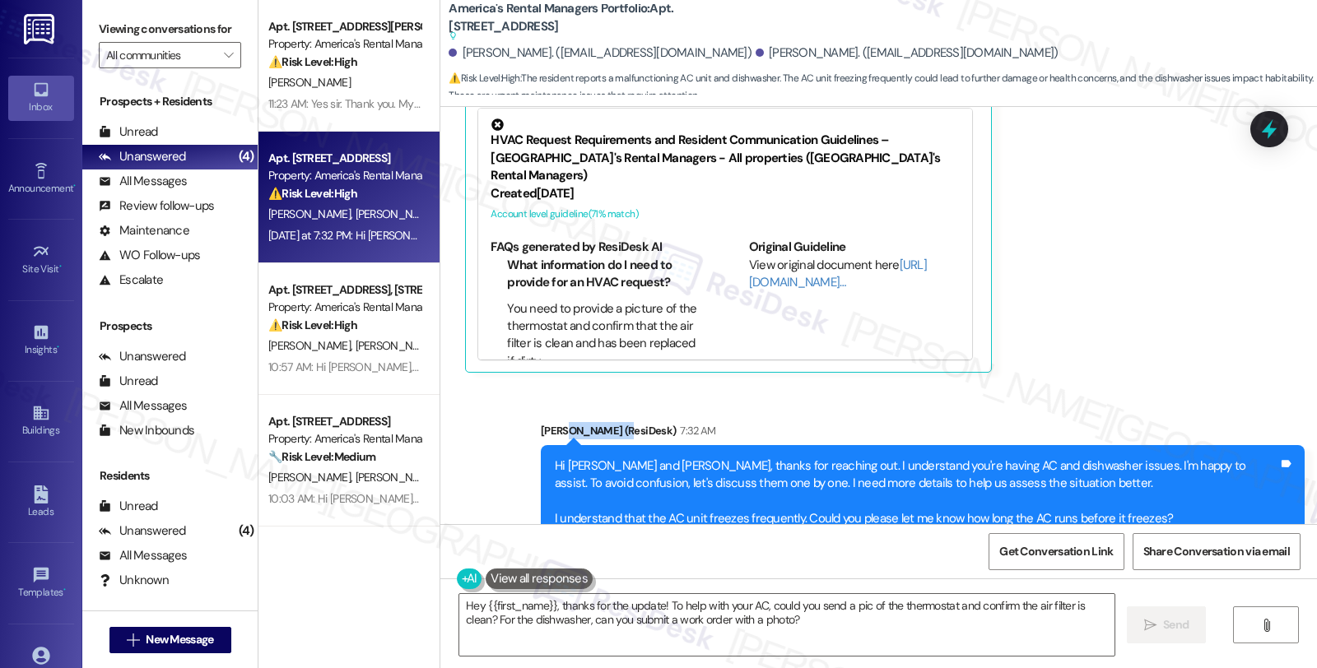
drag, startPoint x: 629, startPoint y: 383, endPoint x: 560, endPoint y: 383, distance: 68.3
click at [560, 422] on div "Homer (ResiDesk) 7:32 AM" at bounding box center [923, 433] width 764 height 23
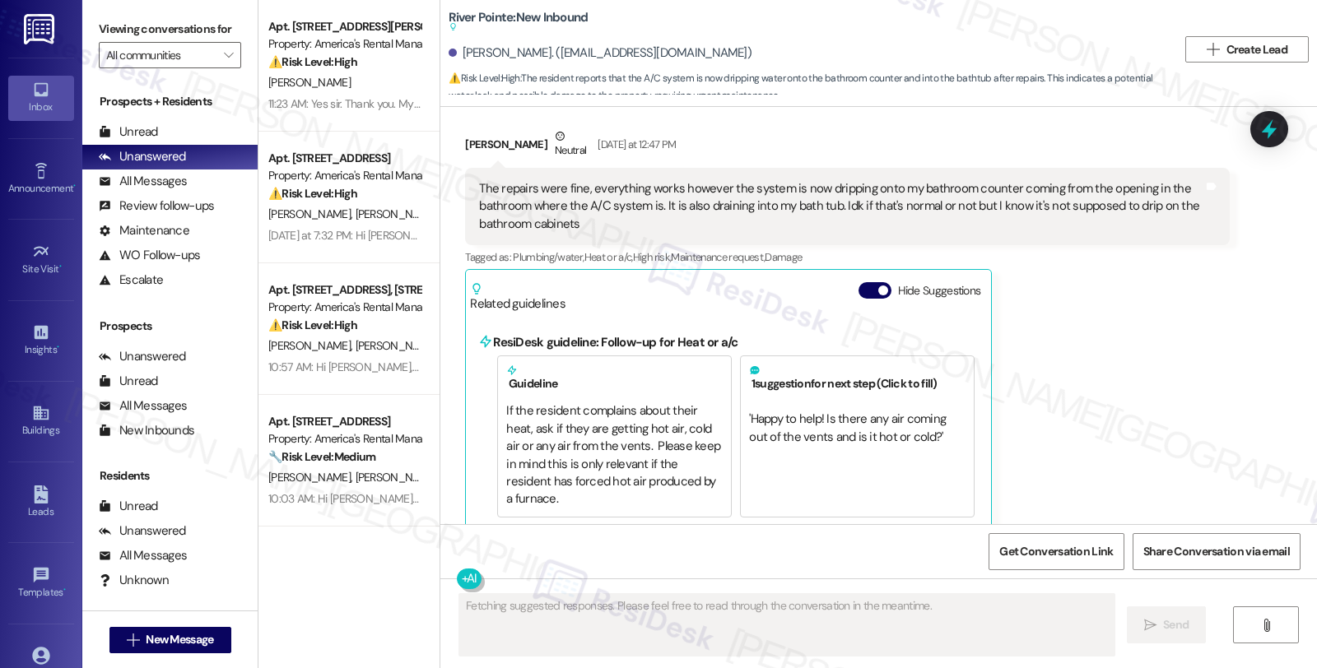
scroll to position [5954, 0]
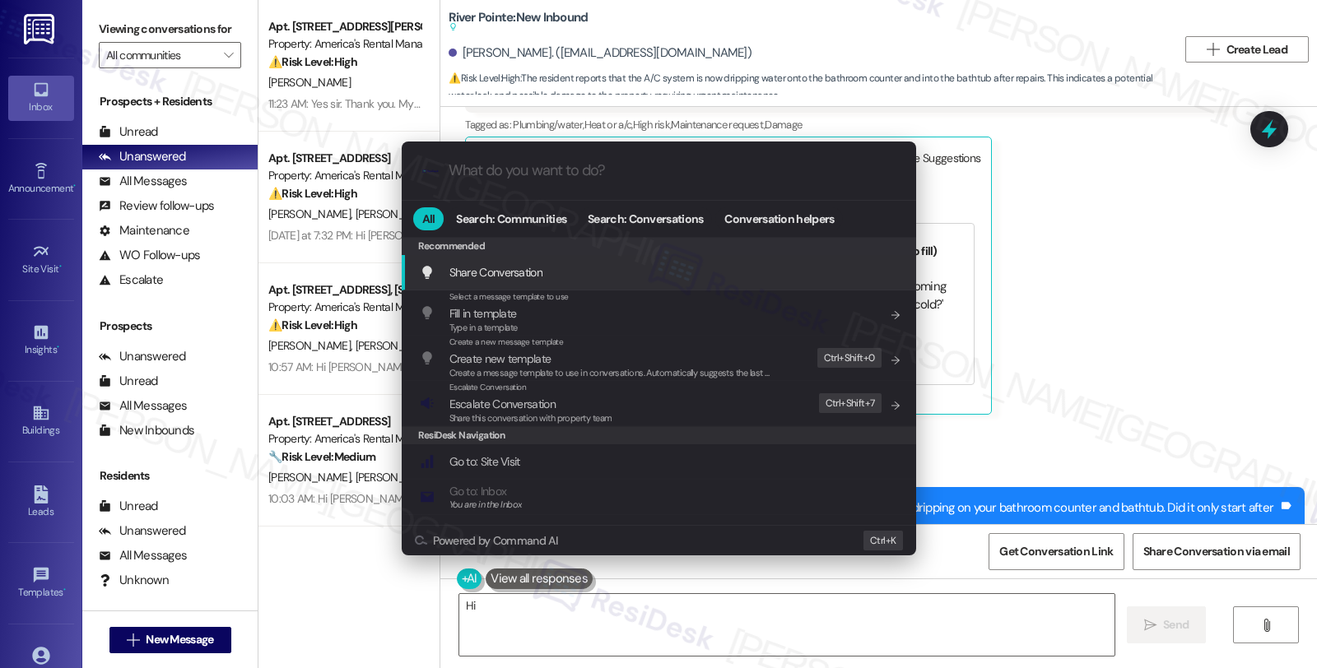
type textarea "Hi"
type input "mo"
type textarea "Hi {{first_name}}"
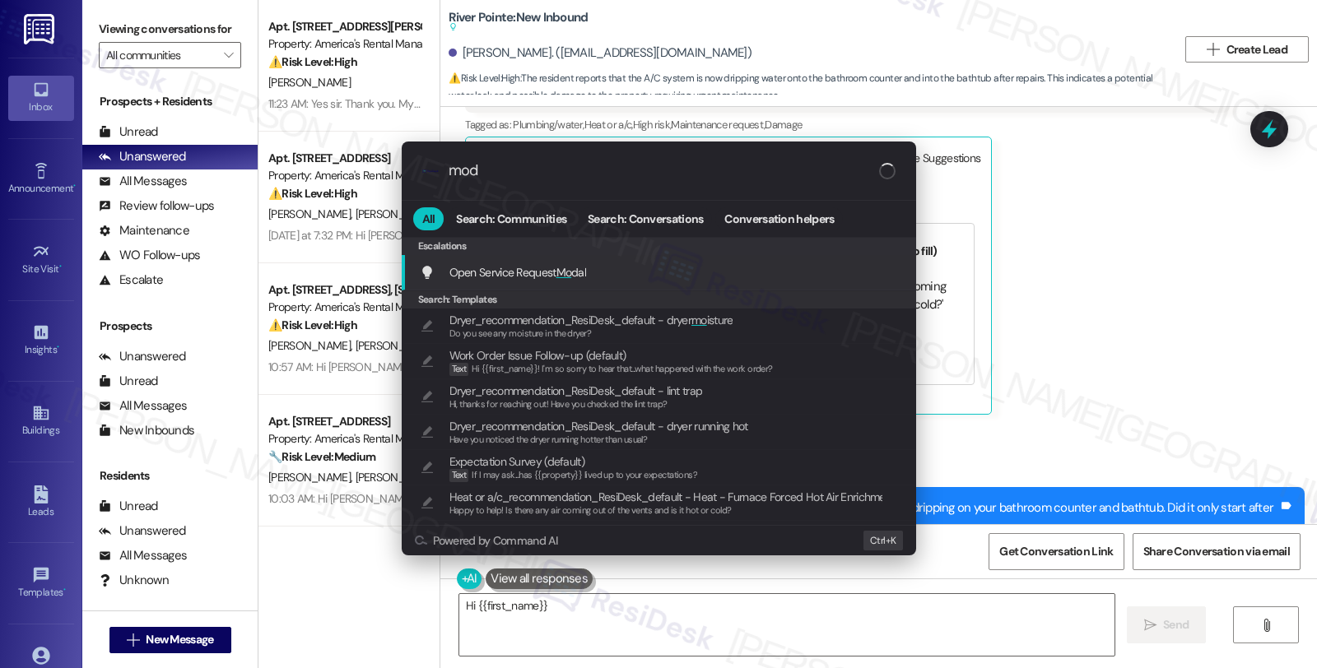
type input "moda"
type textarea "Hi {{first_name}},"
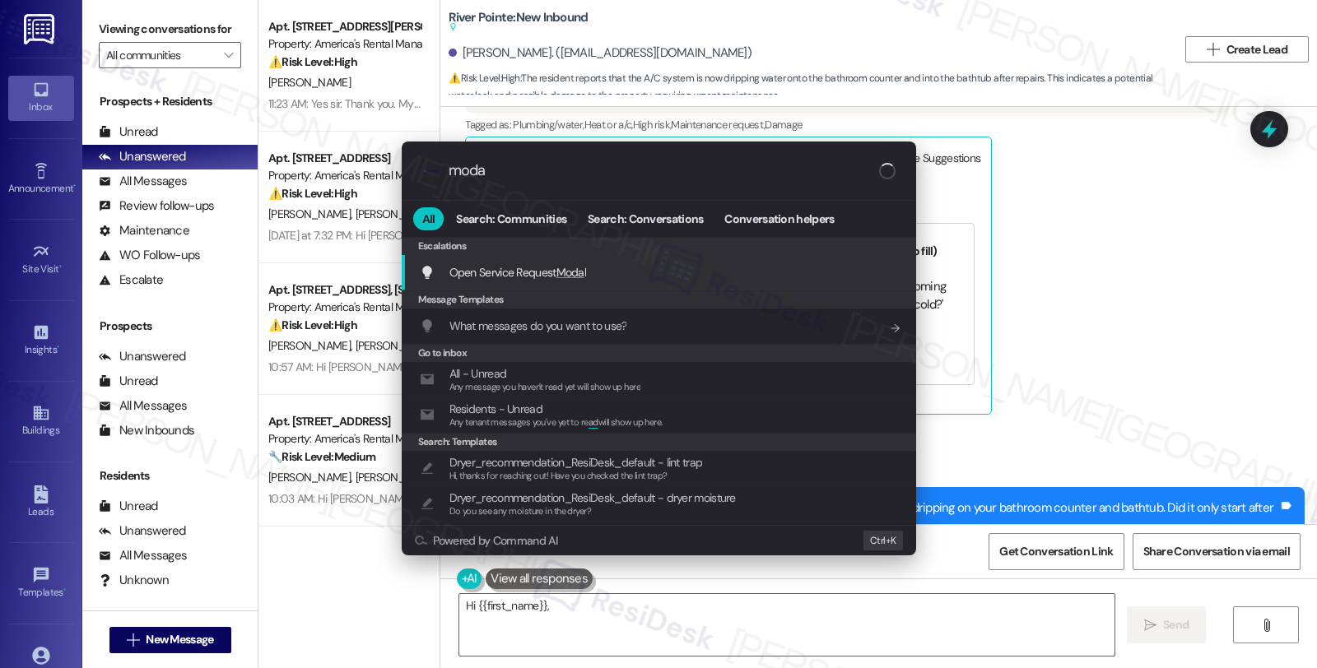
type input "modal"
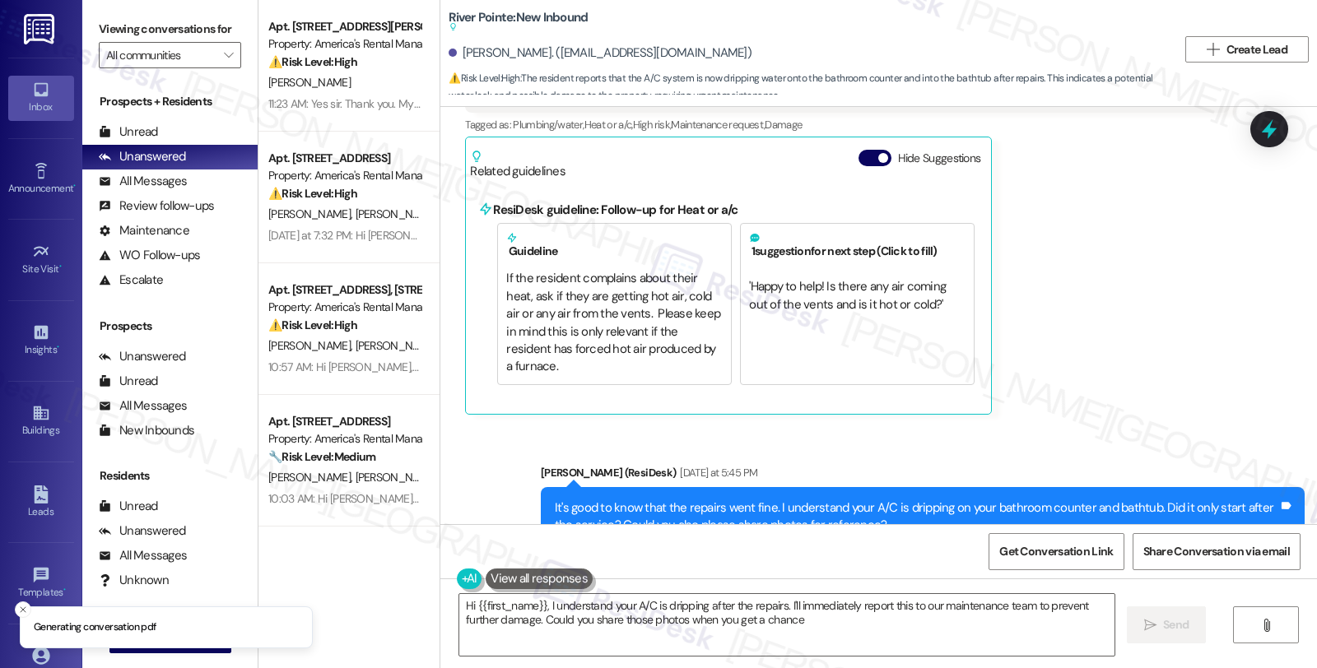
type textarea "Hi {{first_name}}, I understand your A/C is dripping after the repairs. I'll im…"
